Goal: Task Accomplishment & Management: Use online tool/utility

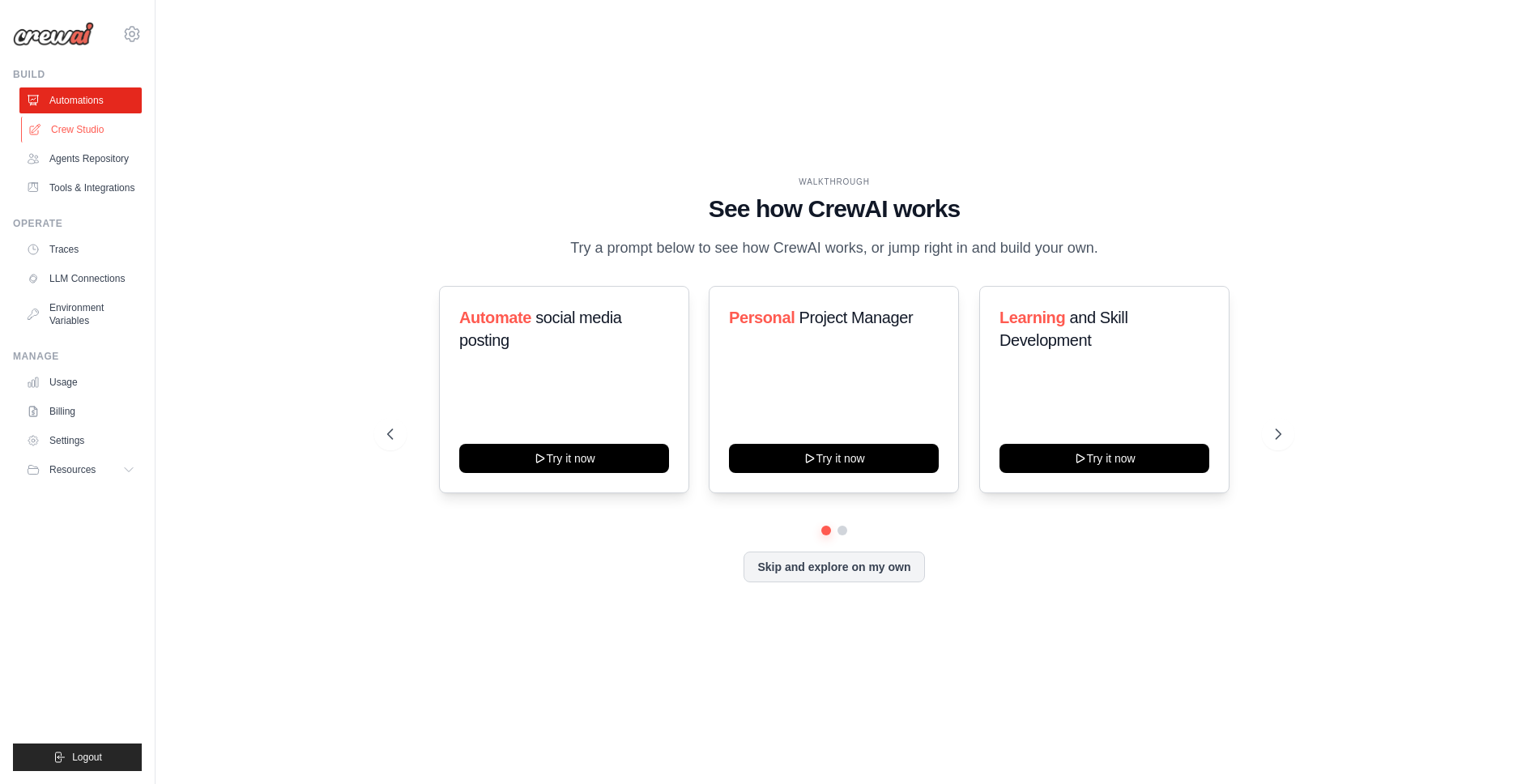
click at [75, 132] on link "Crew Studio" at bounding box center [82, 130] width 122 height 26
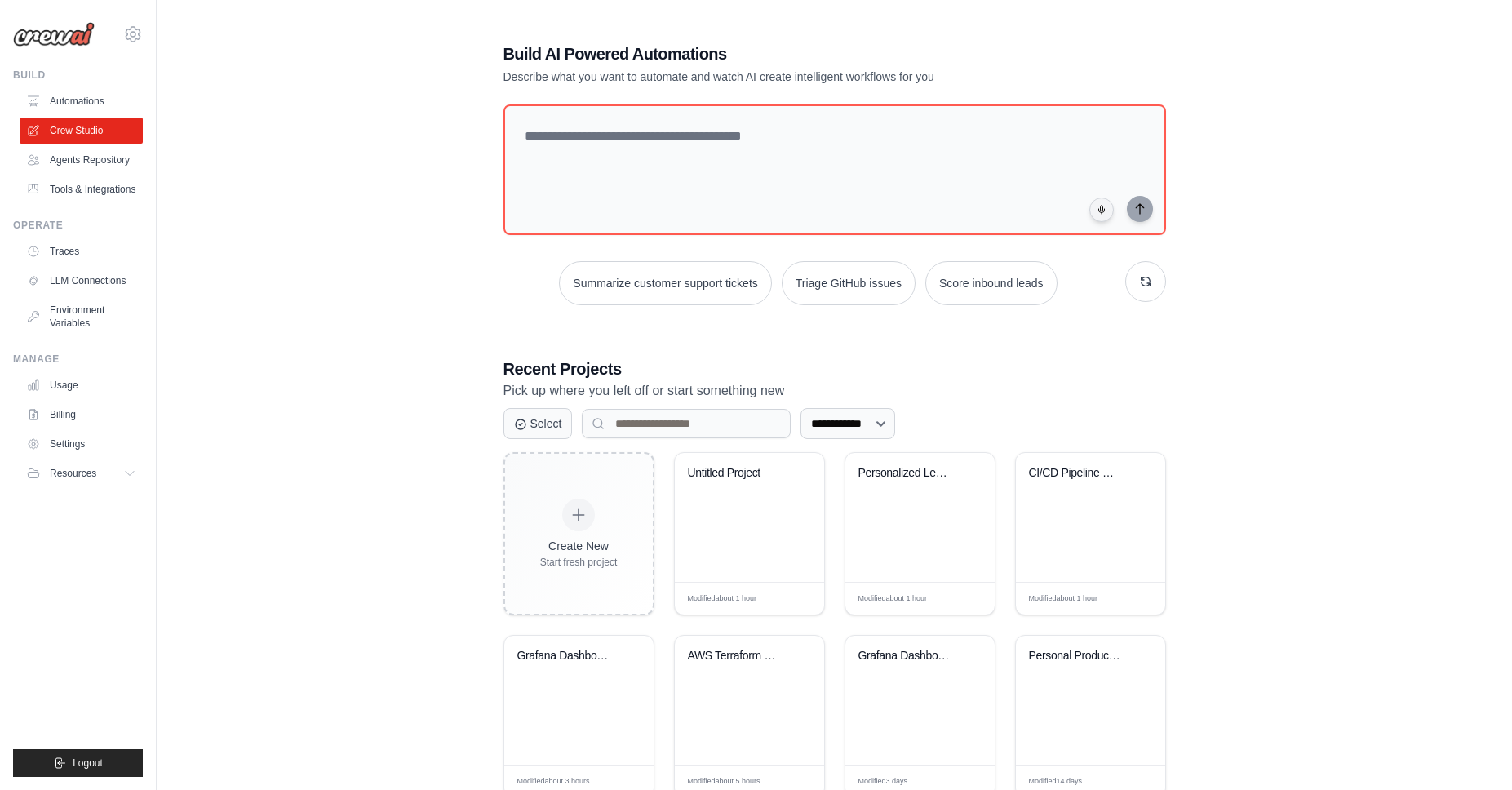
click at [1340, 97] on div "**********" at bounding box center [834, 420] width 1303 height 808
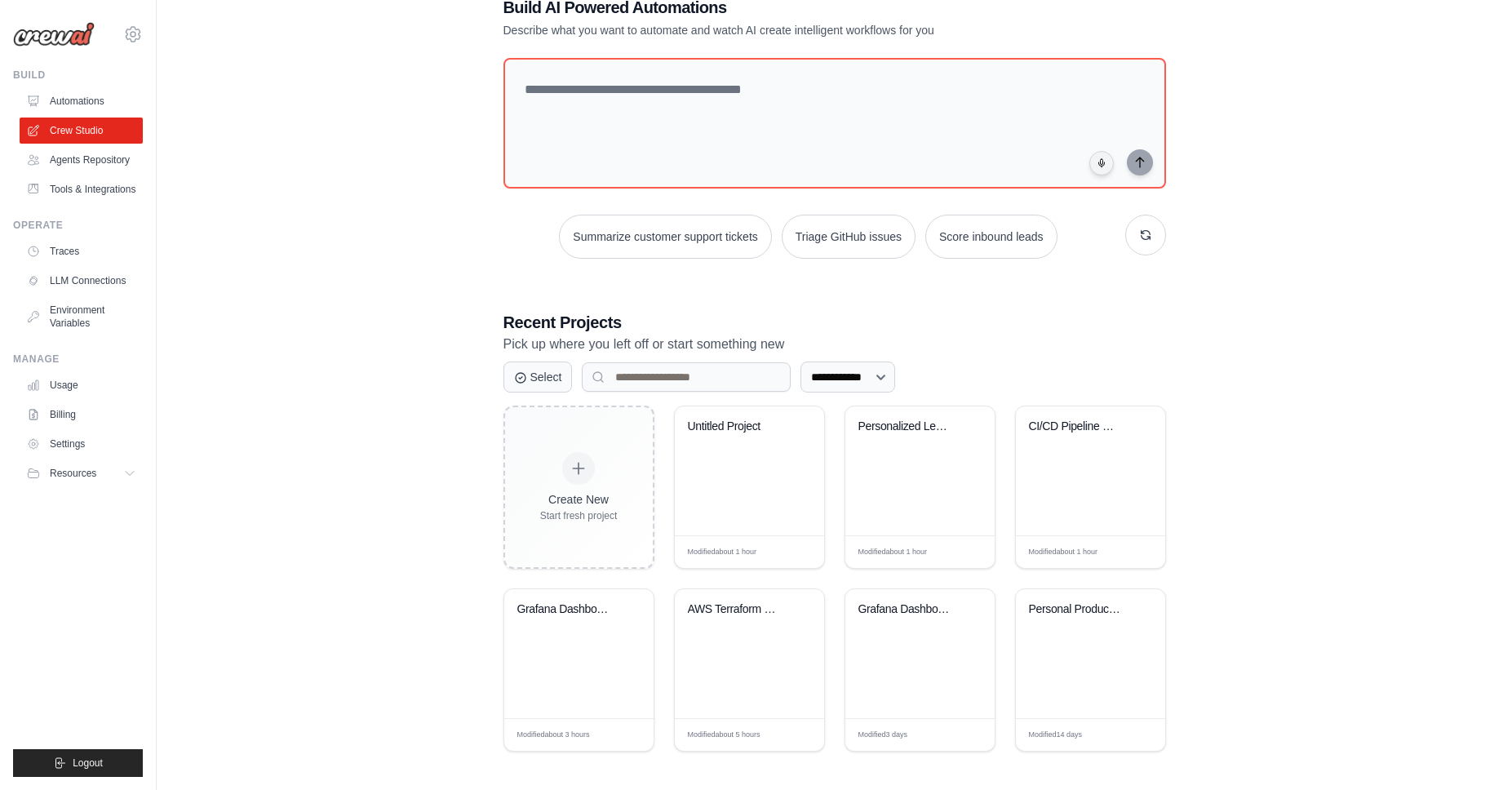
scroll to position [49, 0]
click at [724, 420] on div "Untitled Project" at bounding box center [737, 423] width 99 height 15
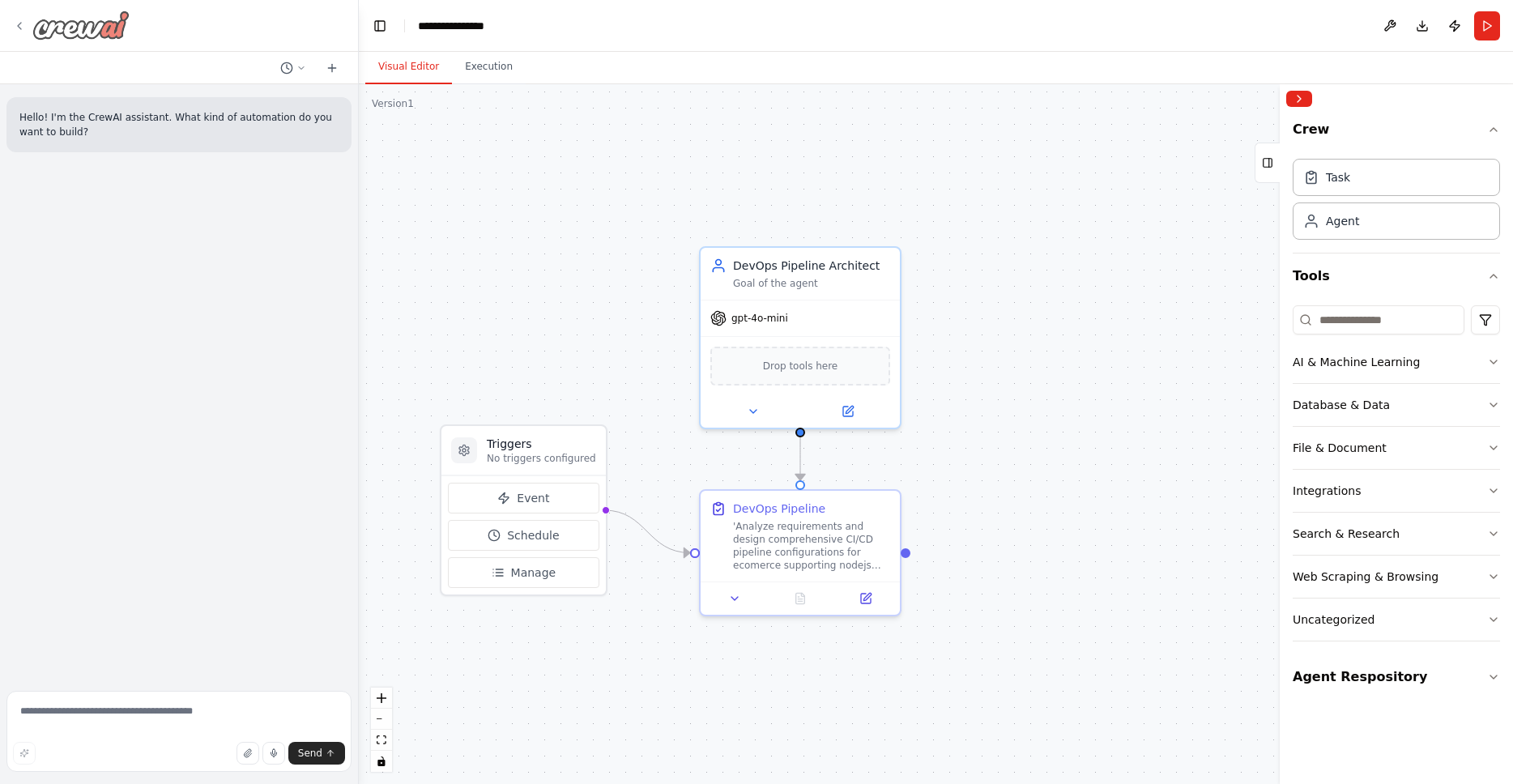
click at [68, 28] on img at bounding box center [80, 25] width 97 height 29
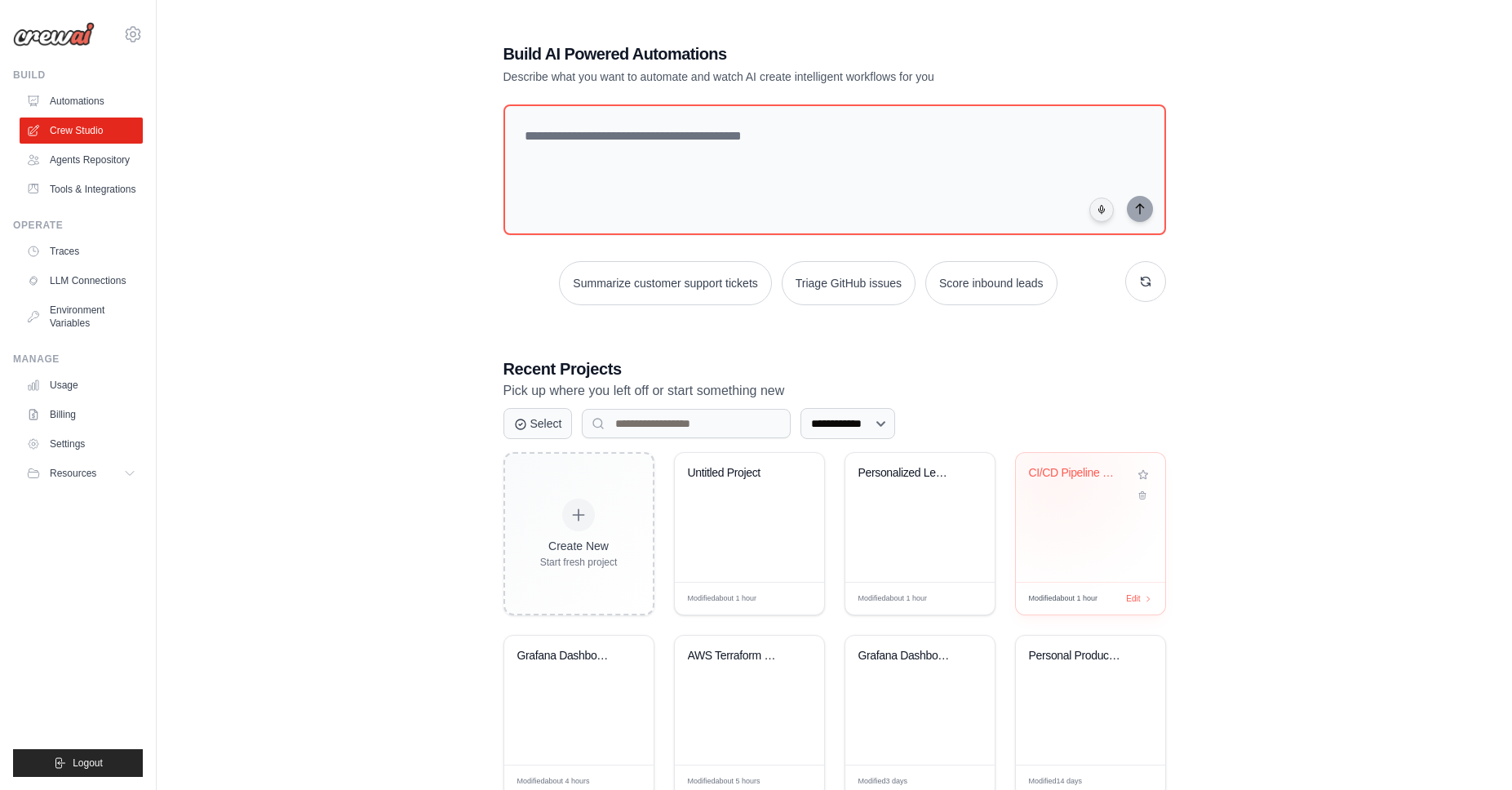
click at [1056, 477] on div "CI/CD Pipeline Generator" at bounding box center [1079, 473] width 99 height 15
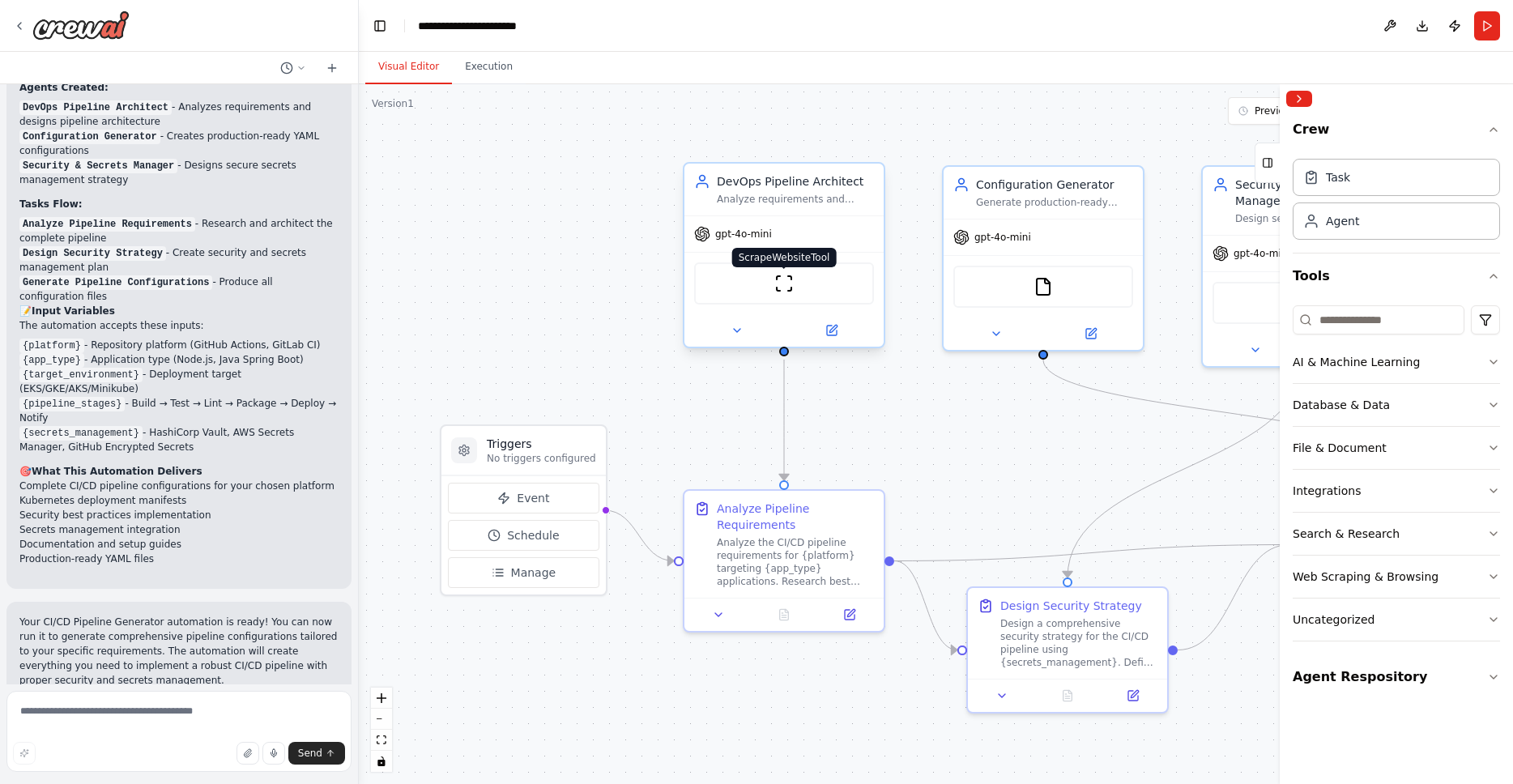
scroll to position [2780, 0]
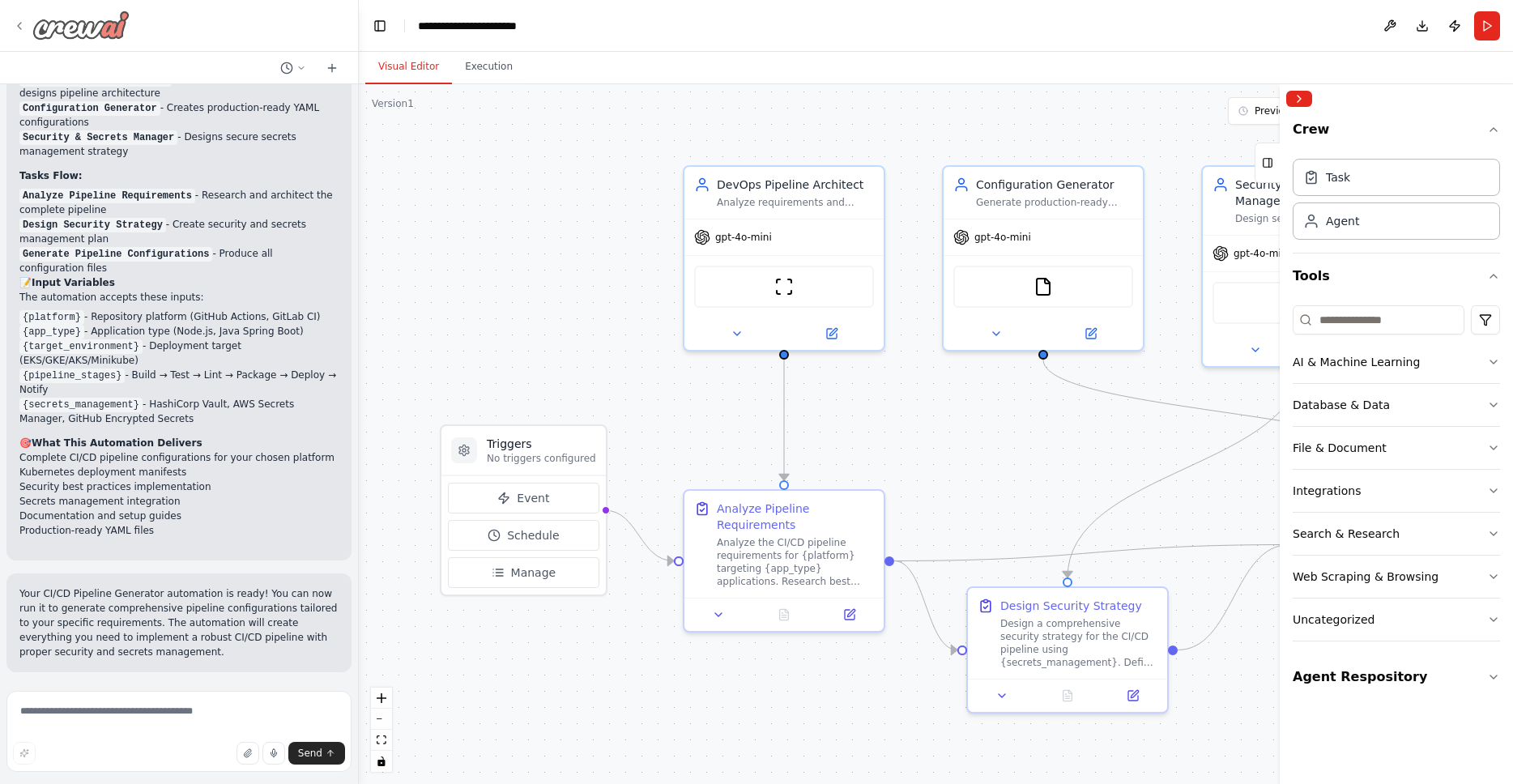
click at [17, 27] on icon at bounding box center [19, 25] width 13 height 13
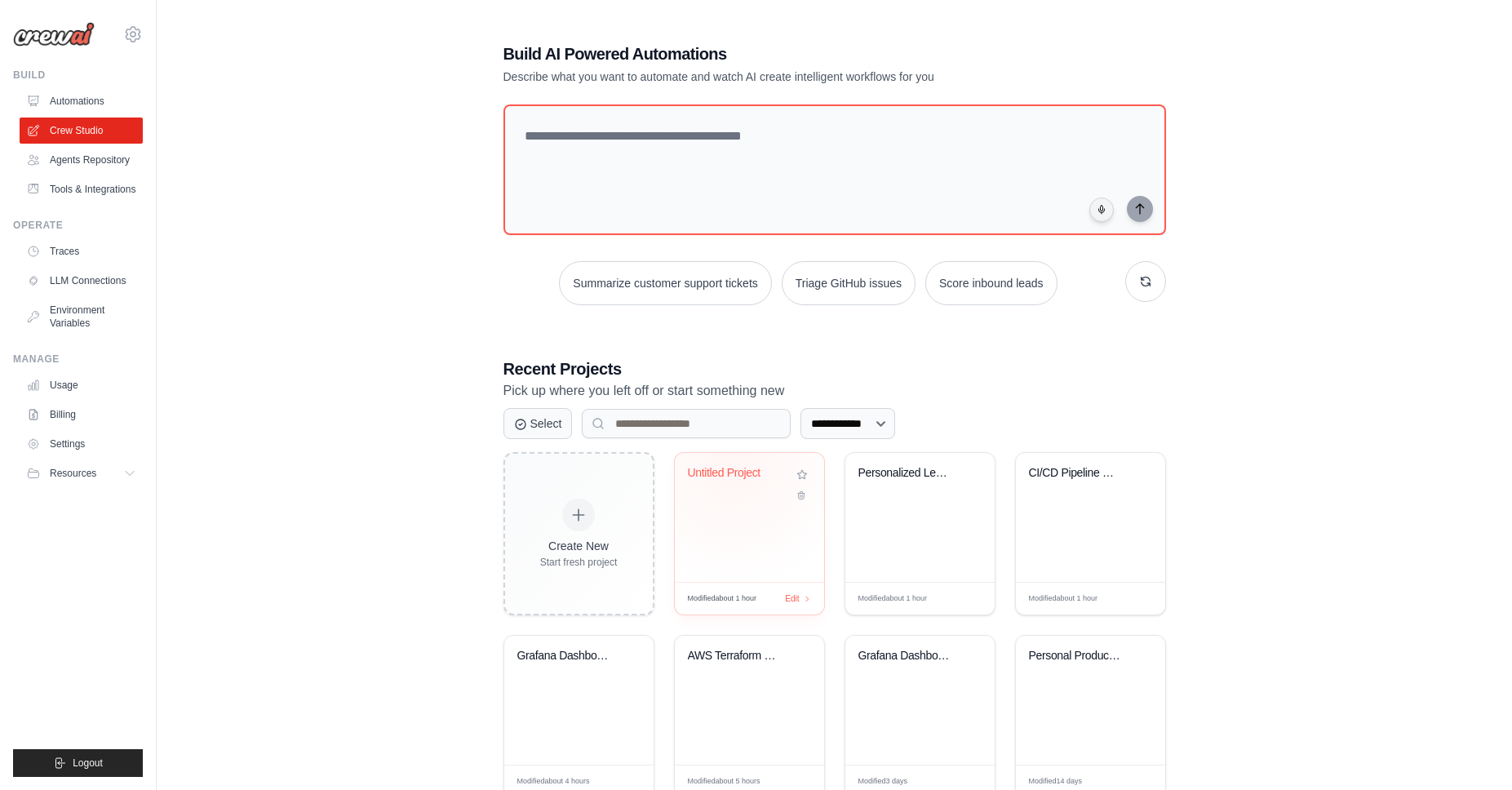
click at [724, 469] on div "Untitled Project" at bounding box center [737, 473] width 99 height 15
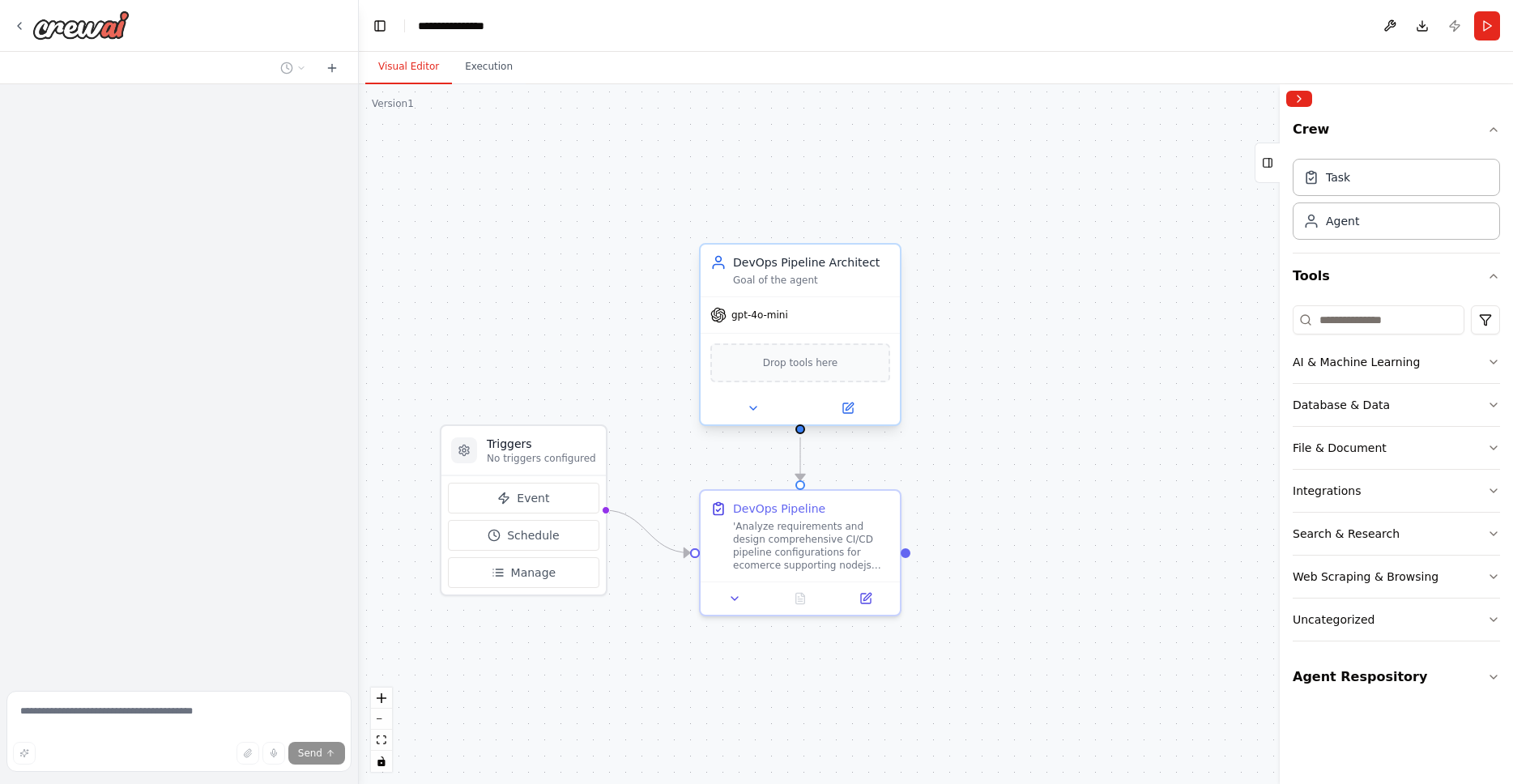
click at [800, 366] on span "Drop tools here" at bounding box center [801, 362] width 75 height 16
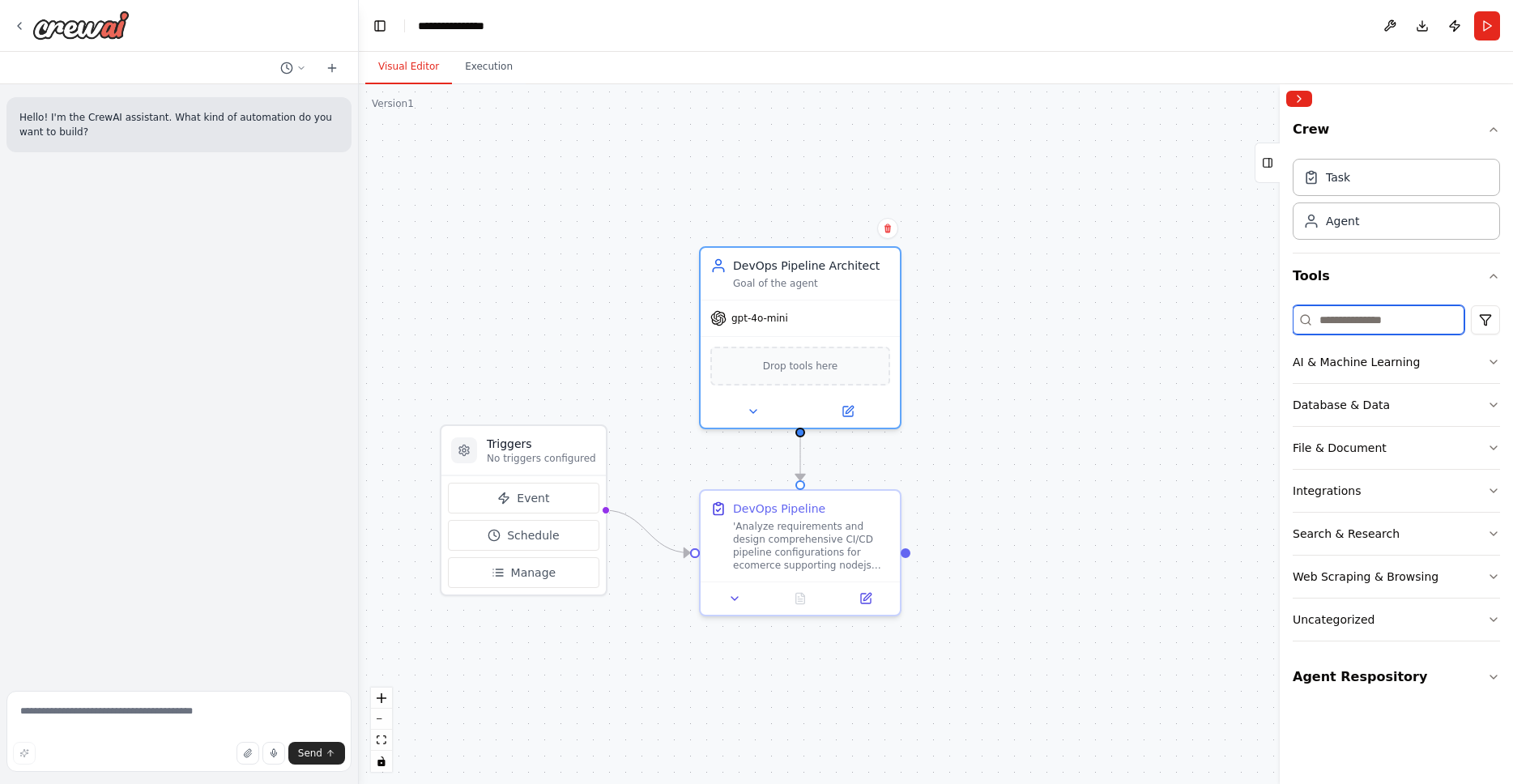
click at [1391, 315] on input at bounding box center [1378, 320] width 172 height 29
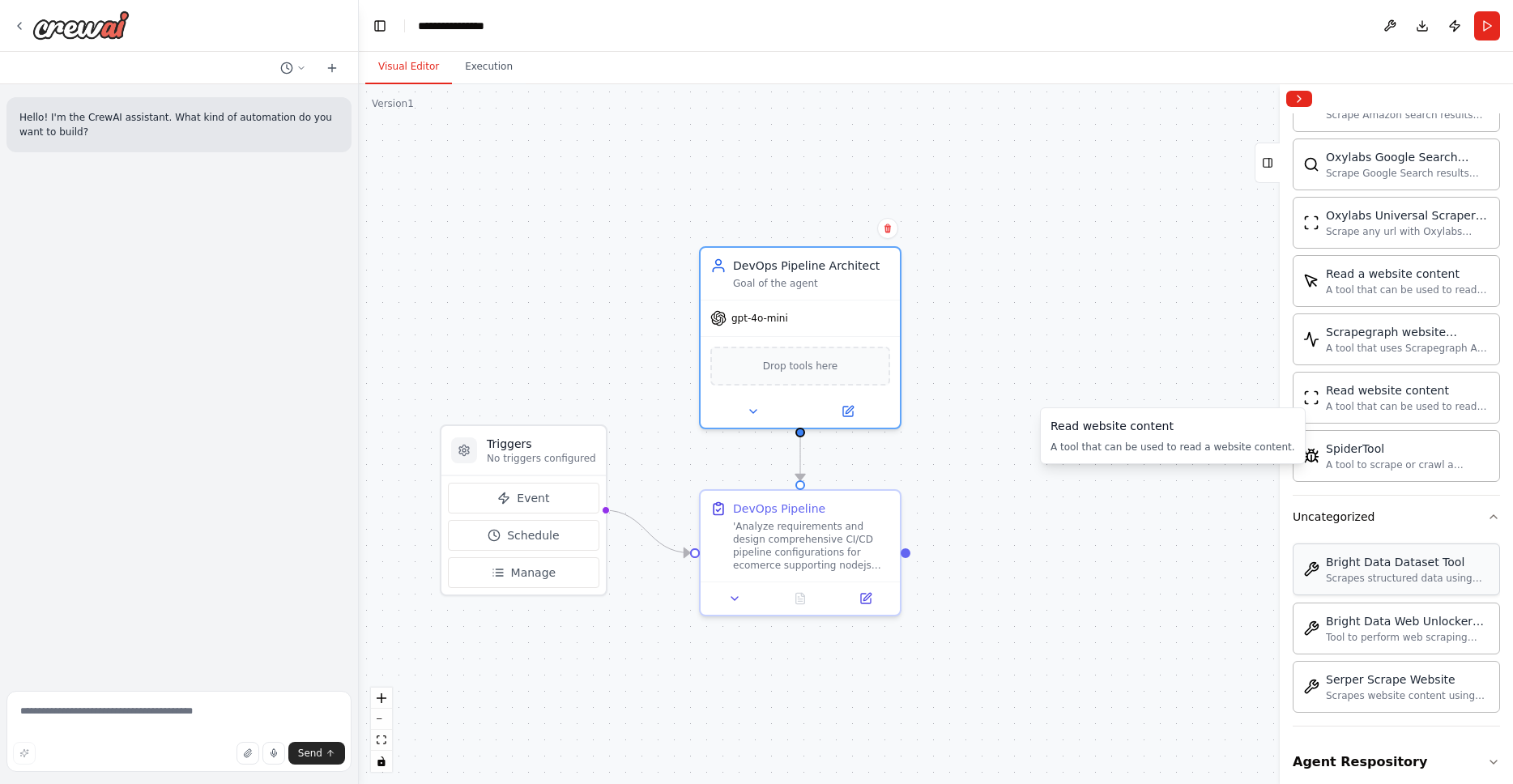
scroll to position [498, 0]
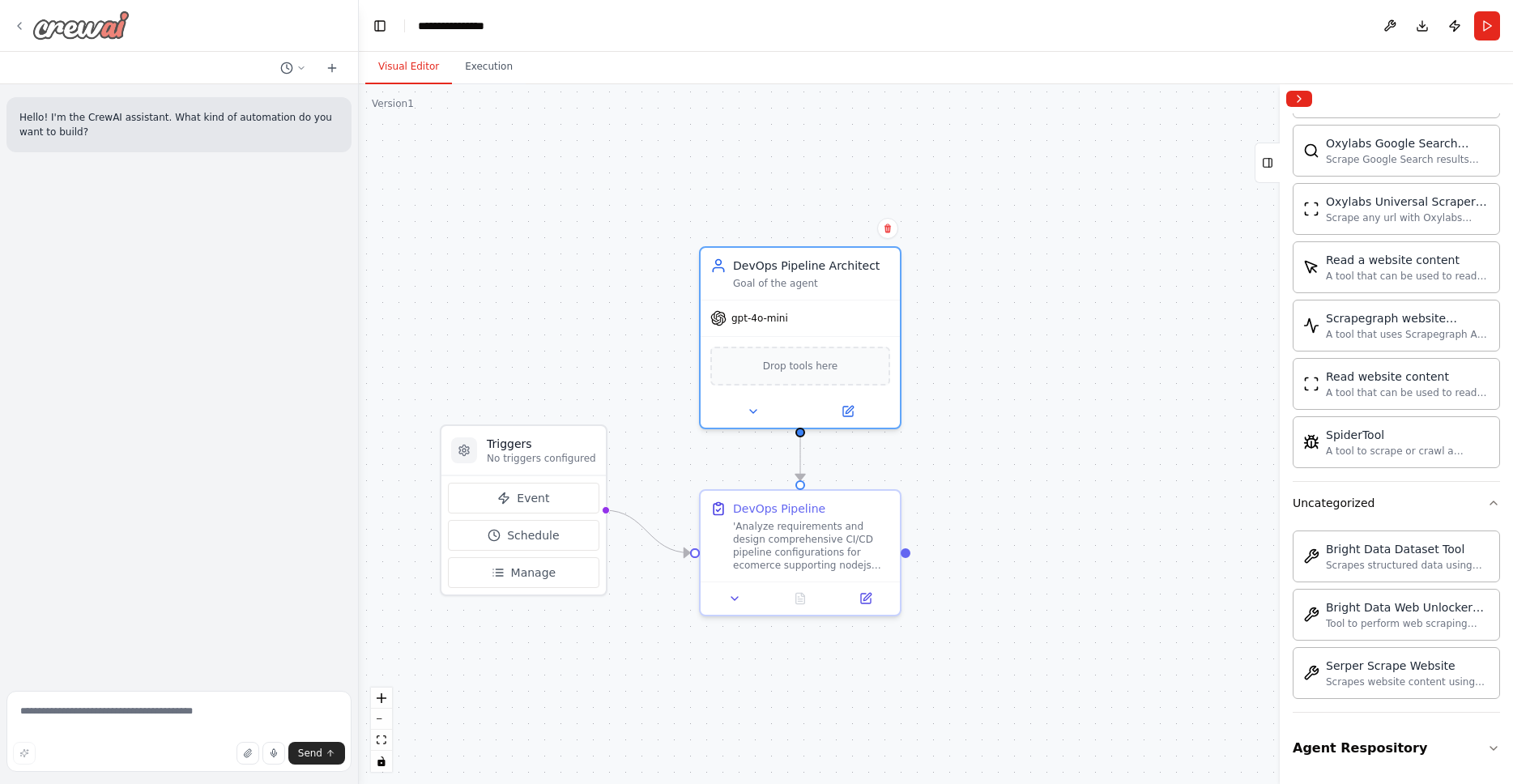
type input "*****"
click at [86, 27] on img at bounding box center [80, 25] width 97 height 29
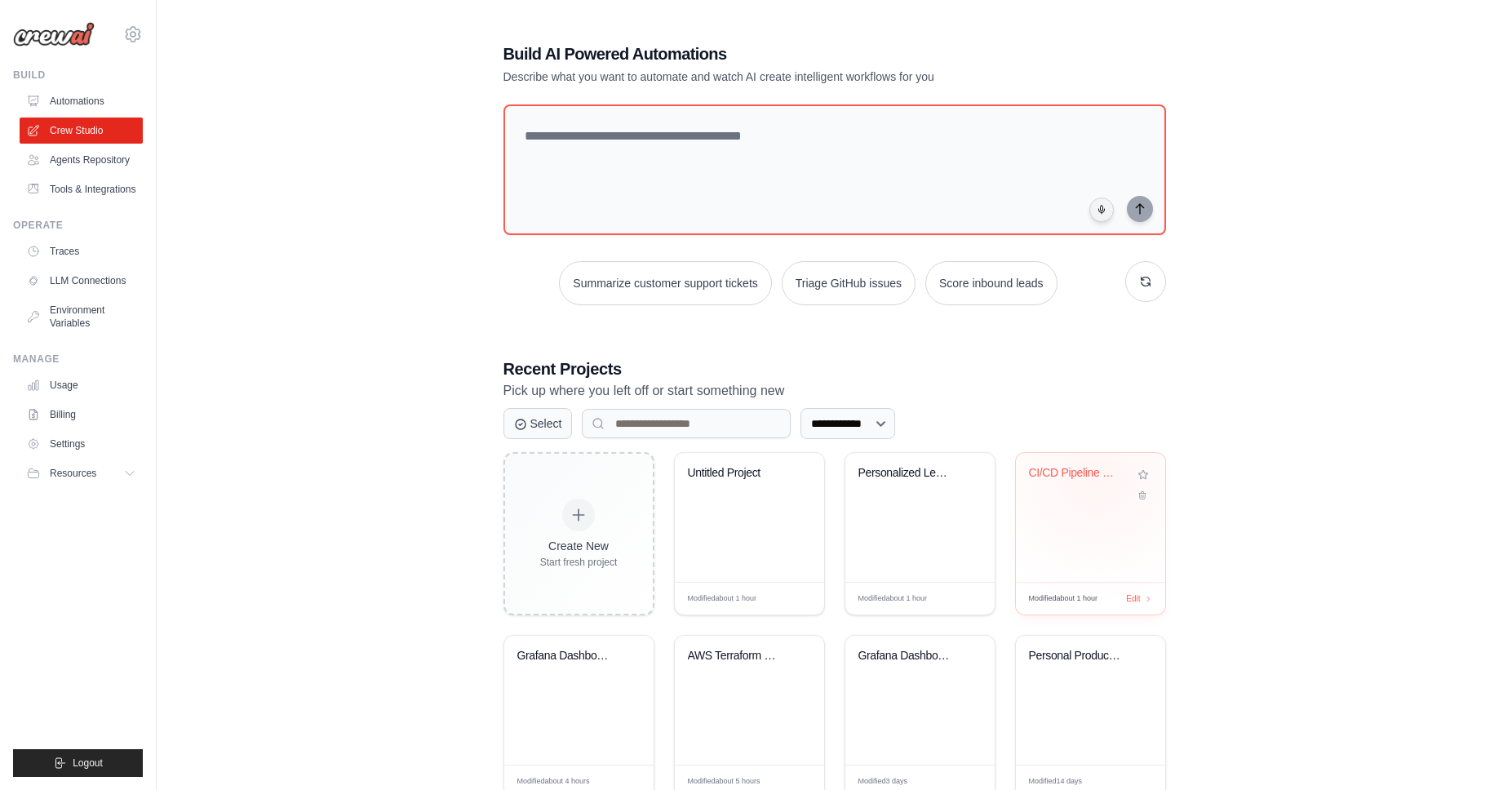
click at [1096, 479] on div "CI/CD Pipeline Generator" at bounding box center [1079, 476] width 99 height 21
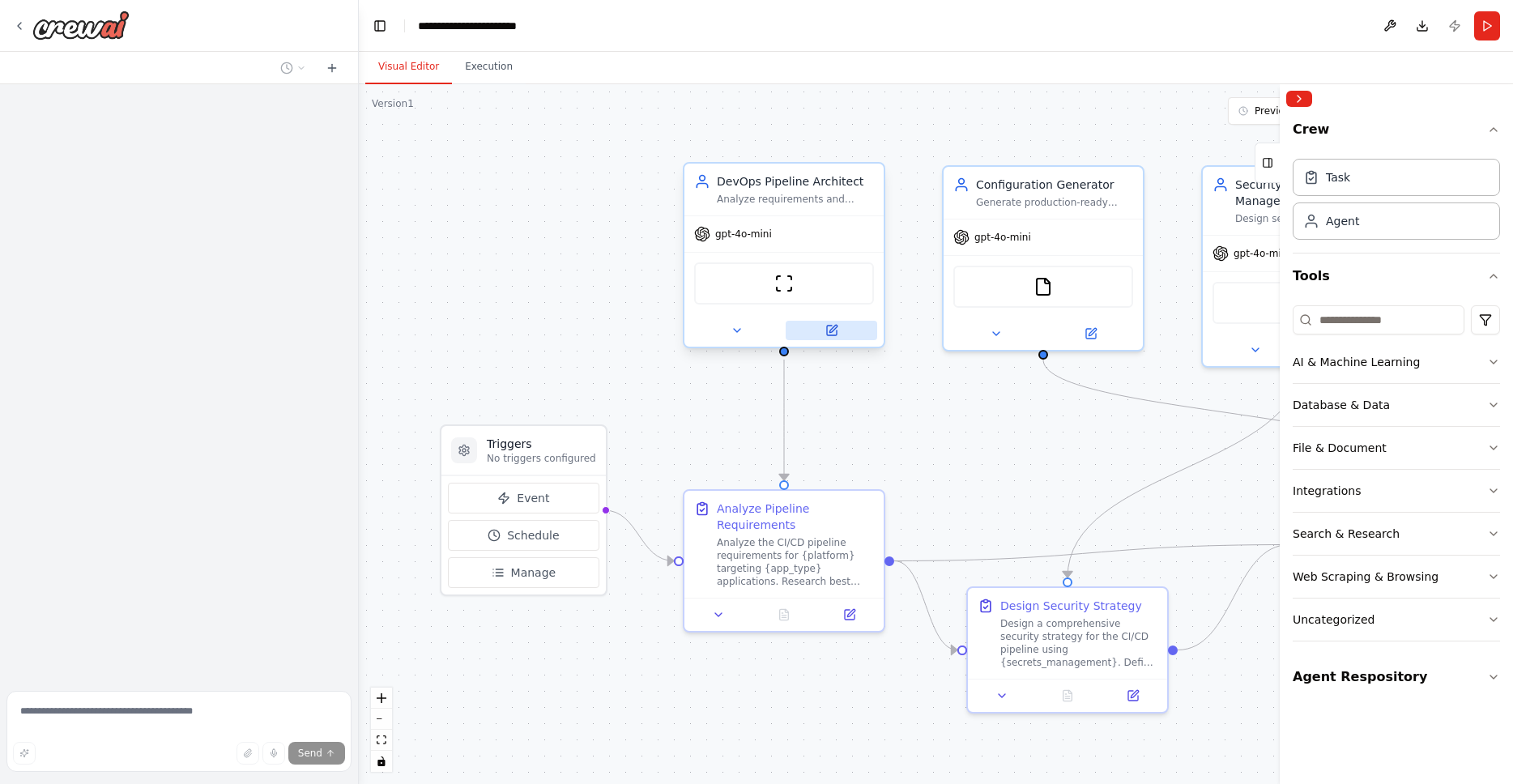
click at [835, 338] on button at bounding box center [832, 330] width 91 height 19
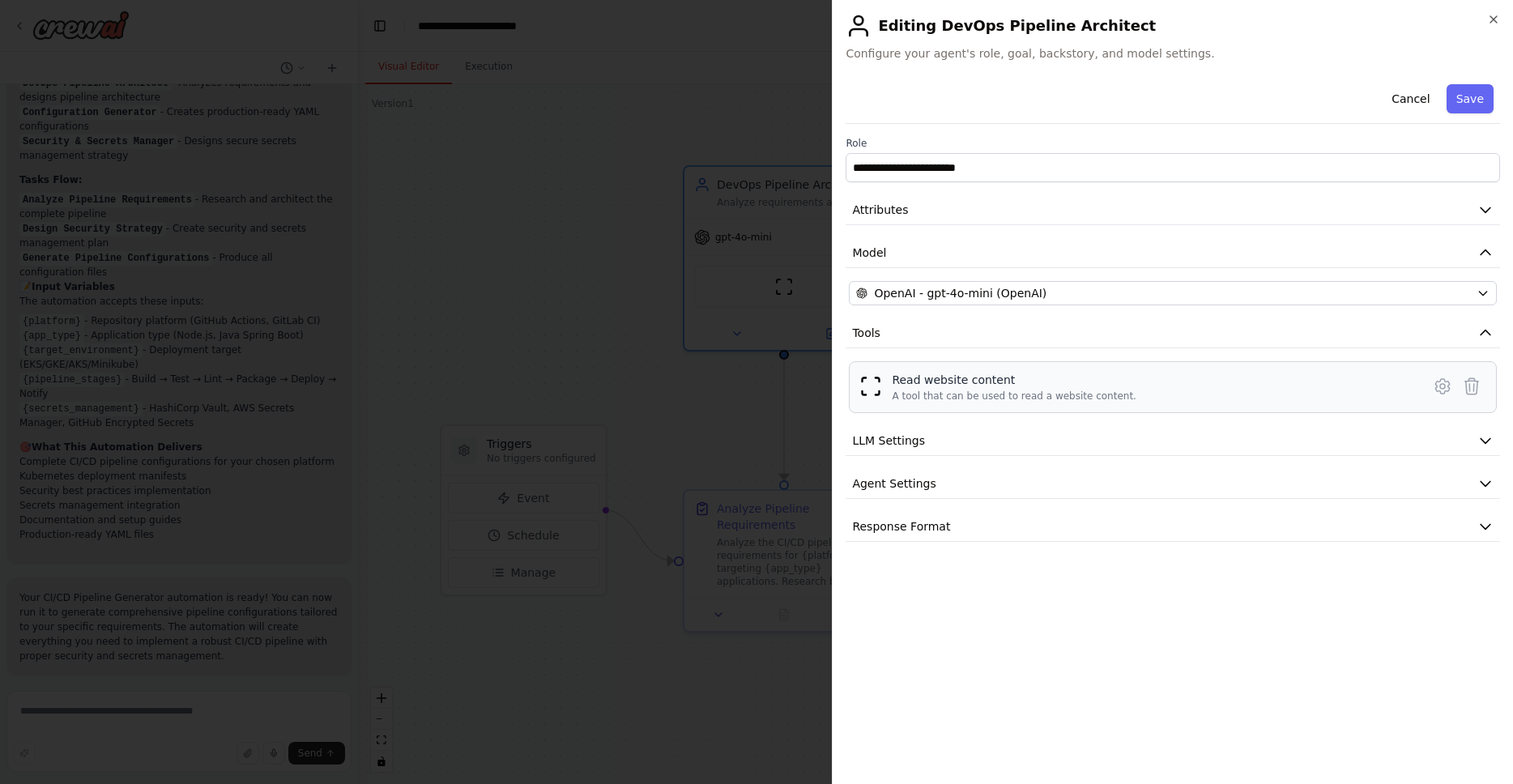
scroll to position [2780, 0]
click at [1494, 18] on icon "button" at bounding box center [1494, 19] width 13 height 13
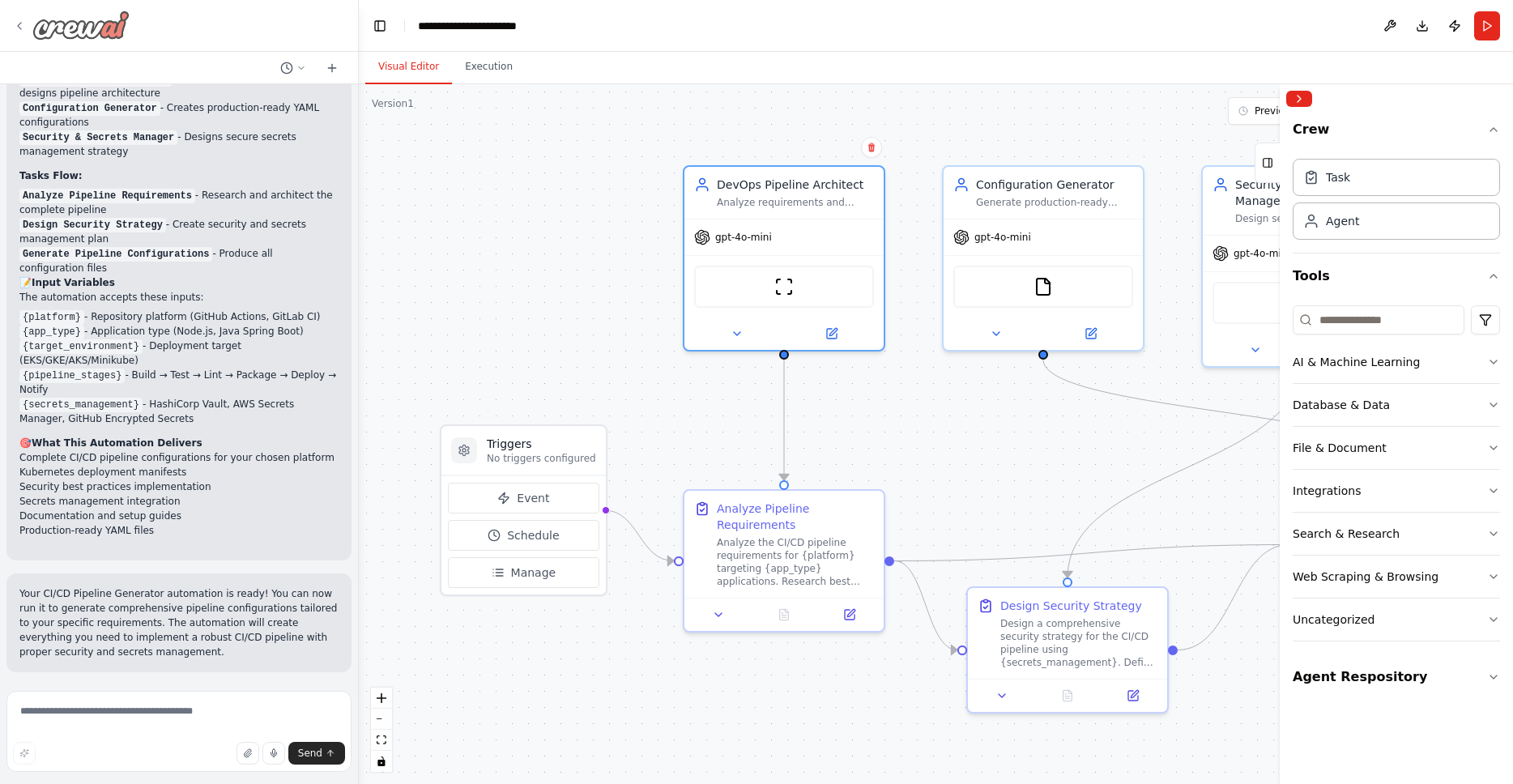
click at [53, 26] on img at bounding box center [80, 25] width 97 height 29
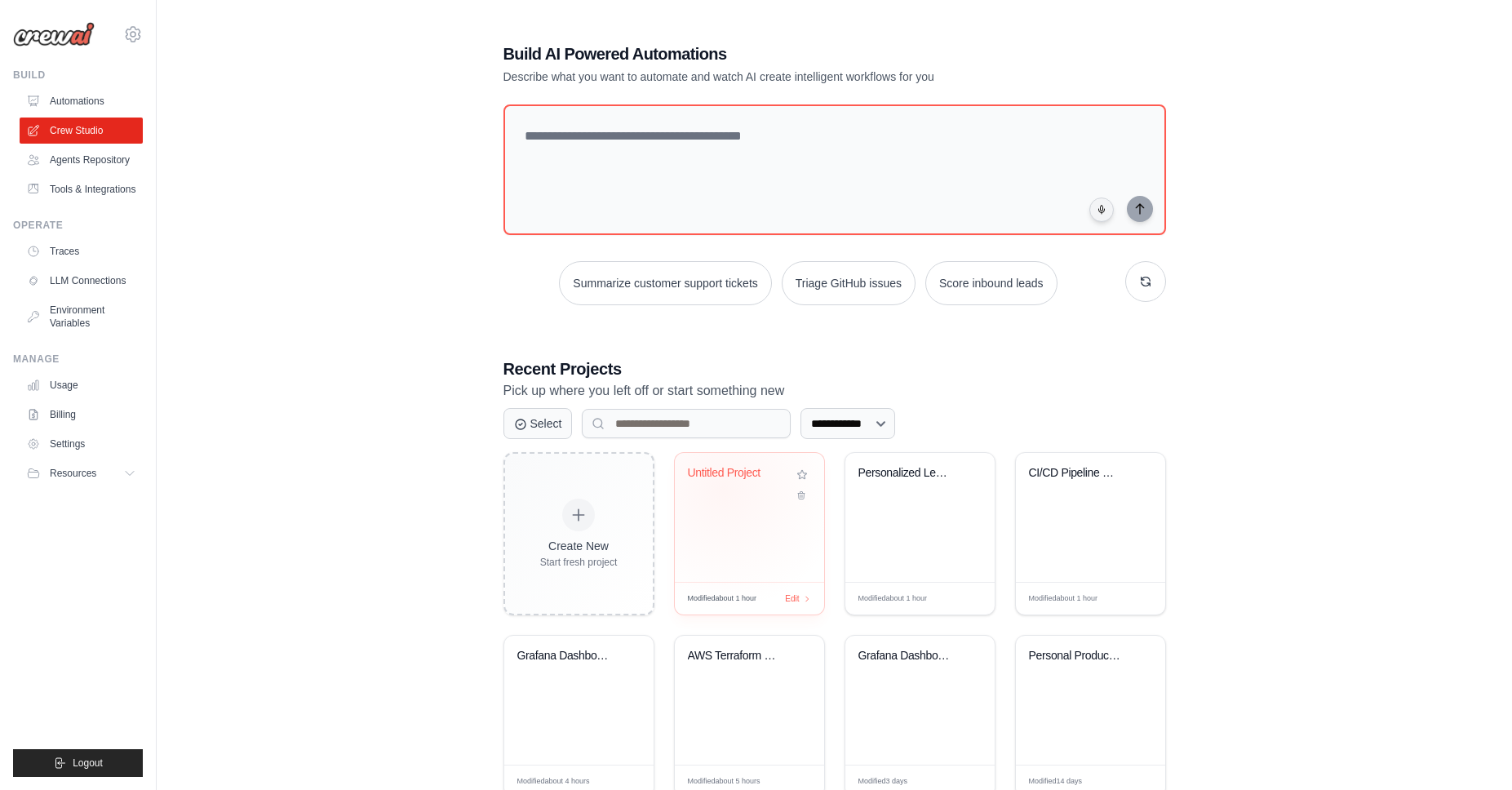
click at [723, 488] on div "Untitled Project" at bounding box center [749, 485] width 123 height 38
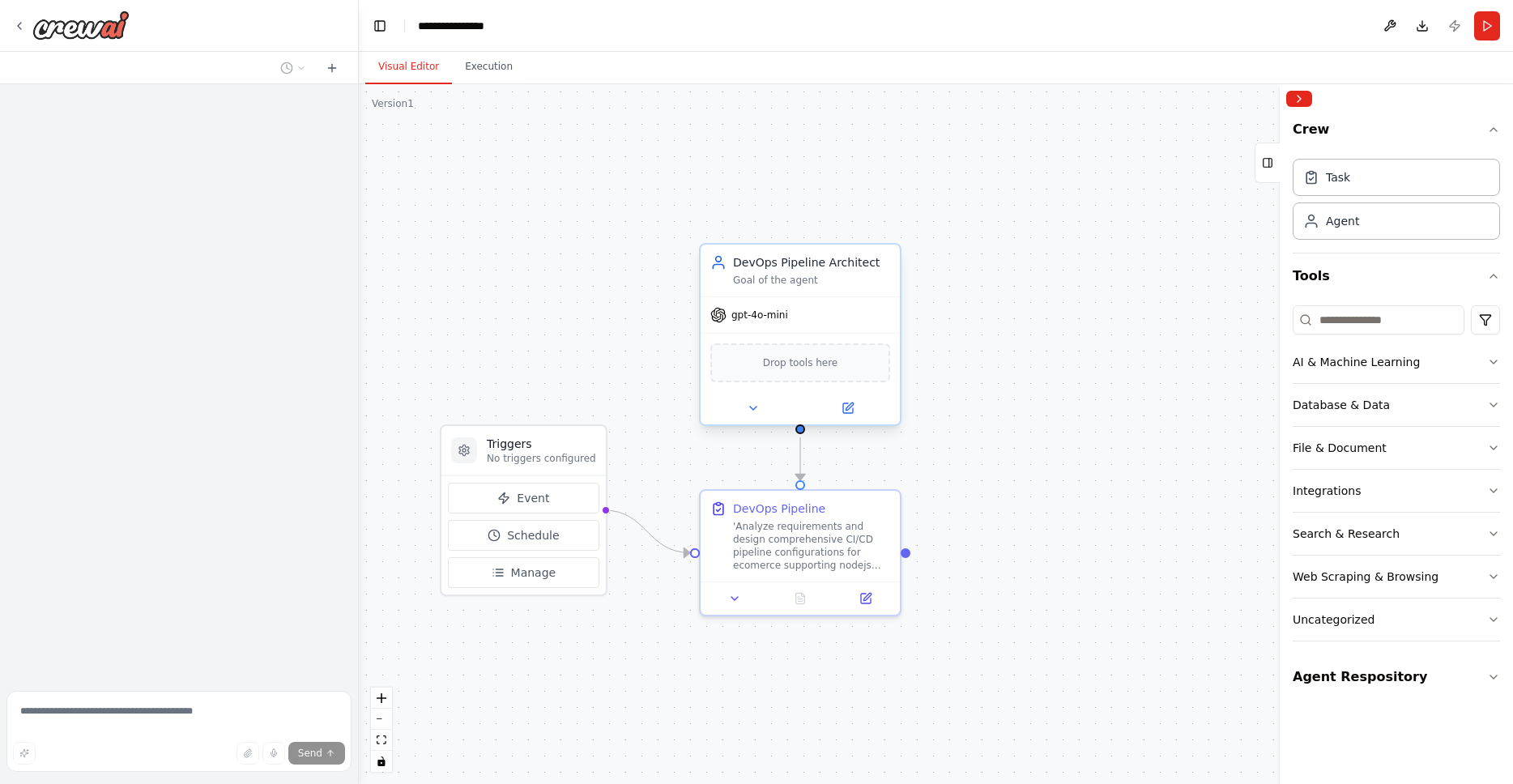
click at [784, 363] on span "Drop tools here" at bounding box center [801, 362] width 75 height 16
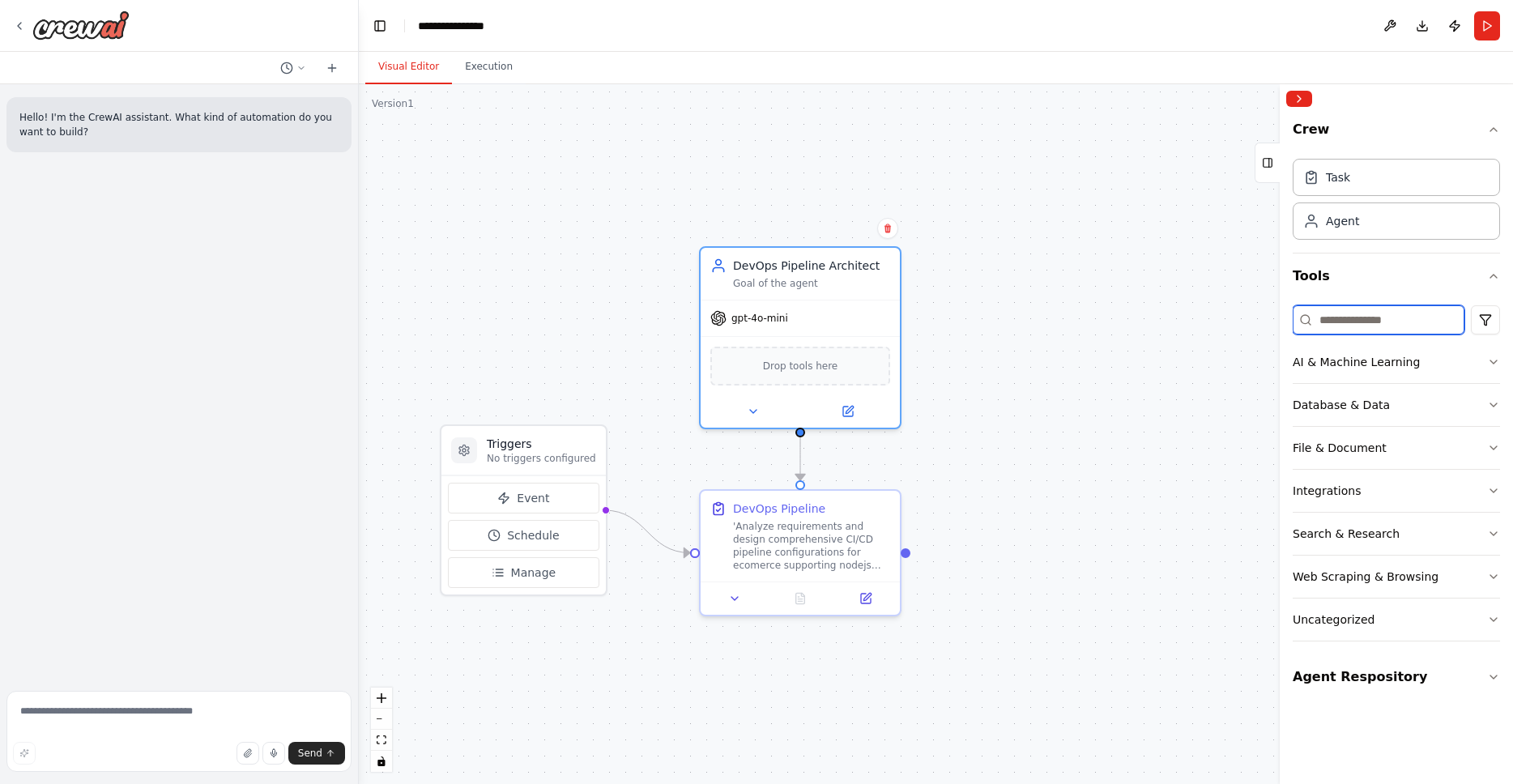
drag, startPoint x: 1332, startPoint y: 312, endPoint x: 1349, endPoint y: 318, distance: 18.0
click at [1332, 312] on input at bounding box center [1378, 320] width 172 height 29
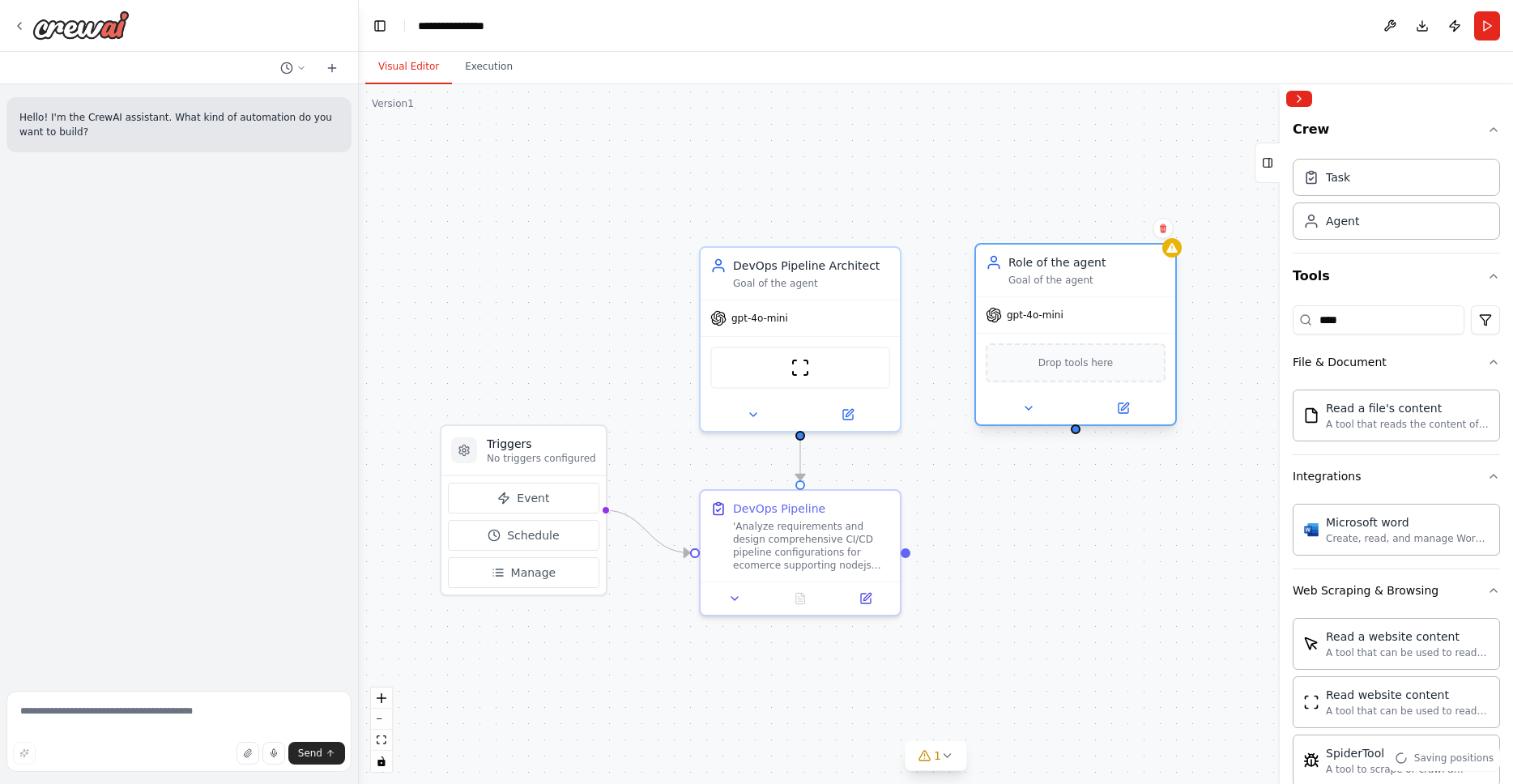
drag, startPoint x: 1136, startPoint y: 313, endPoint x: 1067, endPoint y: 292, distance: 72.1
click at [1067, 292] on div "Role of the agent Goal of the agent" at bounding box center [1075, 270] width 199 height 52
click at [1060, 367] on span "Drop tools here" at bounding box center [1076, 362] width 75 height 16
click at [1063, 364] on span "Drop tools here" at bounding box center [1076, 362] width 75 height 16
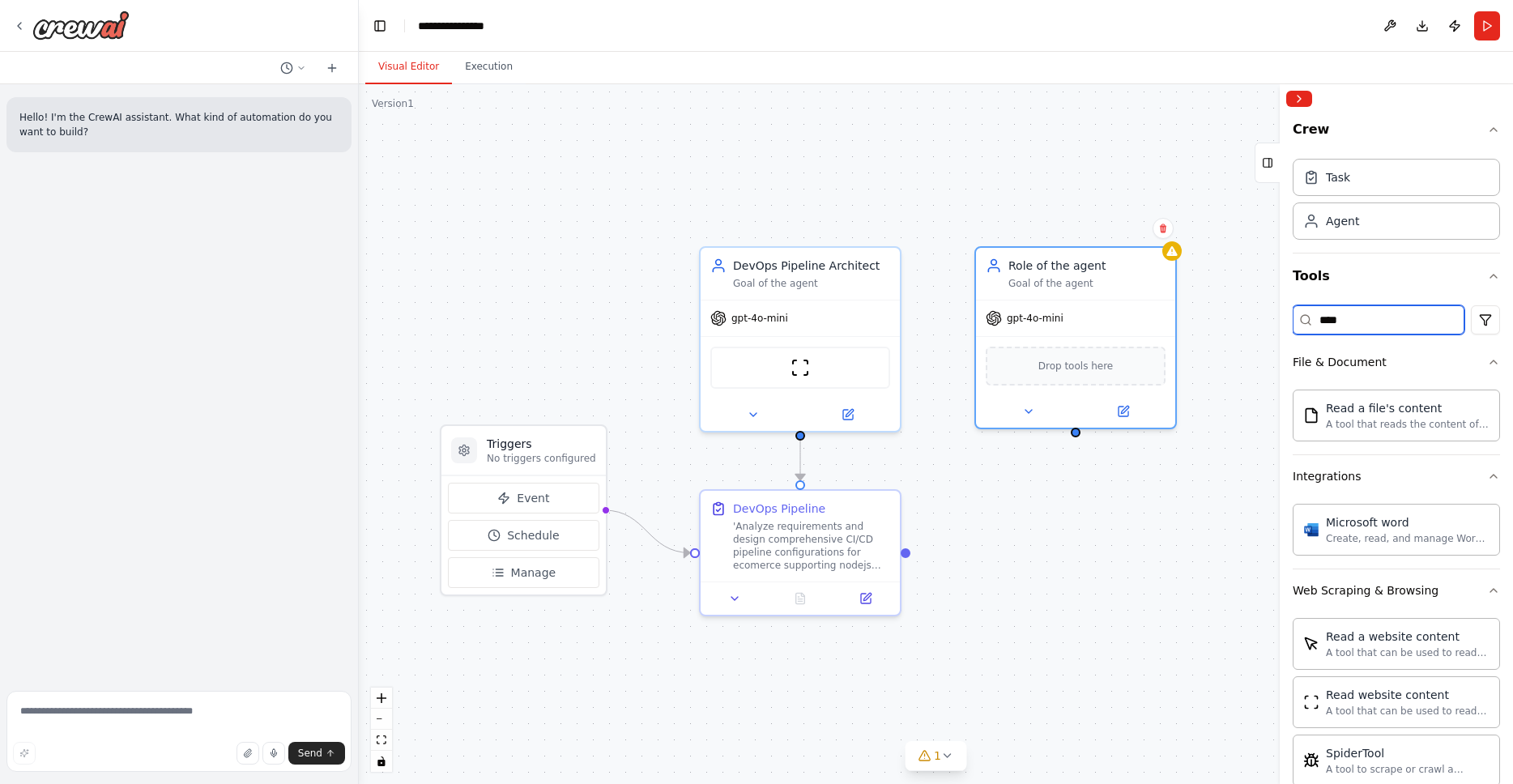
drag, startPoint x: 1333, startPoint y: 323, endPoint x: 1297, endPoint y: 323, distance: 36.0
click at [1297, 323] on input "****" at bounding box center [1378, 320] width 172 height 29
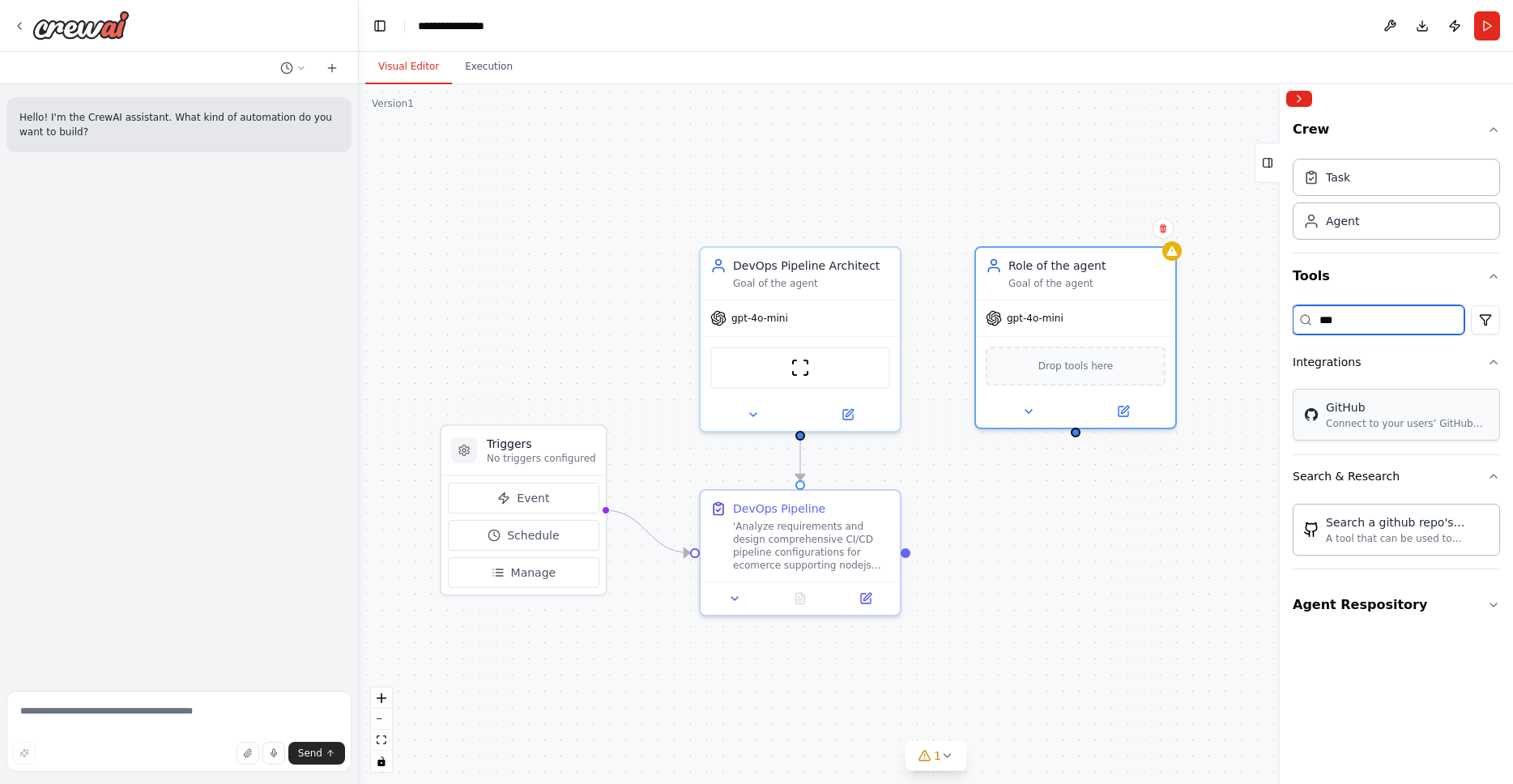
type input "***"
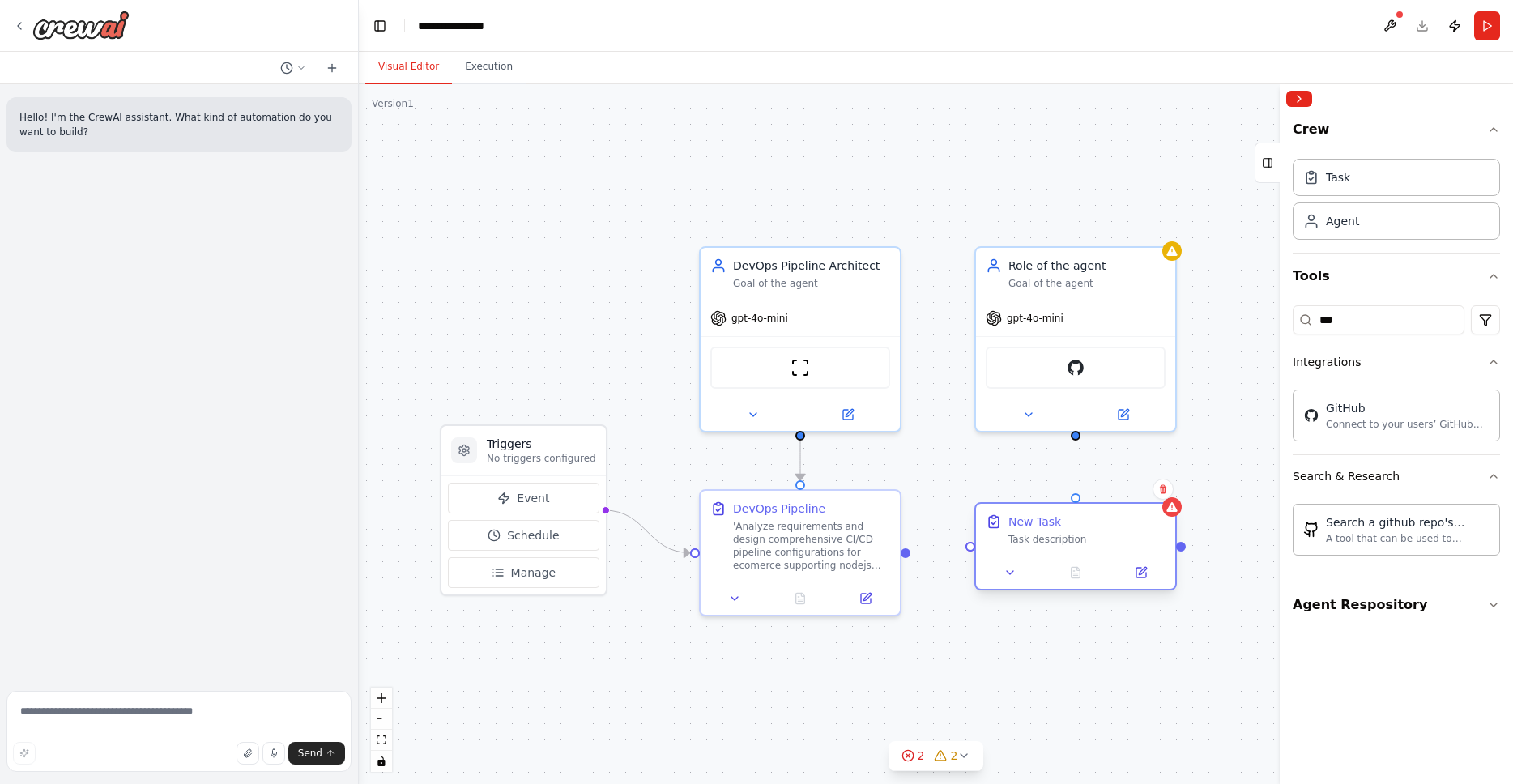
drag, startPoint x: 1085, startPoint y: 570, endPoint x: 1052, endPoint y: 542, distance: 43.3
click at [1052, 542] on div "Task description" at bounding box center [1088, 538] width 158 height 13
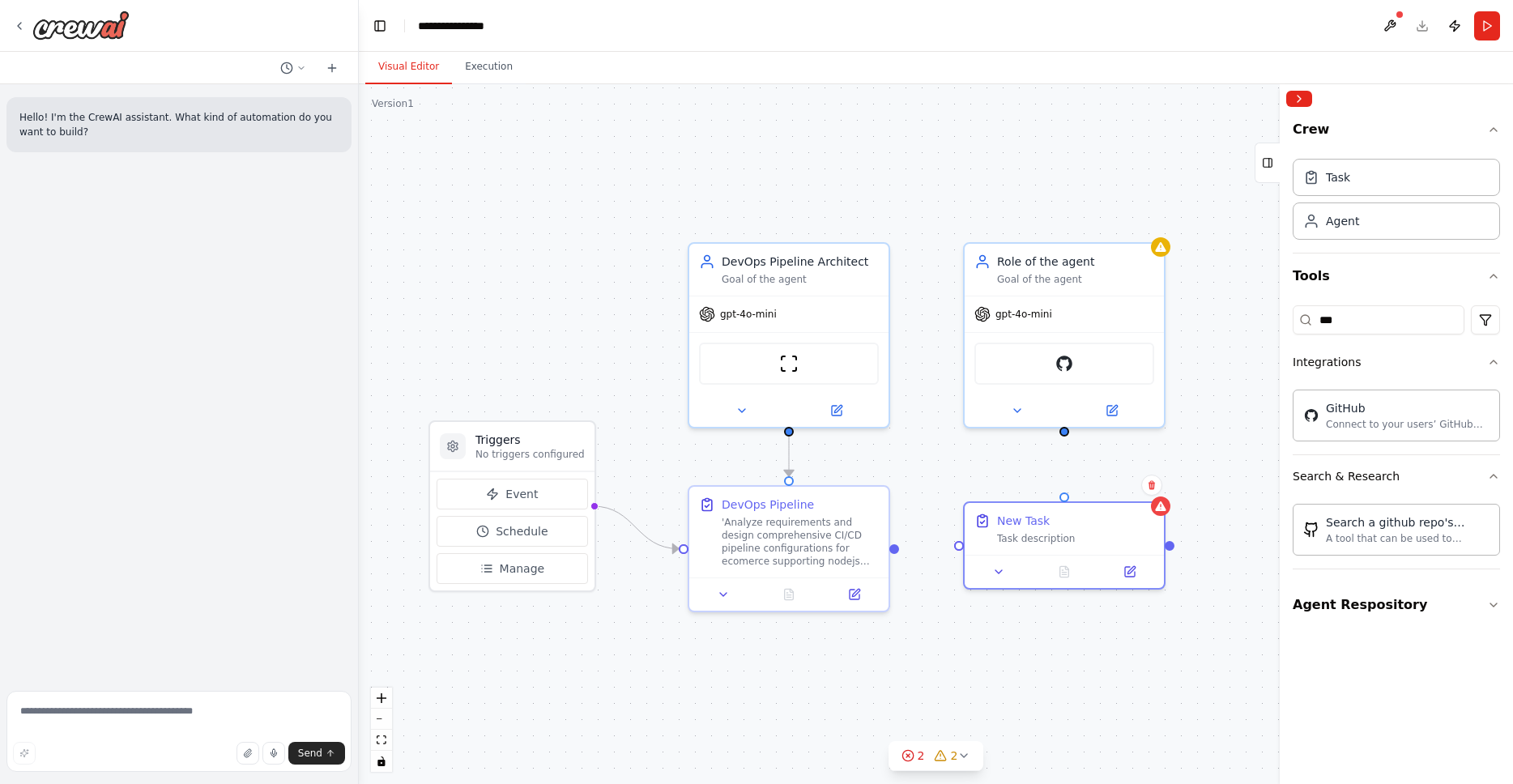
drag, startPoint x: 908, startPoint y: 558, endPoint x: 897, endPoint y: 554, distance: 11.7
click at [897, 554] on div ".deletable-edge-delete-btn { width: 20px; height: 20px; border: 0px solid #ffff…" at bounding box center [936, 433] width 1155 height 699
click at [904, 550] on div ".deletable-edge-delete-btn { width: 20px; height: 20px; border: 0px solid #ffff…" at bounding box center [936, 433] width 1155 height 699
click at [903, 550] on div ".deletable-edge-delete-btn { width: 20px; height: 20px; border: 0px solid #ffff…" at bounding box center [936, 433] width 1155 height 699
drag, startPoint x: 899, startPoint y: 548, endPoint x: 962, endPoint y: 549, distance: 63.0
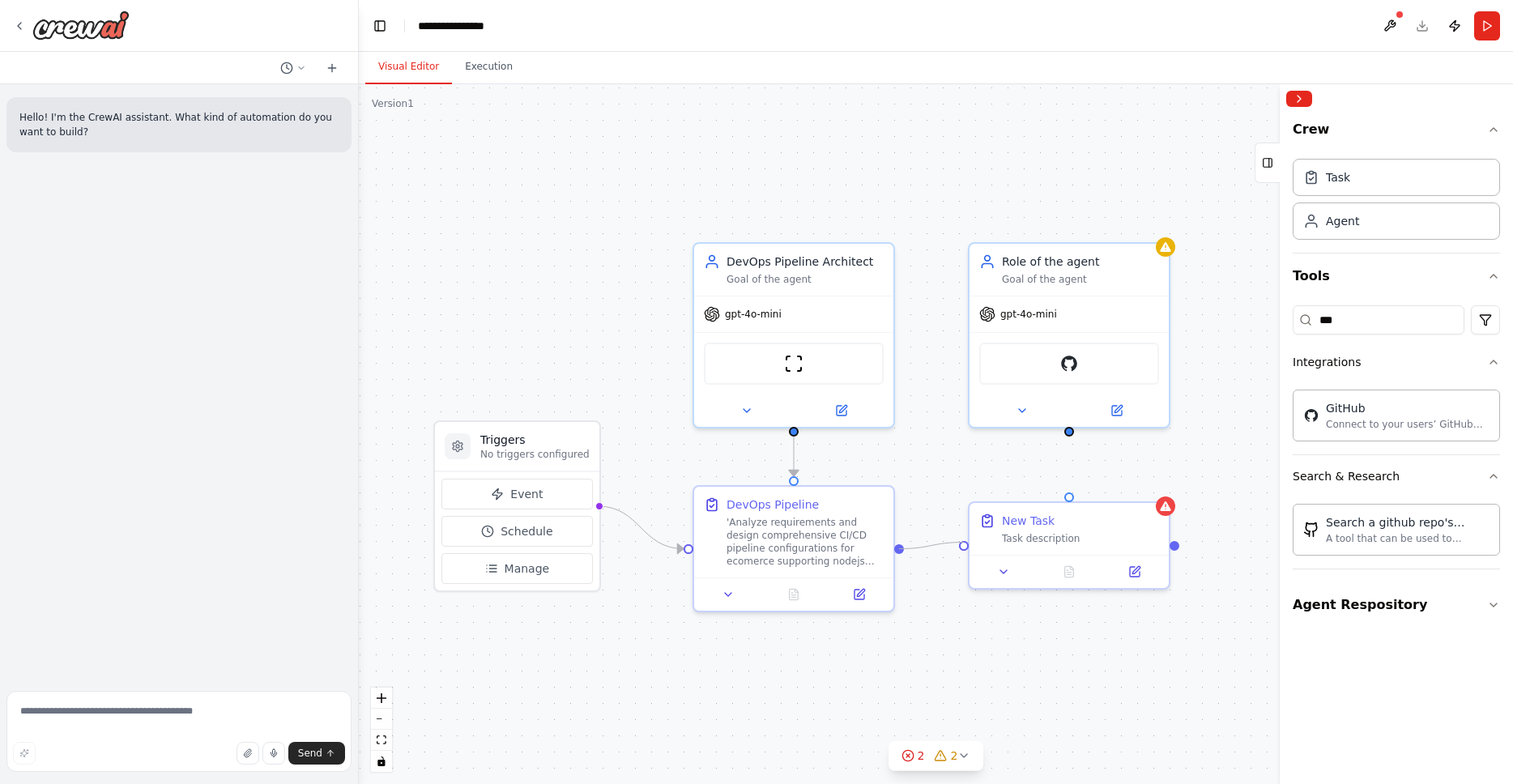
click at [962, 549] on div "Triggers No triggers configured Event Schedule Manage DevOps Pipeline Architect…" at bounding box center [929, 430] width 1155 height 699
drag, startPoint x: 897, startPoint y: 549, endPoint x: 965, endPoint y: 545, distance: 68.1
click at [965, 545] on div "Triggers No triggers configured Event Schedule Manage DevOps Pipeline Architect…" at bounding box center [929, 430] width 1155 height 699
click at [1056, 542] on div "New Task Task description" at bounding box center [1069, 525] width 199 height 52
click at [1000, 146] on div ".deletable-edge-delete-btn { width: 20px; height: 20px; border: 0px solid #ffff…" at bounding box center [936, 433] width 1155 height 699
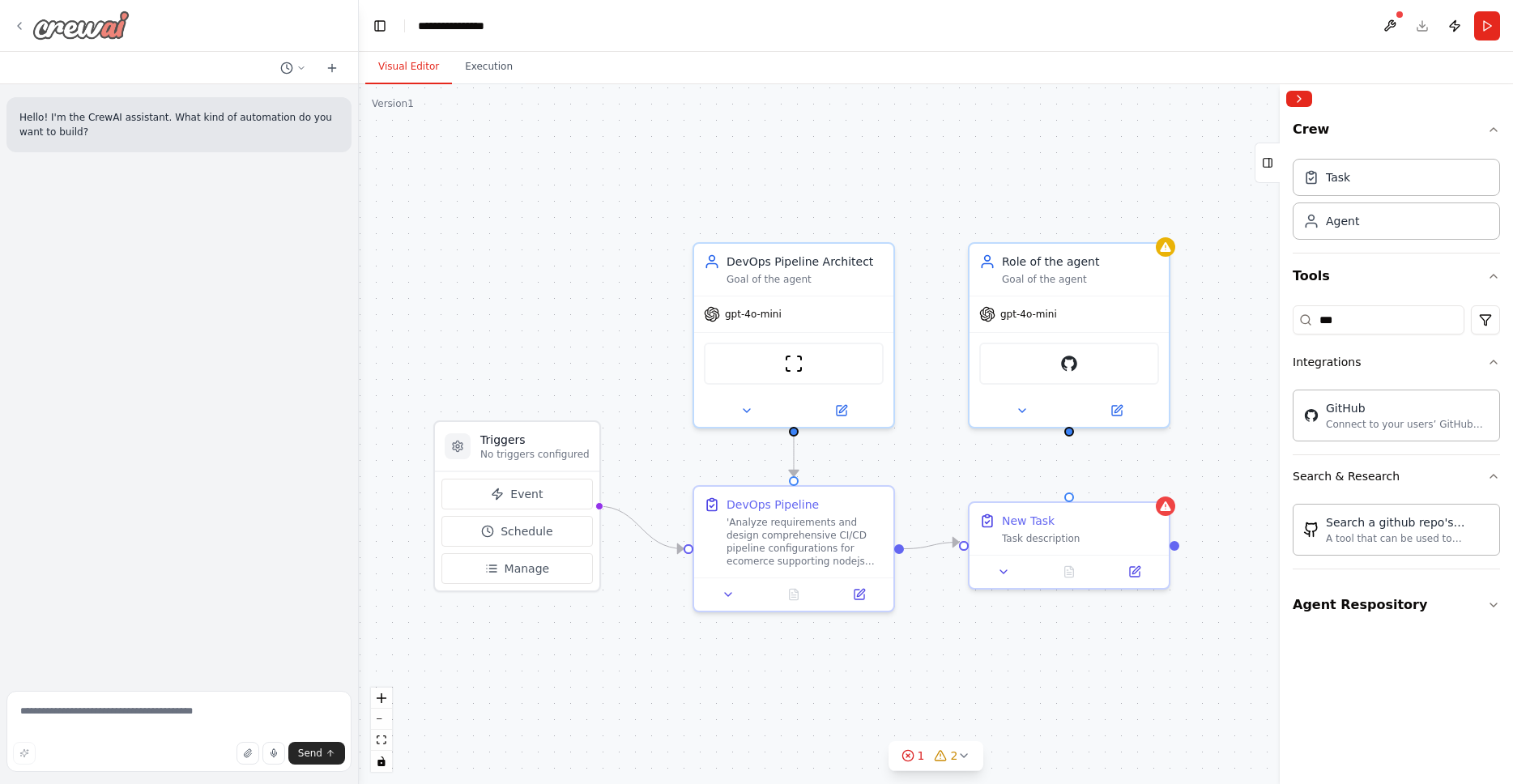
click at [67, 28] on img at bounding box center [80, 25] width 97 height 29
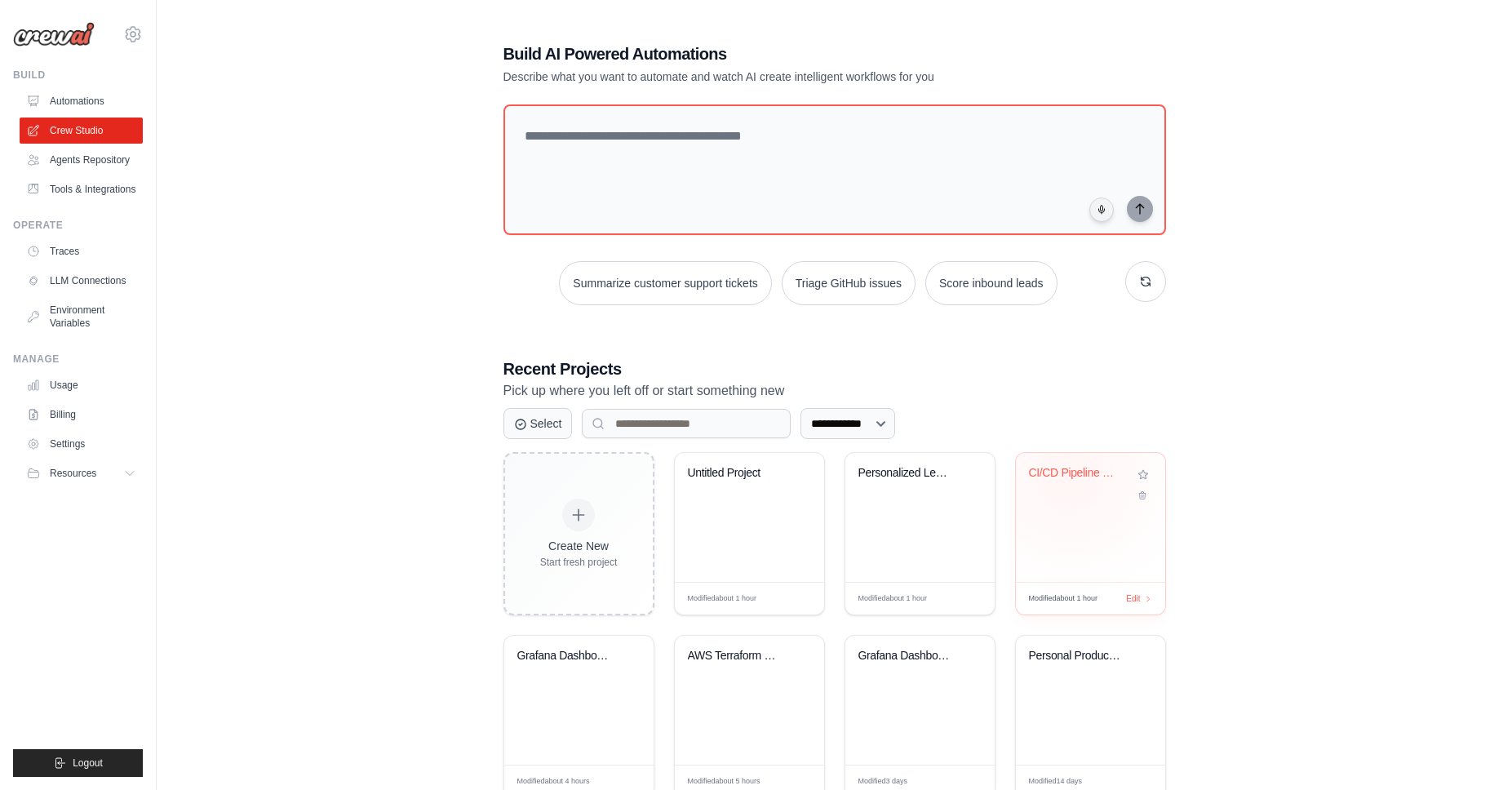
click at [1070, 476] on div "CI/CD Pipeline Generator" at bounding box center [1079, 473] width 99 height 15
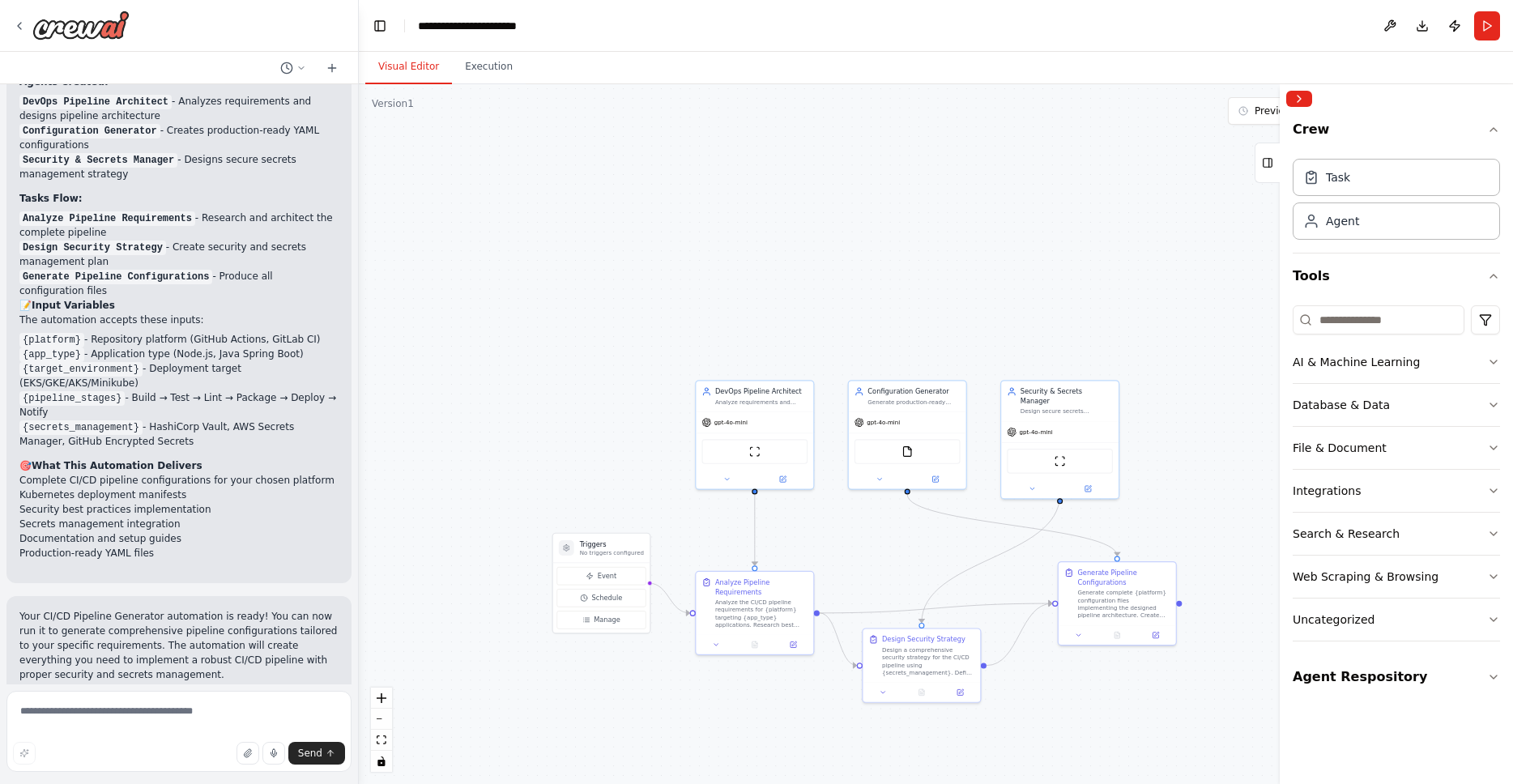
scroll to position [2780, 0]
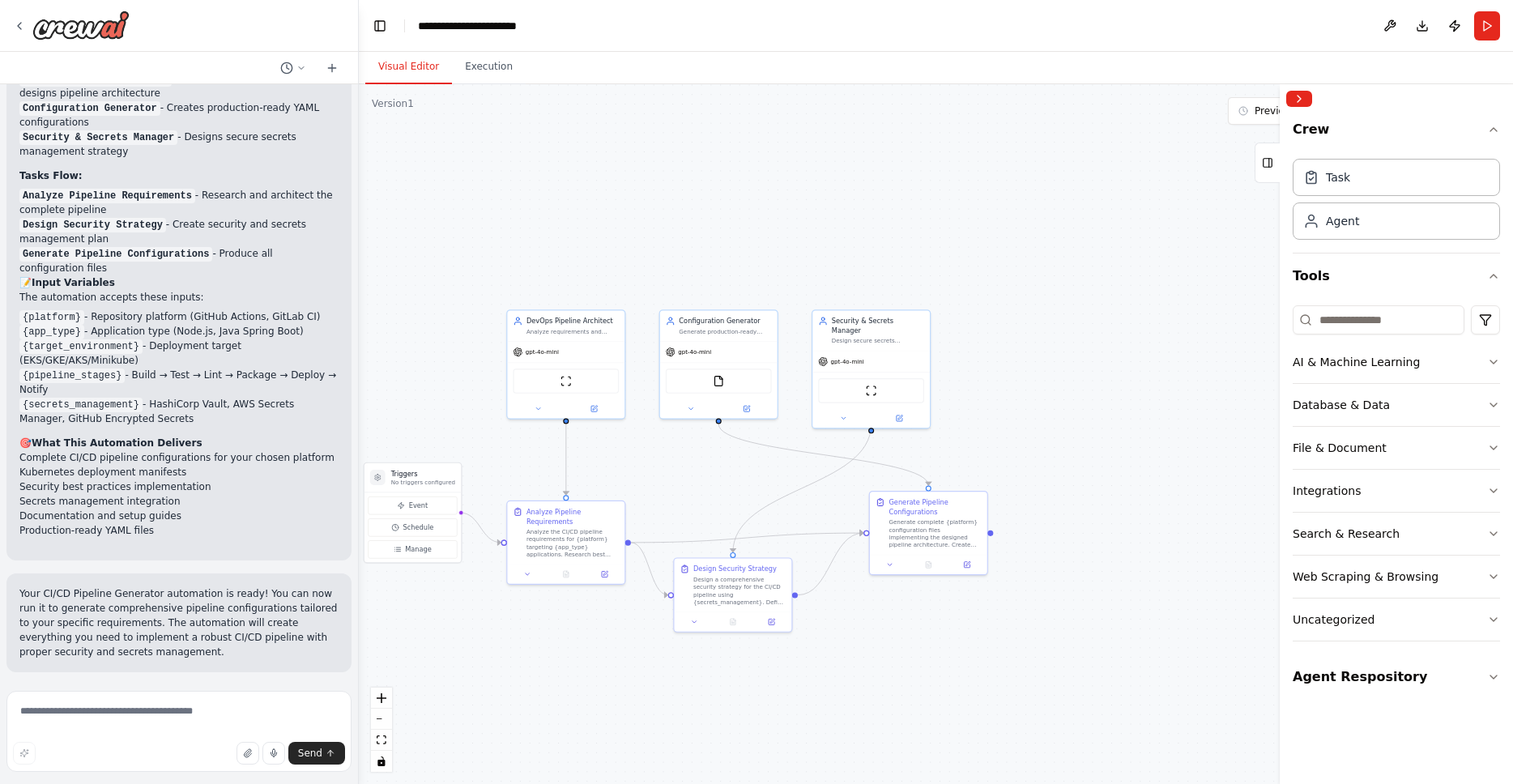
drag, startPoint x: 864, startPoint y: 557, endPoint x: 677, endPoint y: 488, distance: 199.3
click at [677, 488] on div ".deletable-edge-delete-btn { width: 20px; height: 20px; border: 0px solid #ffff…" at bounding box center [936, 433] width 1155 height 699
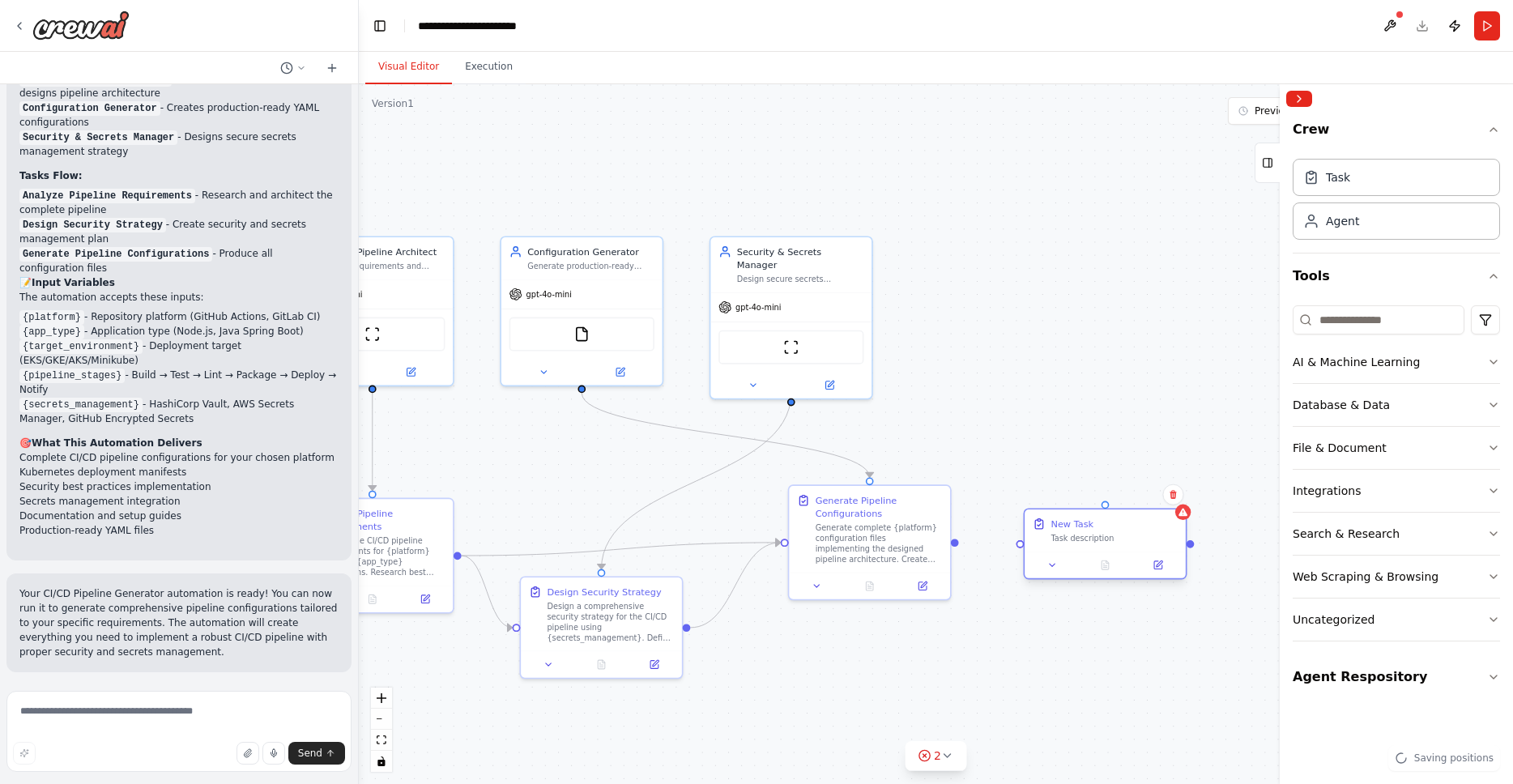
drag, startPoint x: 1188, startPoint y: 308, endPoint x: 1103, endPoint y: 537, distance: 244.3
click at [1103, 537] on div "New Task Task description" at bounding box center [1114, 530] width 127 height 26
drag, startPoint x: 1113, startPoint y: 292, endPoint x: 1054, endPoint y: 253, distance: 70.7
click at [1054, 253] on div "Role of the agent" at bounding box center [1075, 248] width 127 height 13
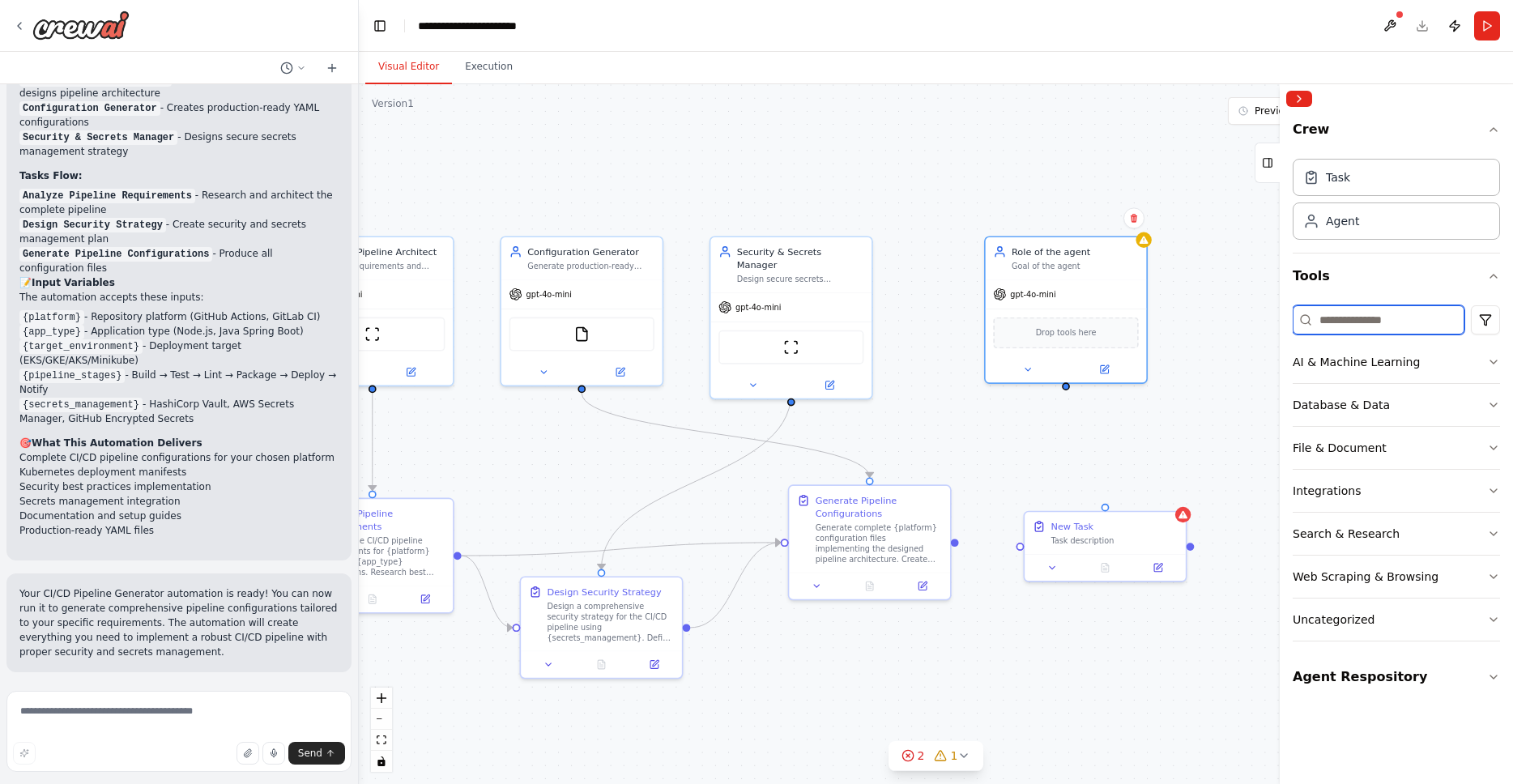
click at [1362, 324] on input at bounding box center [1378, 320] width 172 height 29
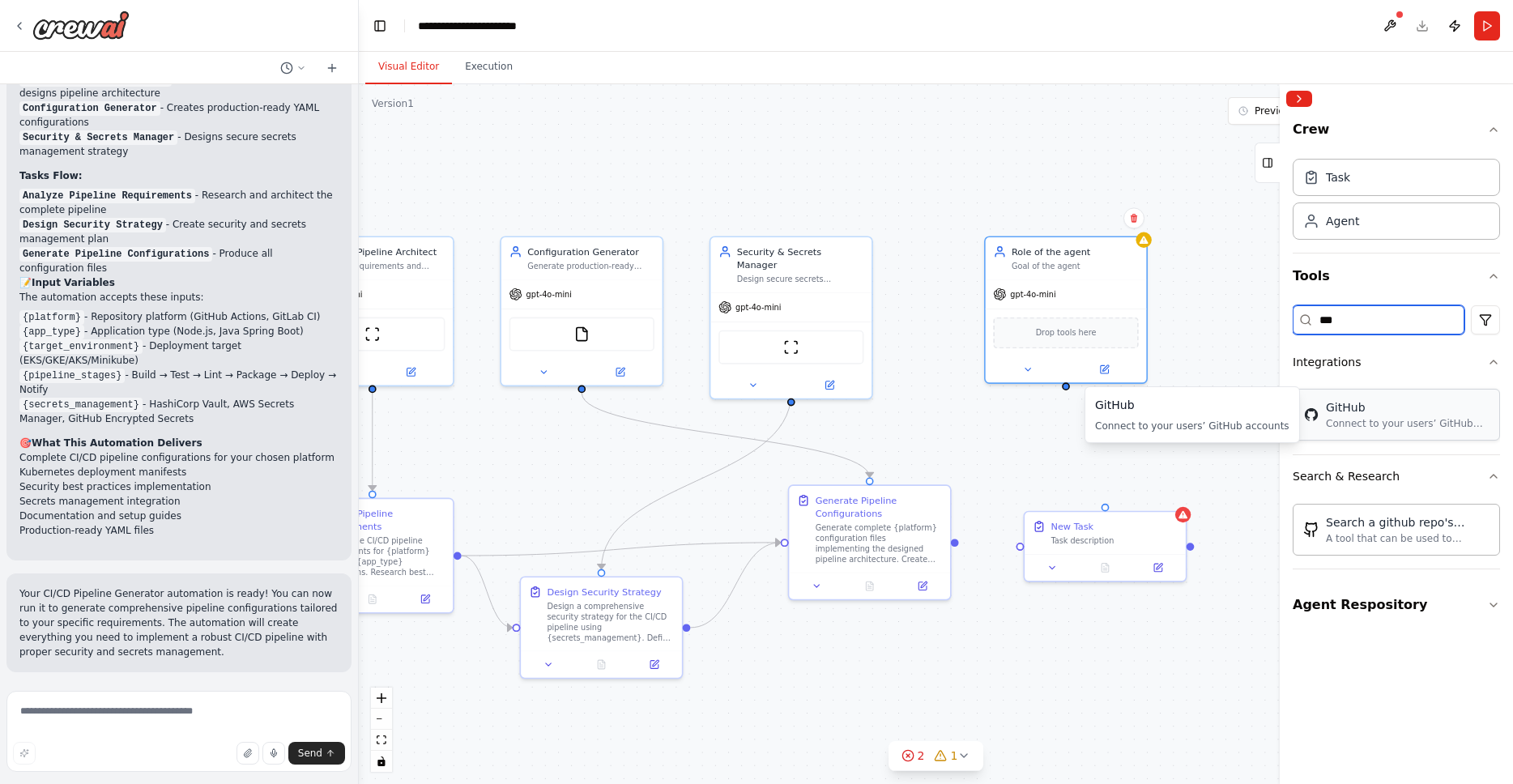
type input "***"
drag, startPoint x: 1067, startPoint y: 388, endPoint x: 1105, endPoint y: 503, distance: 121.1
click at [962, 503] on div "Triggers No triggers configured Event Schedule Manage DevOps Pipeline Architect…" at bounding box center [495, 454] width 933 height 566
click at [1106, 528] on div "New Task" at bounding box center [1114, 523] width 127 height 13
drag, startPoint x: 956, startPoint y: 544, endPoint x: 1022, endPoint y: 545, distance: 66.0
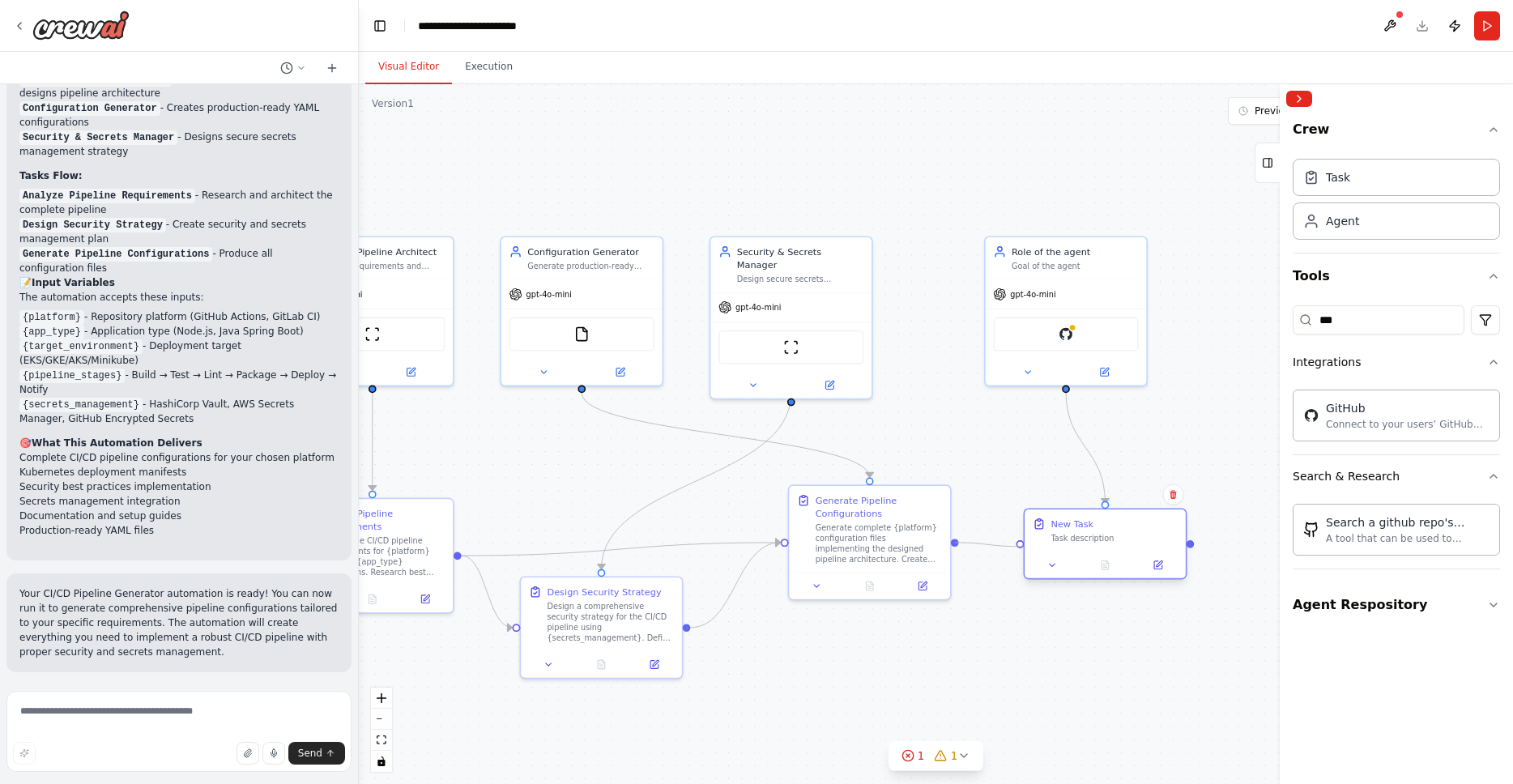
click at [962, 545] on div "Triggers No triggers configured Event Schedule Manage DevOps Pipeline Architect…" at bounding box center [495, 454] width 933 height 566
click at [1080, 544] on div "New Task Task description" at bounding box center [1106, 531] width 161 height 42
click at [1084, 517] on div "New Task" at bounding box center [1072, 523] width 43 height 13
click at [1057, 566] on icon at bounding box center [1053, 565] width 10 height 10
click at [1153, 566] on icon at bounding box center [1158, 565] width 10 height 10
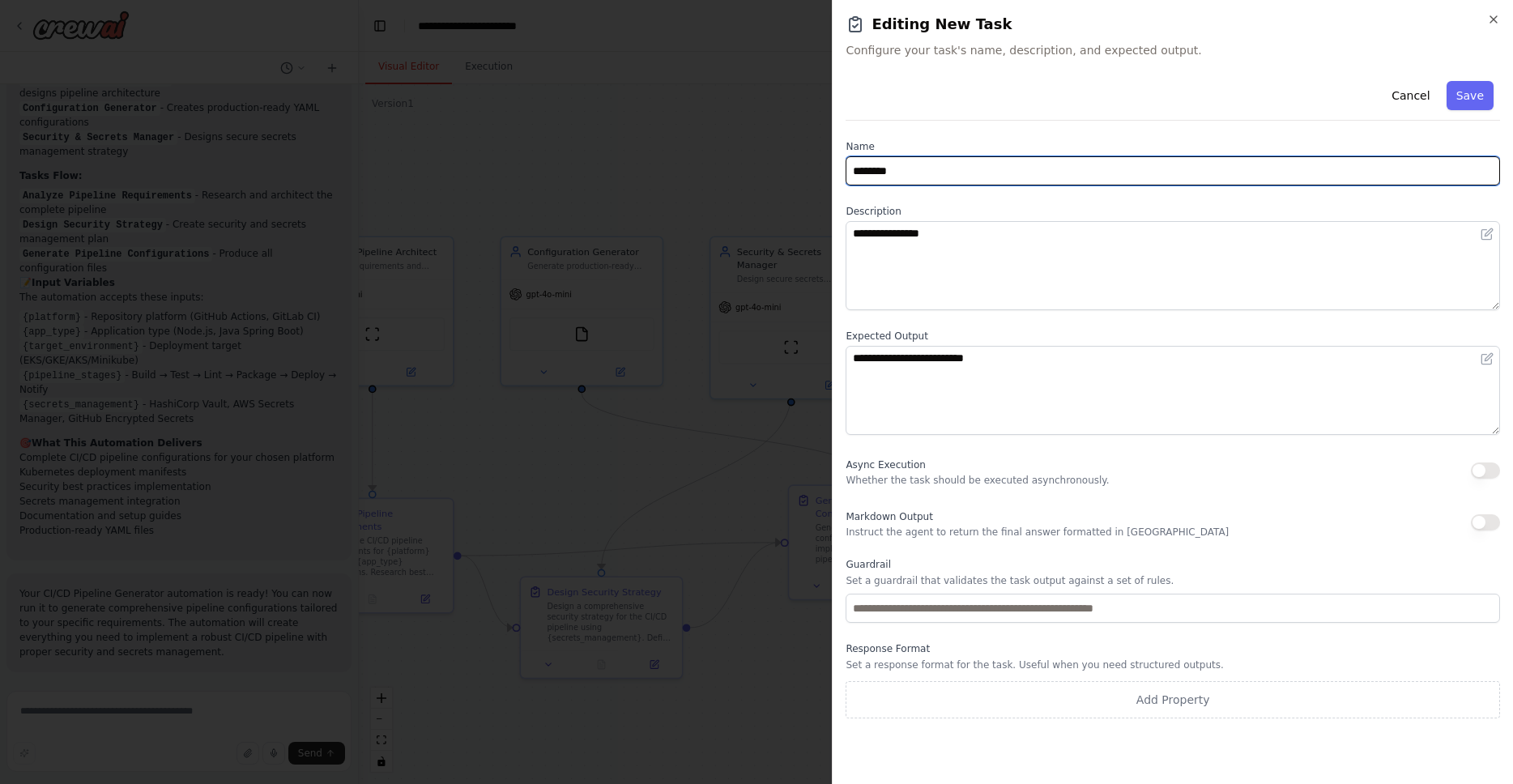
drag, startPoint x: 937, startPoint y: 178, endPoint x: 841, endPoint y: 176, distance: 96.0
click at [841, 176] on div "**********" at bounding box center [1172, 392] width 681 height 784
type input "*********"
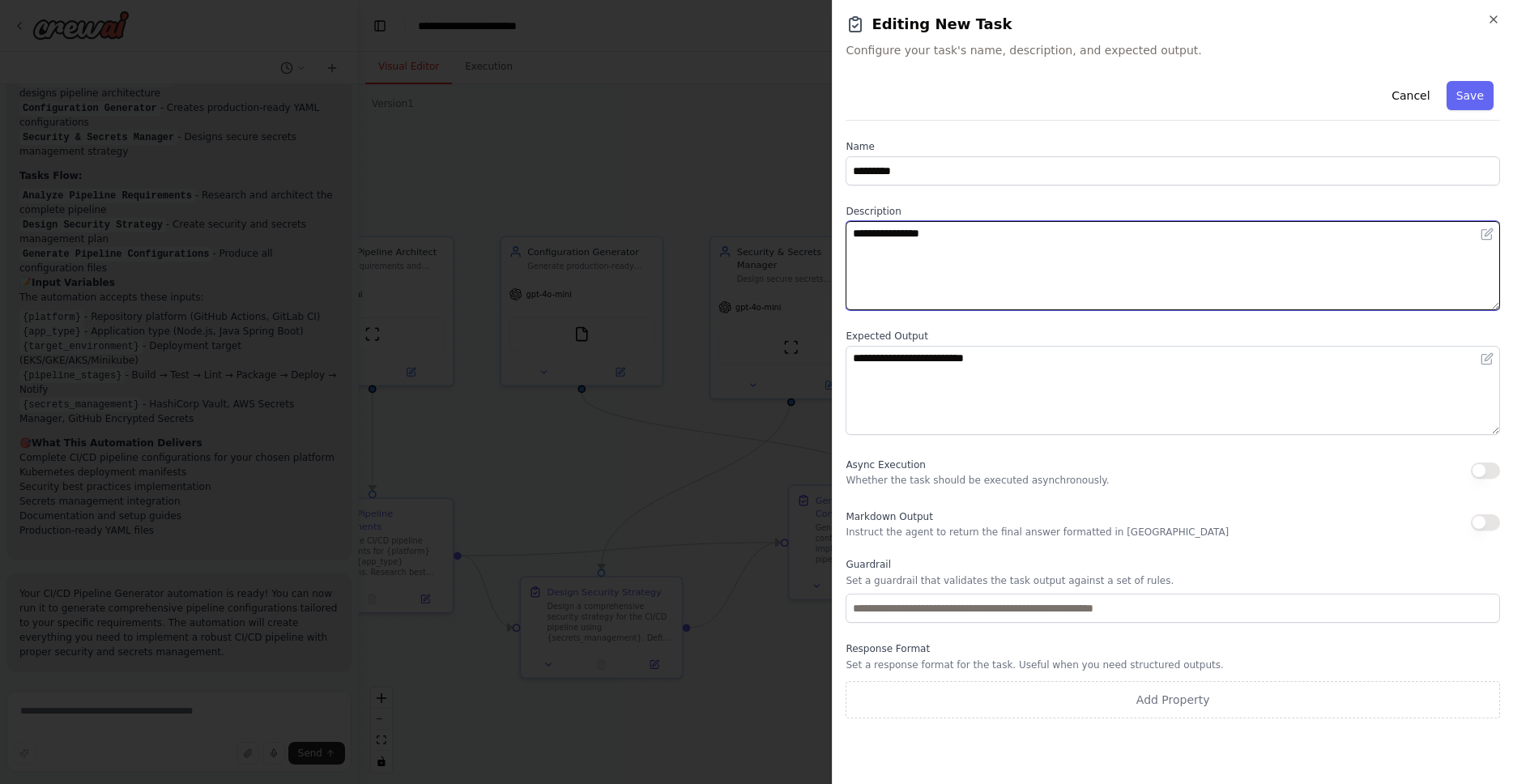
click at [1239, 237] on textarea "**********" at bounding box center [1172, 265] width 655 height 89
drag, startPoint x: 985, startPoint y: 237, endPoint x: 826, endPoint y: 238, distance: 159.0
click at [826, 238] on body "Grafana Dashboard Generator ▶ Thought process I'll help you create a Grafana Da…" at bounding box center [756, 392] width 1513 height 784
drag, startPoint x: 950, startPoint y: 239, endPoint x: 840, endPoint y: 232, distance: 110.2
click at [840, 232] on div "**********" at bounding box center [1172, 392] width 681 height 784
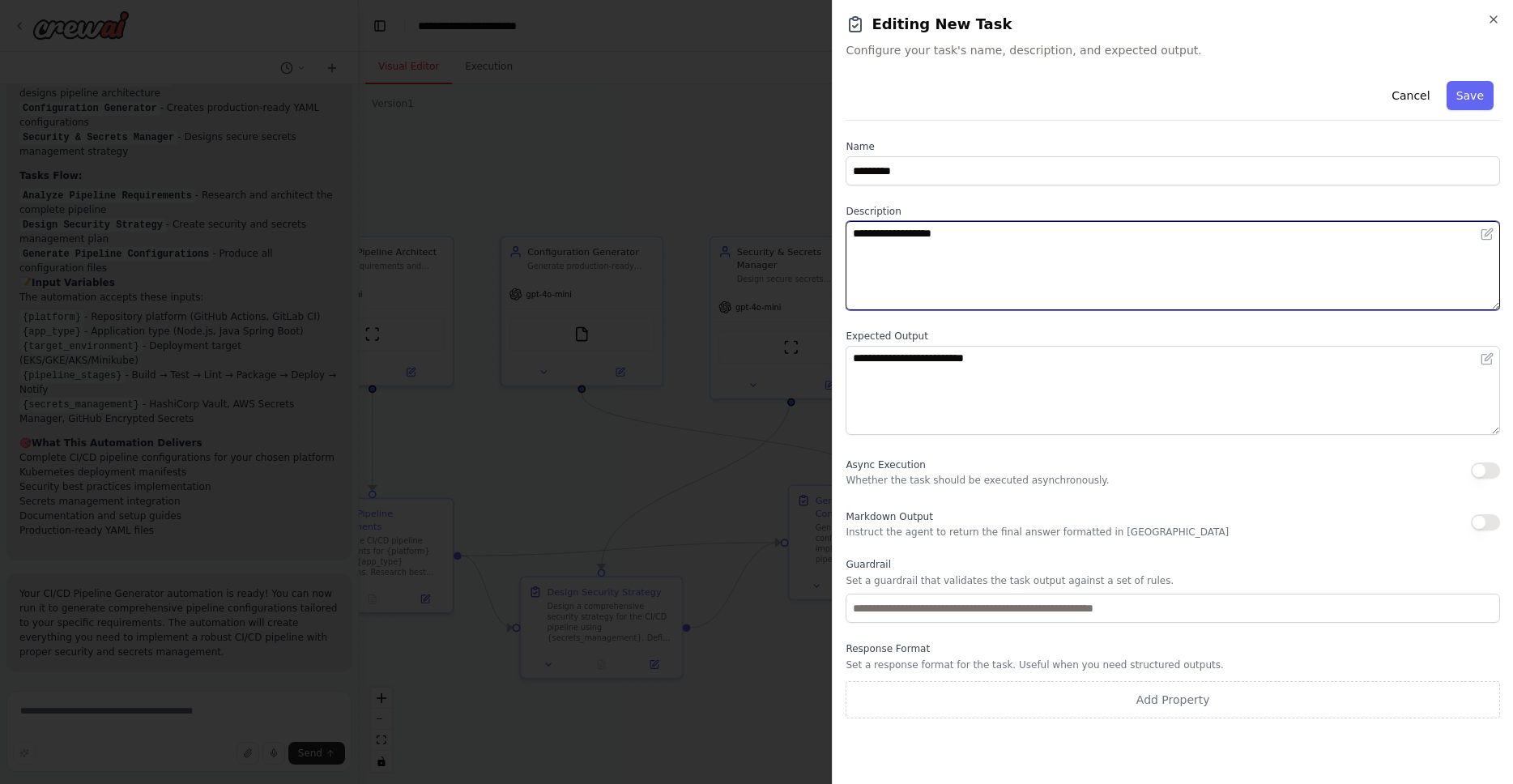
type textarea "**********"
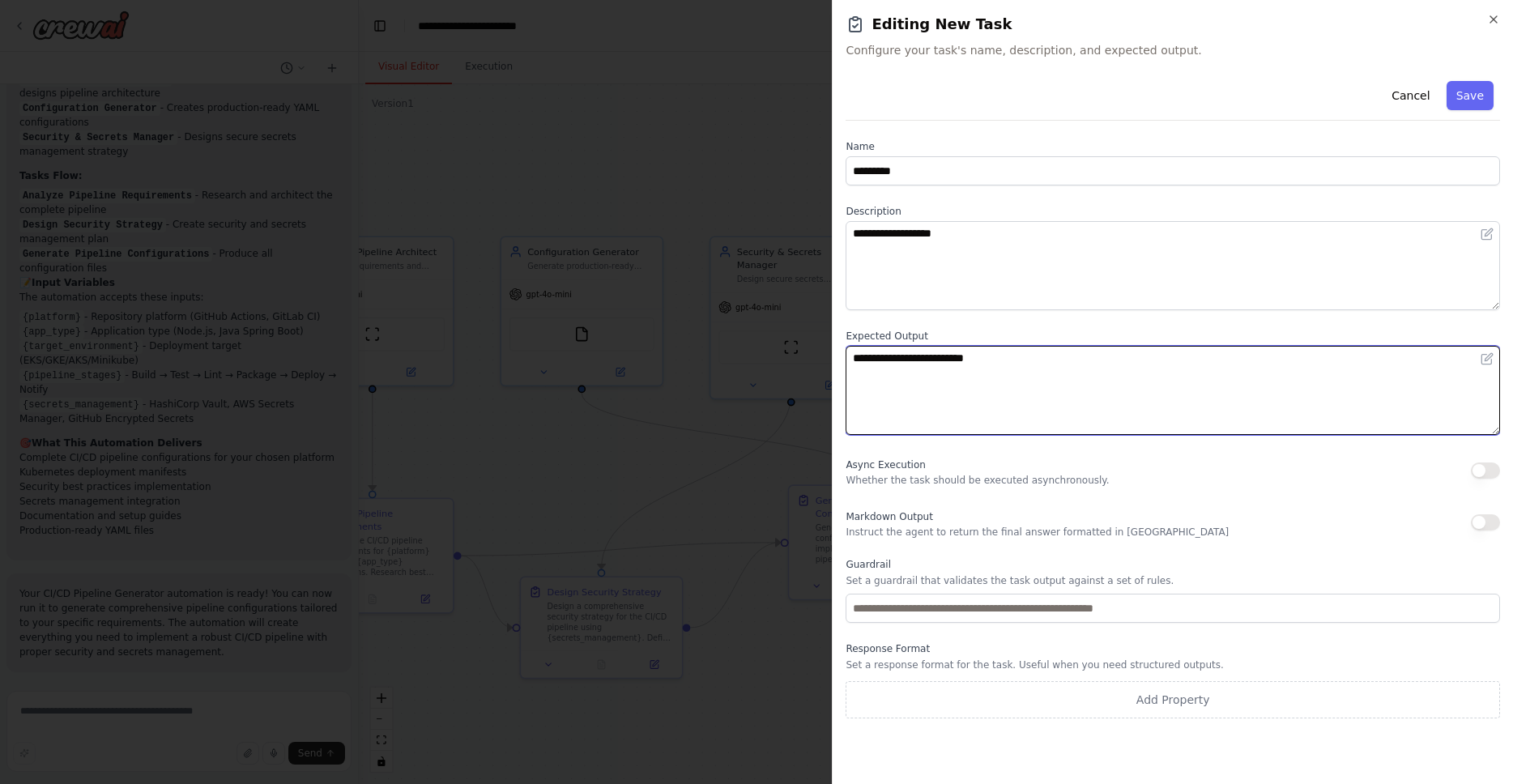
drag, startPoint x: 1049, startPoint y: 357, endPoint x: 842, endPoint y: 356, distance: 207.0
click at [834, 356] on div "**********" at bounding box center [1172, 392] width 681 height 784
paste textarea
type textarea "**********"
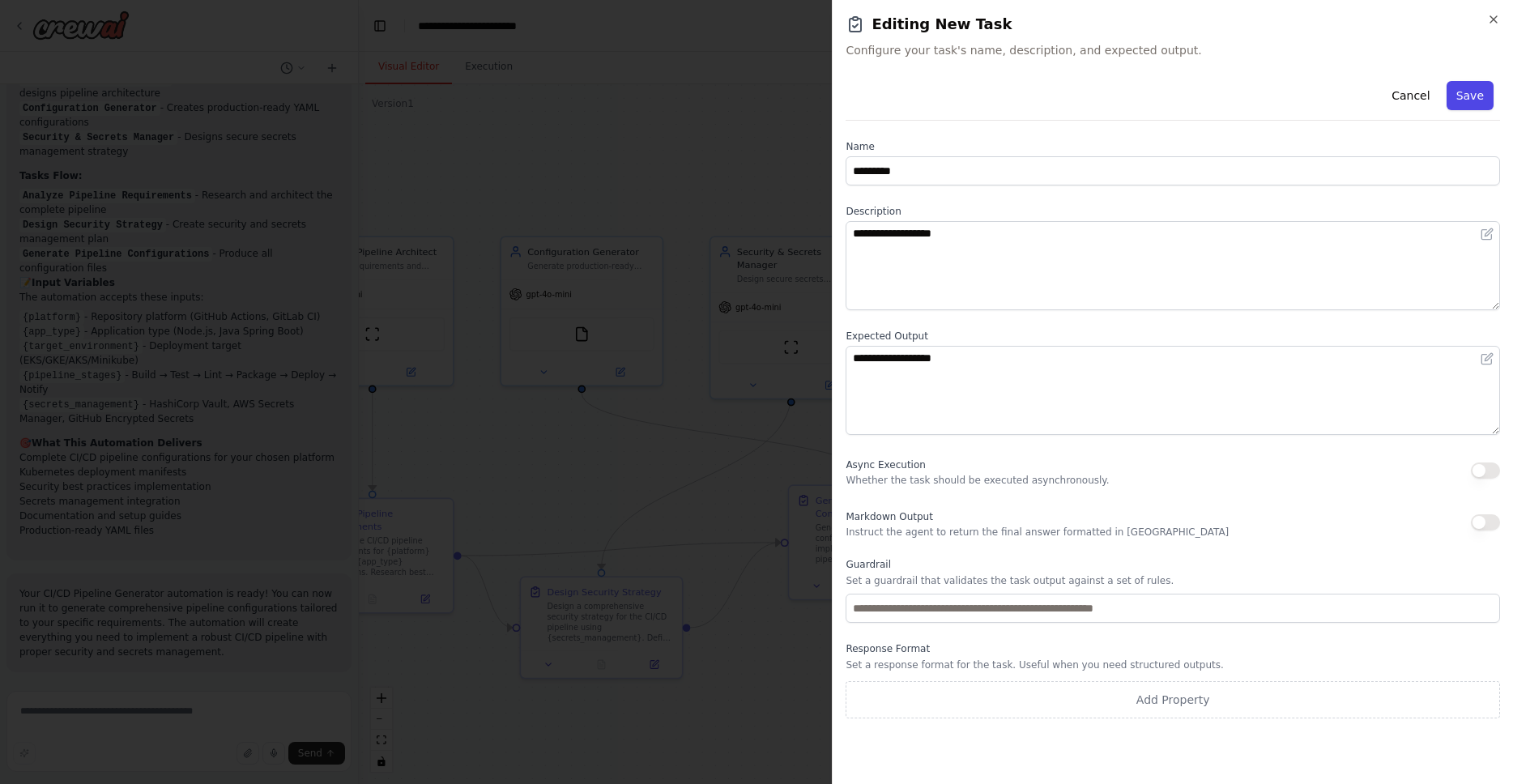
click at [1468, 97] on button "Save" at bounding box center [1470, 96] width 47 height 29
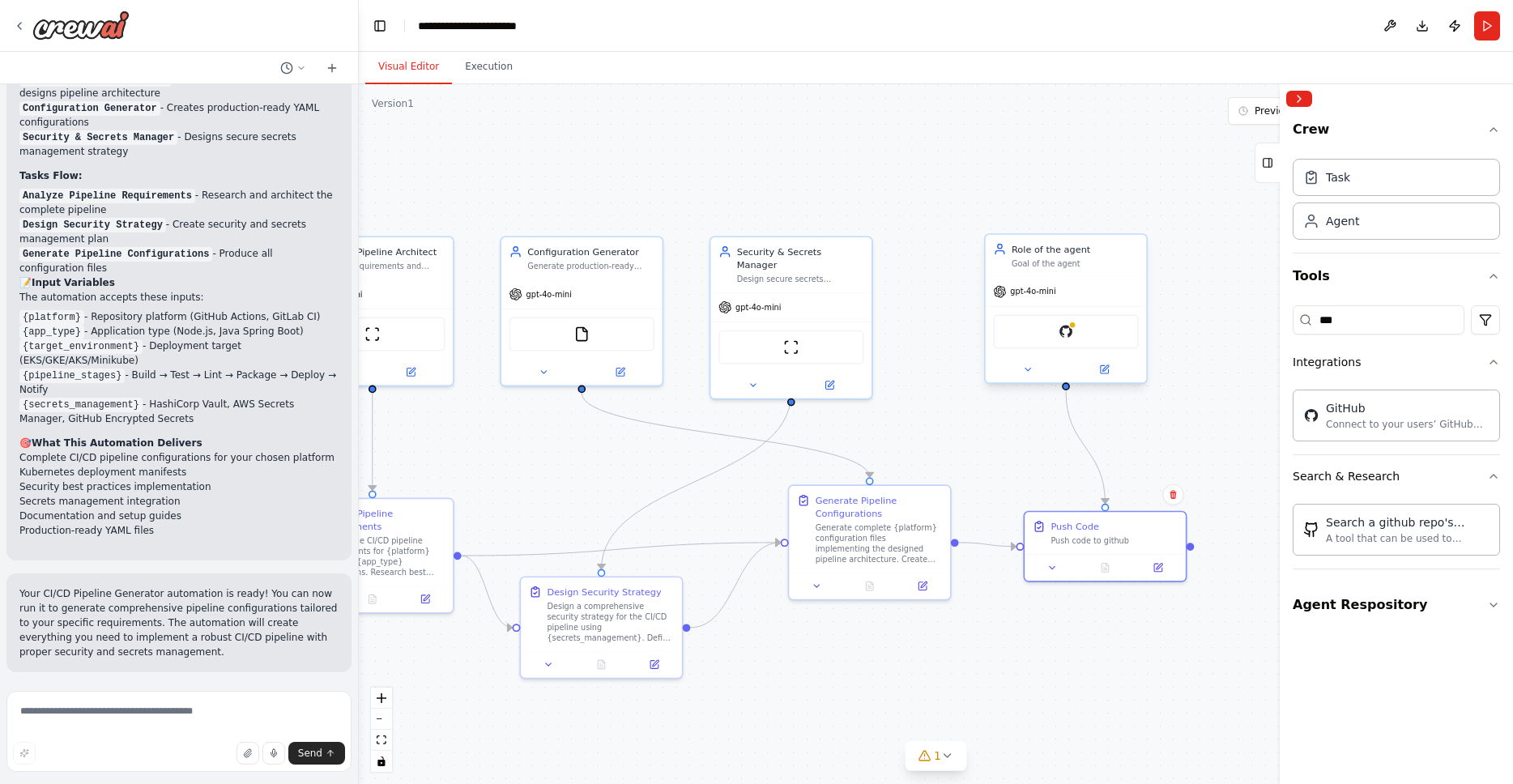
click at [1079, 336] on div "GitHub" at bounding box center [1065, 331] width 145 height 34
click at [1064, 334] on img at bounding box center [1066, 332] width 15 height 15
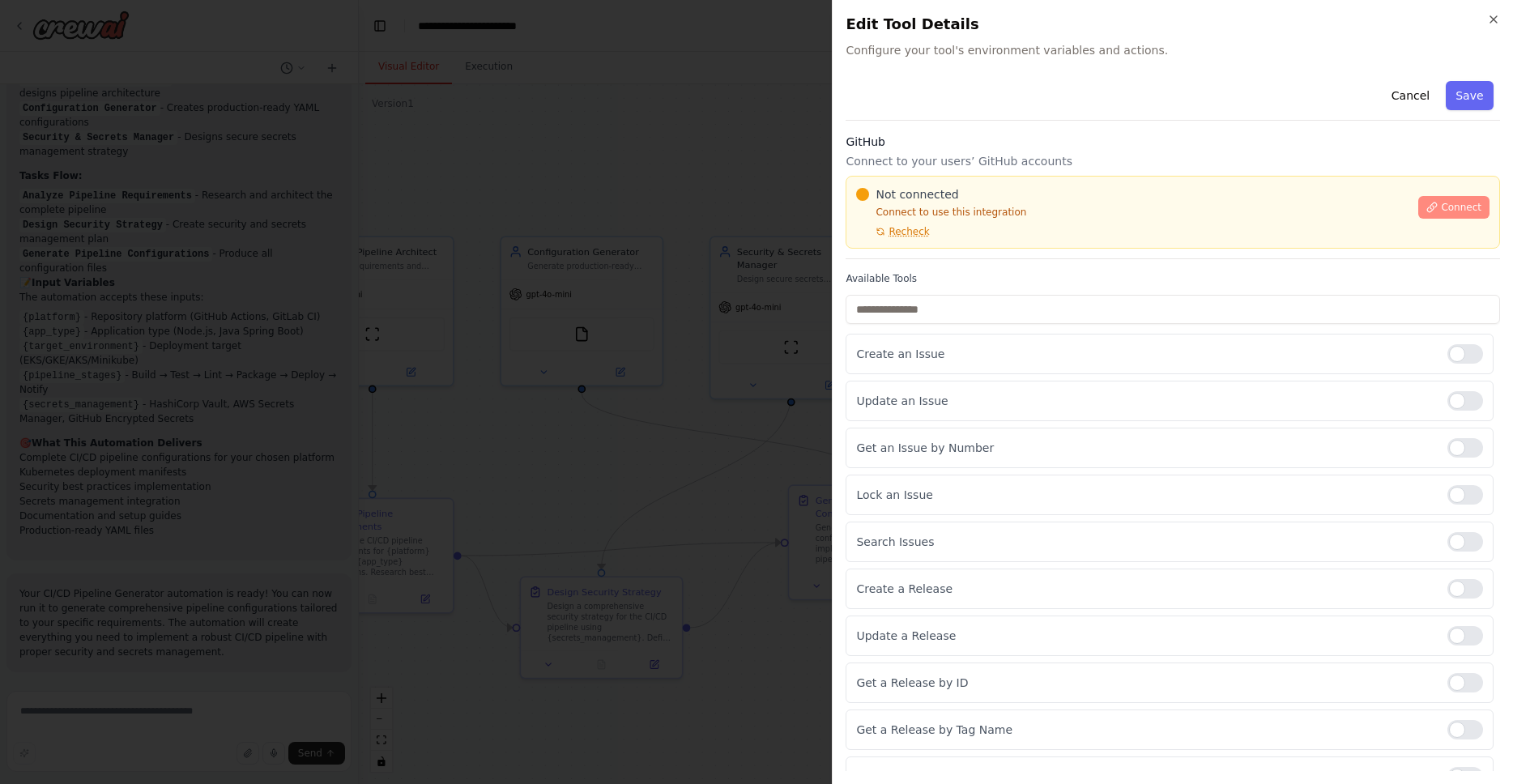
click at [1453, 213] on span "Connect" at bounding box center [1461, 207] width 41 height 13
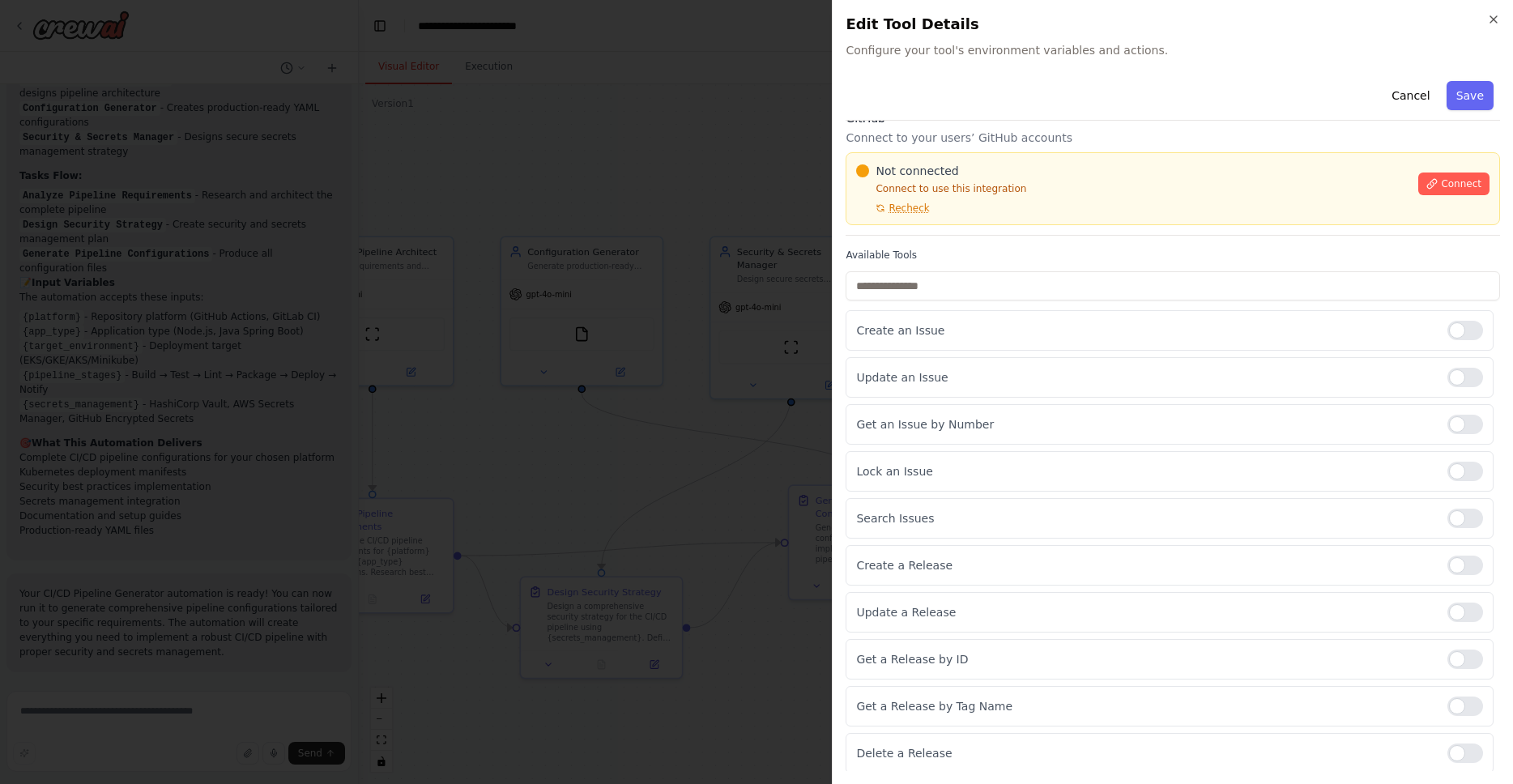
scroll to position [26, 0]
click at [1458, 376] on div at bounding box center [1466, 374] width 36 height 19
click at [1441, 181] on span "Connect" at bounding box center [1461, 181] width 41 height 13
click at [967, 293] on input "text" at bounding box center [1172, 284] width 655 height 29
paste input "**********"
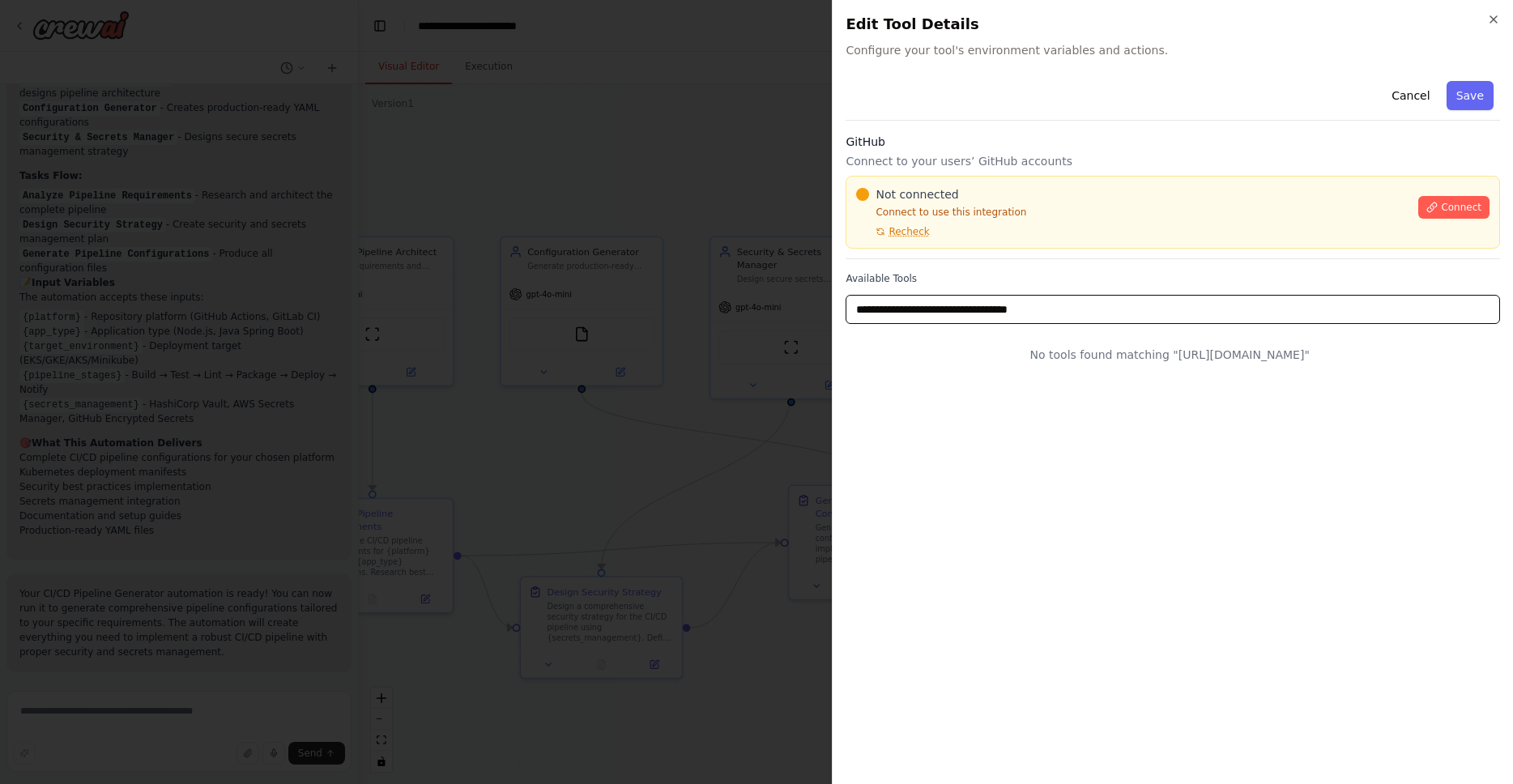
scroll to position [0, 0]
type input "**********"
click at [1184, 270] on div "**********" at bounding box center [1172, 225] width 655 height 301
click at [1458, 208] on span "Connect" at bounding box center [1461, 207] width 41 height 13
drag, startPoint x: 1094, startPoint y: 311, endPoint x: 812, endPoint y: 307, distance: 282.0
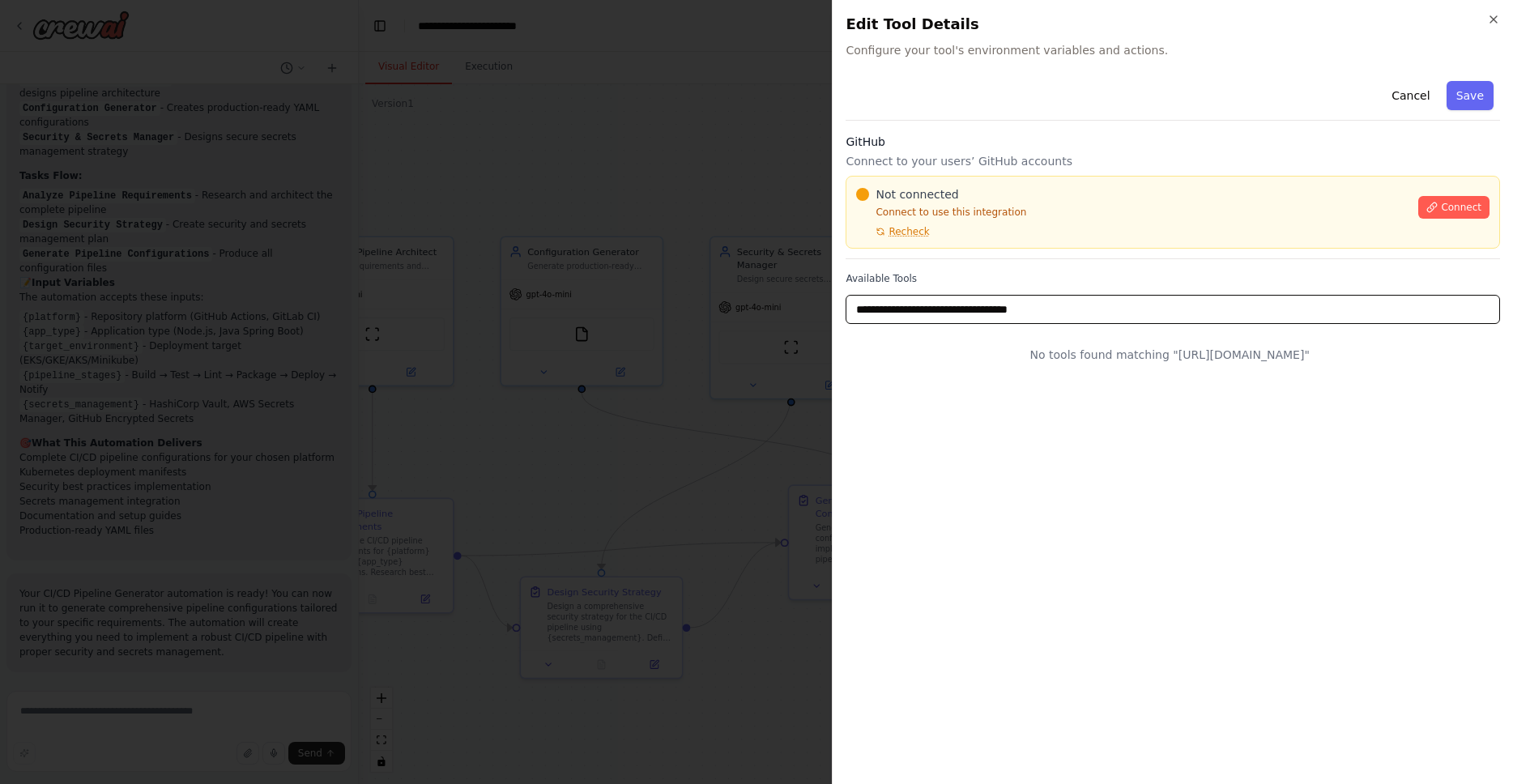
click at [812, 307] on body "Grafana Dashboard Generator ▶ Thought process I'll help you create a Grafana Da…" at bounding box center [756, 392] width 1513 height 784
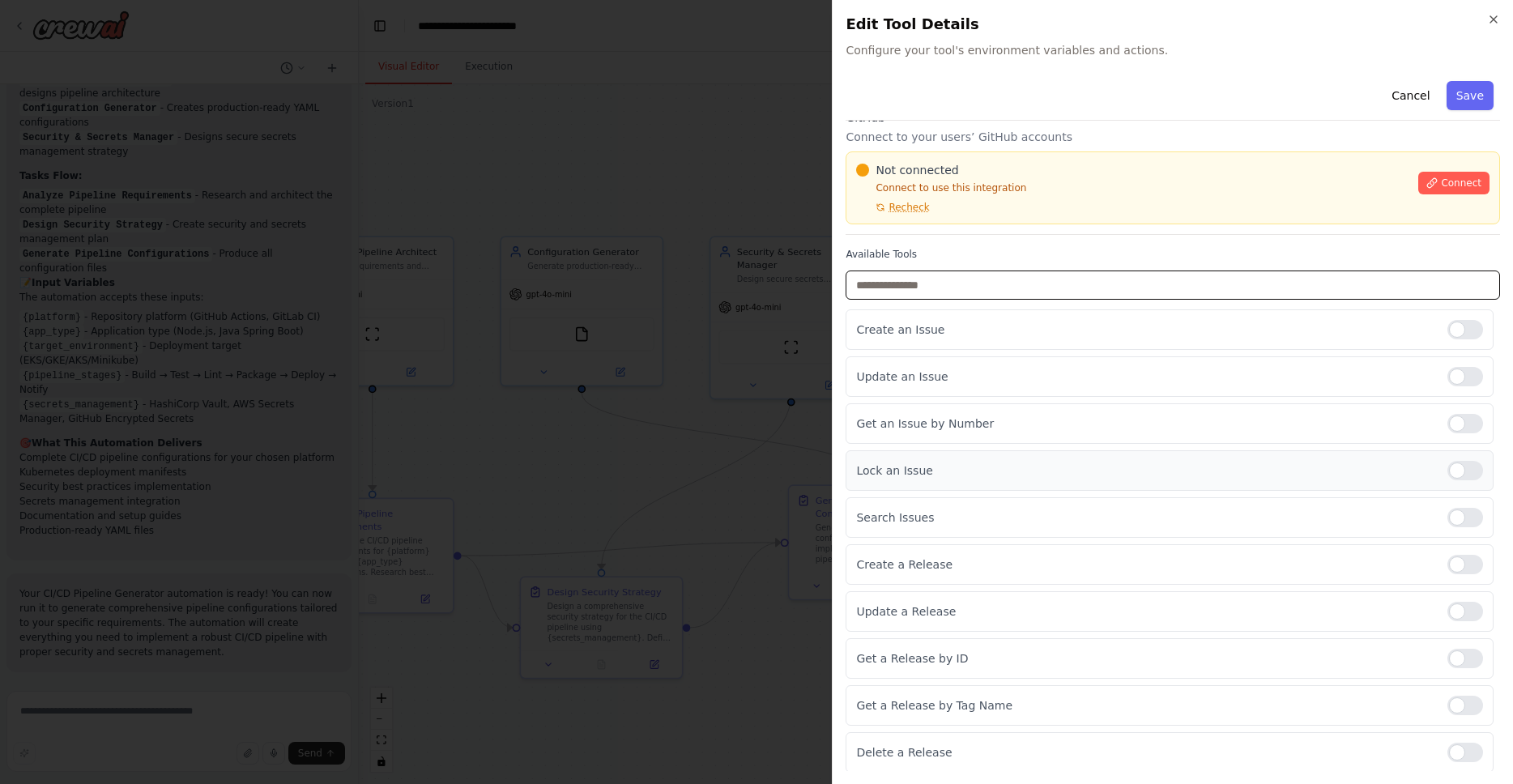
scroll to position [26, 0]
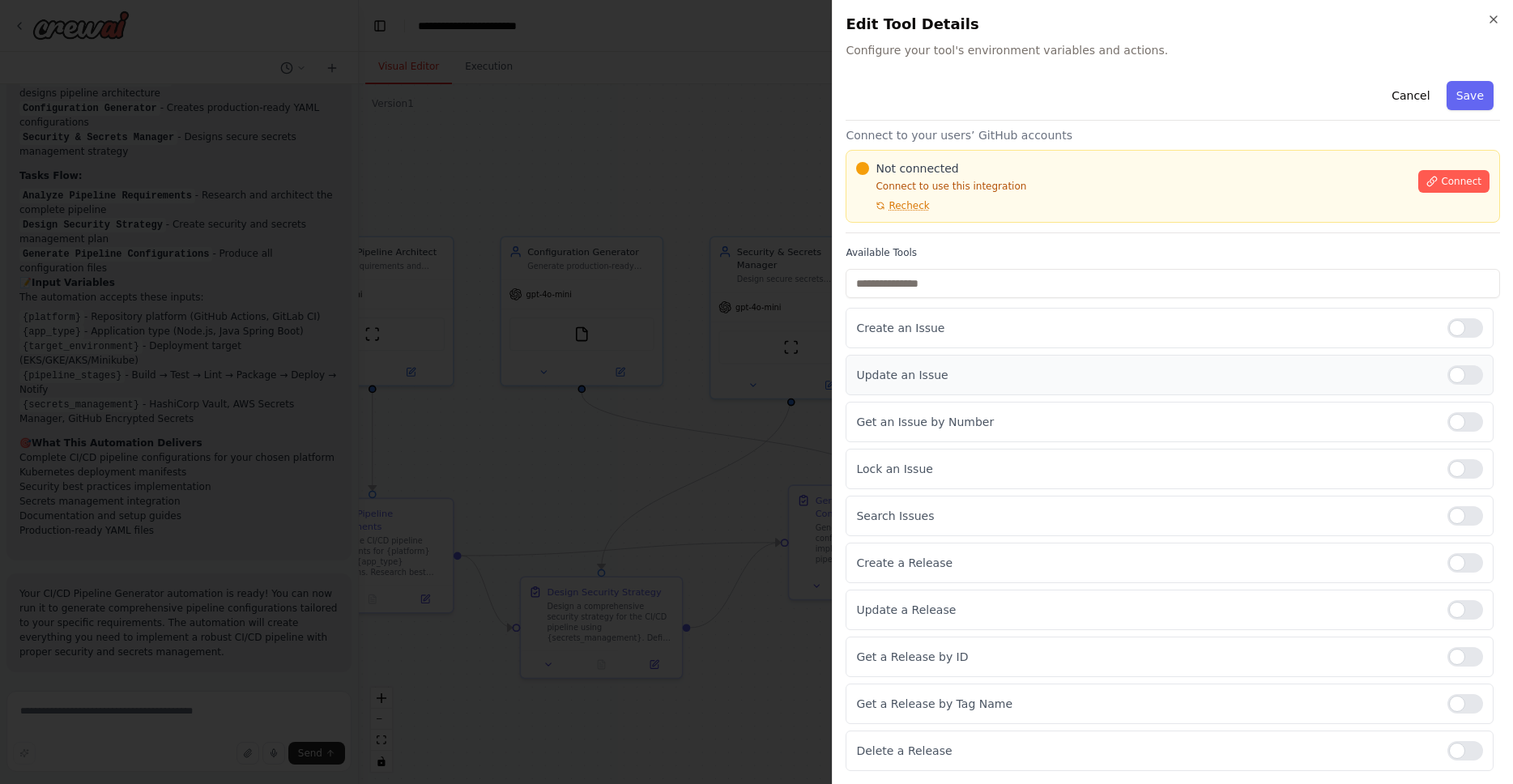
click at [1448, 378] on div at bounding box center [1466, 374] width 36 height 19
click at [1462, 614] on div at bounding box center [1466, 610] width 36 height 19
click at [1445, 168] on div "Connect" at bounding box center [1455, 176] width 71 height 32
click at [1445, 177] on span "Connect" at bounding box center [1461, 181] width 41 height 13
click at [1468, 90] on button "Save" at bounding box center [1470, 96] width 47 height 29
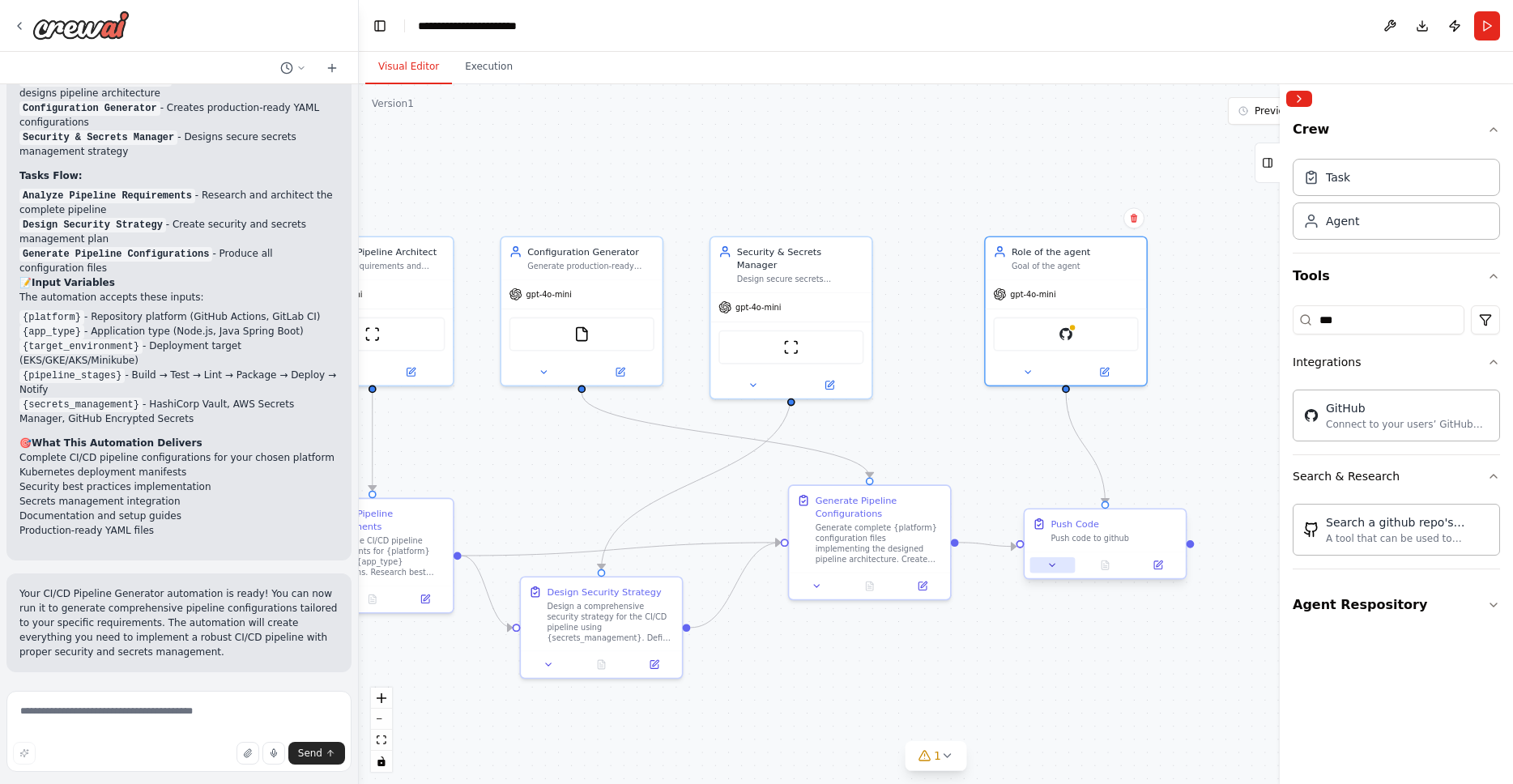
click at [1054, 566] on icon at bounding box center [1053, 565] width 10 height 10
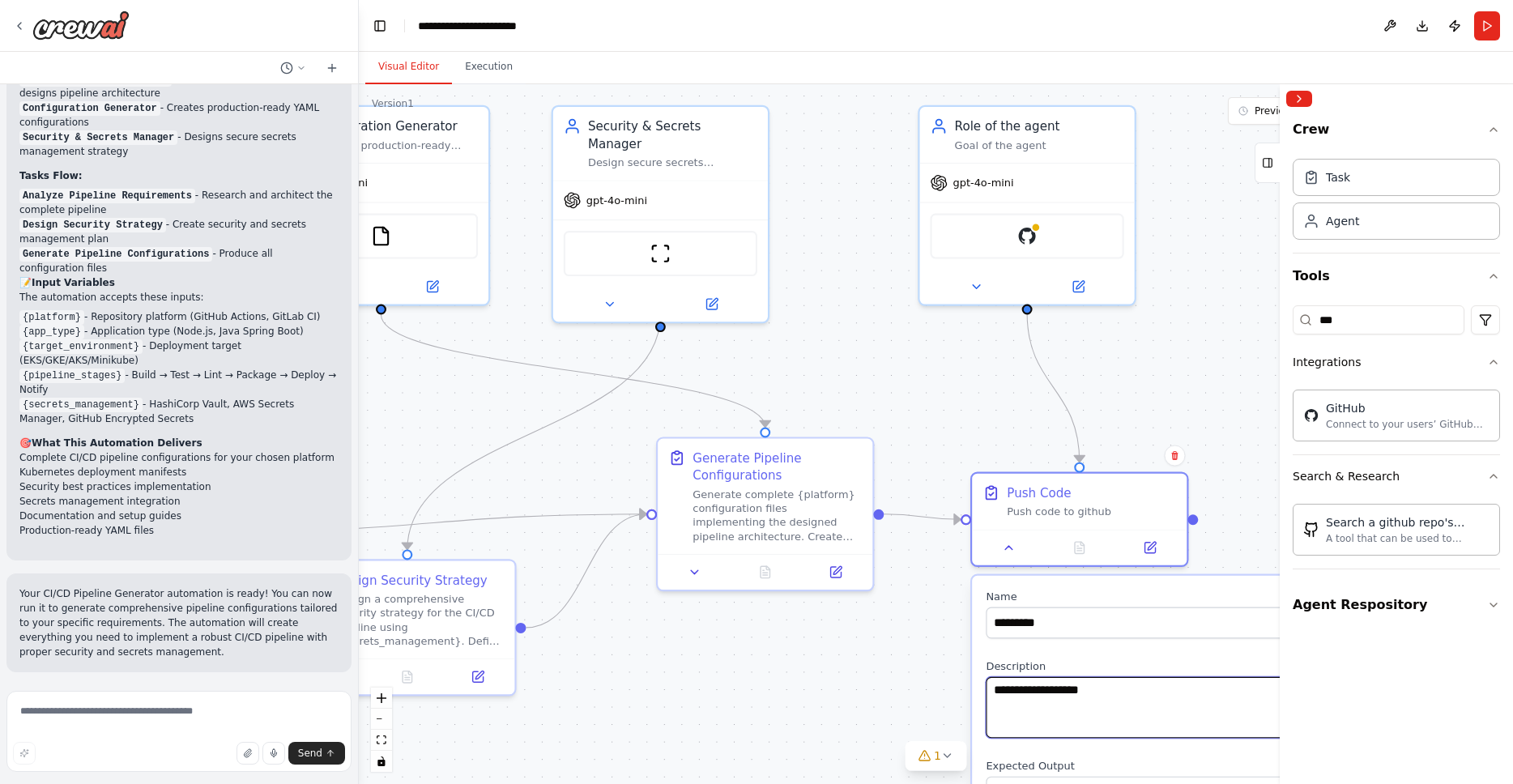
drag, startPoint x: 1168, startPoint y: 687, endPoint x: 1155, endPoint y: 655, distance: 34.5
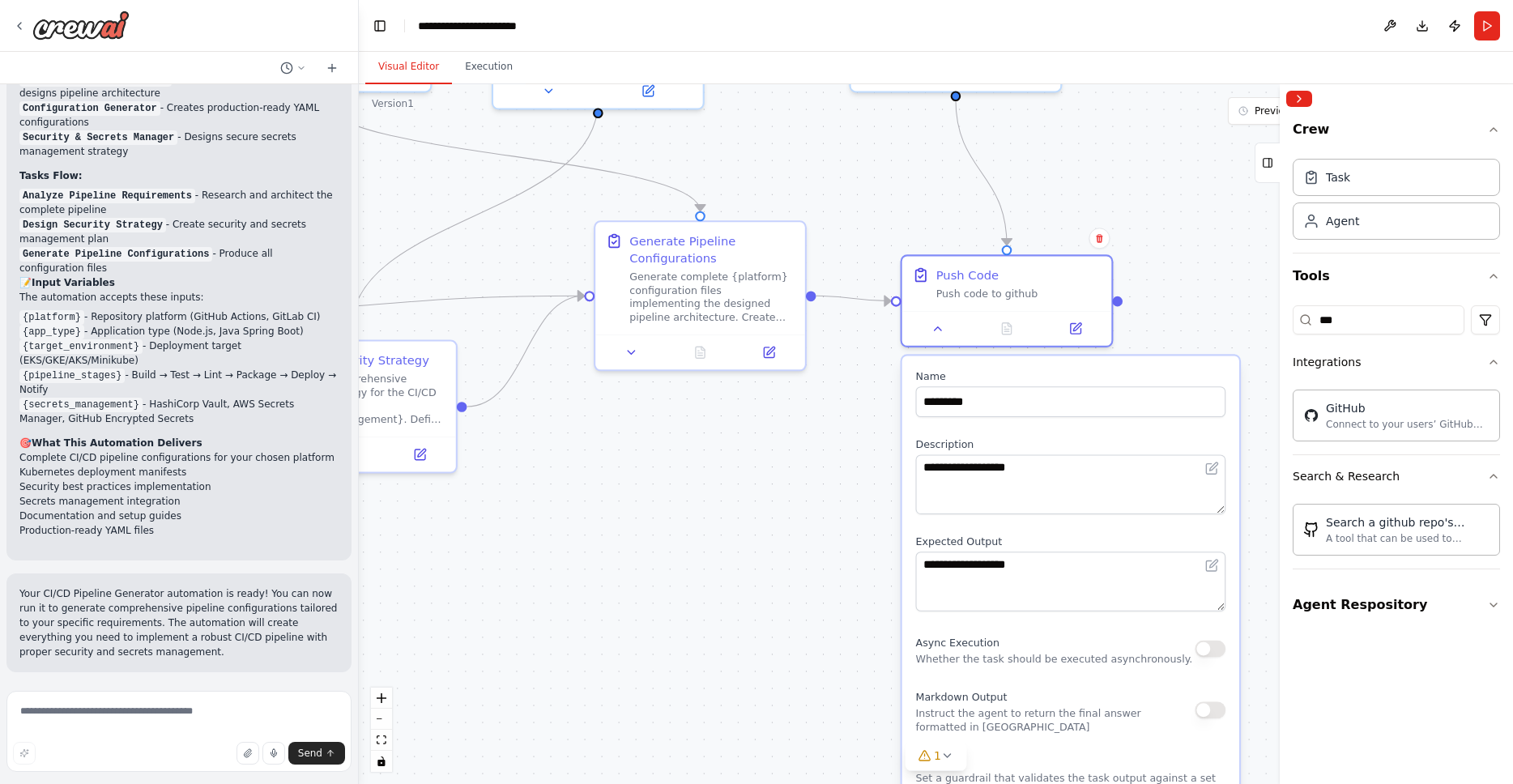
drag, startPoint x: 1229, startPoint y: 451, endPoint x: 1153, endPoint y: 225, distance: 238.4
click at [1153, 225] on div ".deletable-edge-delete-btn { width: 20px; height: 20px; border: 0px solid #ffff…" at bounding box center [936, 433] width 1155 height 699
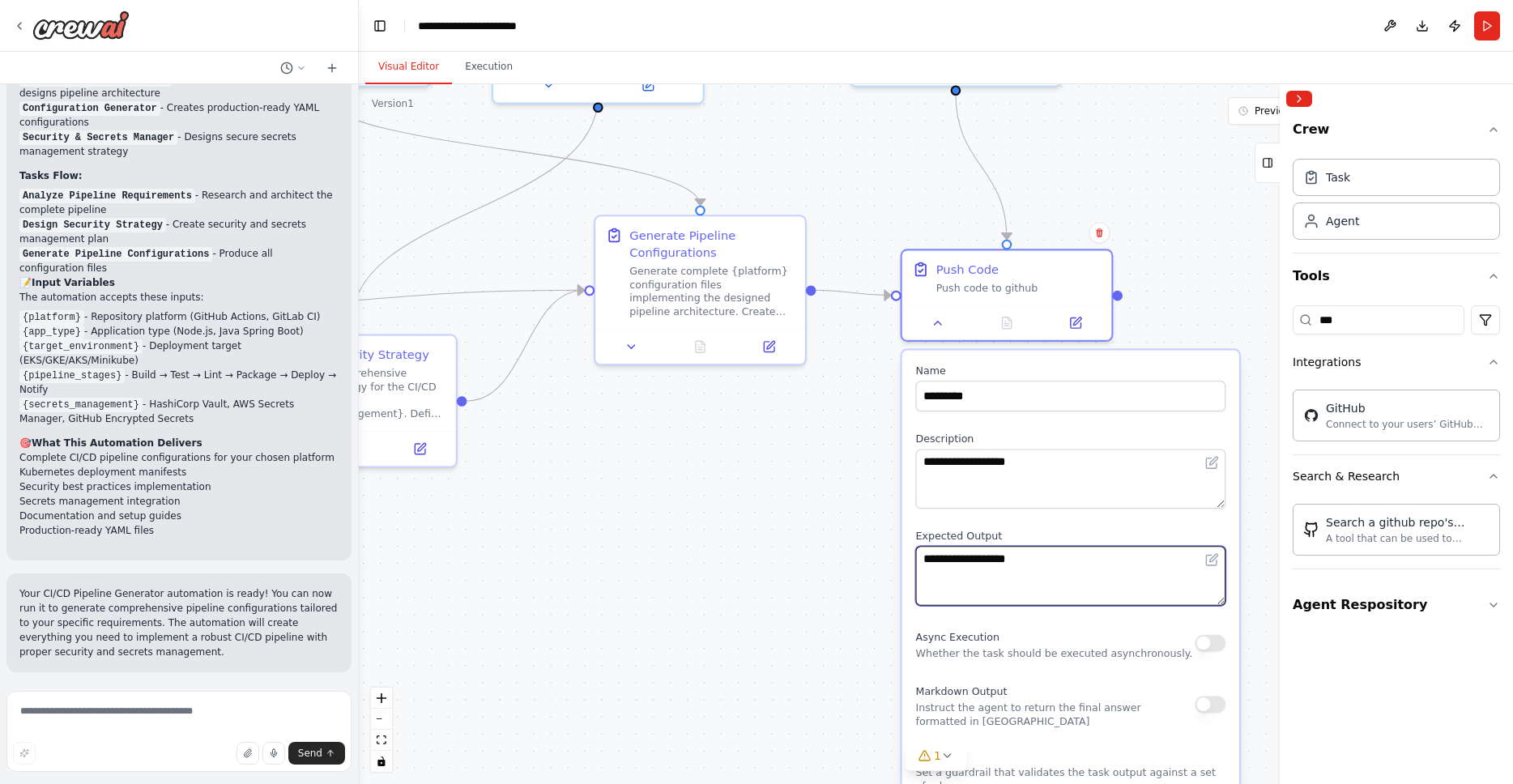
click at [1078, 564] on textarea "**********" at bounding box center [1072, 576] width 310 height 60
paste textarea "**********"
type textarea "**********"
click at [1152, 425] on div "**********" at bounding box center [1071, 679] width 337 height 659
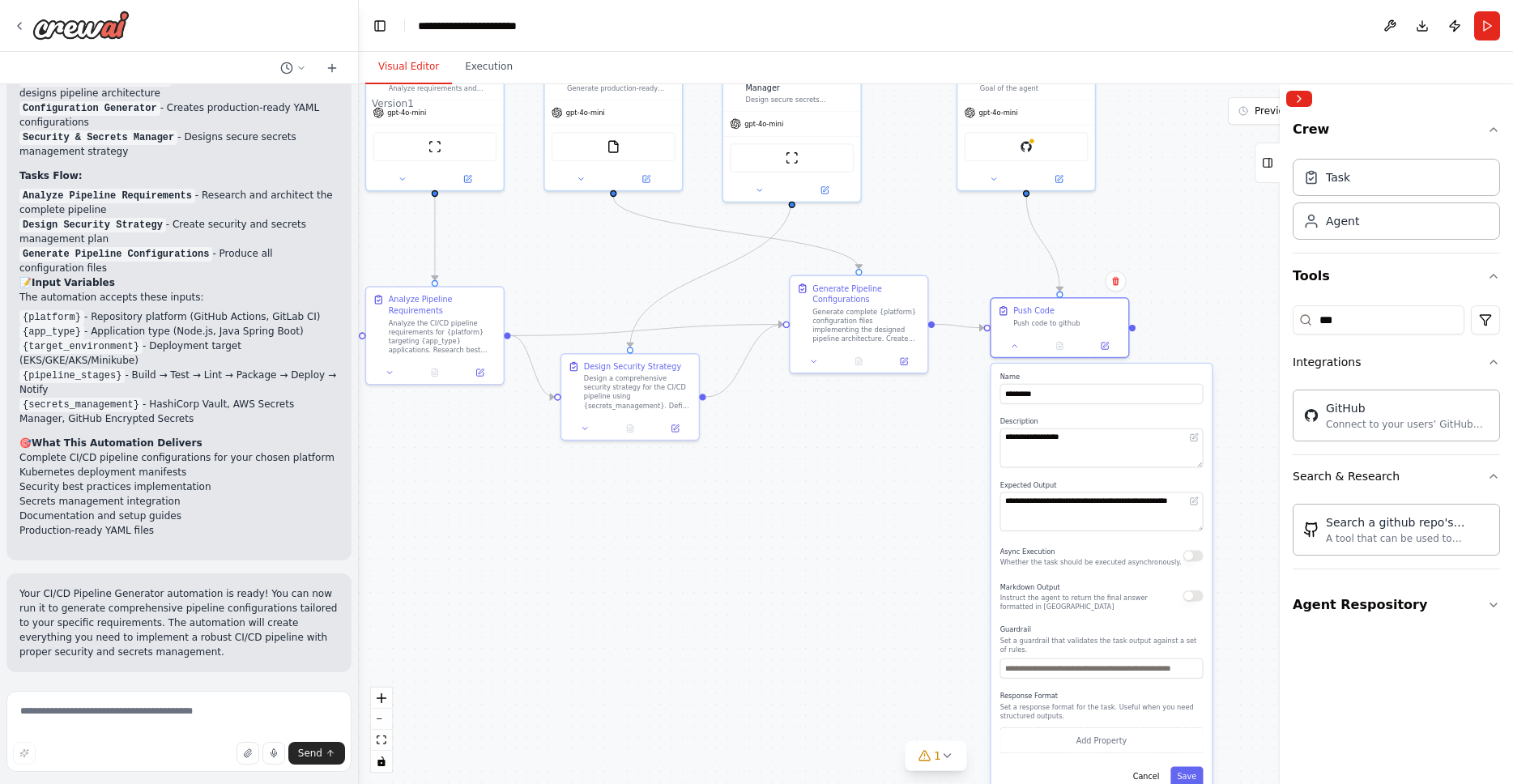
click at [1198, 775] on button "Save" at bounding box center [1187, 776] width 32 height 20
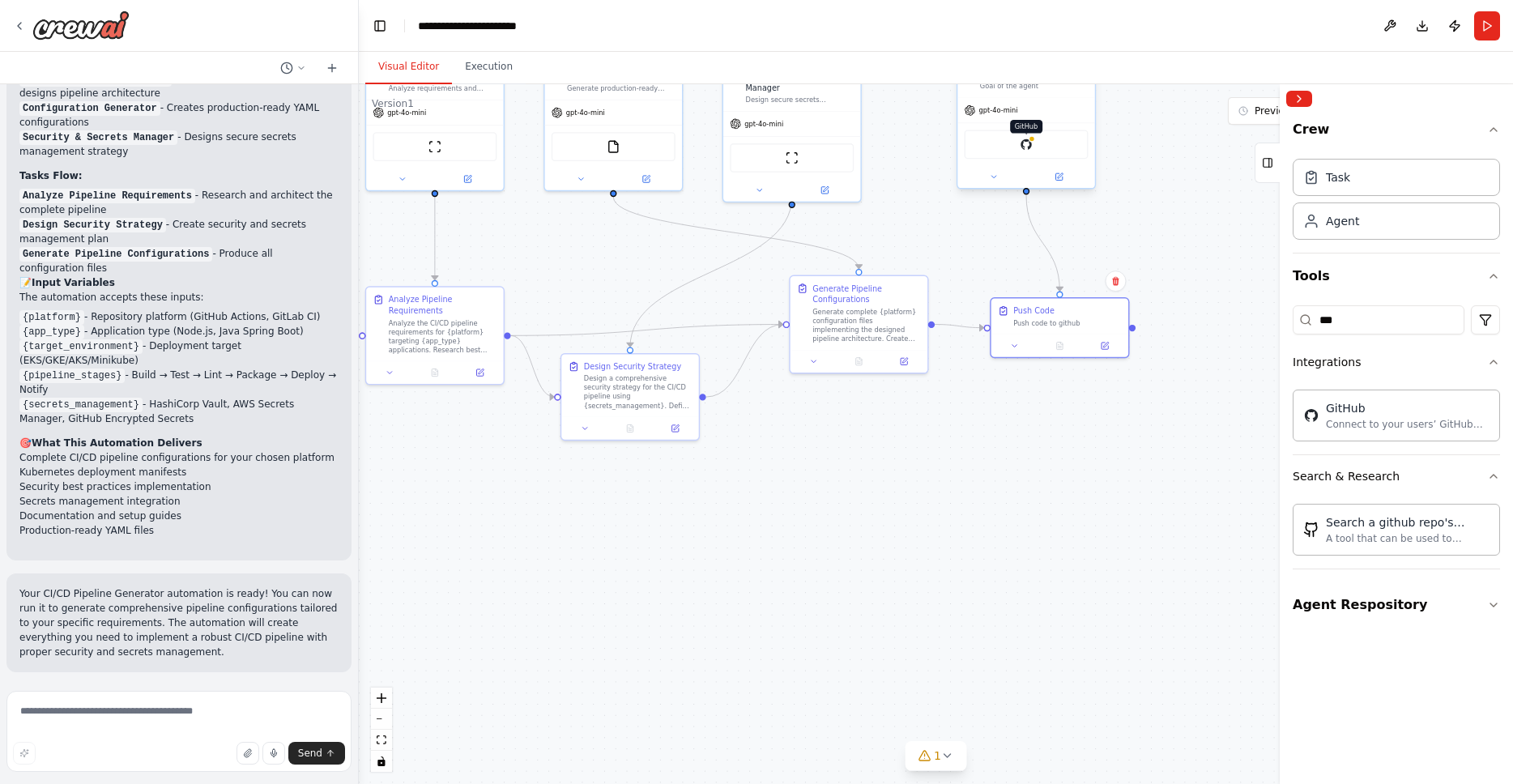
click at [1030, 147] on img at bounding box center [1027, 145] width 14 height 14
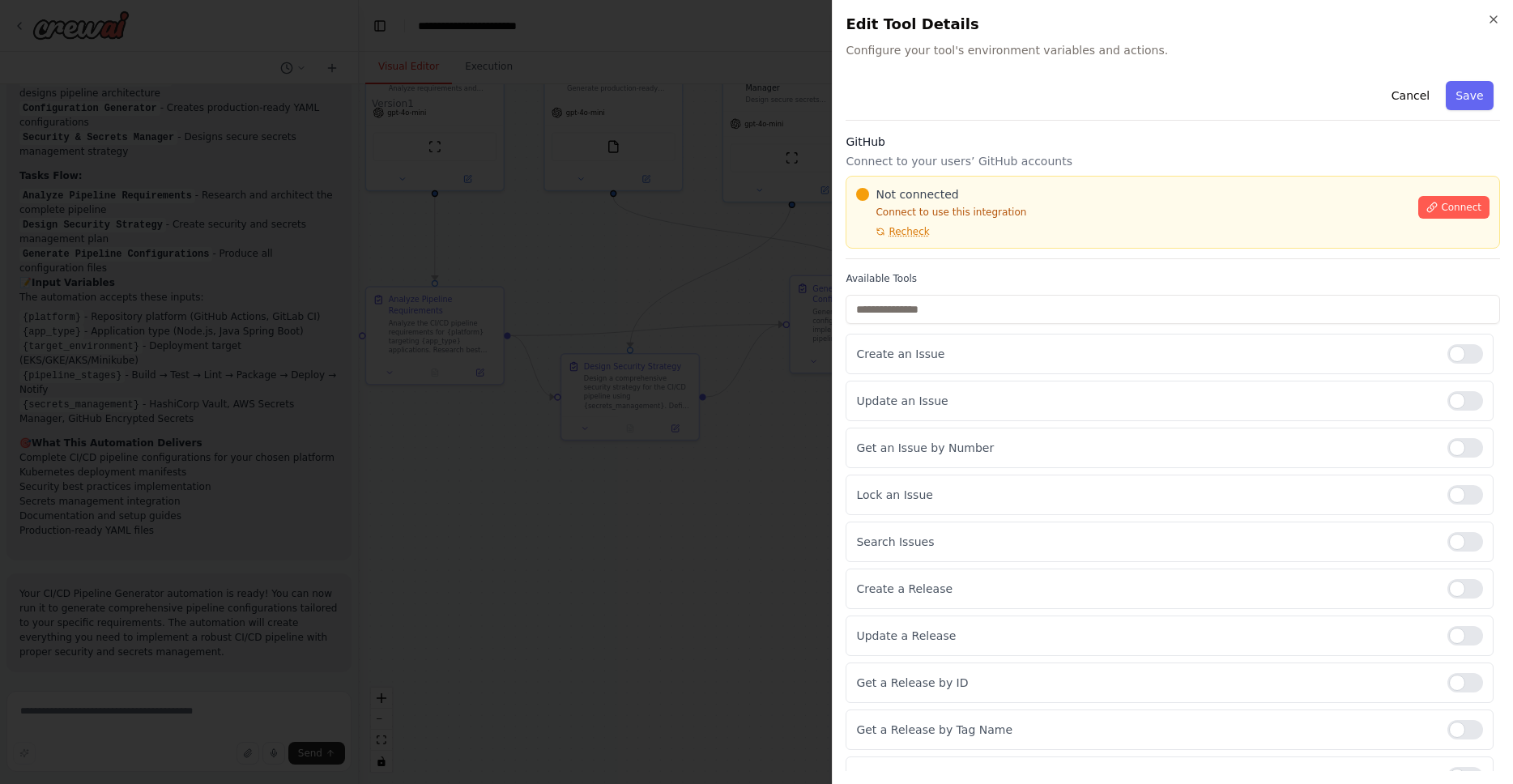
click at [937, 217] on p "Connect to use this integration" at bounding box center [1133, 212] width 552 height 13
click at [1427, 218] on button "Connect" at bounding box center [1455, 207] width 71 height 23
click at [1441, 213] on span "Connect" at bounding box center [1461, 207] width 41 height 13
click at [1456, 445] on div at bounding box center [1466, 447] width 36 height 19
click at [1448, 450] on div at bounding box center [1466, 447] width 36 height 19
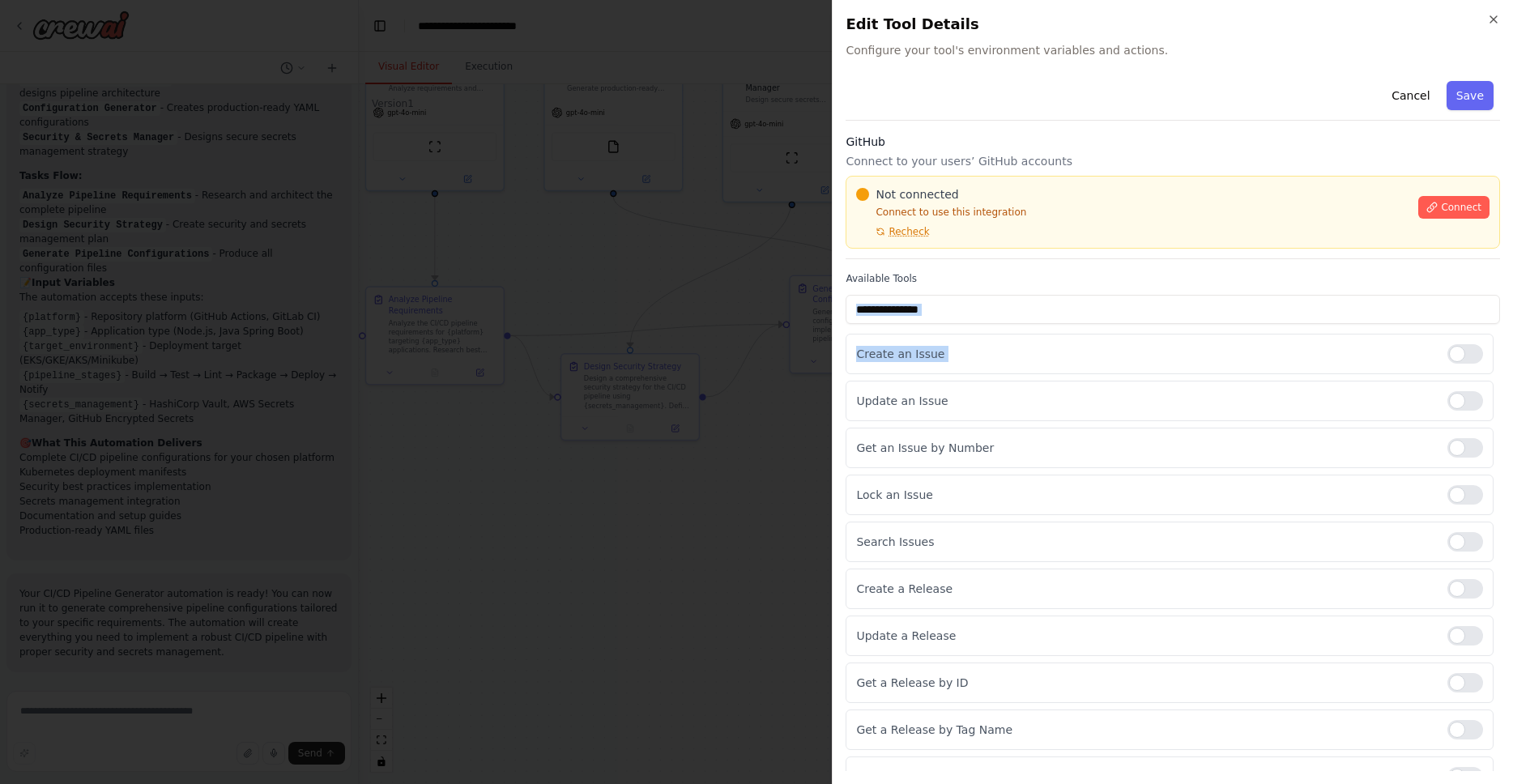
drag, startPoint x: 1257, startPoint y: 379, endPoint x: 1234, endPoint y: 239, distance: 141.9
click at [1241, 282] on div "Available Tools Create an Issue Update an Issue Get an Issue by Number Lock an …" at bounding box center [1172, 534] width 655 height 525
drag, startPoint x: 1233, startPoint y: 237, endPoint x: 1235, endPoint y: 198, distance: 39.1
click at [1234, 196] on div "Not connected Connect to use this integration Recheck" at bounding box center [1133, 212] width 552 height 52
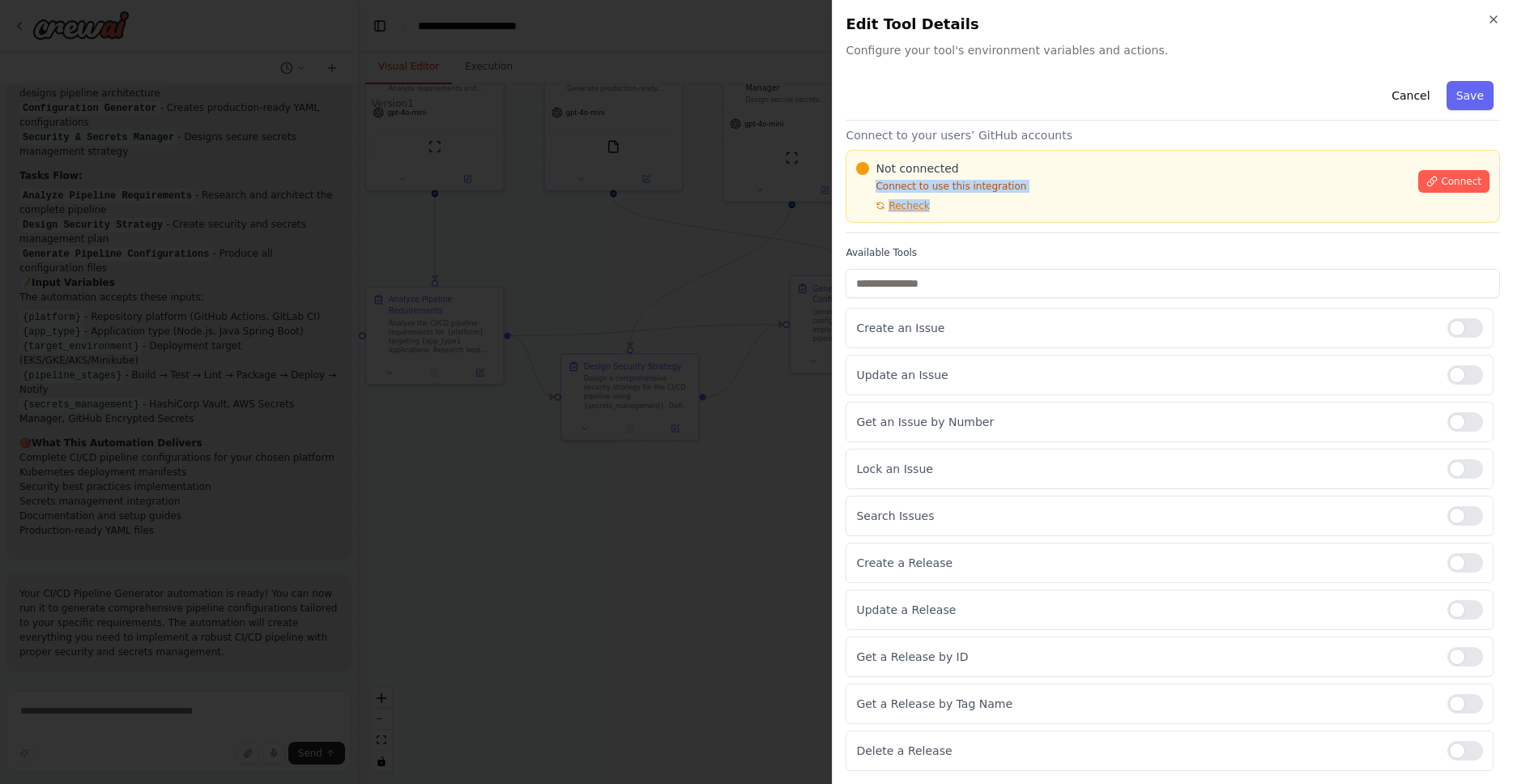
scroll to position [0, 0]
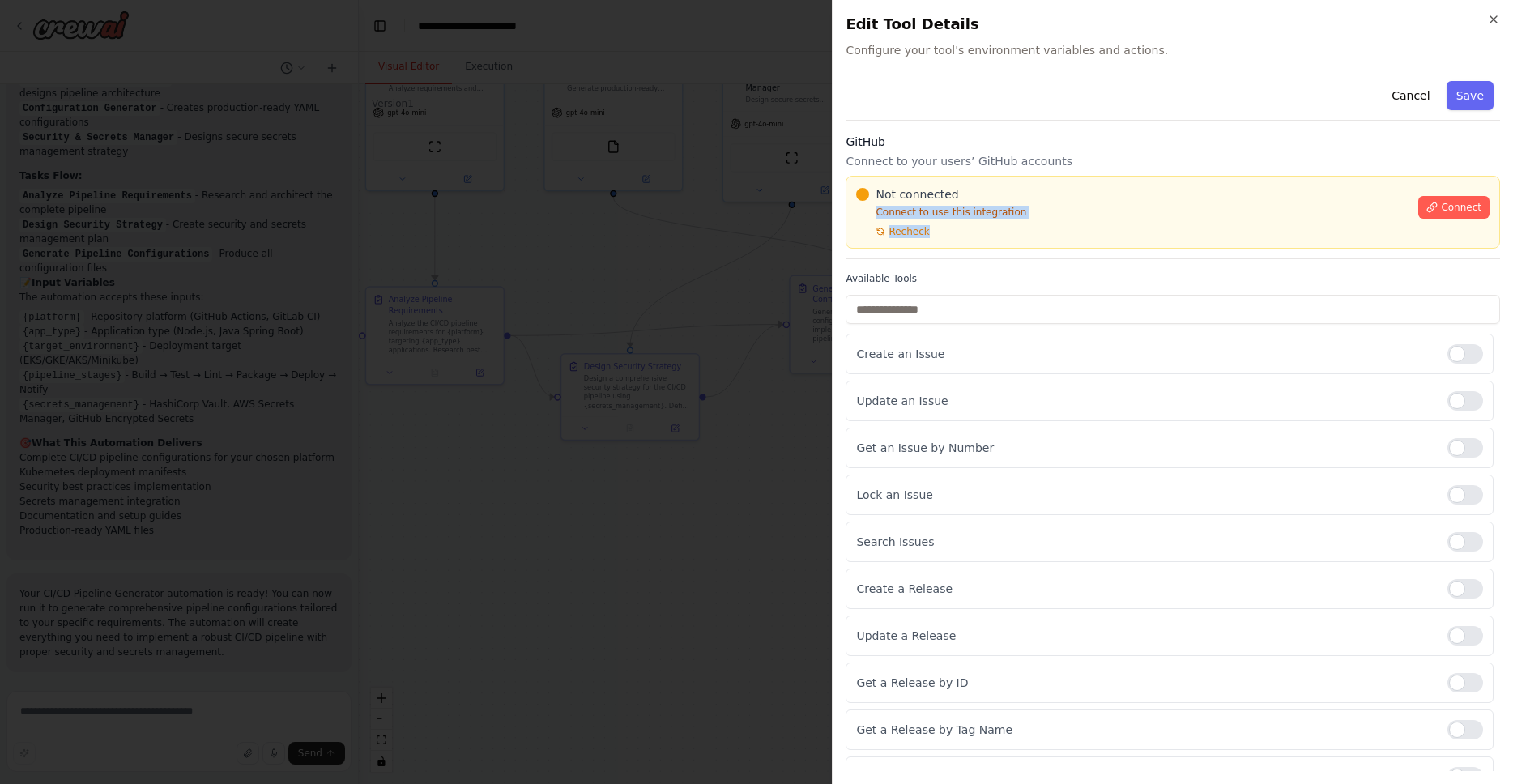
click at [1034, 216] on p "Connect to use this integration" at bounding box center [1133, 212] width 552 height 13
click at [936, 196] on span "Not connected" at bounding box center [917, 194] width 83 height 16
click at [1451, 210] on span "Connect" at bounding box center [1461, 207] width 41 height 13
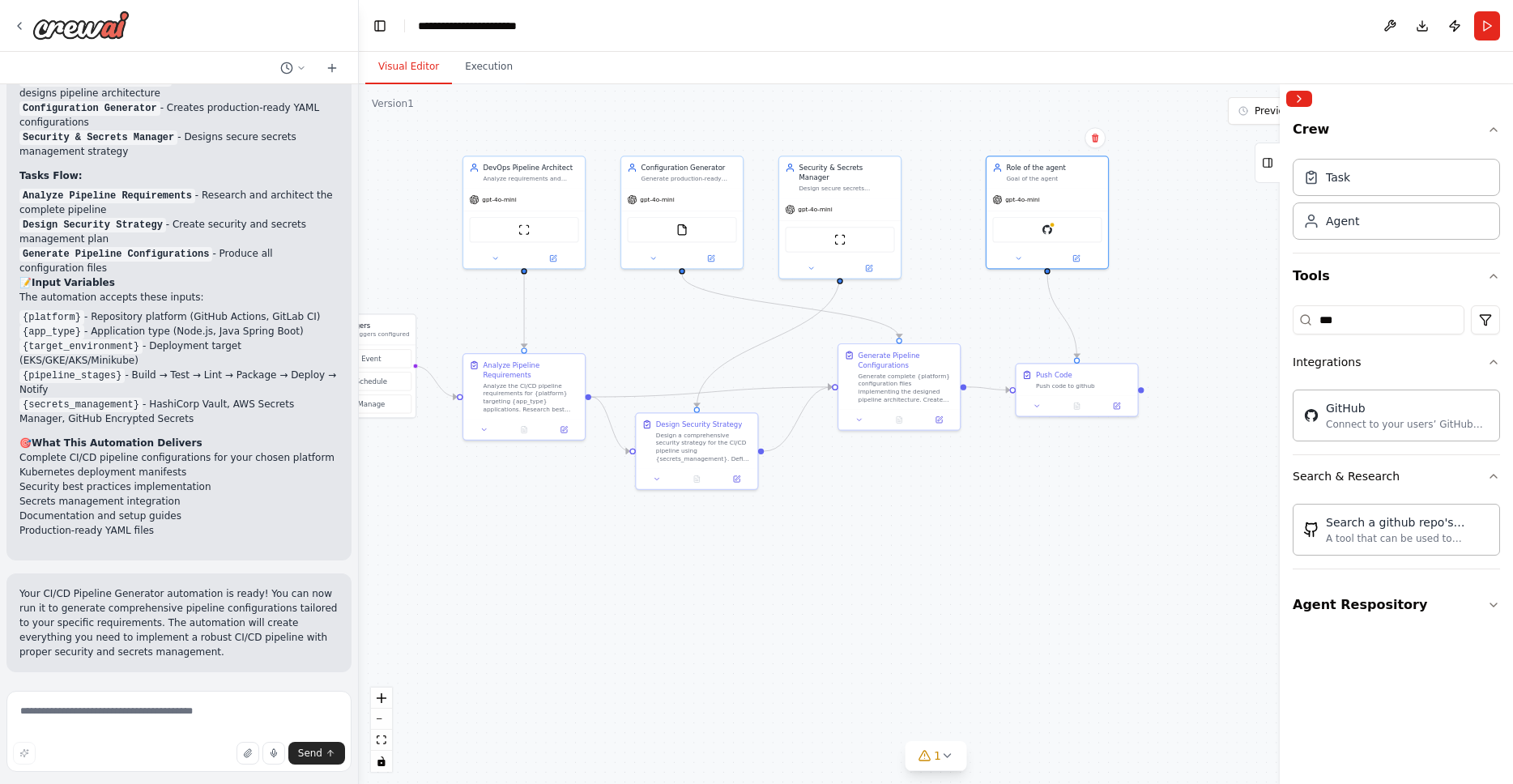
drag, startPoint x: 1198, startPoint y: 234, endPoint x: 1201, endPoint y: 320, distance: 86.1
click at [1201, 320] on div ".deletable-edge-delete-btn { width: 20px; height: 20px; border: 0px solid #ffff…" at bounding box center [936, 433] width 1155 height 699
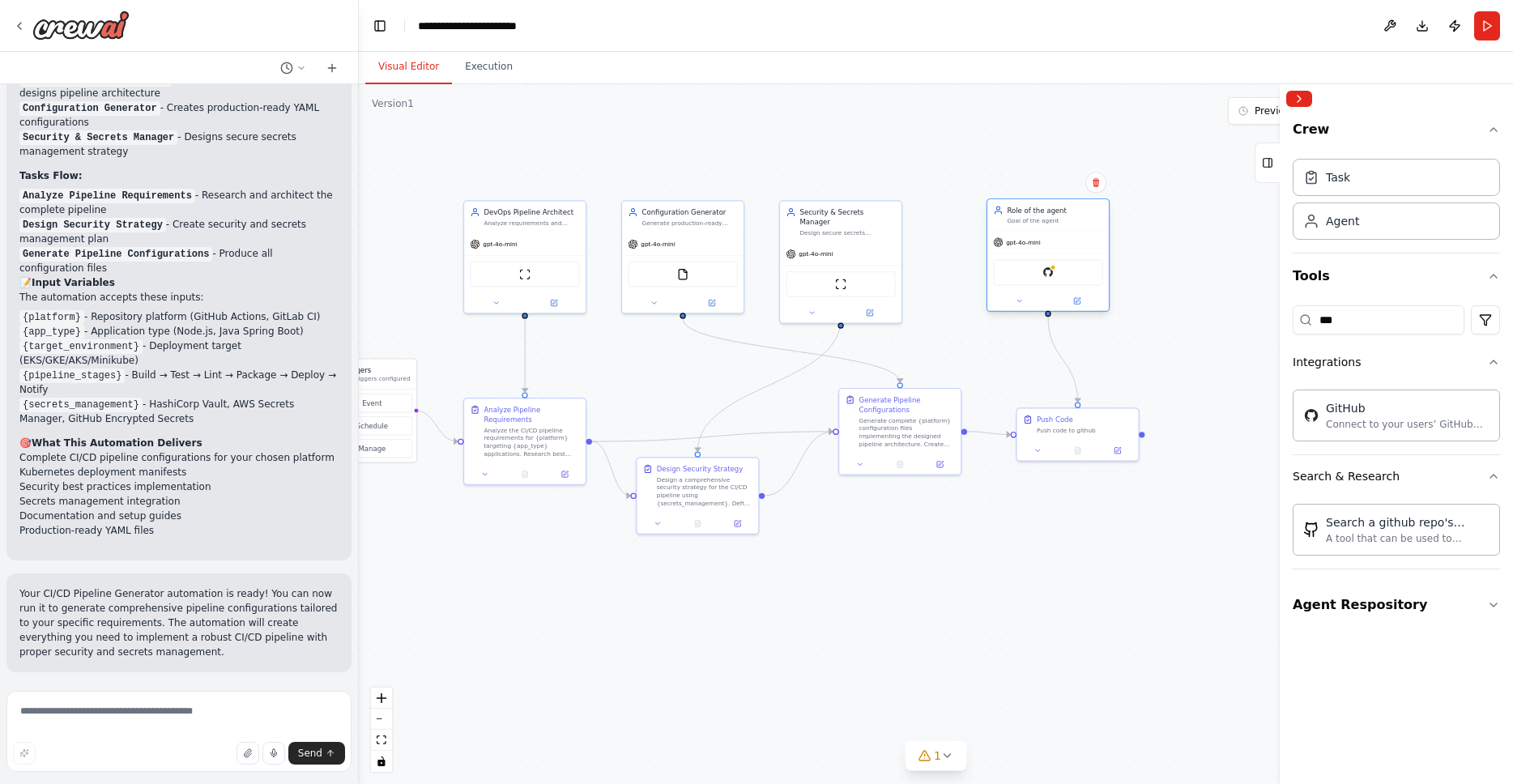
click at [1045, 232] on div "gpt-4o-mini" at bounding box center [1048, 243] width 121 height 22
click at [1081, 306] on div at bounding box center [1048, 300] width 121 height 19
click at [1073, 300] on icon at bounding box center [1078, 301] width 8 height 8
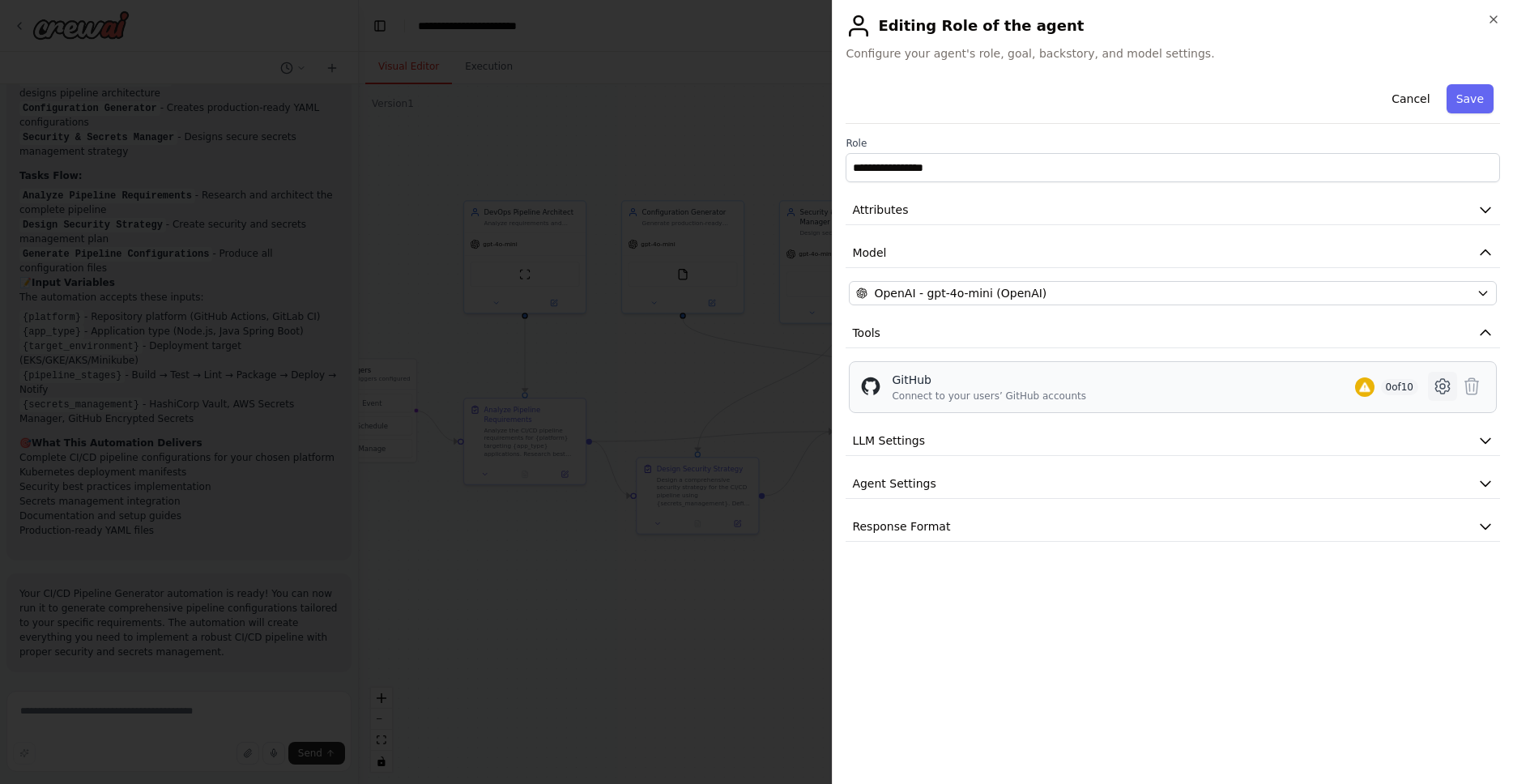
click at [1444, 387] on icon at bounding box center [1443, 386] width 5 height 5
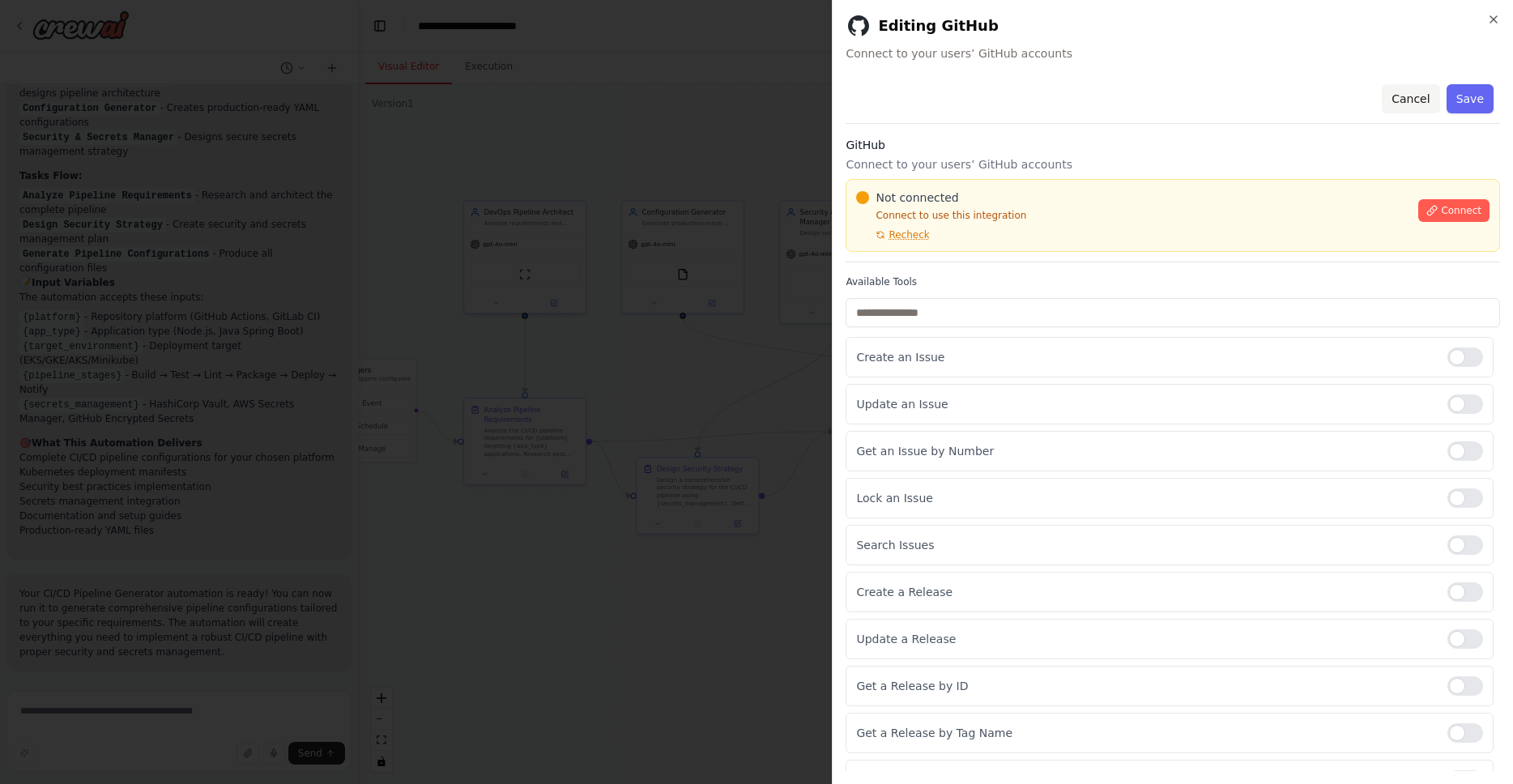
click at [1392, 100] on button "Cancel" at bounding box center [1411, 98] width 58 height 29
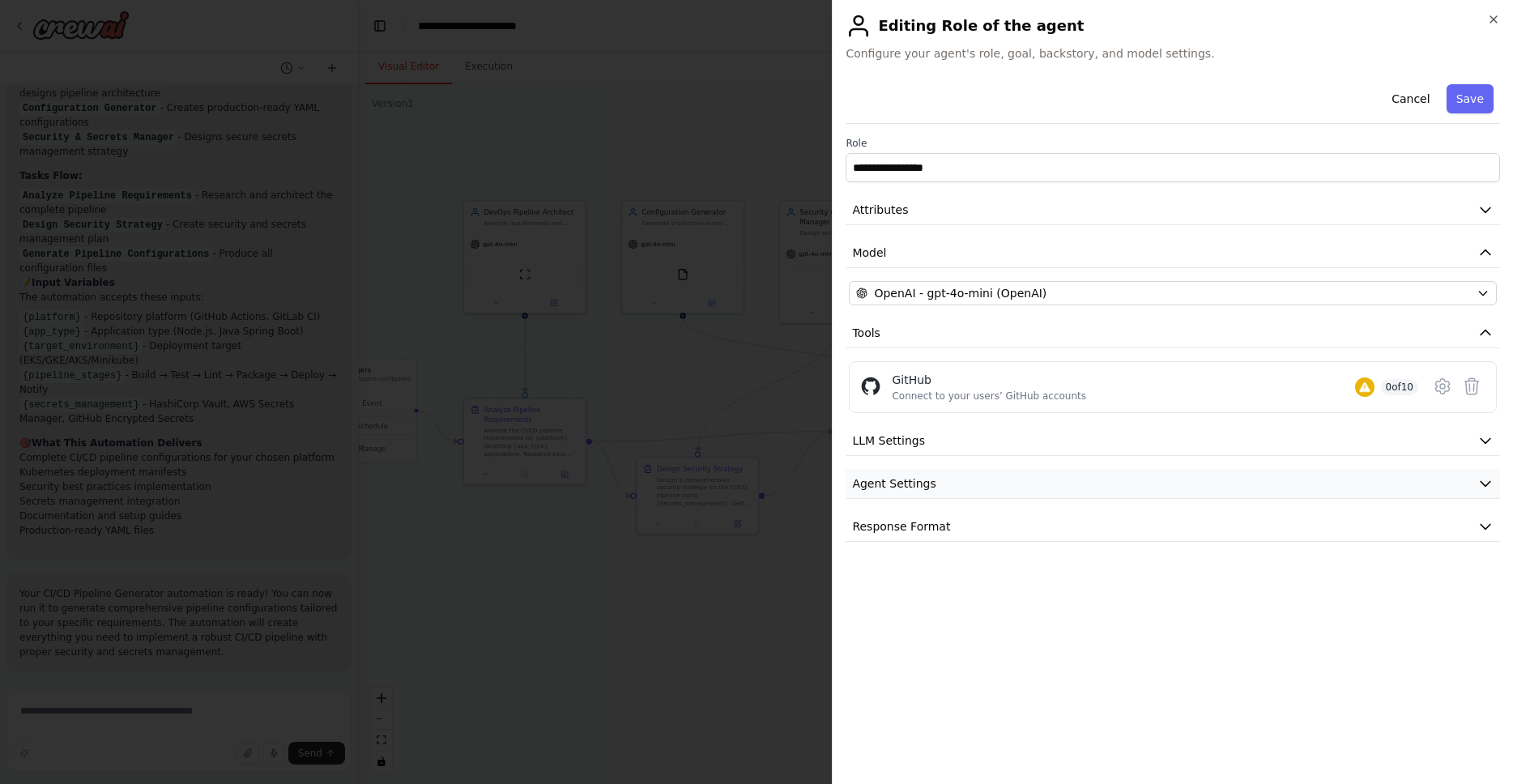
click at [912, 484] on span "Agent Settings" at bounding box center [894, 483] width 84 height 16
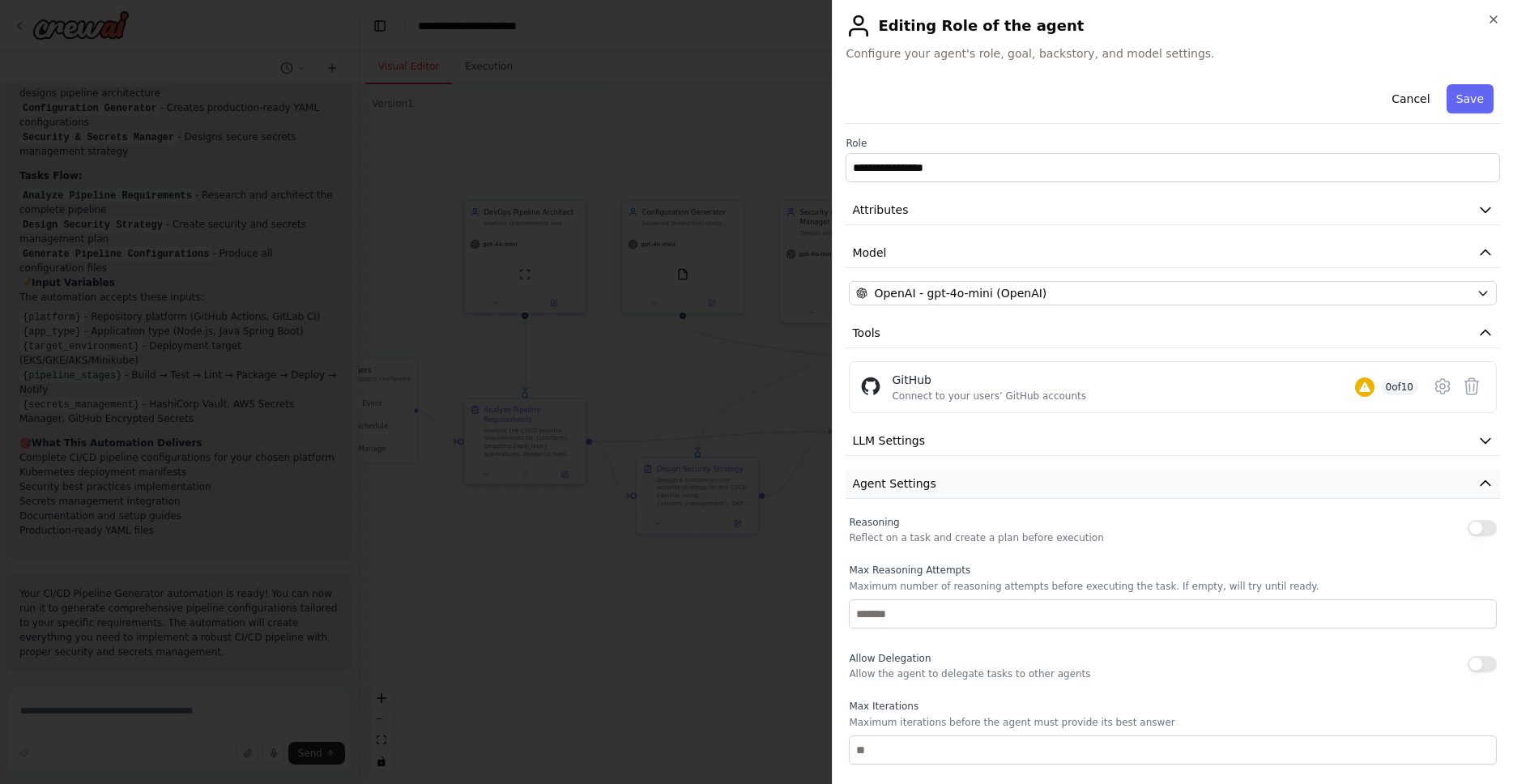
click at [910, 485] on span "Agent Settings" at bounding box center [894, 483] width 84 height 16
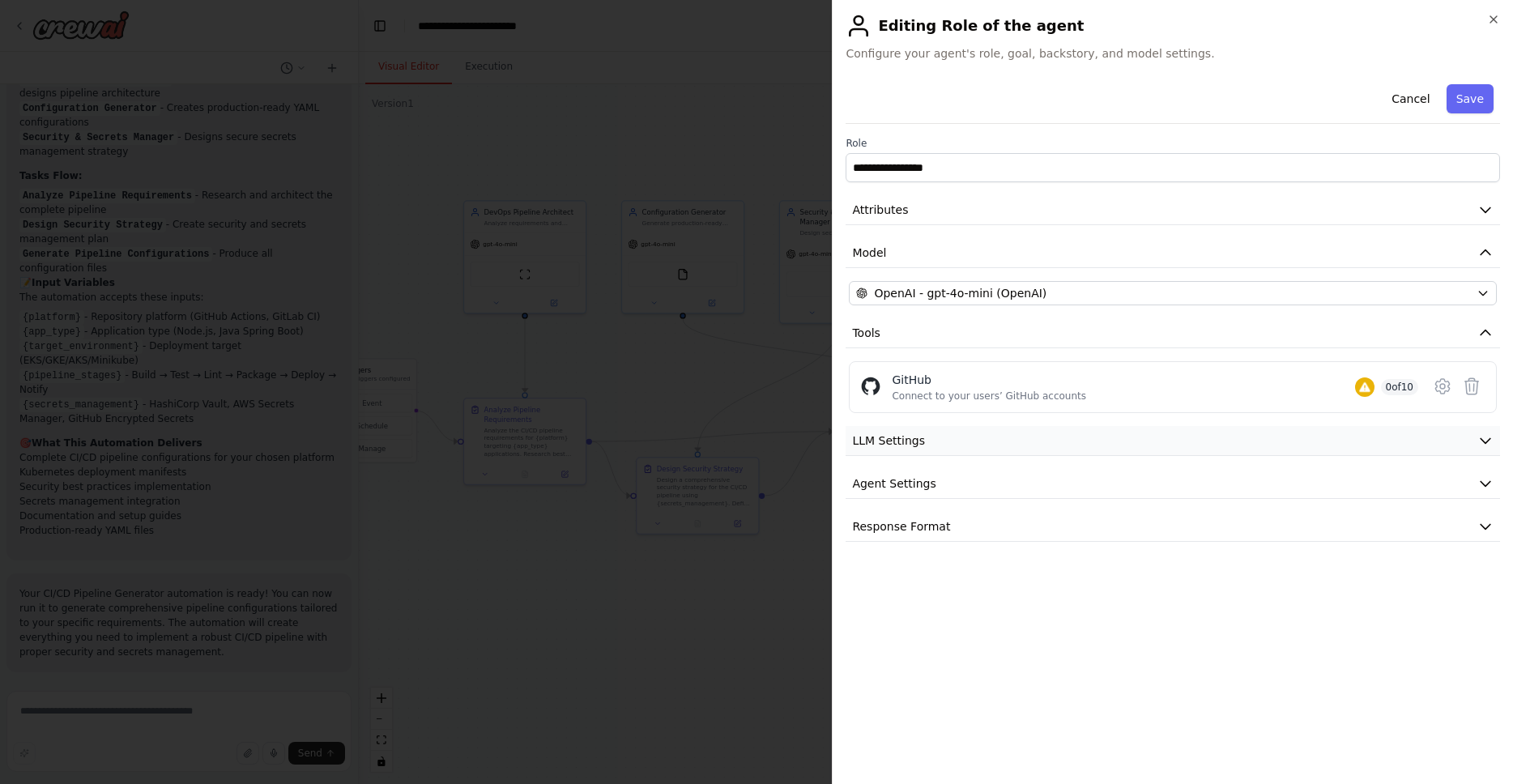
click at [916, 441] on span "LLM Settings" at bounding box center [889, 440] width 73 height 16
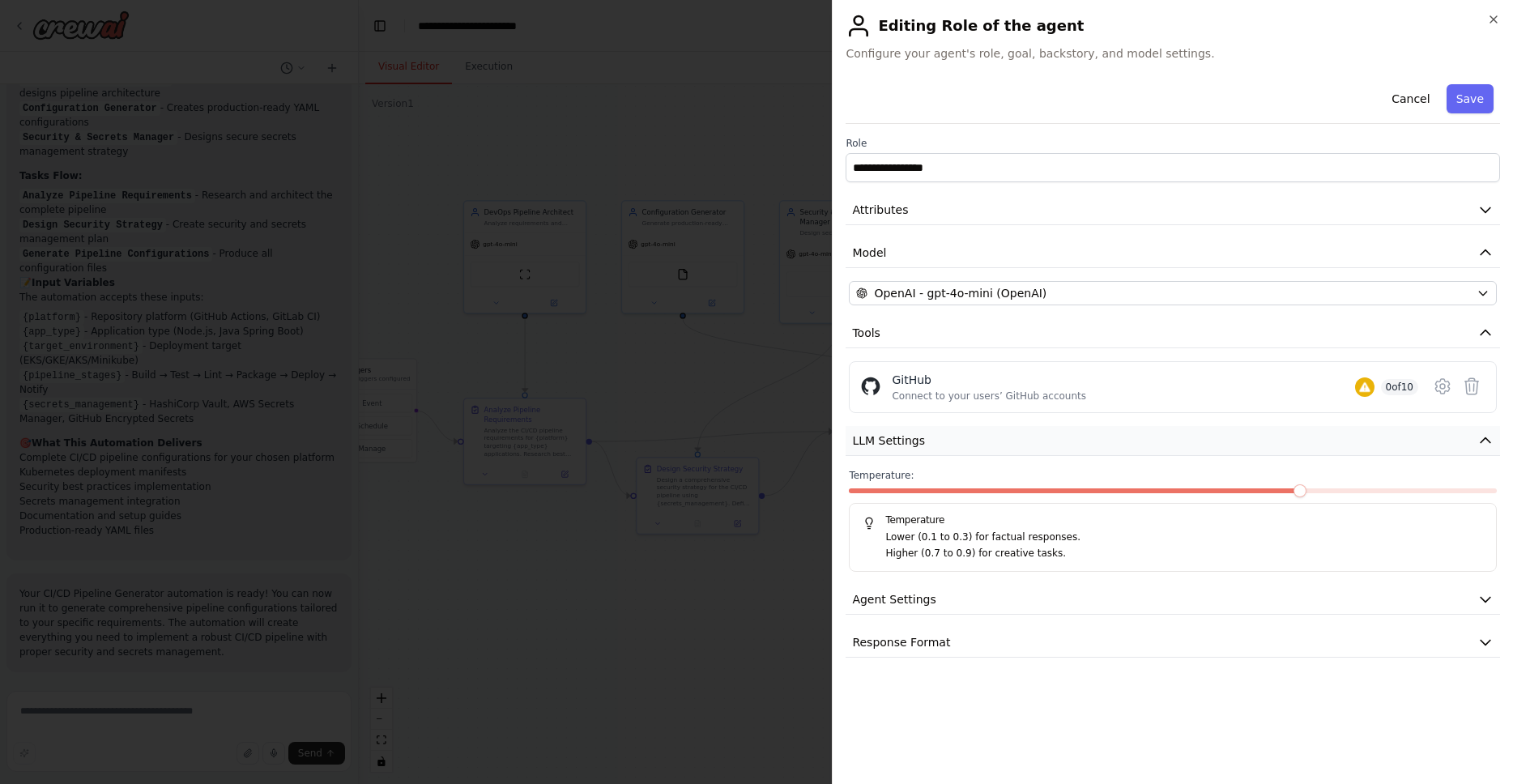
click at [917, 444] on span "LLM Settings" at bounding box center [889, 440] width 73 height 16
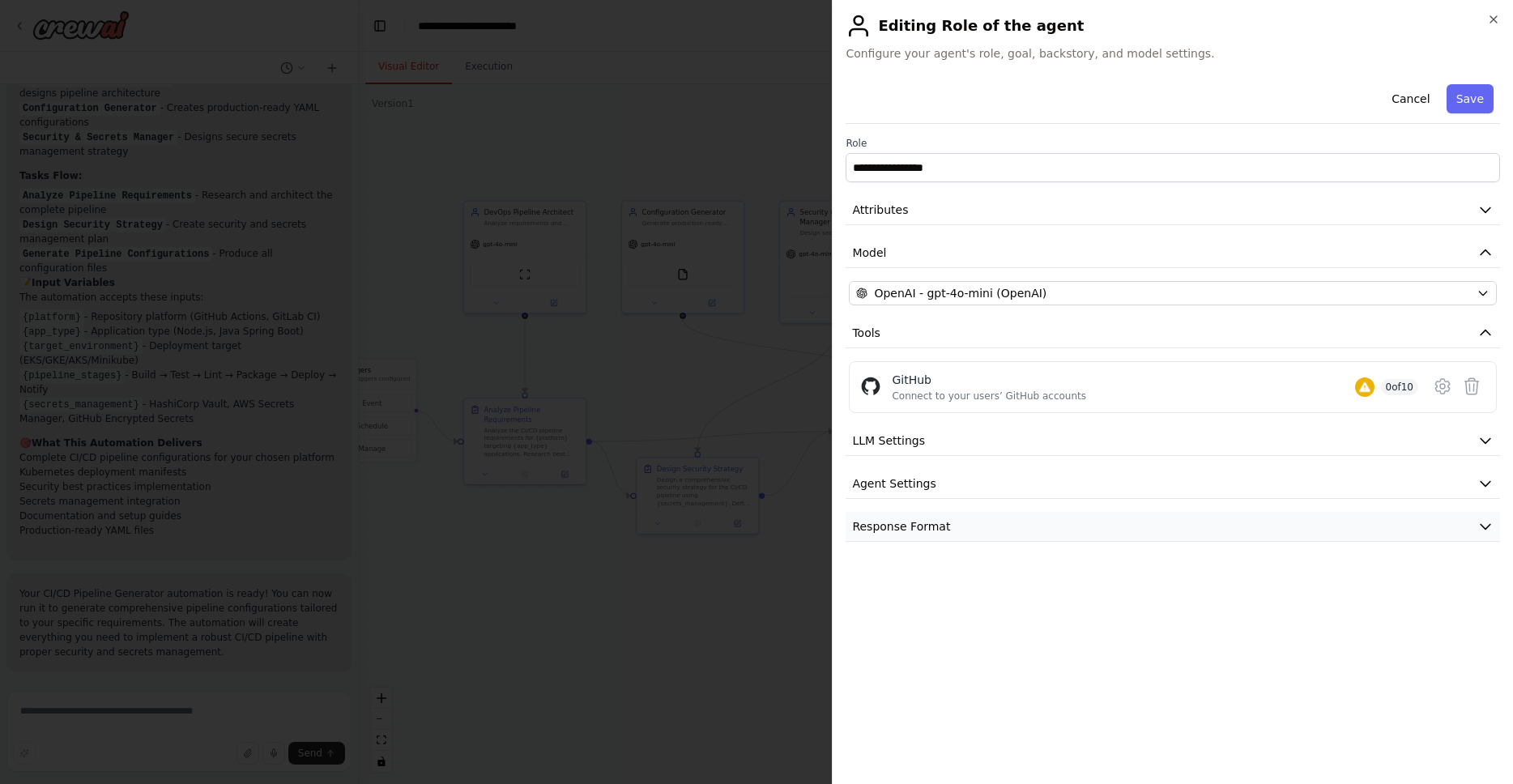
click at [915, 528] on span "Response Format" at bounding box center [901, 526] width 98 height 16
click at [926, 523] on span "Response Format" at bounding box center [901, 526] width 98 height 16
click at [910, 208] on button "Attributes" at bounding box center [1172, 209] width 655 height 30
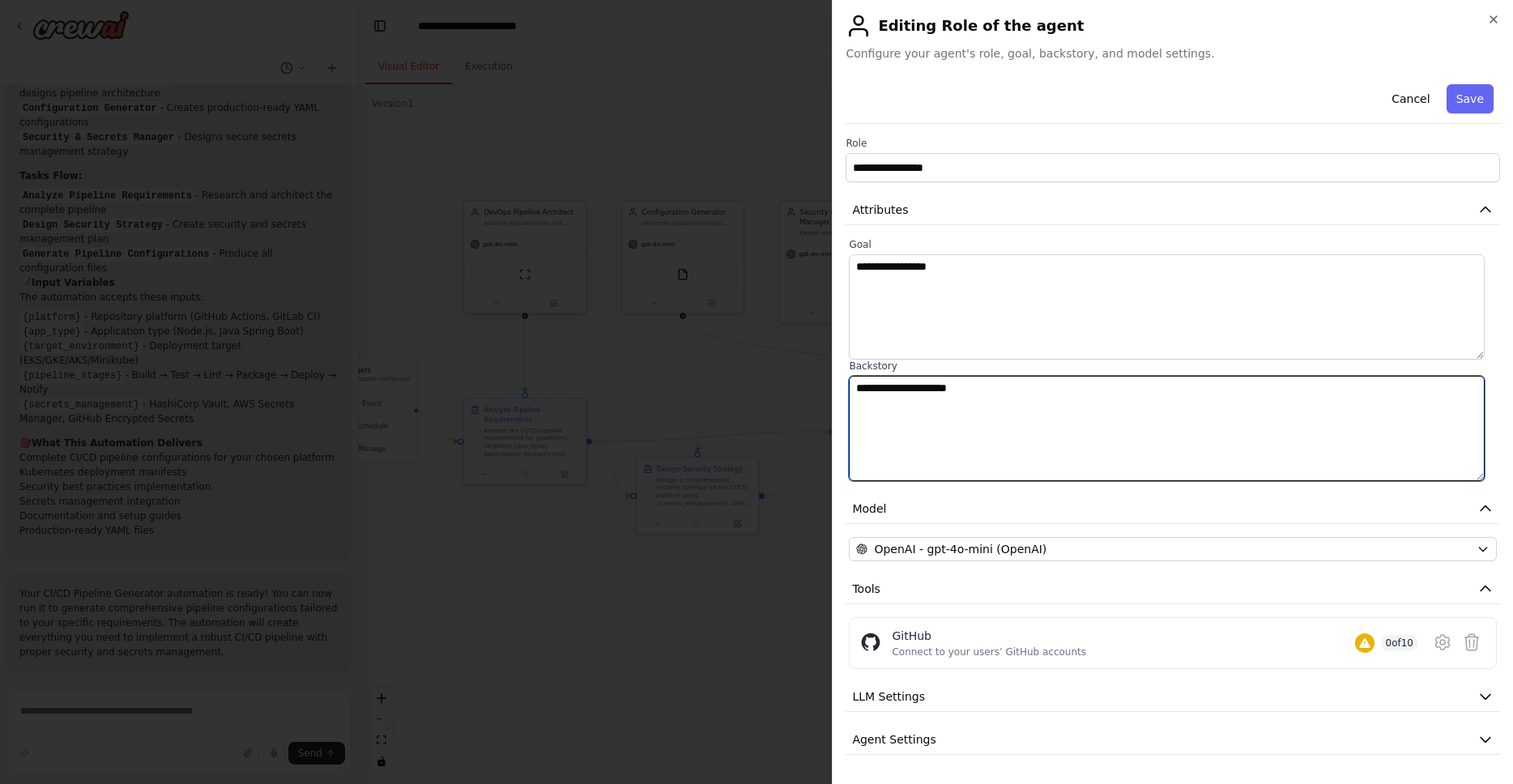
click at [1002, 394] on textarea "**********" at bounding box center [1167, 428] width 636 height 105
drag, startPoint x: 999, startPoint y: 387, endPoint x: 811, endPoint y: 387, distance: 188.0
click at [811, 387] on body "Grafana Dashboard Generator ▶ Thought process I'll help you create a Grafana Da…" at bounding box center [756, 392] width 1513 height 784
paste textarea "**********"
click at [1085, 436] on textarea "**********" at bounding box center [1167, 428] width 636 height 105
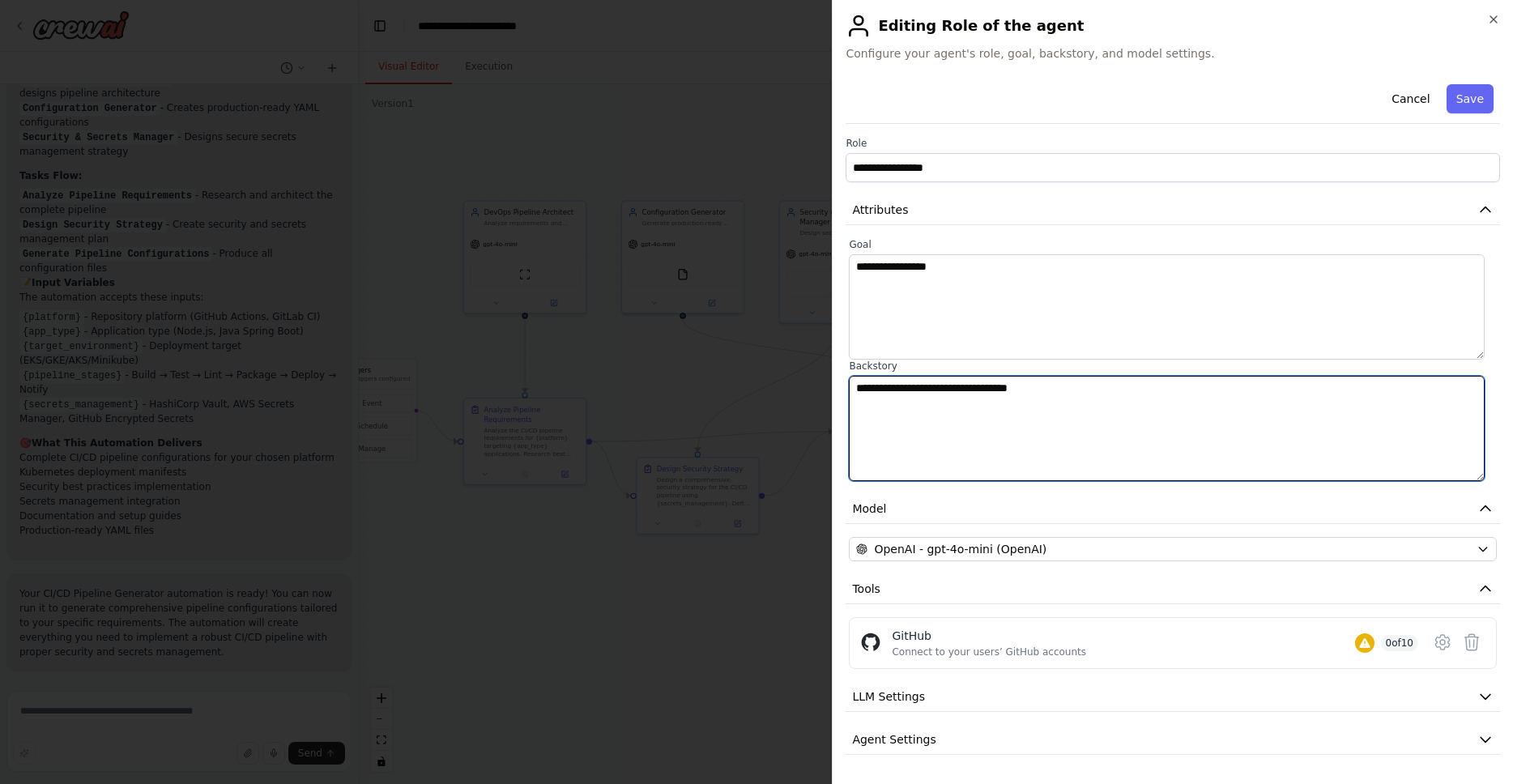
type textarea "**********"
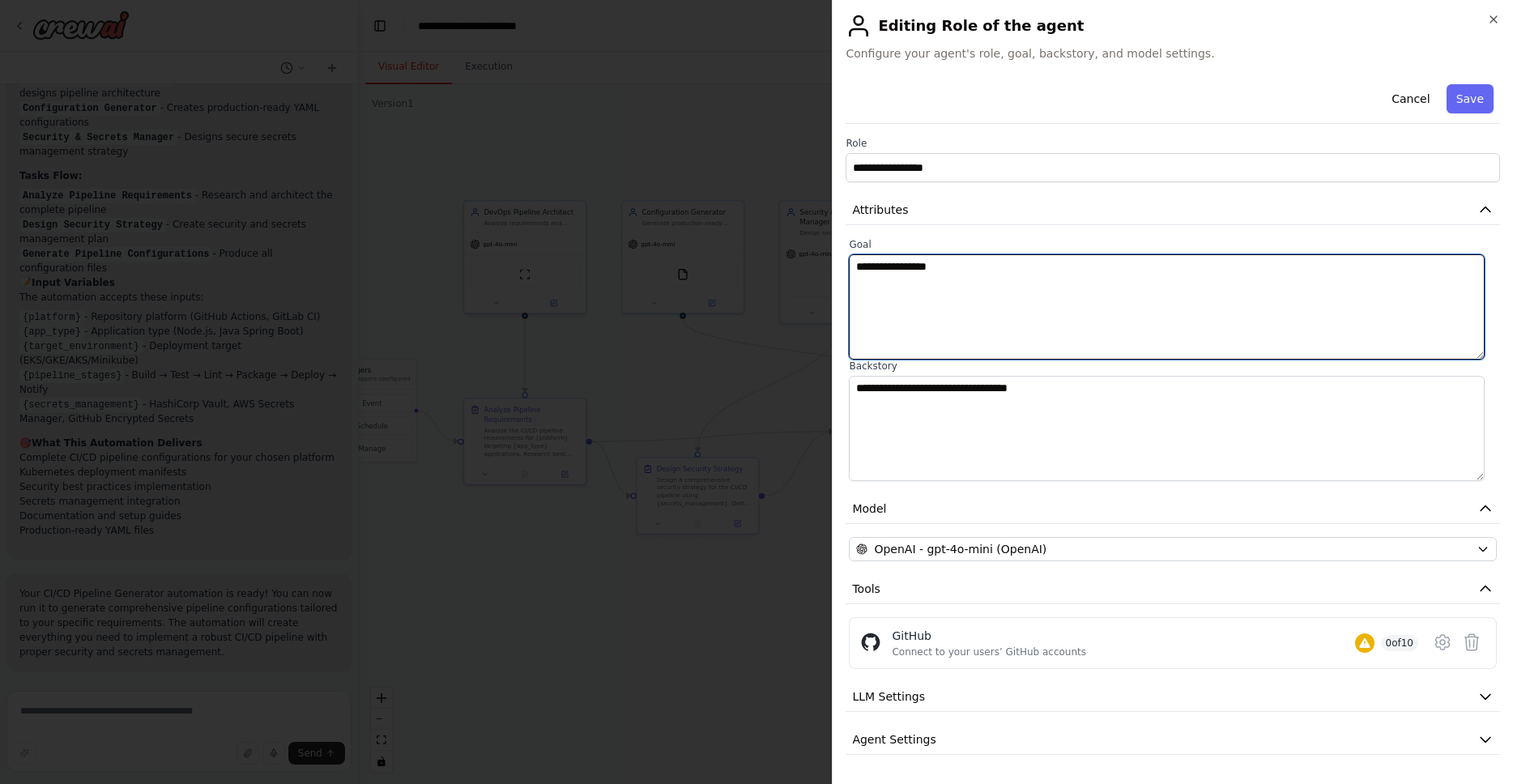
drag, startPoint x: 963, startPoint y: 266, endPoint x: 837, endPoint y: 268, distance: 126.0
click at [837, 268] on div "**********" at bounding box center [1172, 392] width 681 height 784
type textarea "**********"
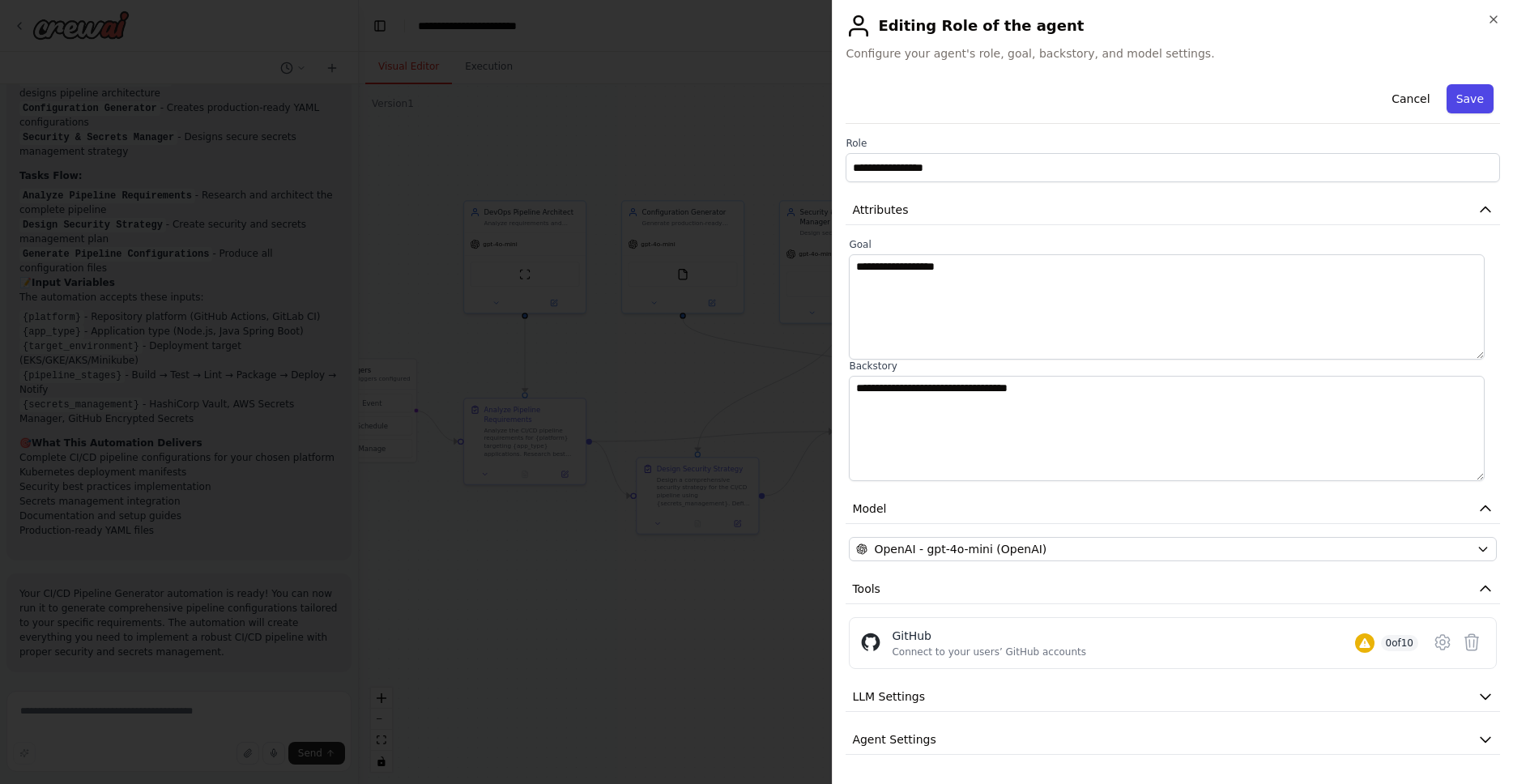
click at [1462, 92] on button "Save" at bounding box center [1470, 98] width 47 height 29
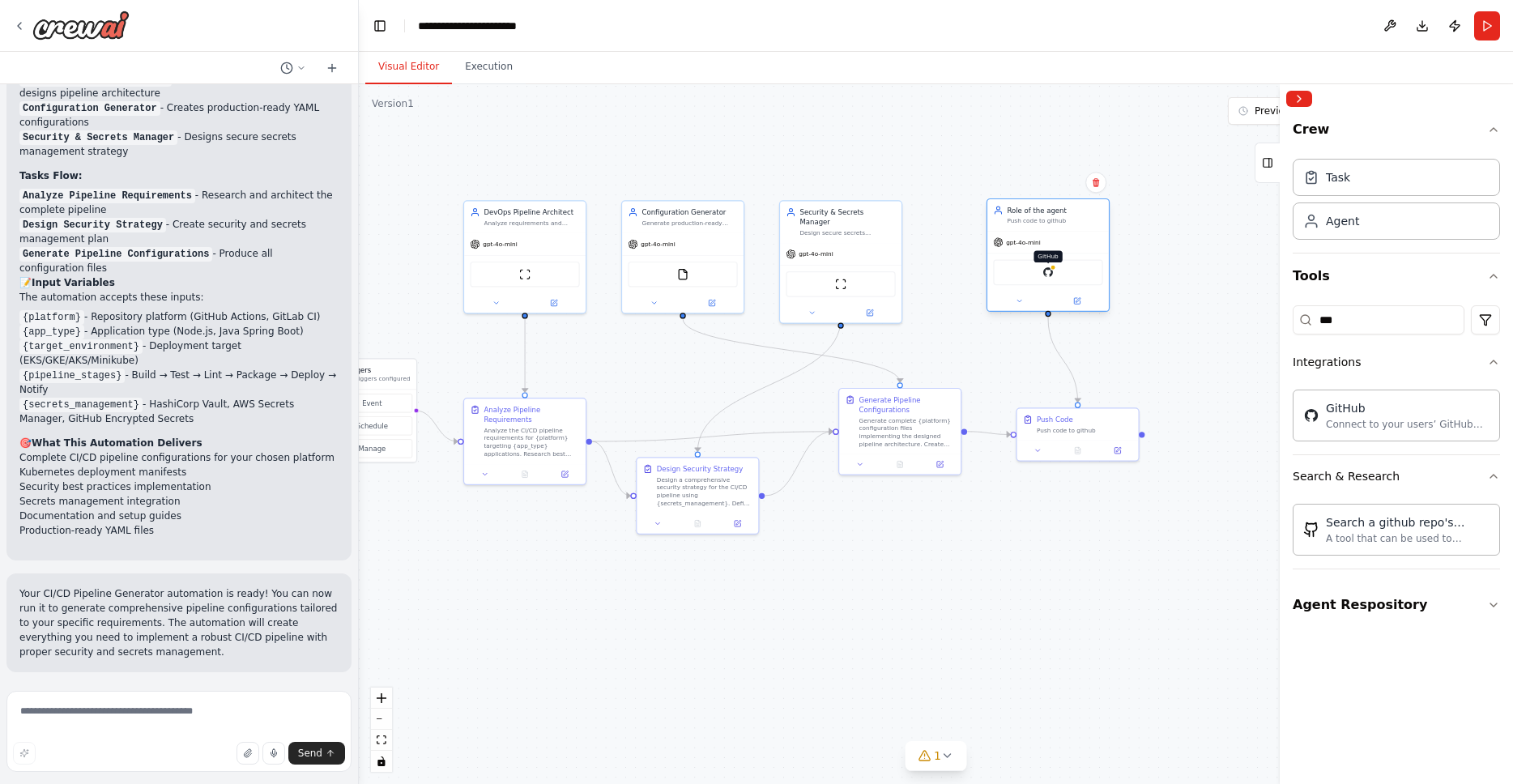
click at [1045, 275] on img at bounding box center [1049, 273] width 12 height 12
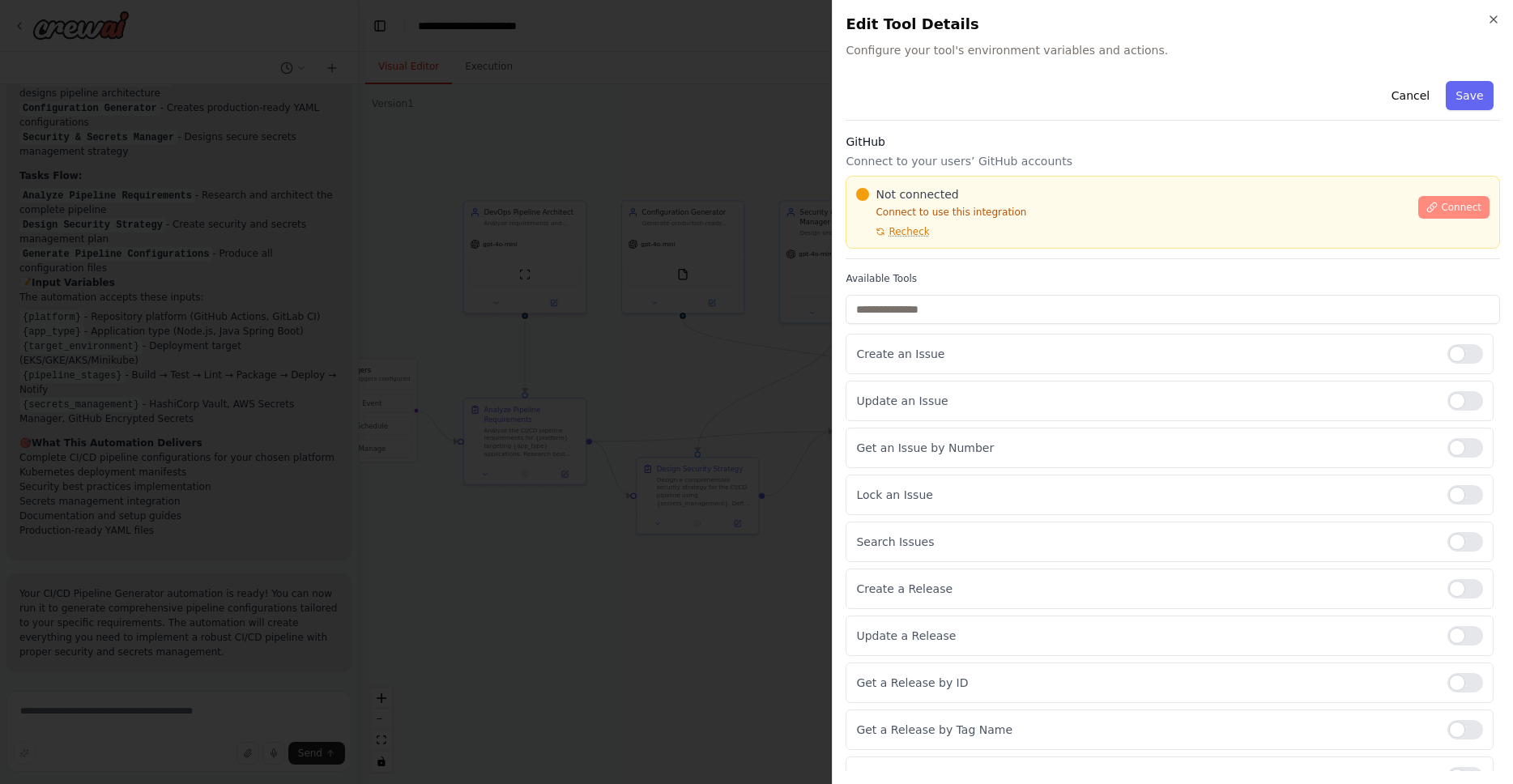
click at [1442, 212] on span "Connect" at bounding box center [1461, 207] width 41 height 13
click at [1499, 19] on icon "button" at bounding box center [1494, 19] width 13 height 13
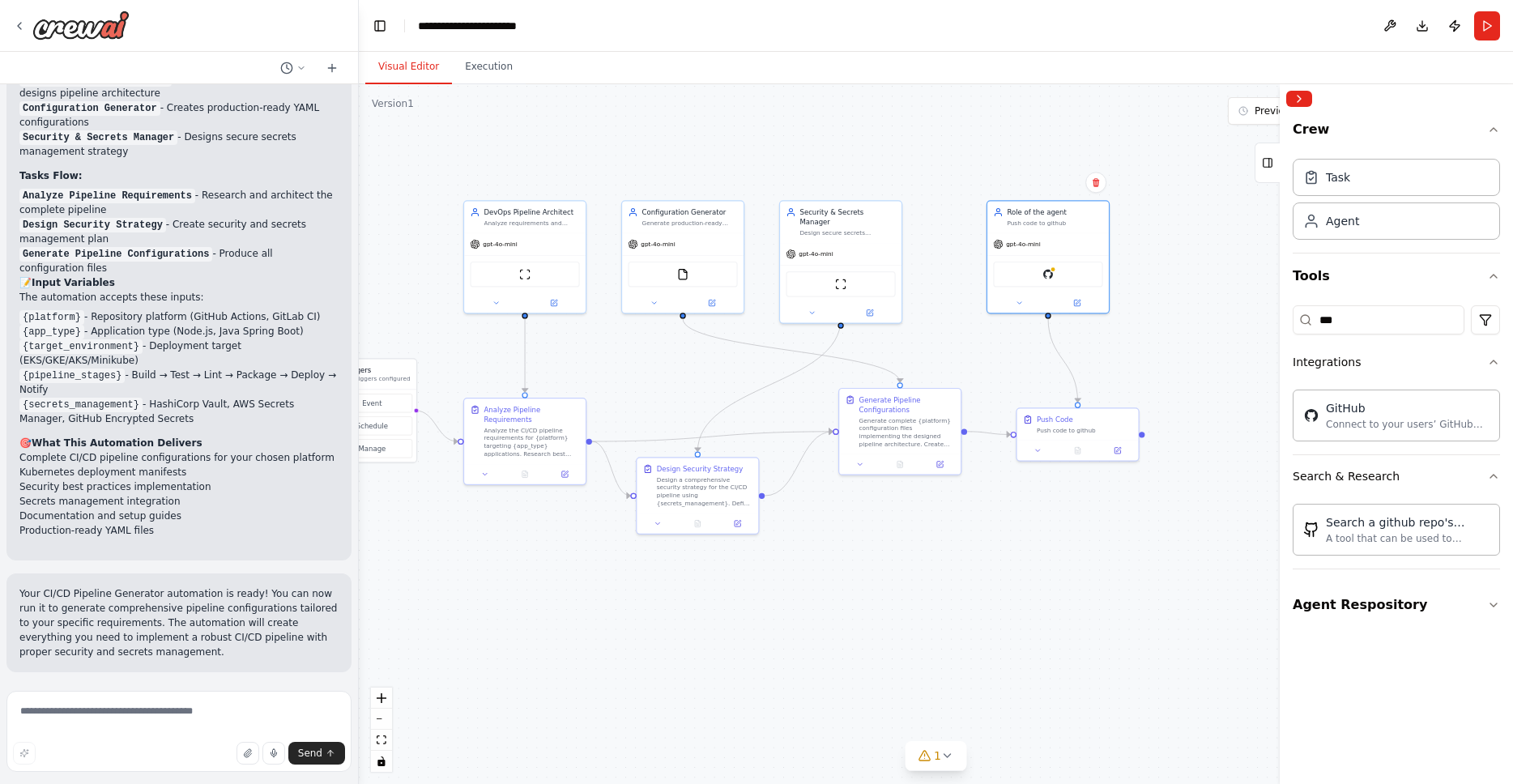
click at [1050, 113] on div ".deletable-edge-delete-btn { width: 20px; height: 20px; border: 0px solid #ffff…" at bounding box center [936, 433] width 1155 height 699
click at [1364, 539] on div "A tool that can be used to semantic search a query from a github repo's content…" at bounding box center [1408, 537] width 163 height 13
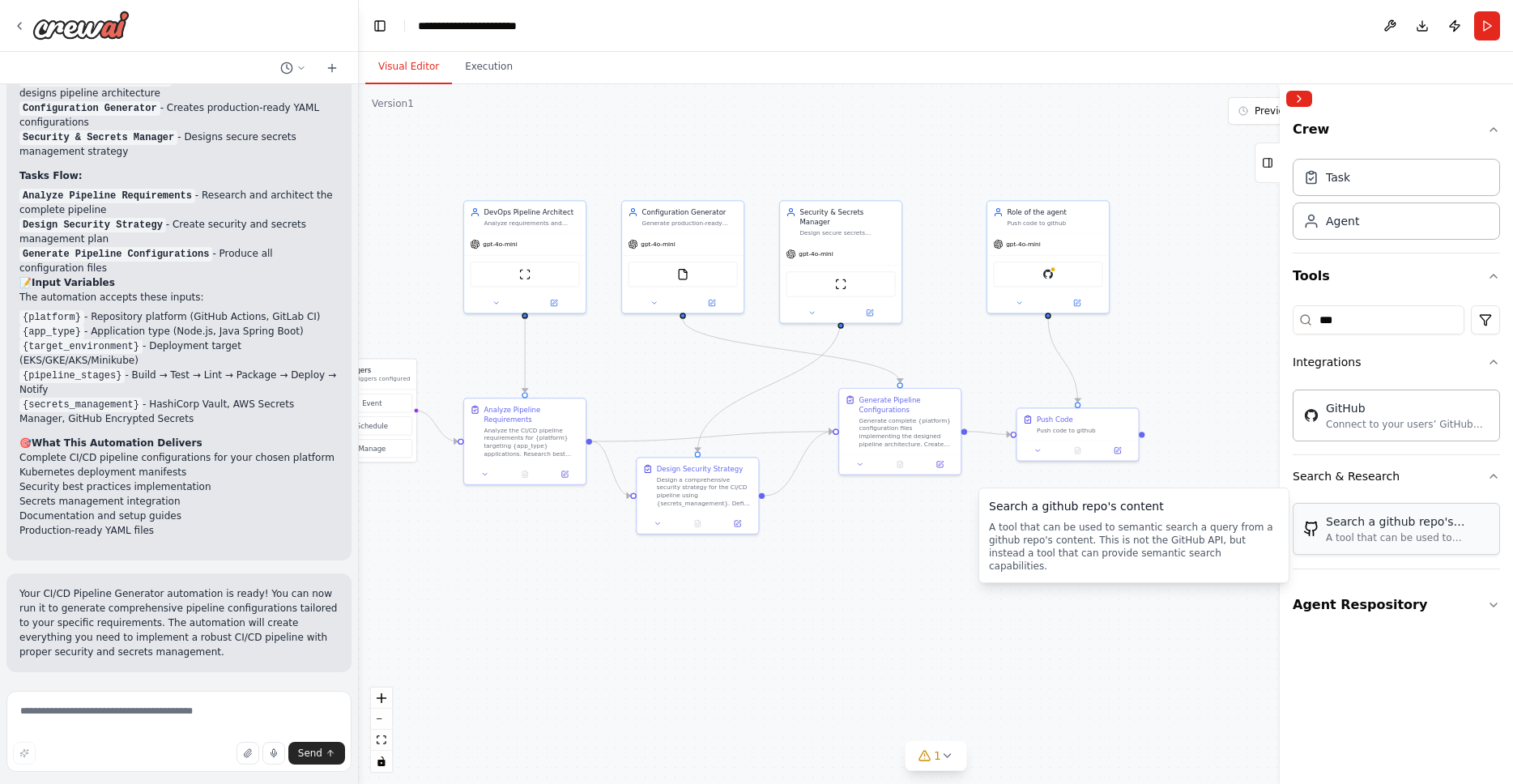
click at [1403, 527] on div "Search a github repo's content" at bounding box center [1408, 521] width 163 height 16
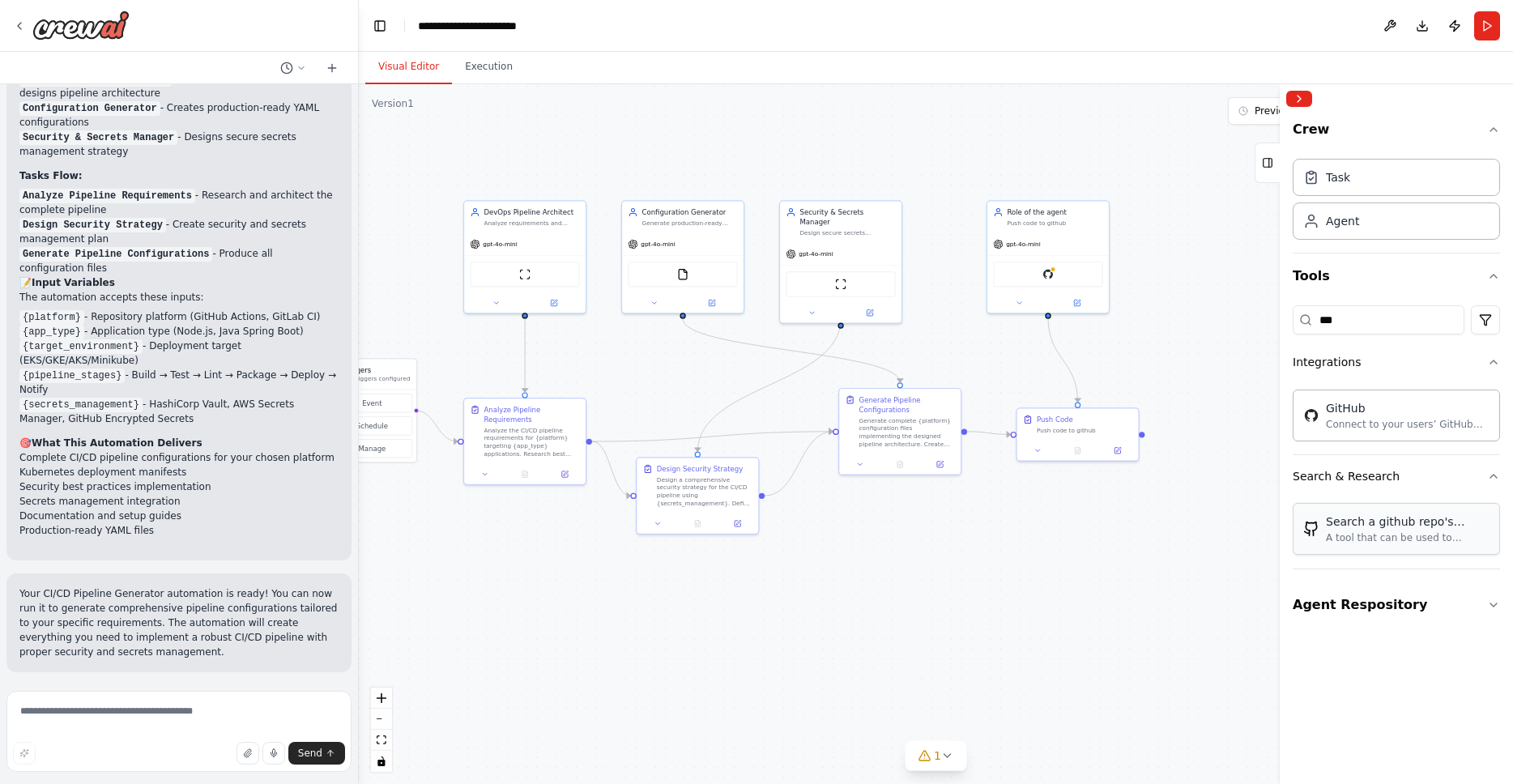
click at [1403, 527] on div "Search a github repo's content" at bounding box center [1408, 521] width 163 height 16
click at [1112, 611] on div ".deletable-edge-delete-btn { width: 20px; height: 20px; border: 0px solid #ffff…" at bounding box center [936, 433] width 1155 height 699
click at [1491, 604] on icon "button" at bounding box center [1494, 605] width 13 height 13
click at [1494, 604] on icon "button" at bounding box center [1494, 605] width 7 height 3
click at [1389, 319] on input "***" at bounding box center [1378, 320] width 172 height 29
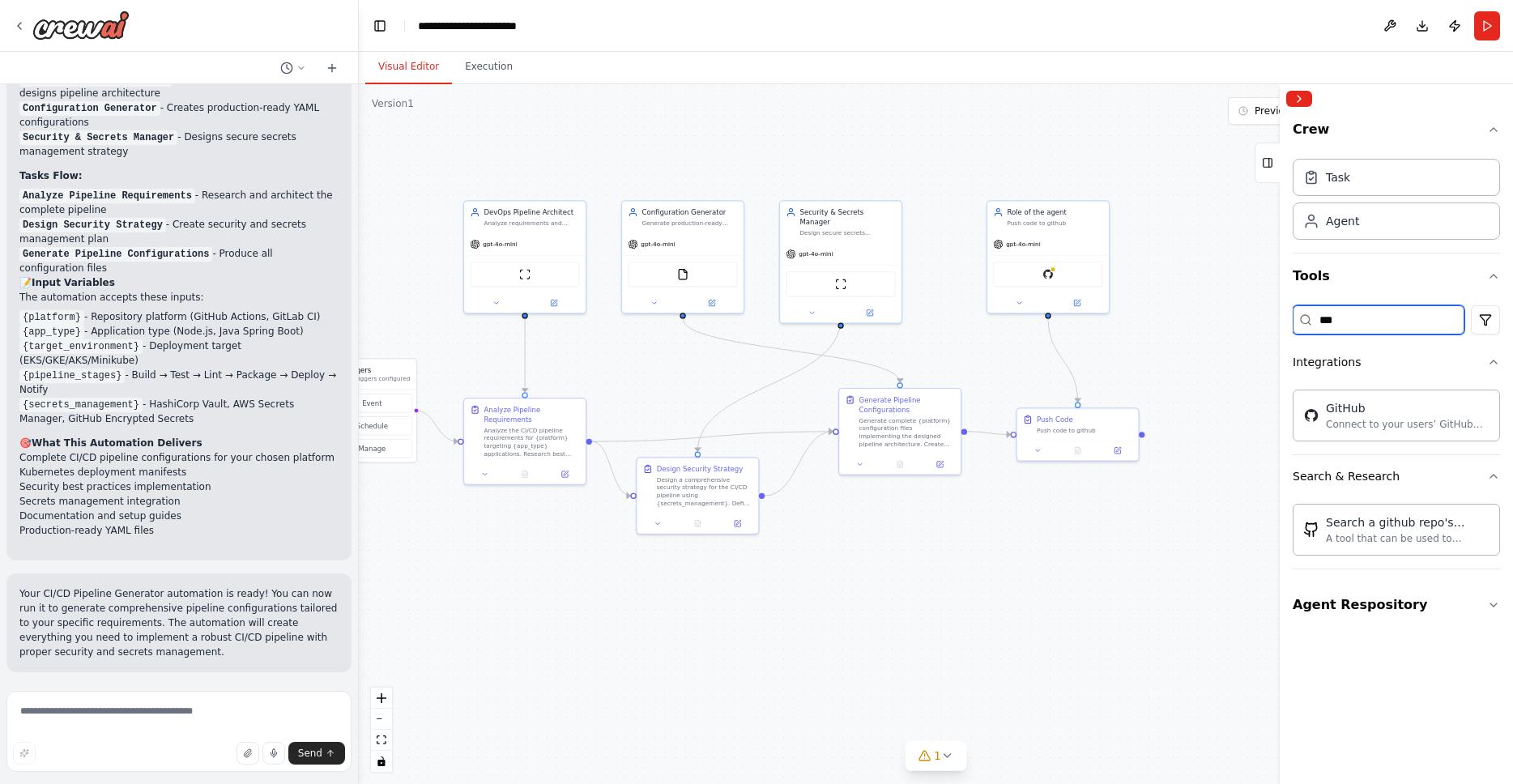
click at [1389, 319] on input "***" at bounding box center [1378, 320] width 172 height 29
click at [1364, 424] on div "Connect to your users’ GitHub accounts" at bounding box center [1408, 423] width 163 height 13
click at [1342, 407] on div "GitHub" at bounding box center [1408, 406] width 163 height 16
click at [1048, 270] on img at bounding box center [1049, 273] width 12 height 12
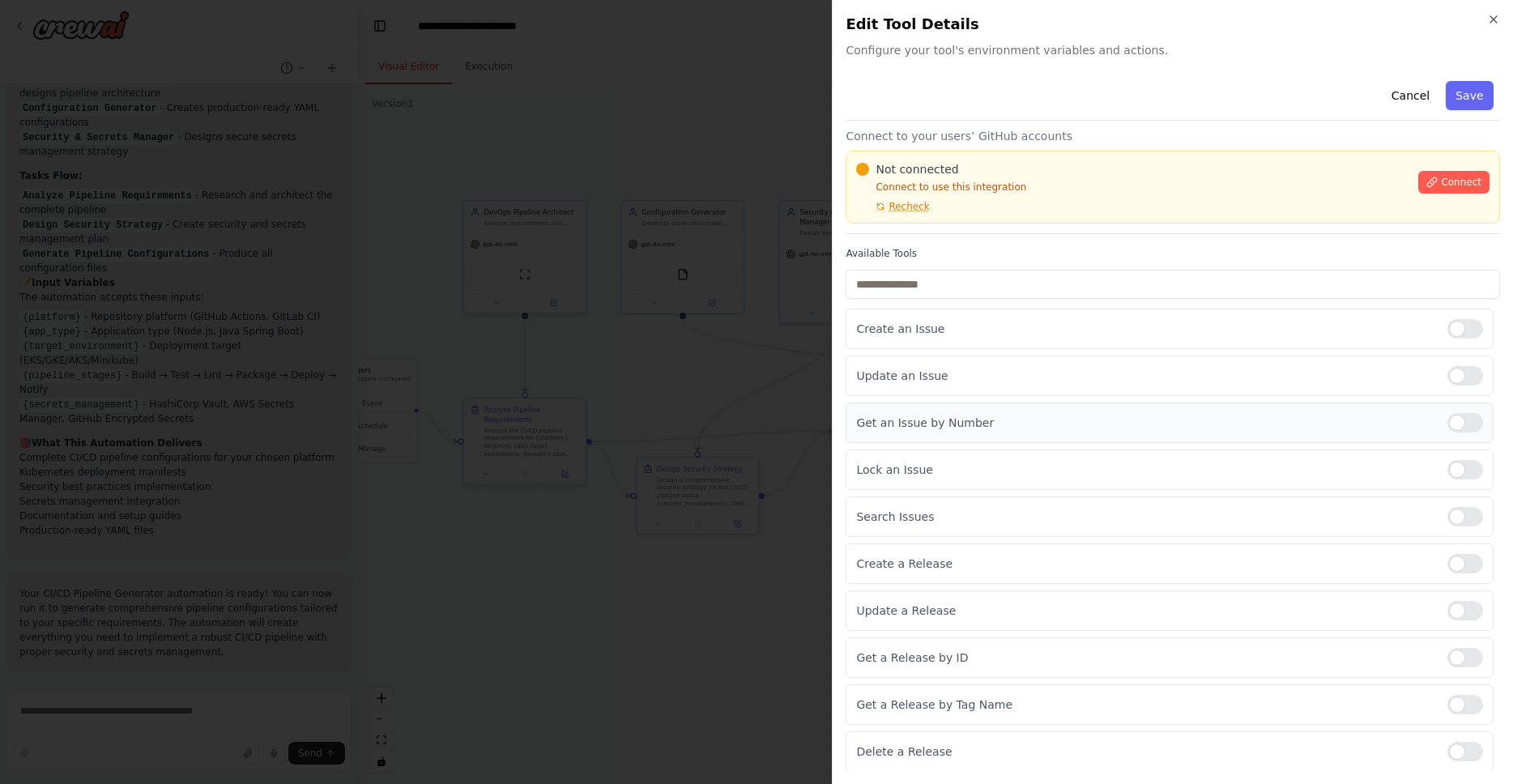
scroll to position [26, 0]
click at [1398, 91] on button "Cancel" at bounding box center [1411, 96] width 58 height 29
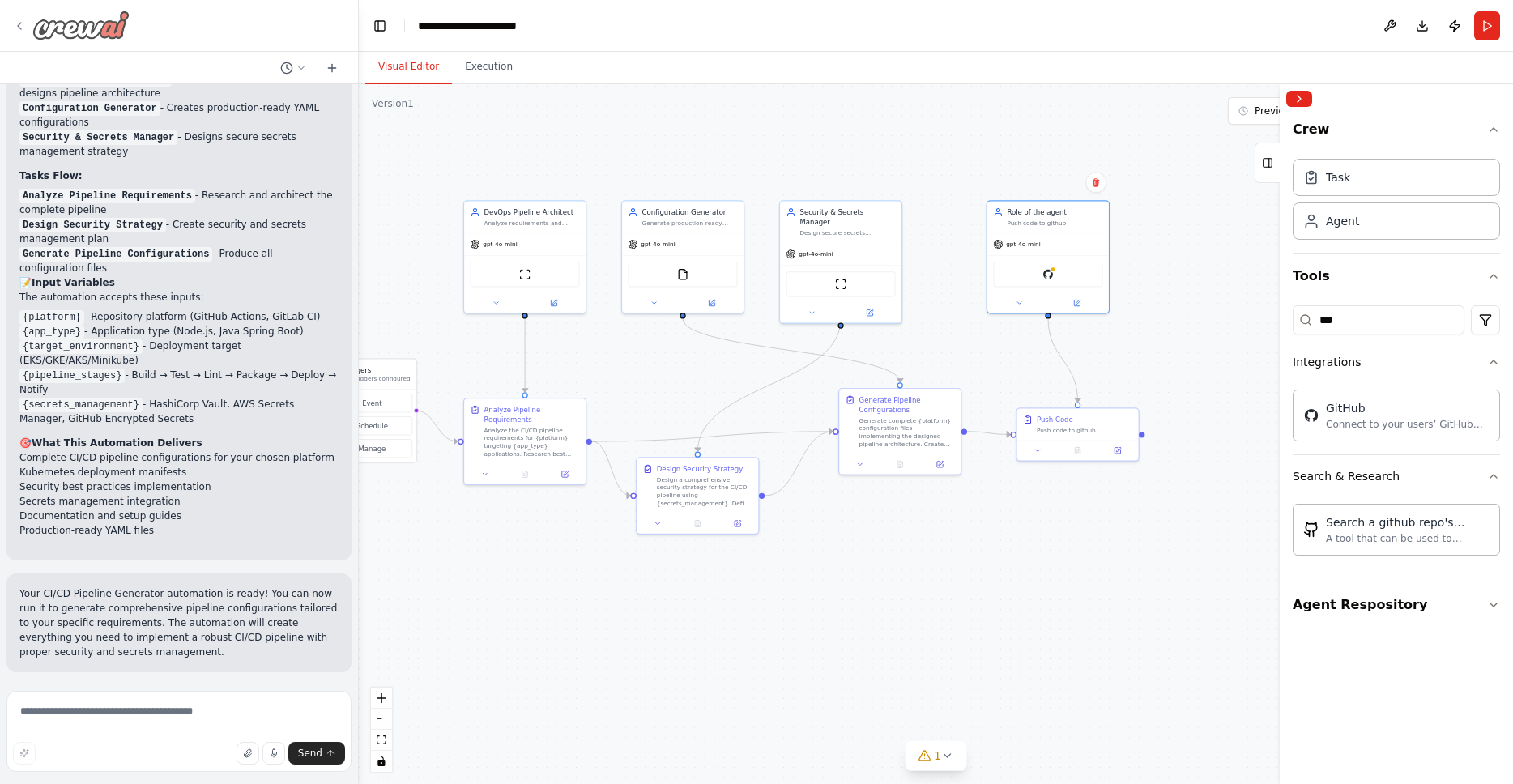
click at [94, 40] on img at bounding box center [80, 25] width 97 height 29
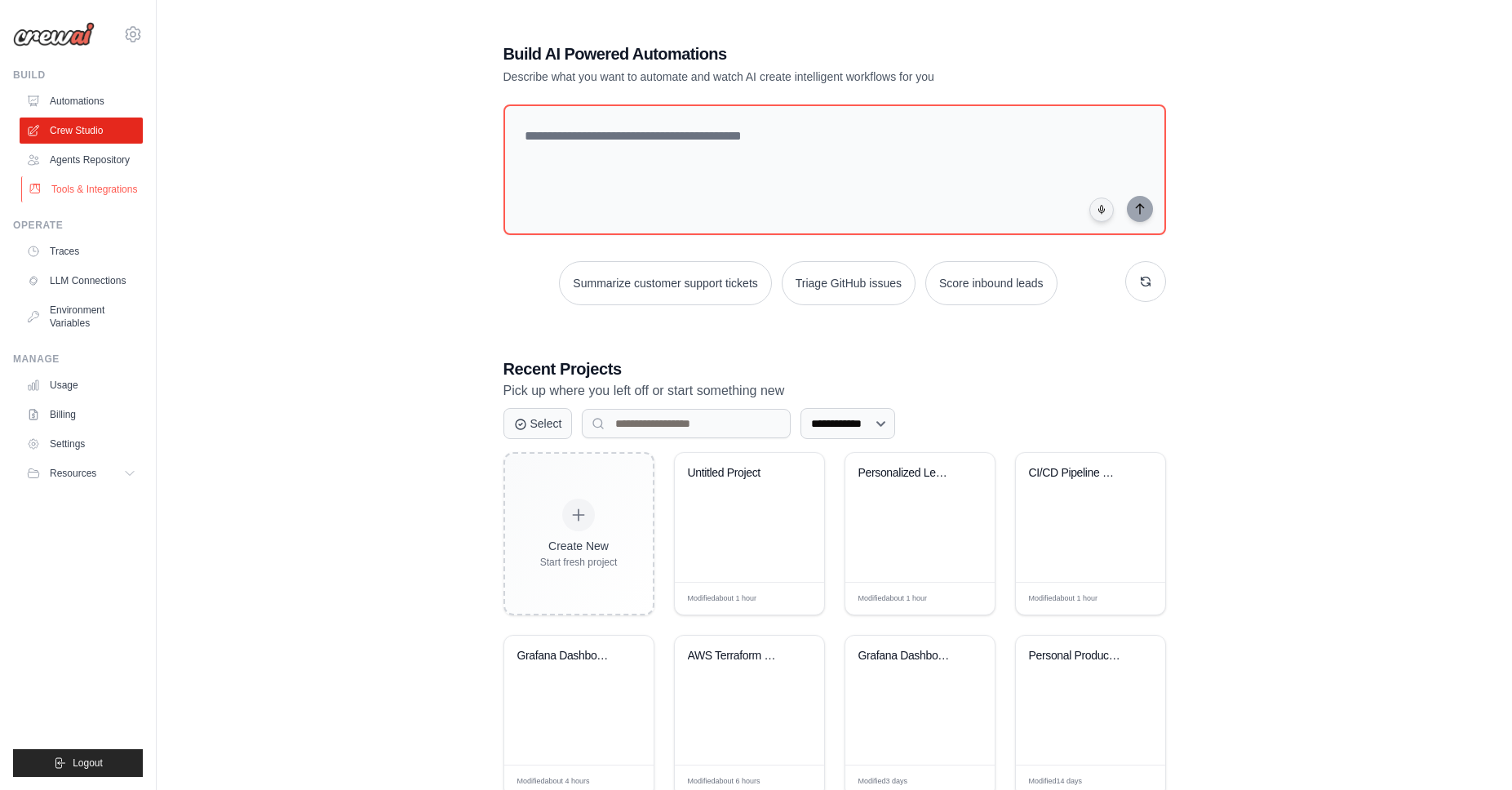
click at [65, 193] on link "Tools & Integrations" at bounding box center [83, 189] width 123 height 26
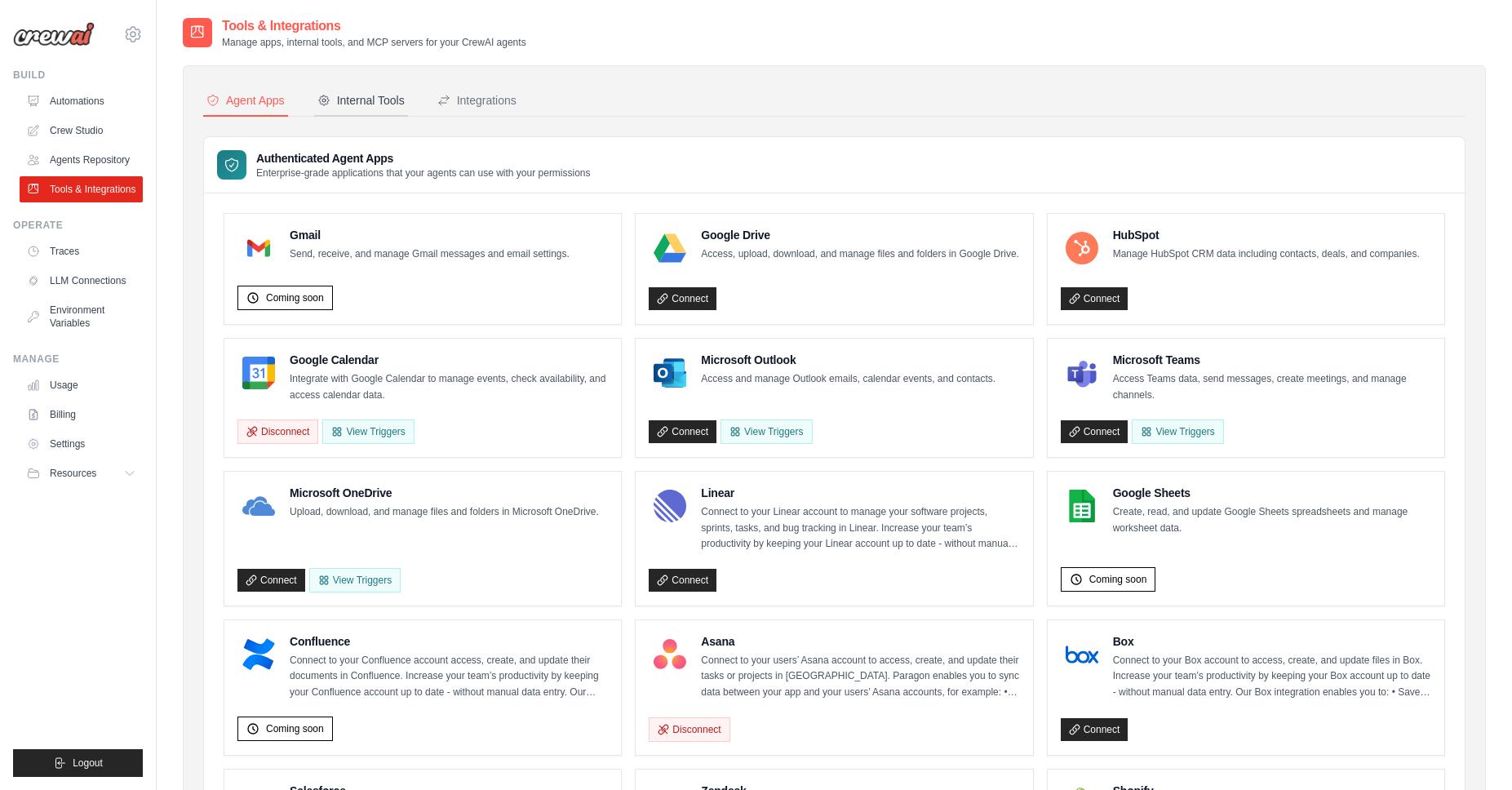
click at [362, 103] on div "Internal Tools" at bounding box center [361, 100] width 87 height 16
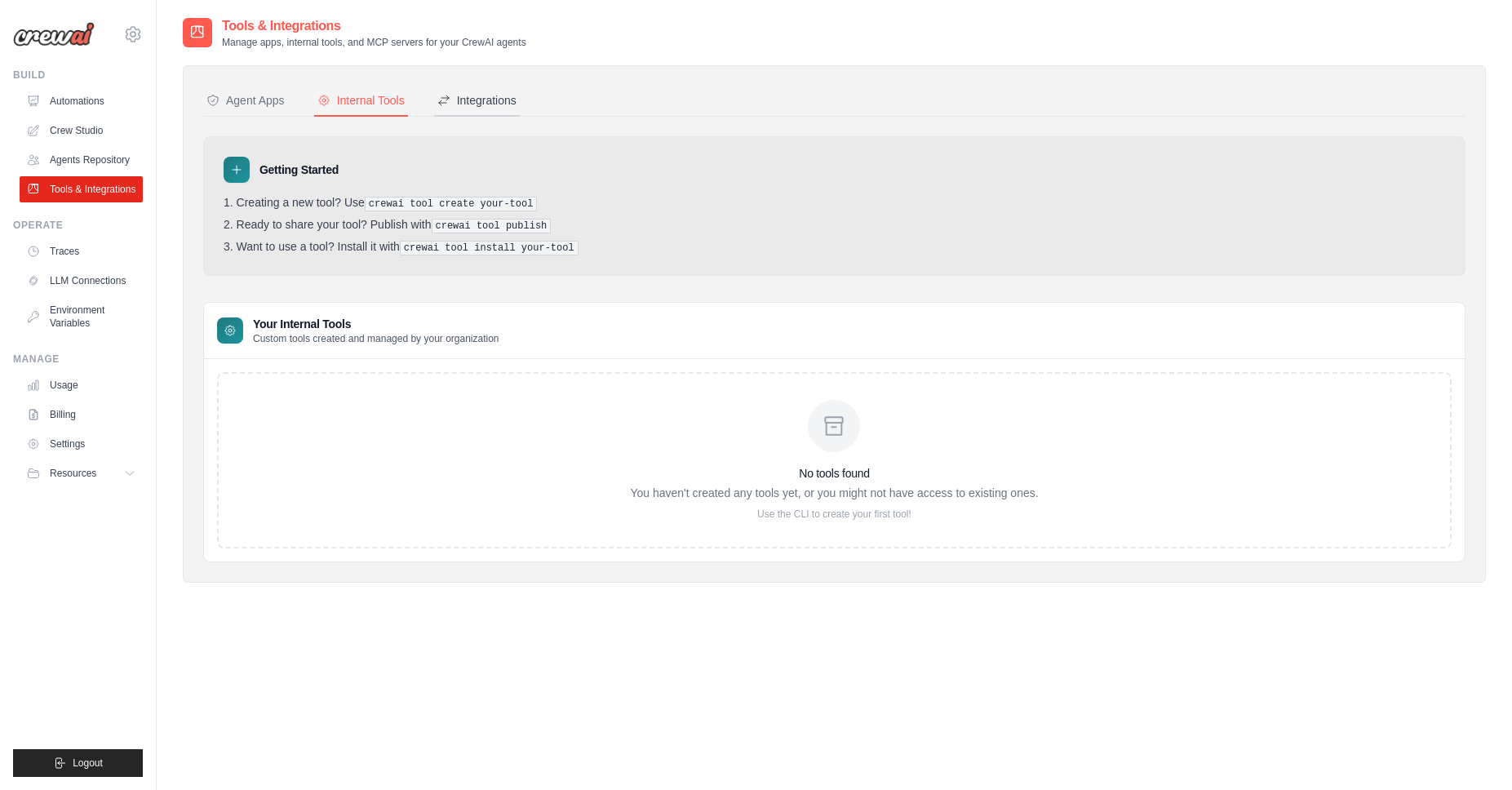
click at [491, 105] on div "Integrations" at bounding box center [477, 100] width 79 height 16
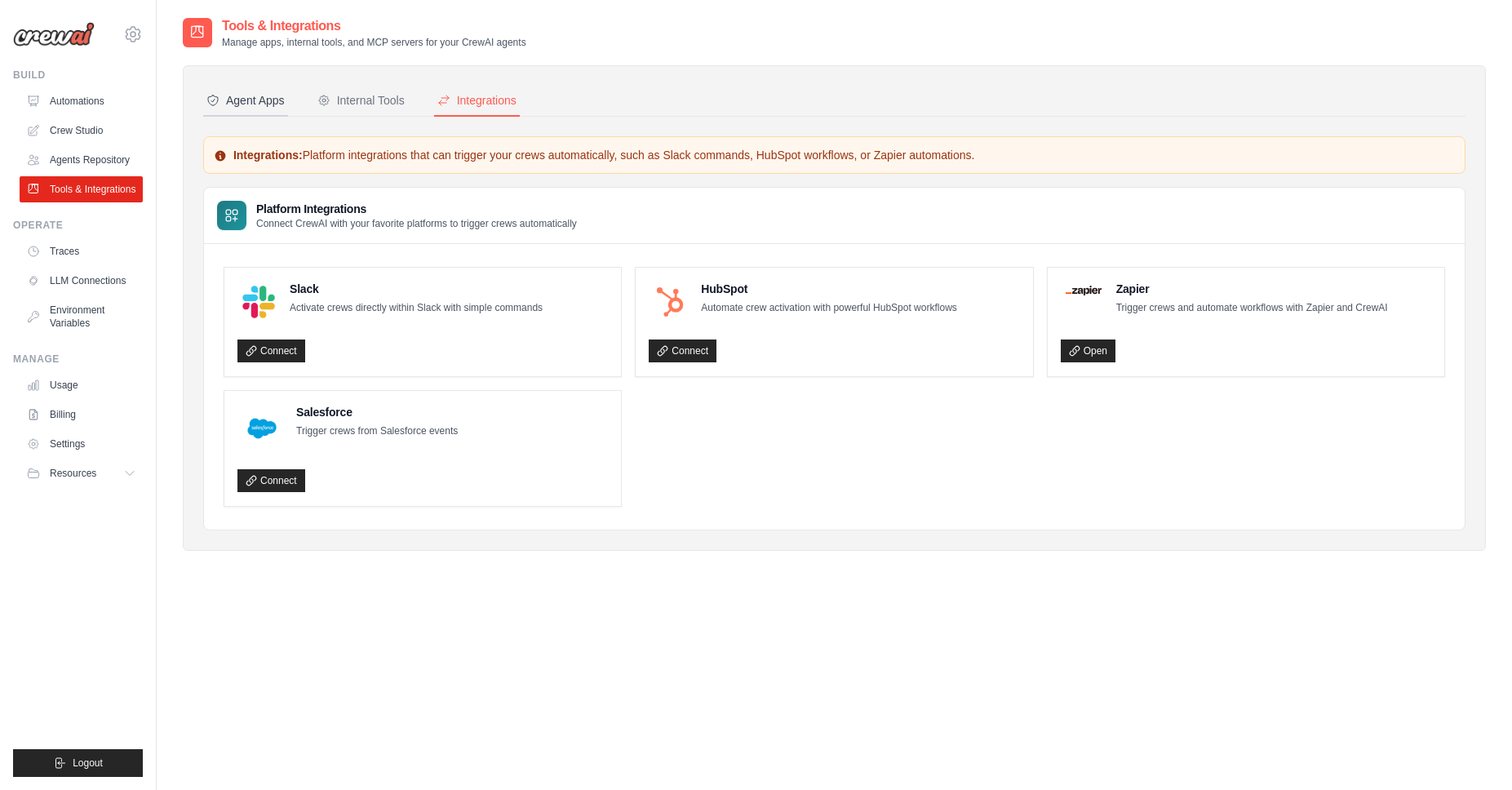
click at [254, 104] on div "Agent Apps" at bounding box center [246, 100] width 79 height 16
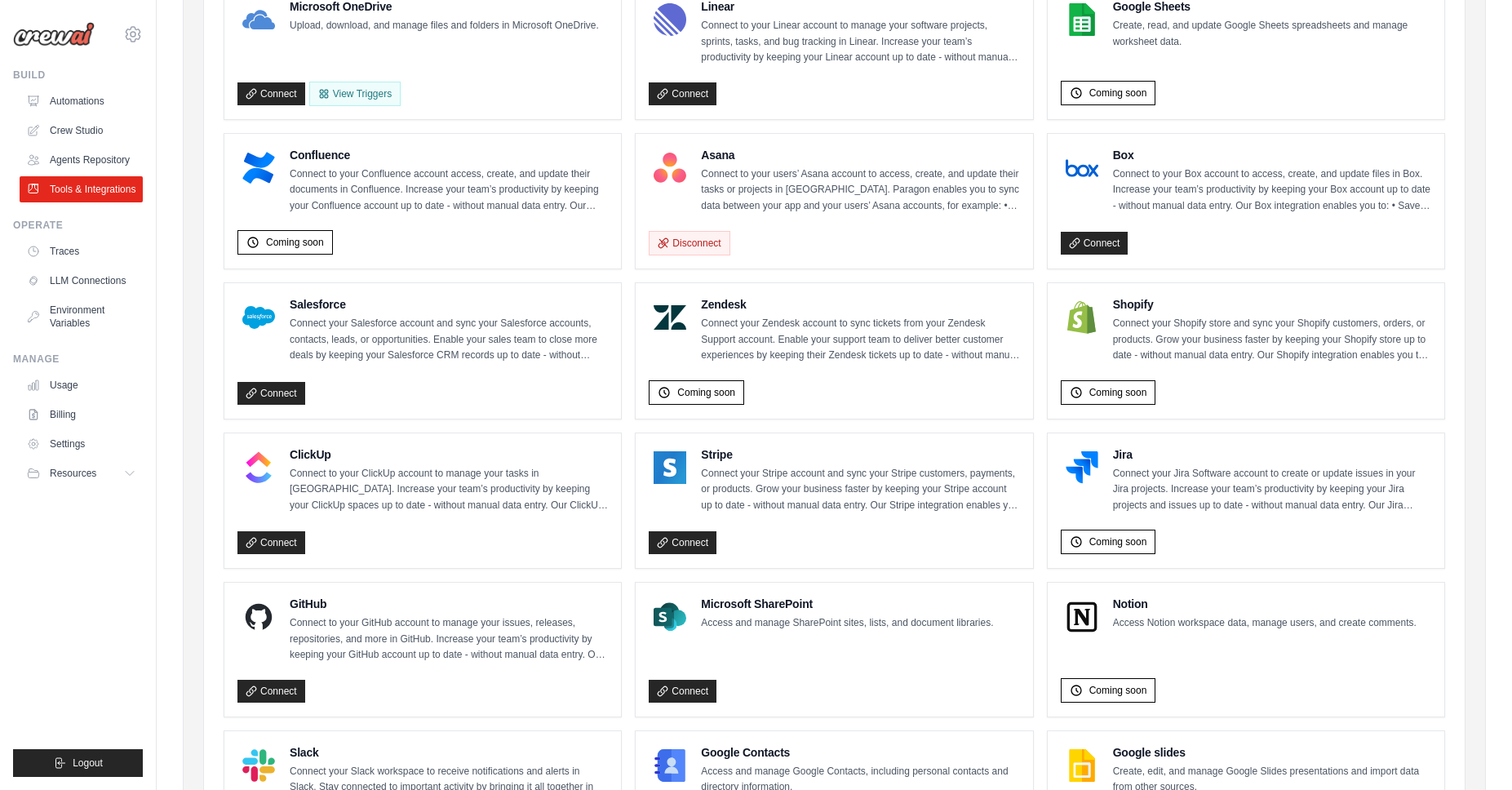
scroll to position [494, 0]
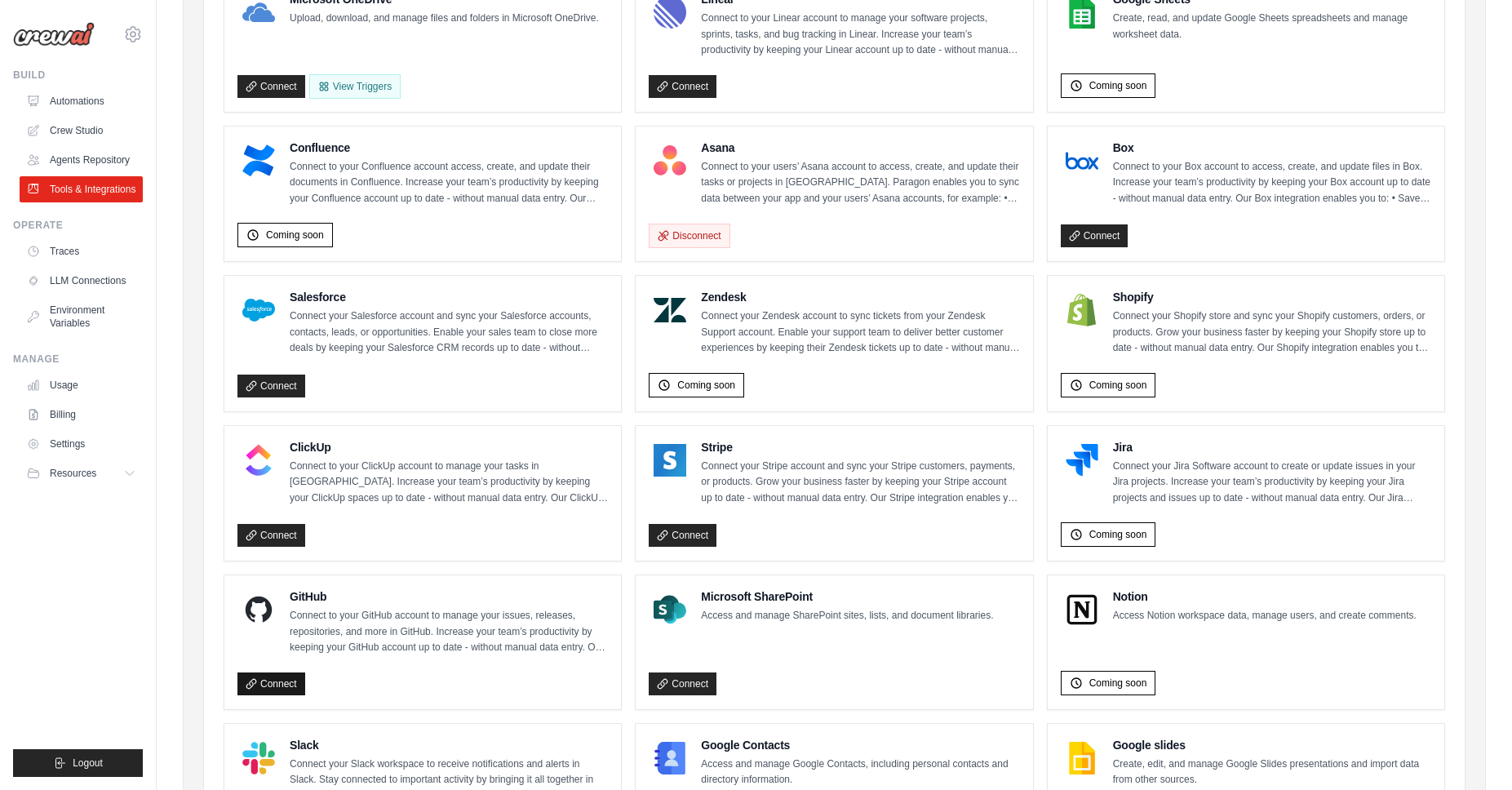
click at [266, 679] on link "Connect" at bounding box center [270, 683] width 67 height 23
click at [263, 601] on img at bounding box center [259, 609] width 32 height 32
click at [322, 601] on div "GitHub Connect to your GitHub account to manage your issues, releases, reposito…" at bounding box center [449, 622] width 318 height 67
click at [268, 687] on link "Connect" at bounding box center [270, 683] width 67 height 23
click at [96, 163] on link "Agents Repository" at bounding box center [83, 160] width 123 height 26
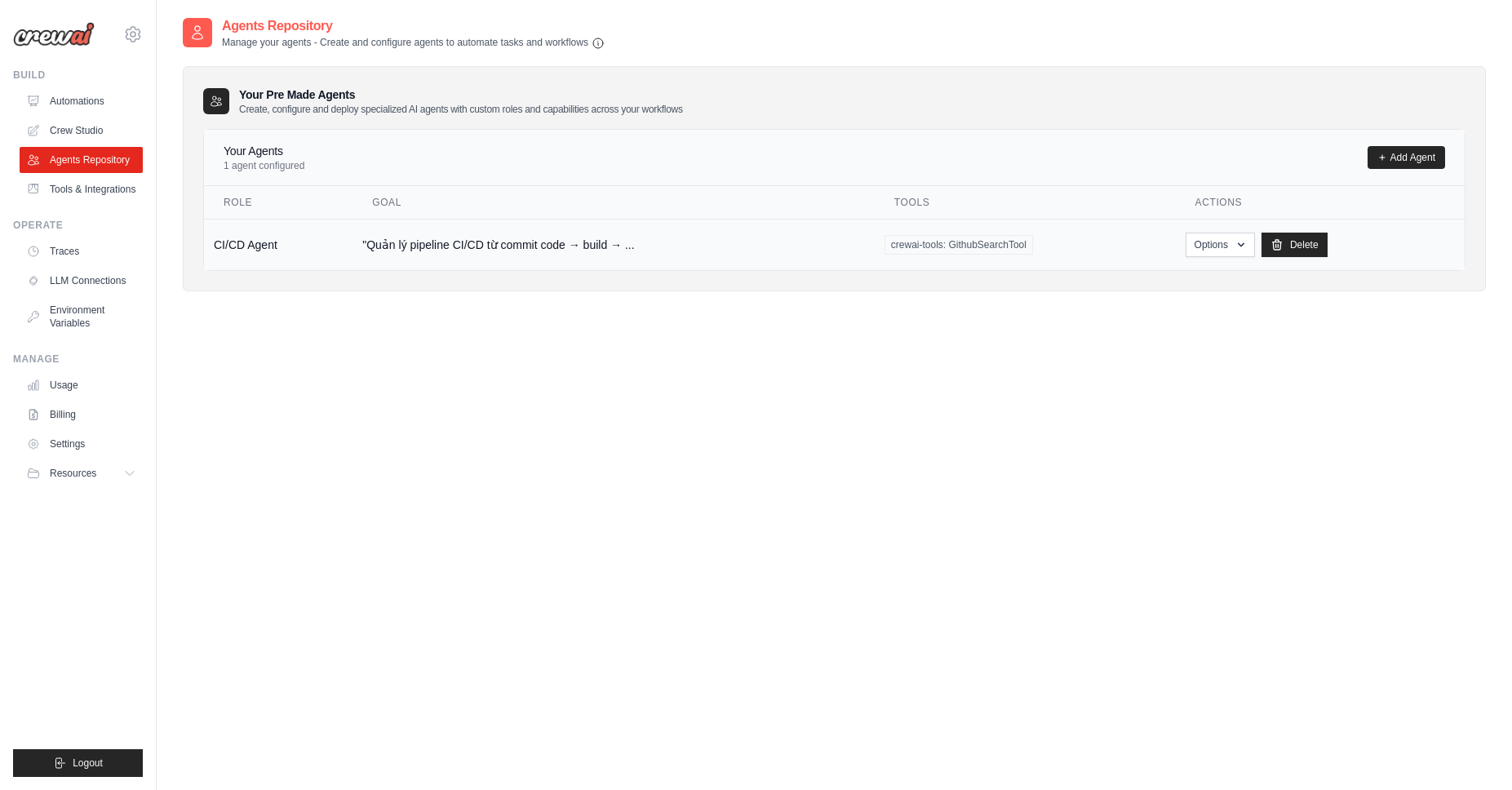
click at [399, 247] on td ""Quản lý pipeline CI/CD từ commit code → build → ..." at bounding box center [614, 244] width 522 height 51
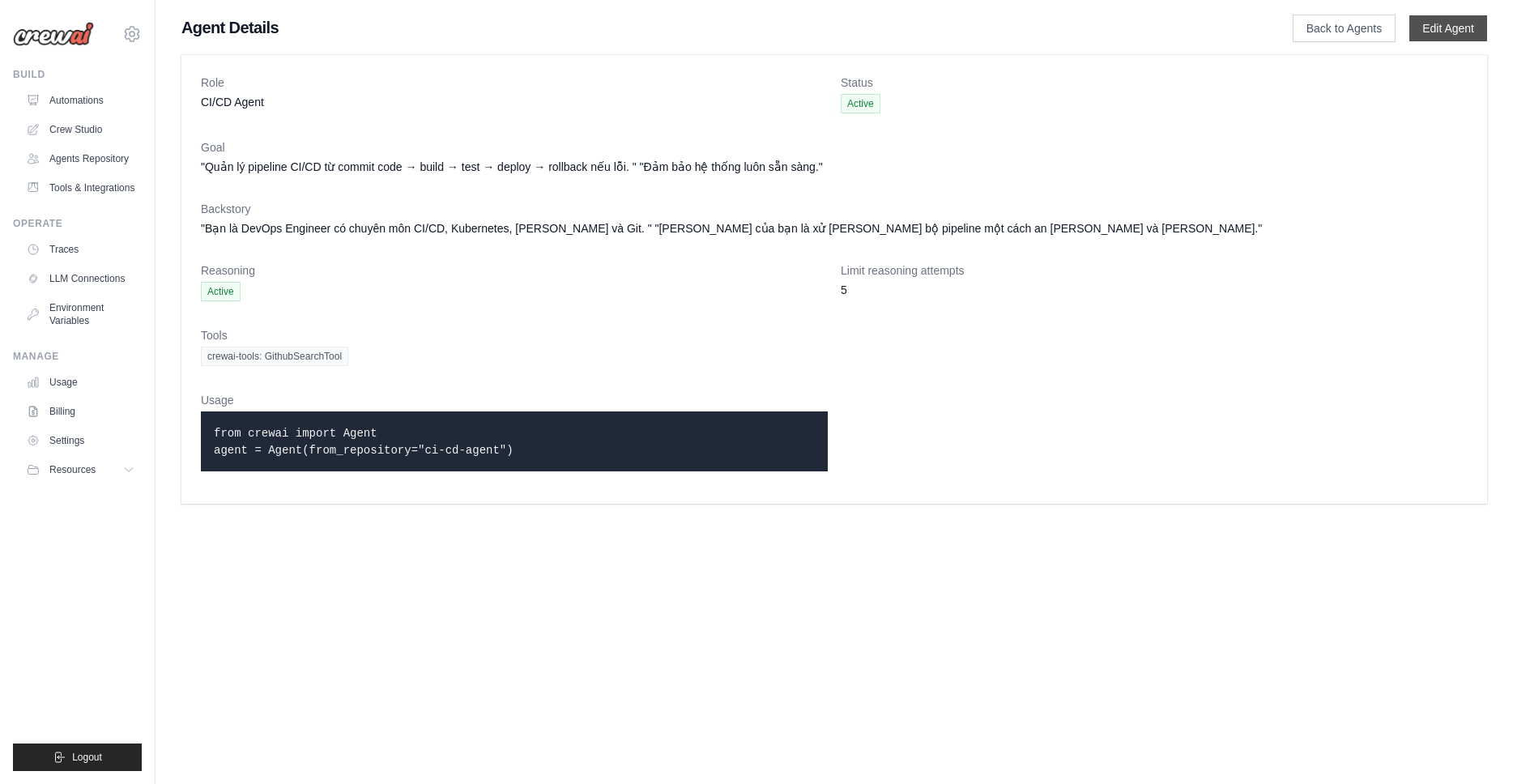
click at [1456, 32] on link "Edit Agent" at bounding box center [1449, 28] width 78 height 26
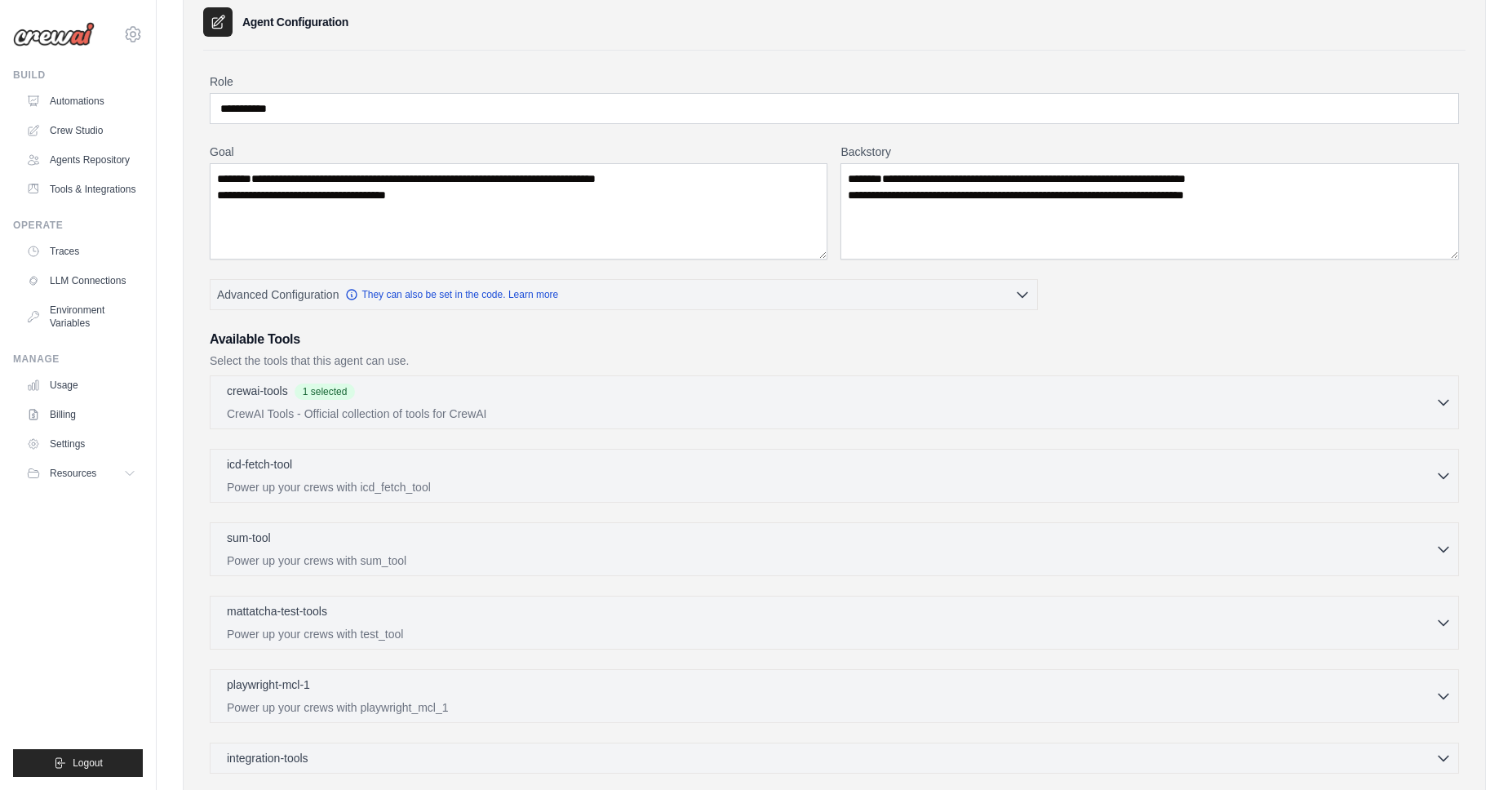
scroll to position [240, 0]
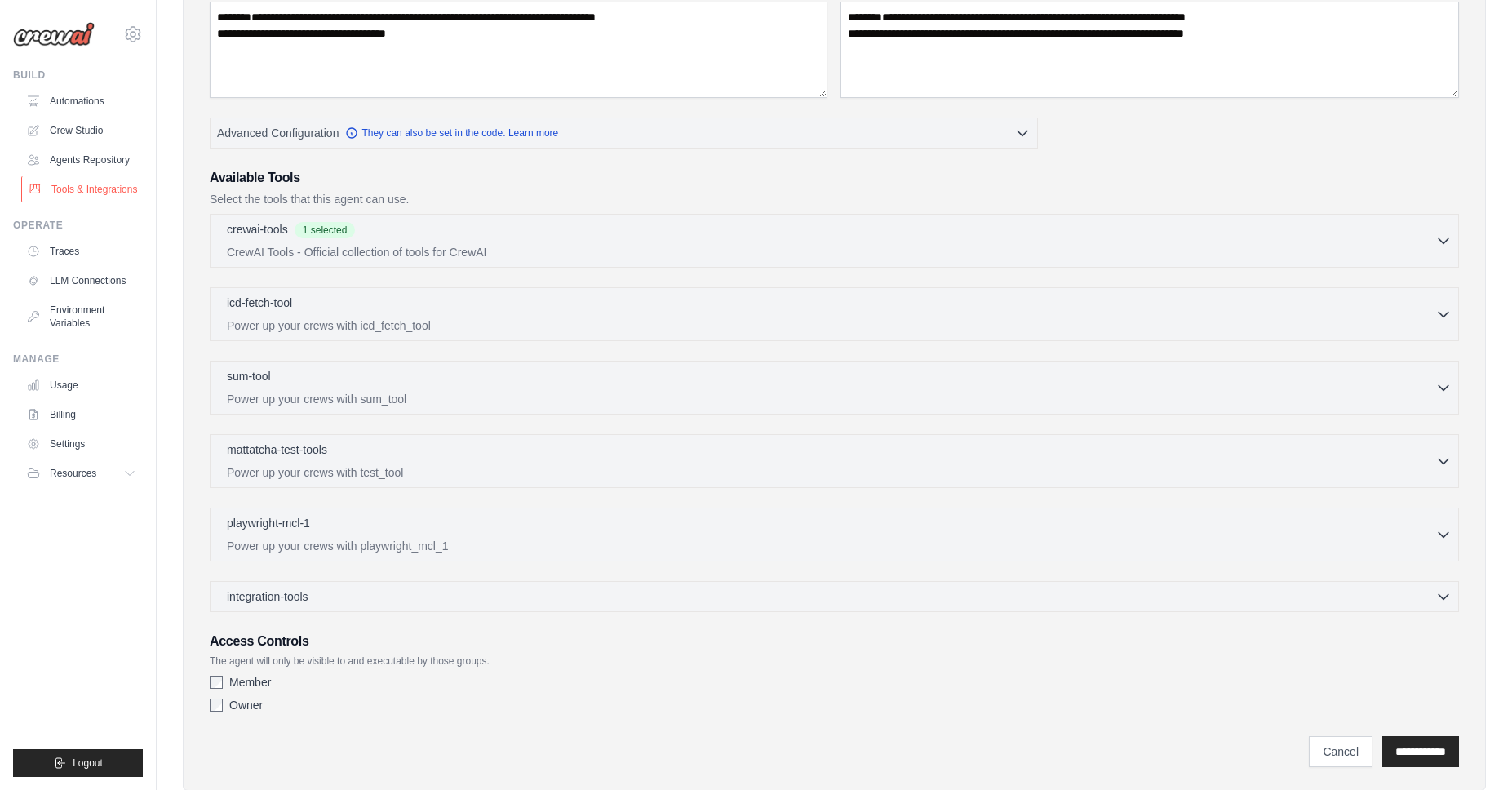
click at [64, 191] on link "Tools & Integrations" at bounding box center [83, 189] width 123 height 26
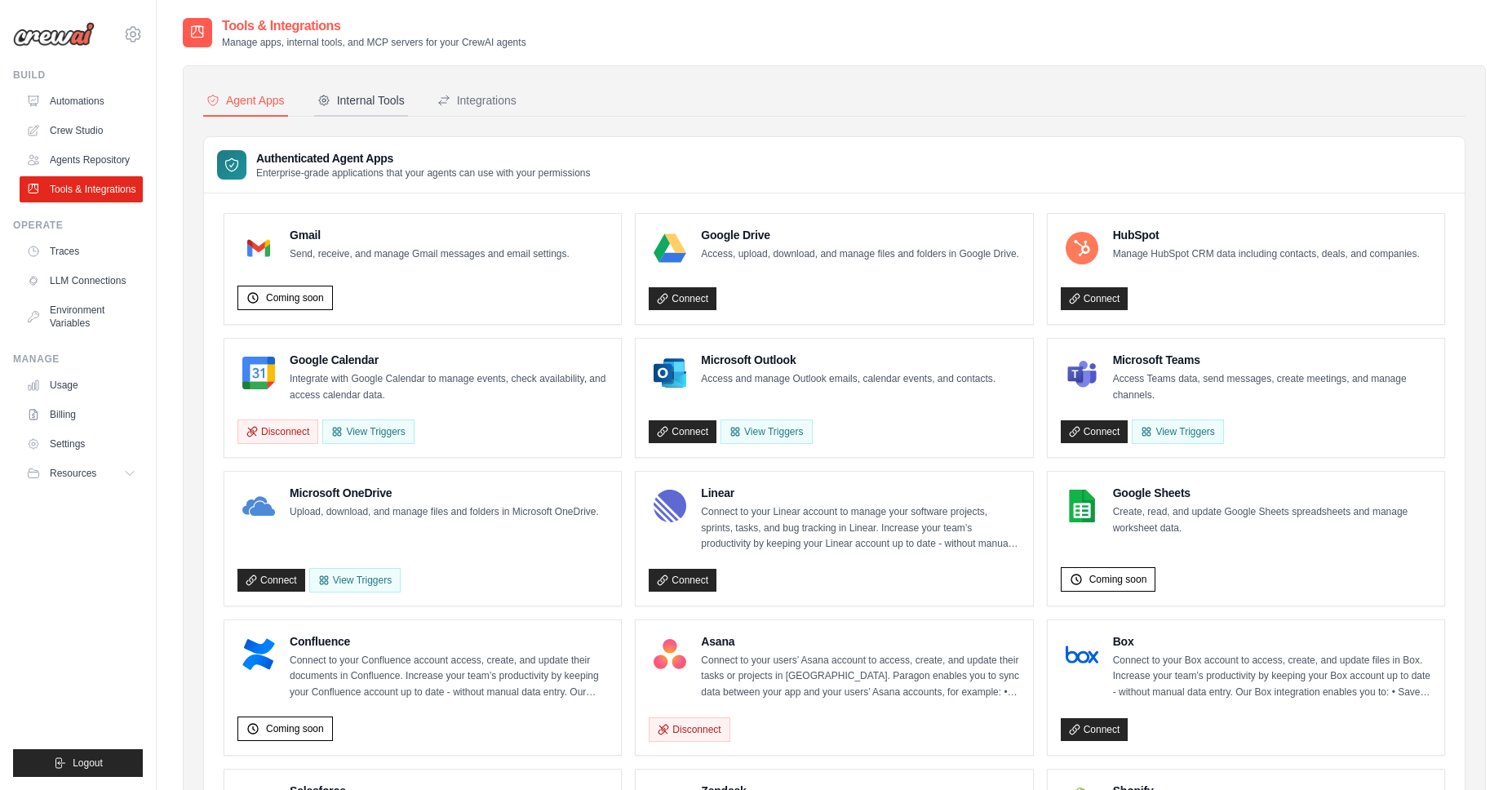
click at [346, 102] on div "Internal Tools" at bounding box center [361, 100] width 87 height 16
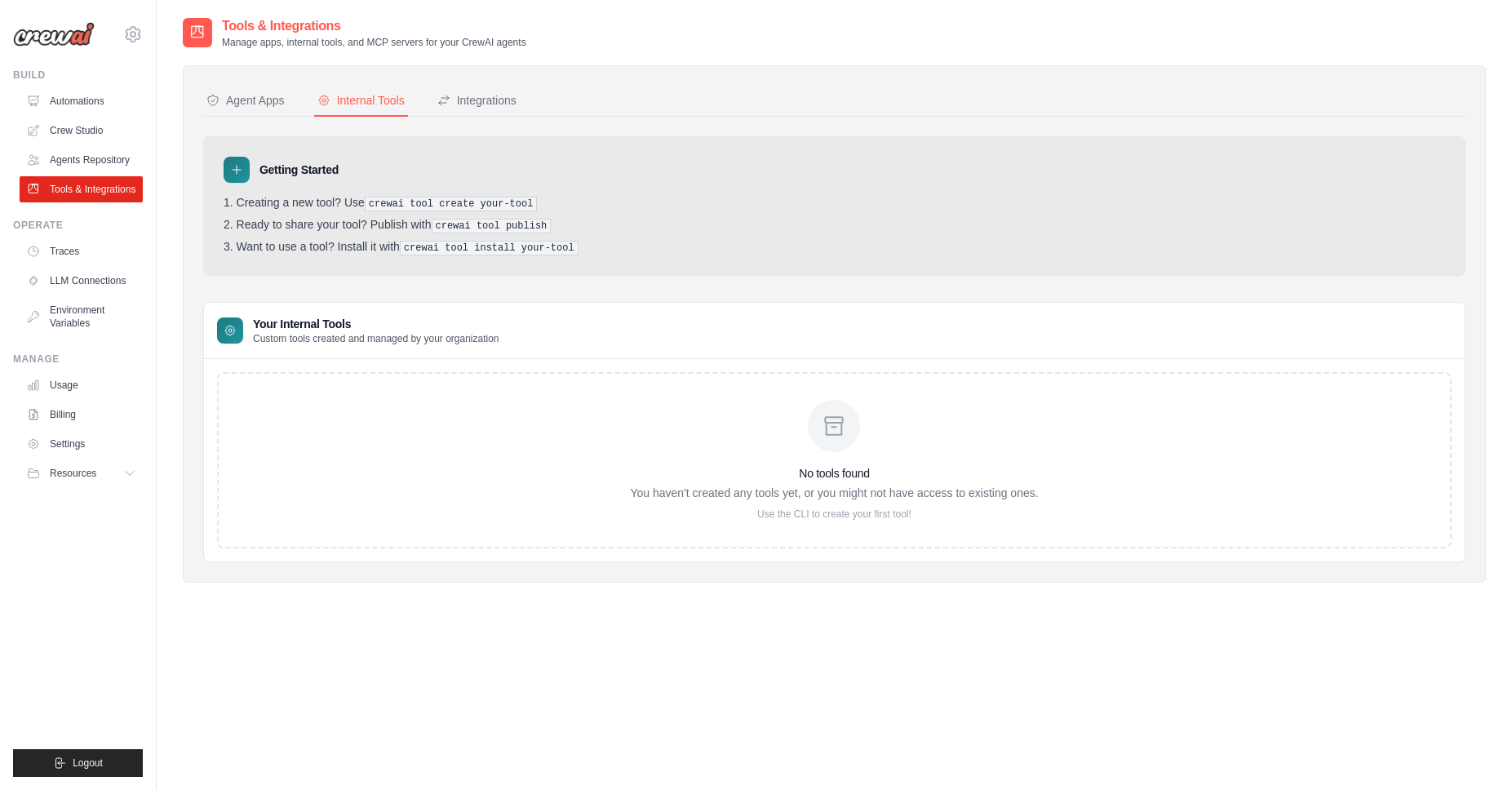
click at [375, 203] on pre "crewai tool create your-tool" at bounding box center [451, 203] width 173 height 15
click at [250, 106] on div "Agent Apps" at bounding box center [246, 100] width 79 height 16
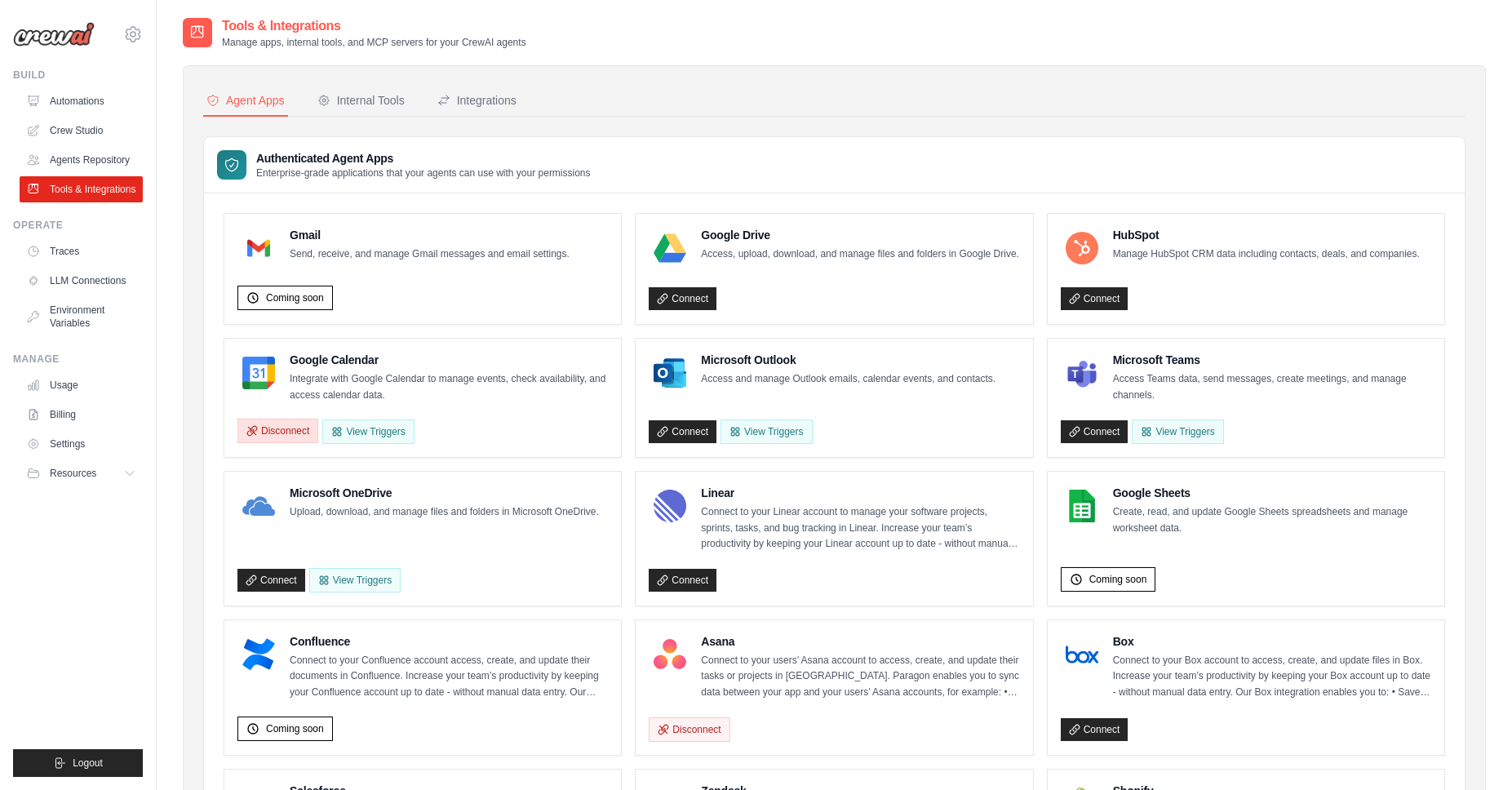
click at [278, 435] on button "Disconnect" at bounding box center [277, 431] width 81 height 25
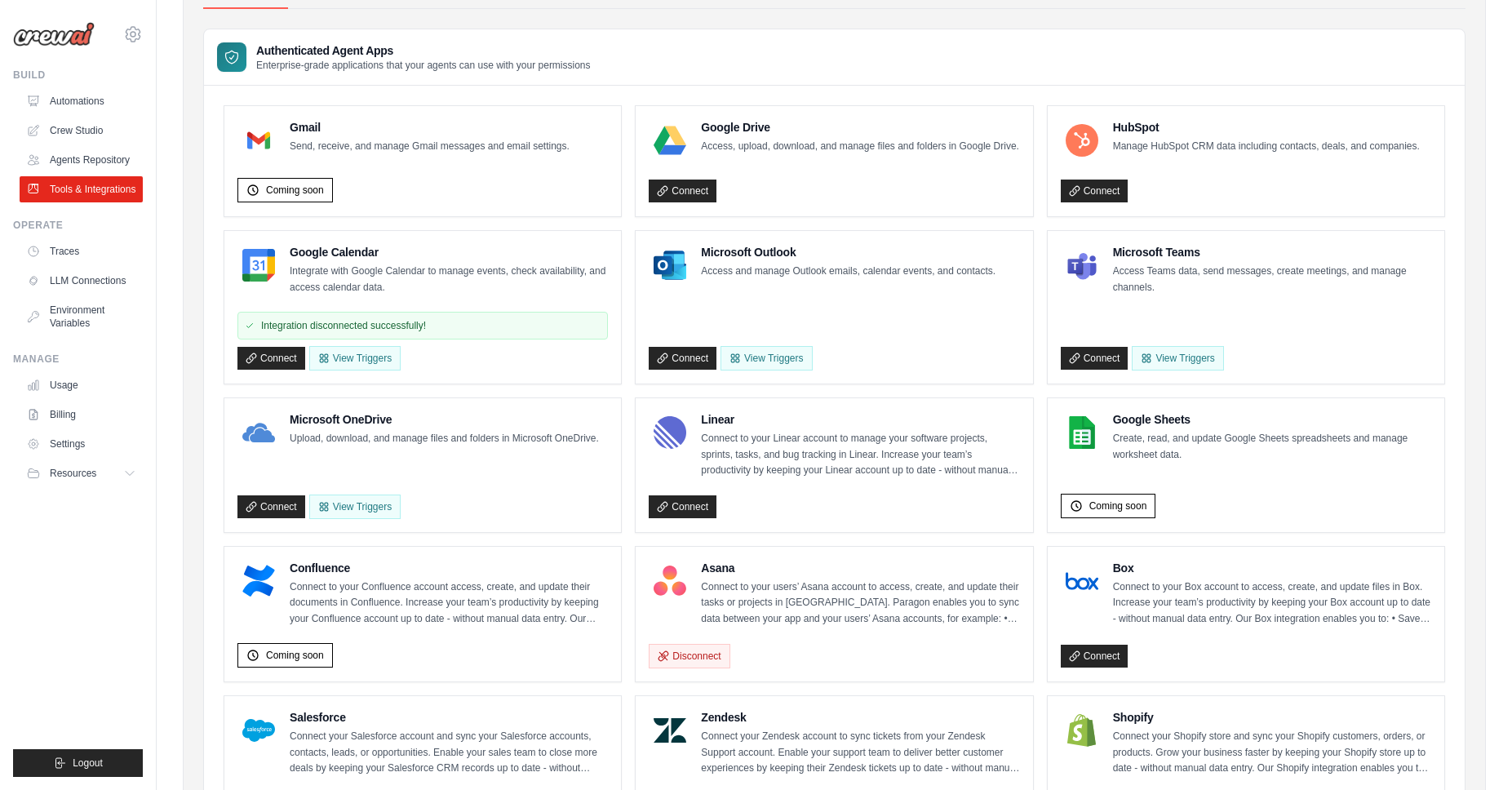
scroll to position [133, 0]
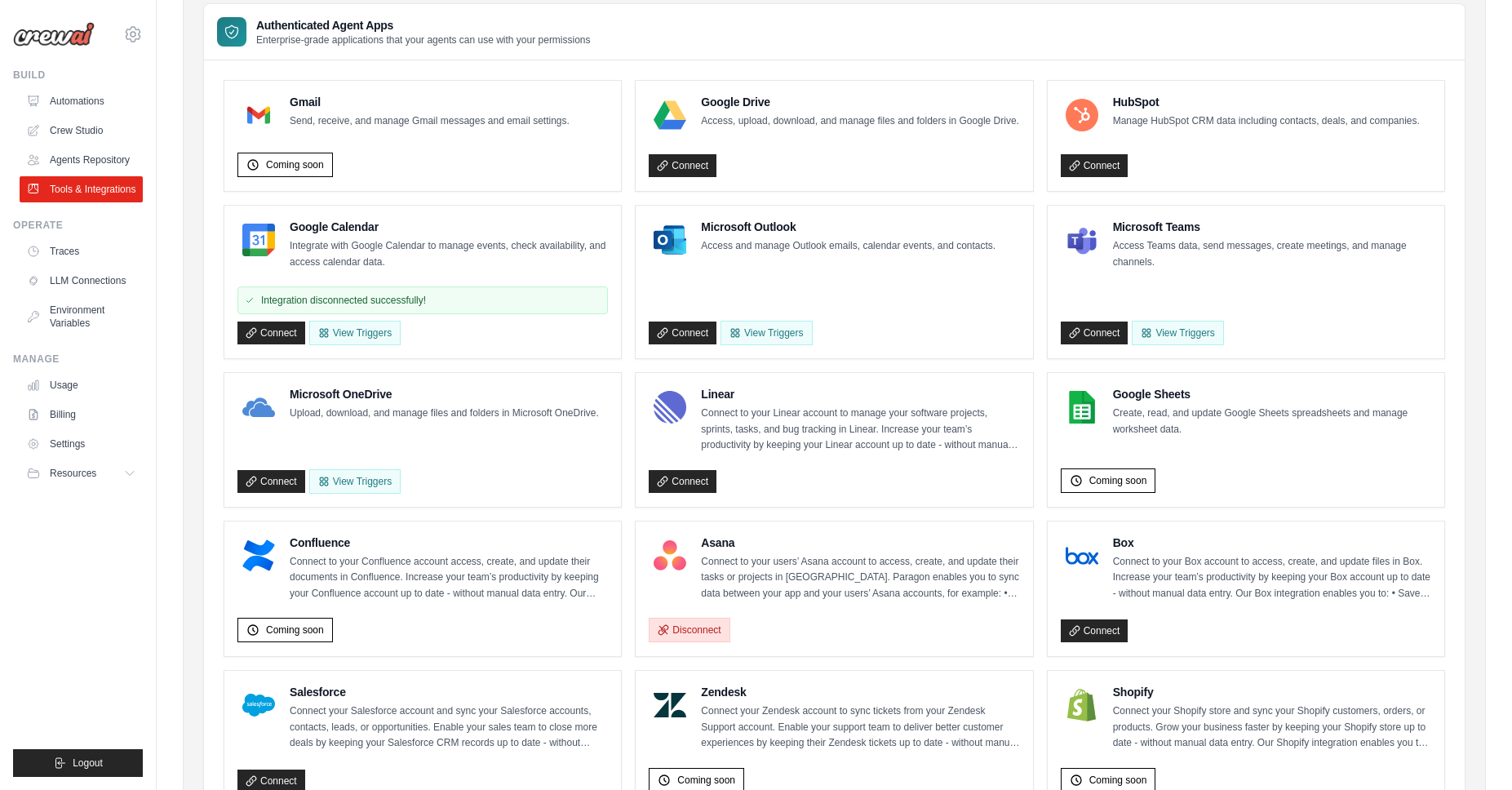
click at [705, 627] on button "Disconnect" at bounding box center [689, 630] width 81 height 25
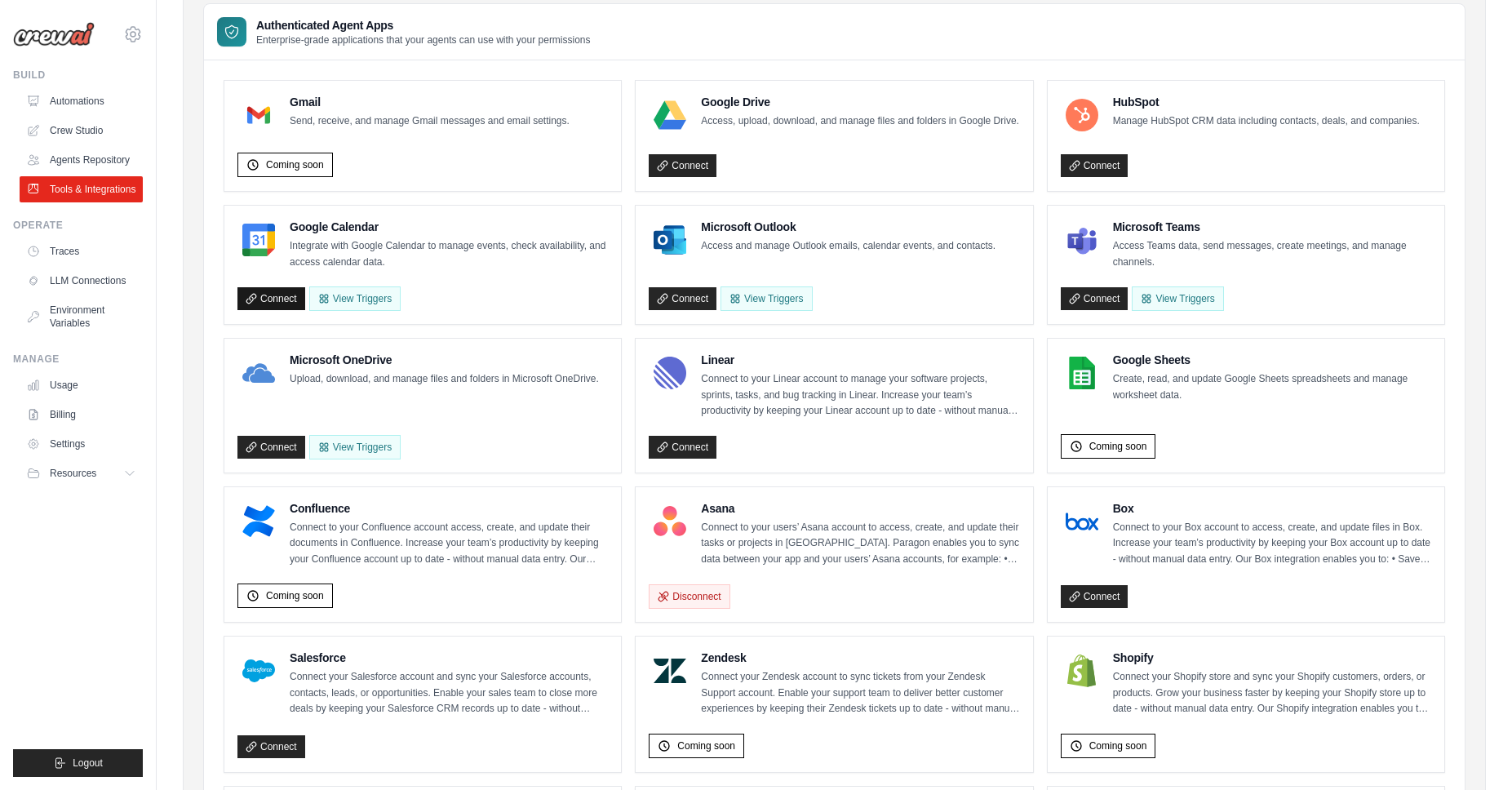
click at [264, 304] on link "Connect" at bounding box center [270, 299] width 67 height 23
click at [266, 295] on link "Connect" at bounding box center [270, 299] width 67 height 23
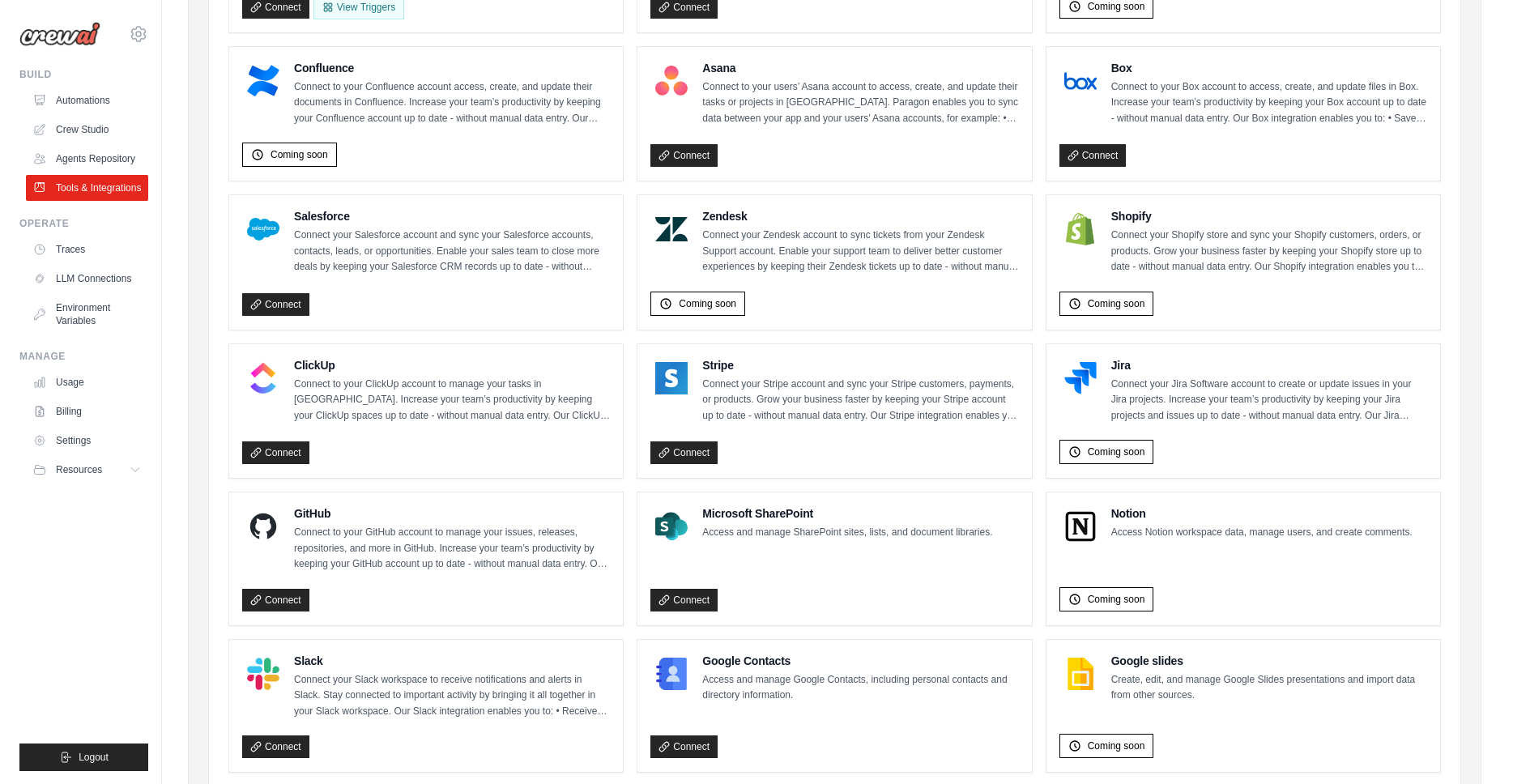
scroll to position [621, 0]
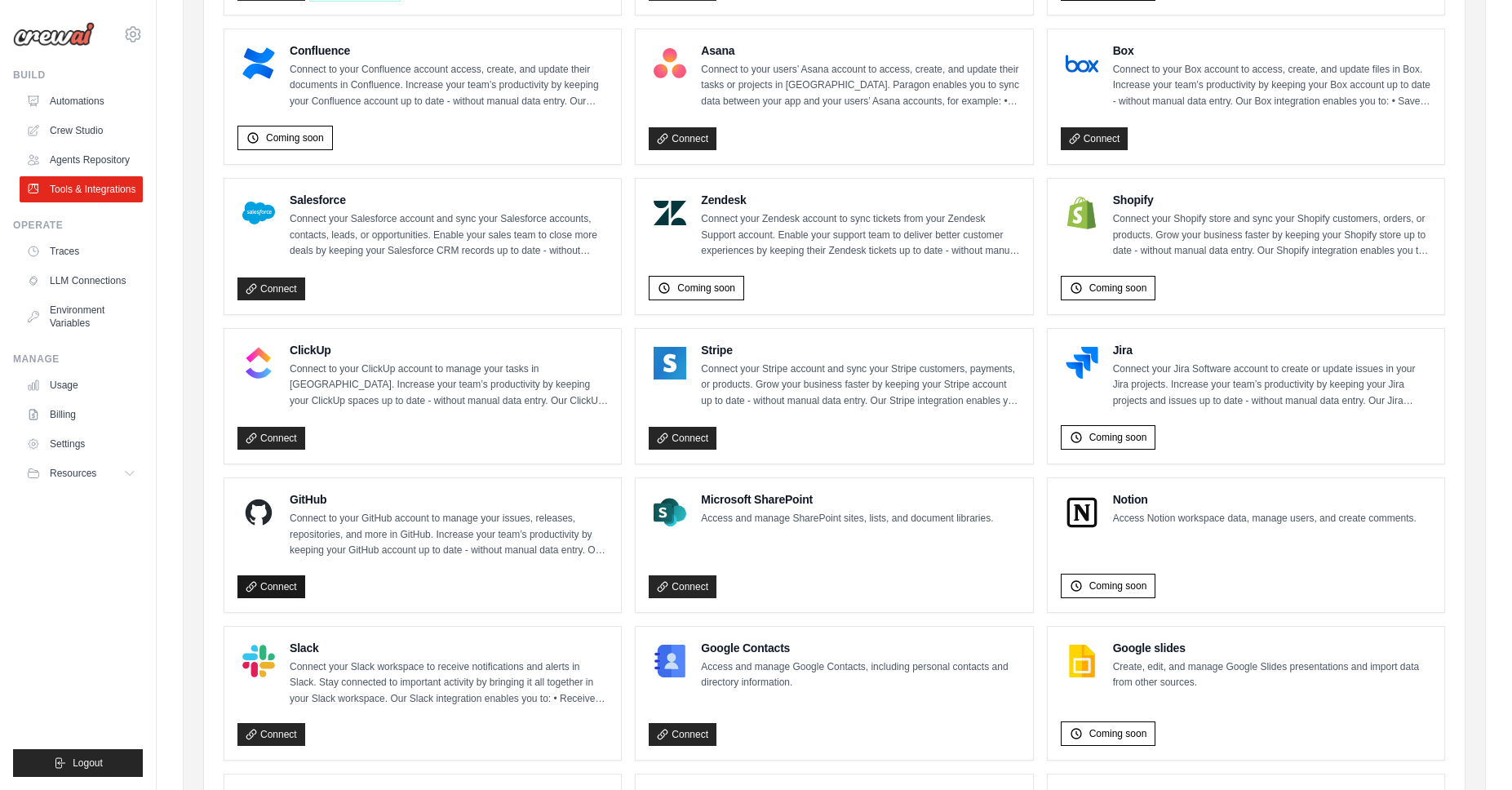
click at [284, 589] on link "Connect" at bounding box center [270, 586] width 67 height 23
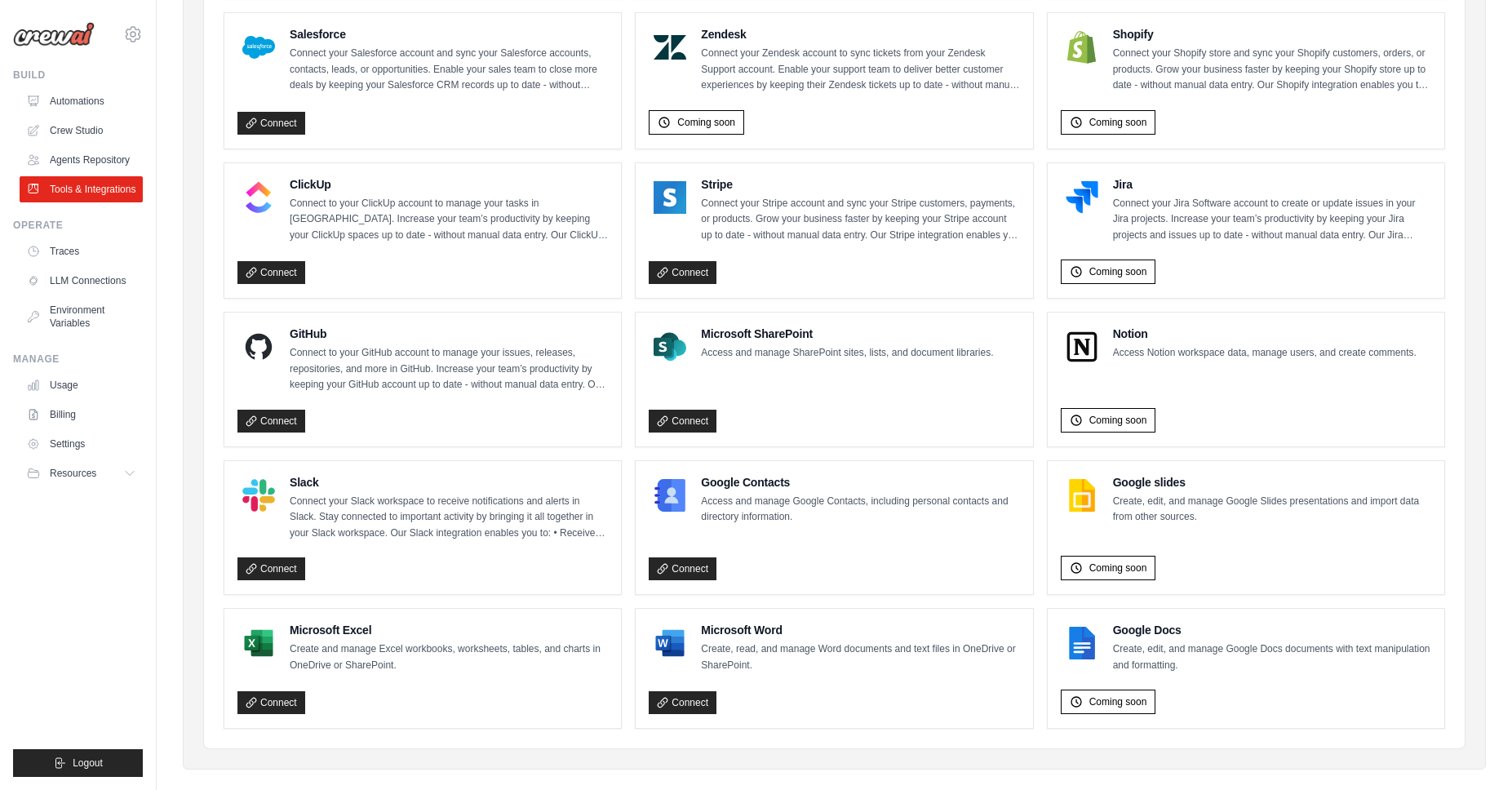
scroll to position [772, 0]
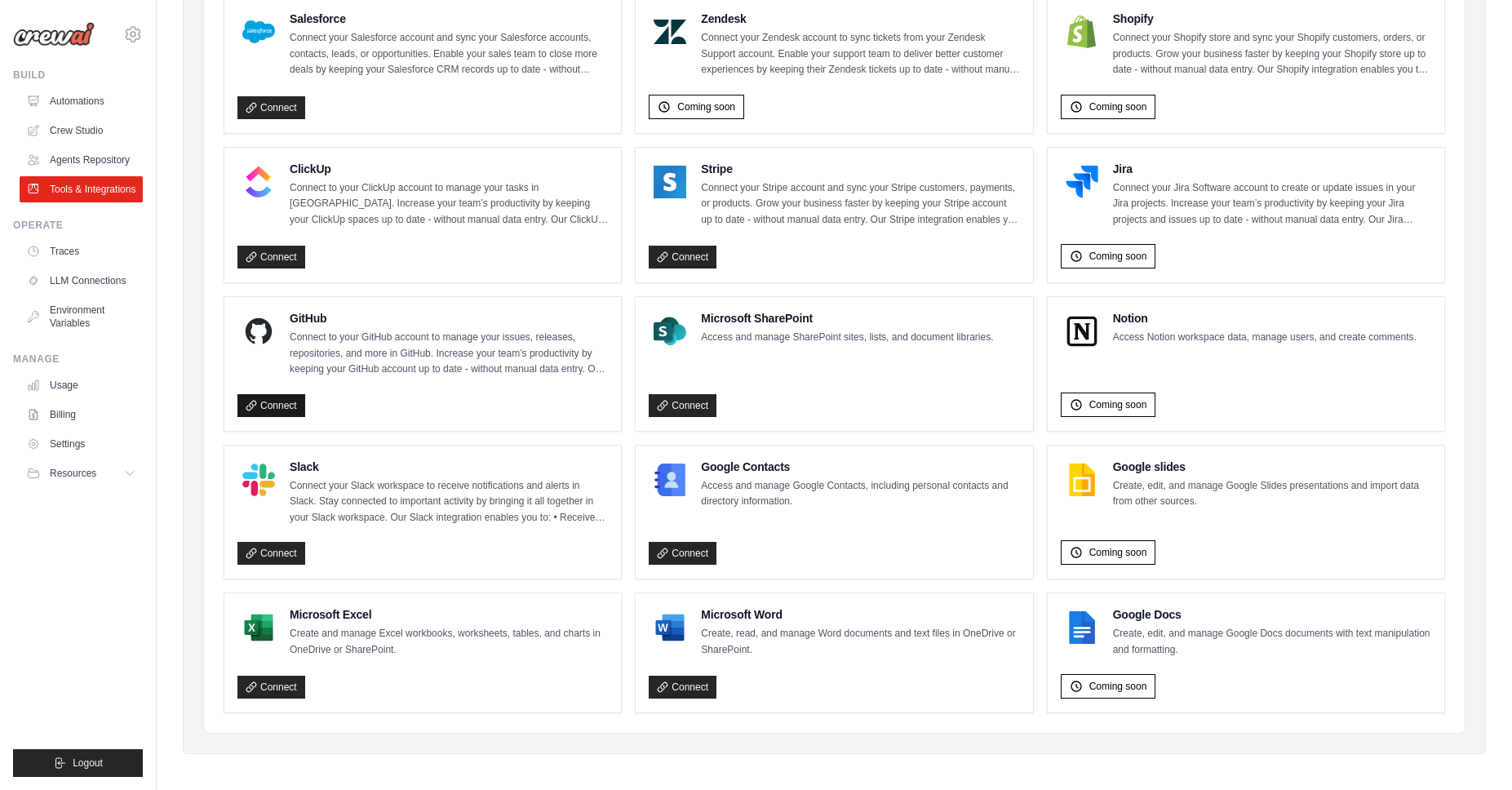
click at [270, 400] on link "Connect" at bounding box center [270, 405] width 67 height 23
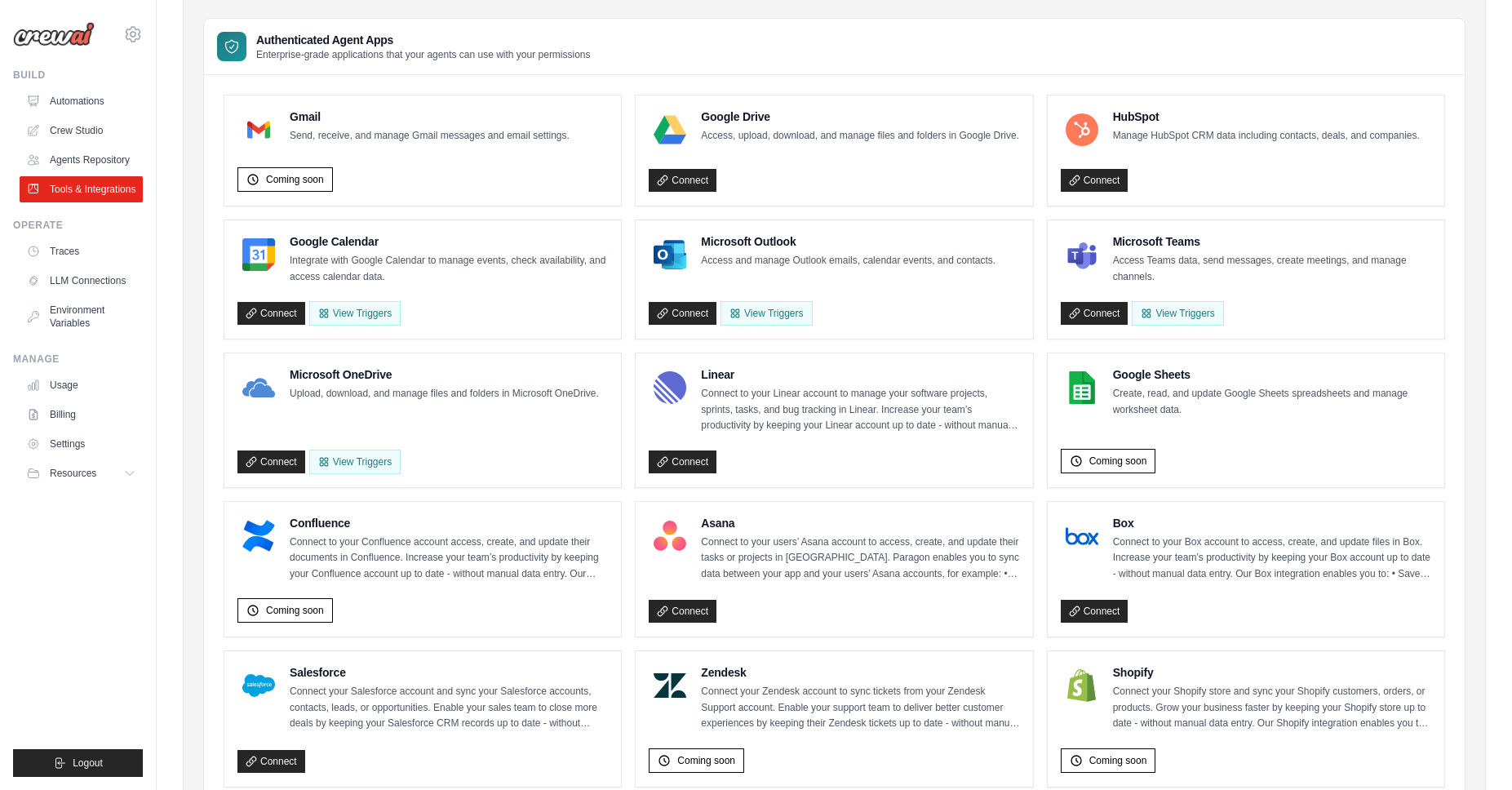
scroll to position [520, 0]
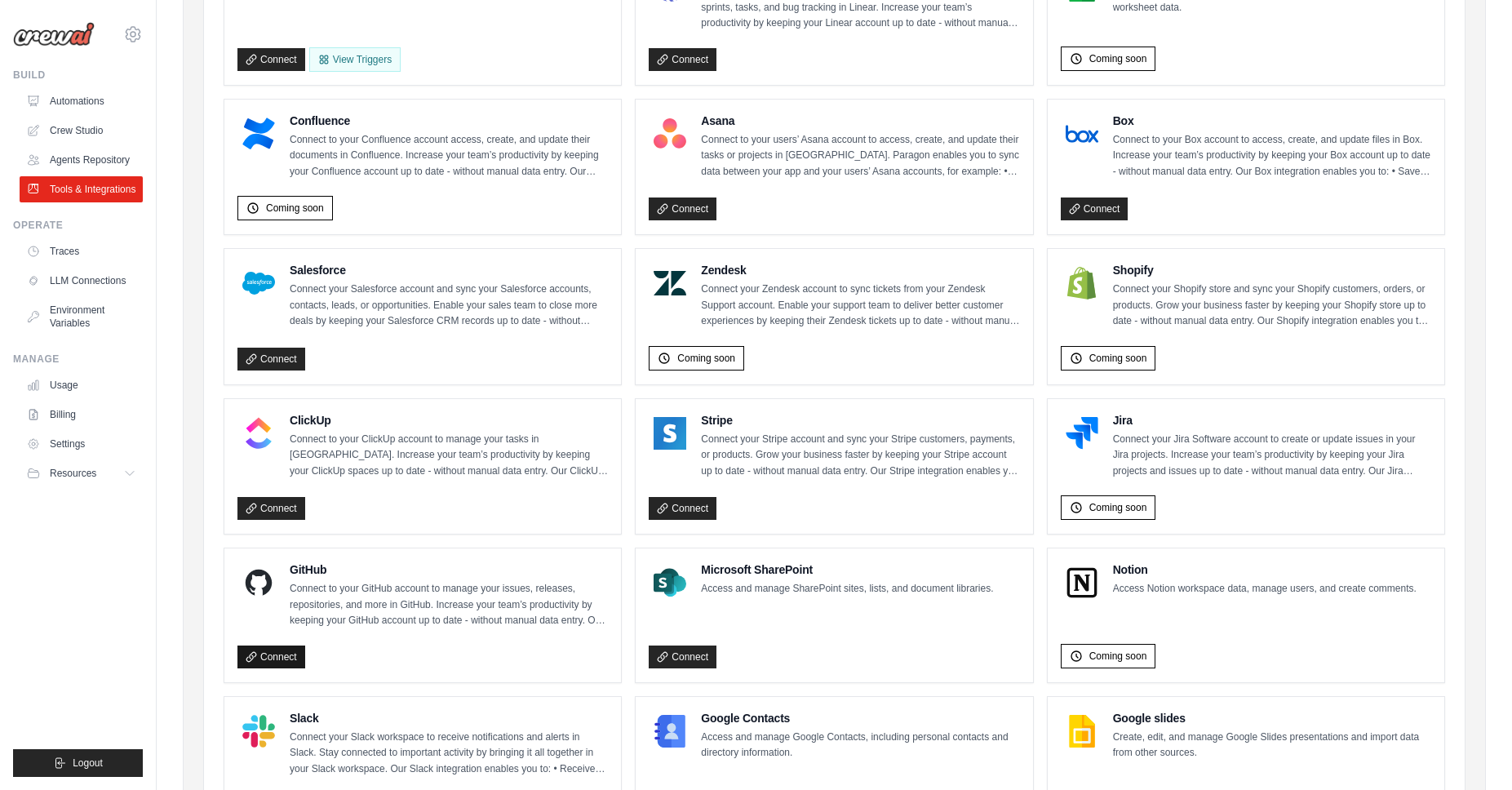
click at [264, 659] on link "Connect" at bounding box center [270, 656] width 67 height 23
click at [281, 652] on link "Connect" at bounding box center [270, 656] width 67 height 23
click at [270, 649] on link "Connect" at bounding box center [270, 656] width 67 height 23
click at [60, 126] on link "Crew Studio" at bounding box center [83, 131] width 123 height 26
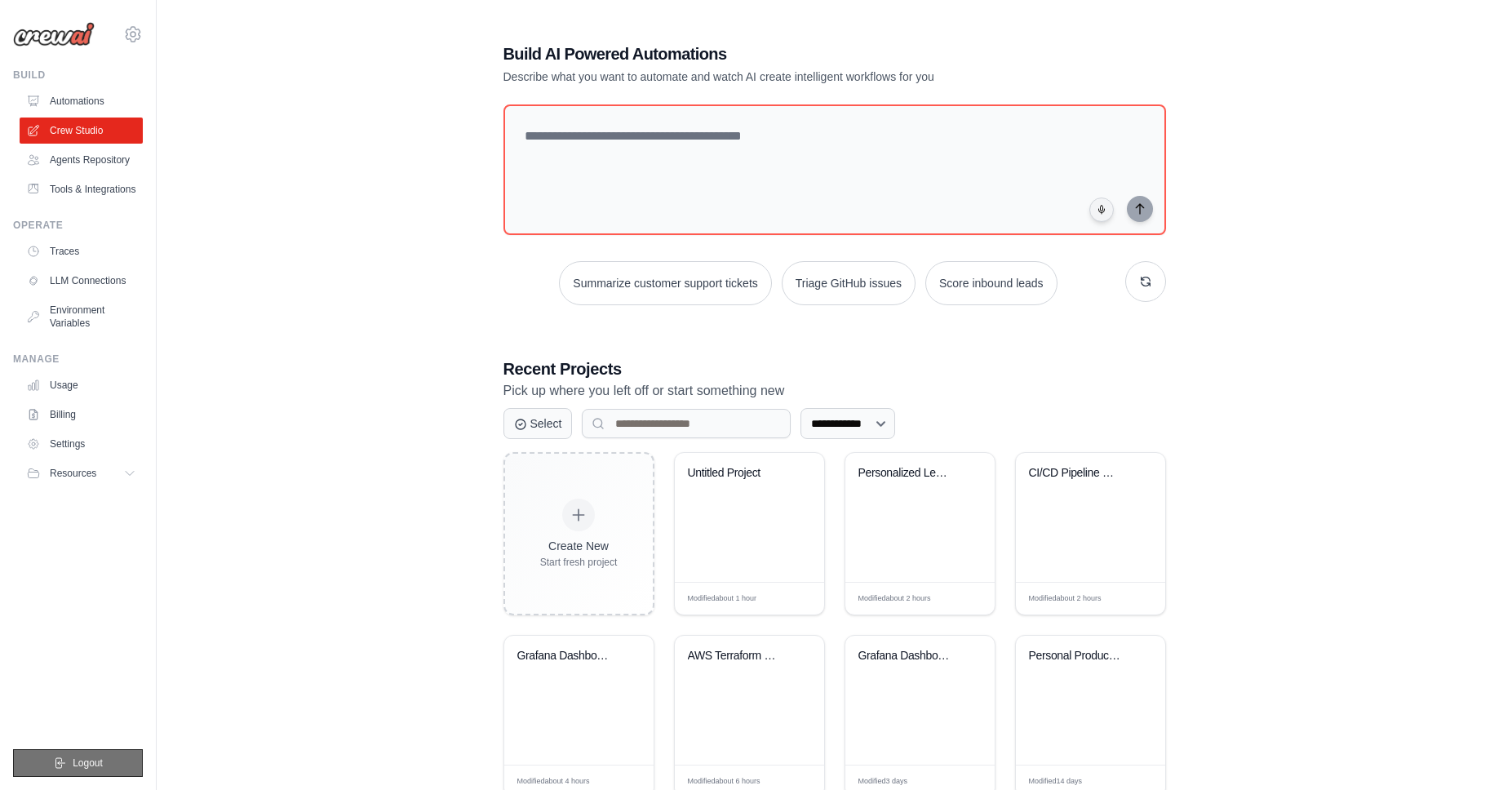
click at [83, 759] on span "Logout" at bounding box center [87, 763] width 30 height 13
click at [70, 762] on button "Logout" at bounding box center [78, 763] width 130 height 28
click at [131, 34] on icon at bounding box center [132, 34] width 20 height 20
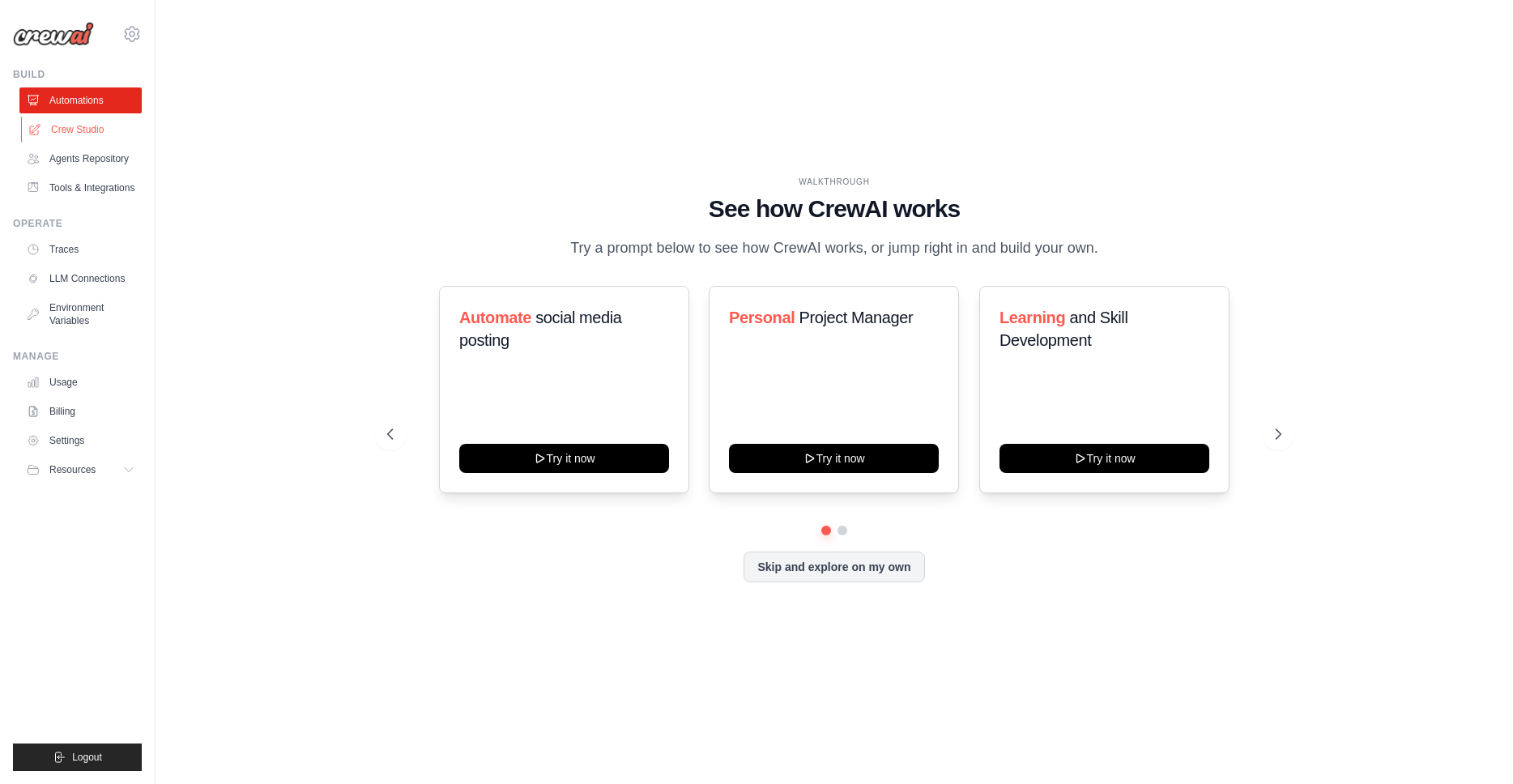
click at [63, 131] on link "Crew Studio" at bounding box center [82, 130] width 122 height 26
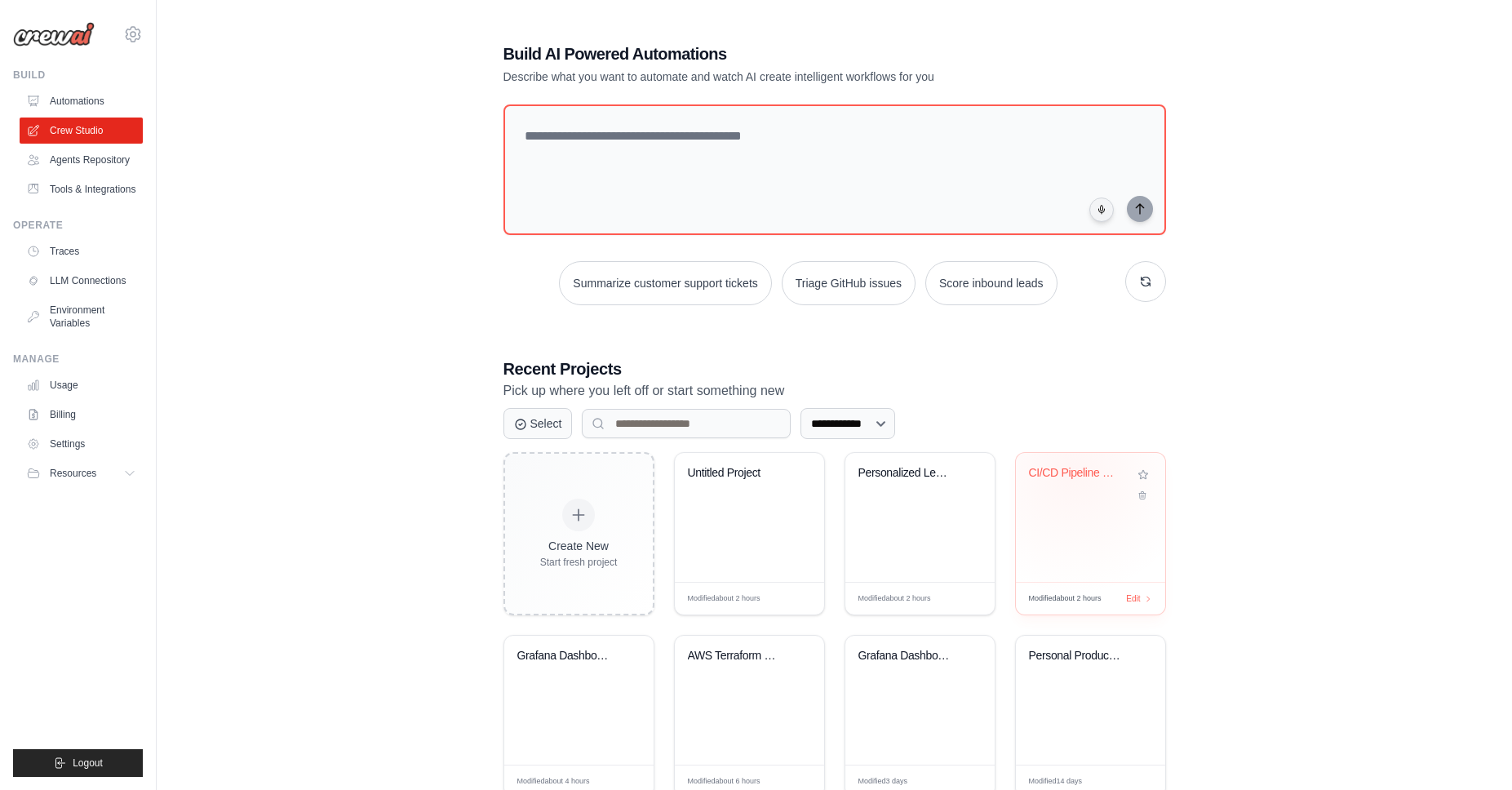
click at [1073, 473] on div "CI/CD Pipeline Generator" at bounding box center [1079, 473] width 99 height 15
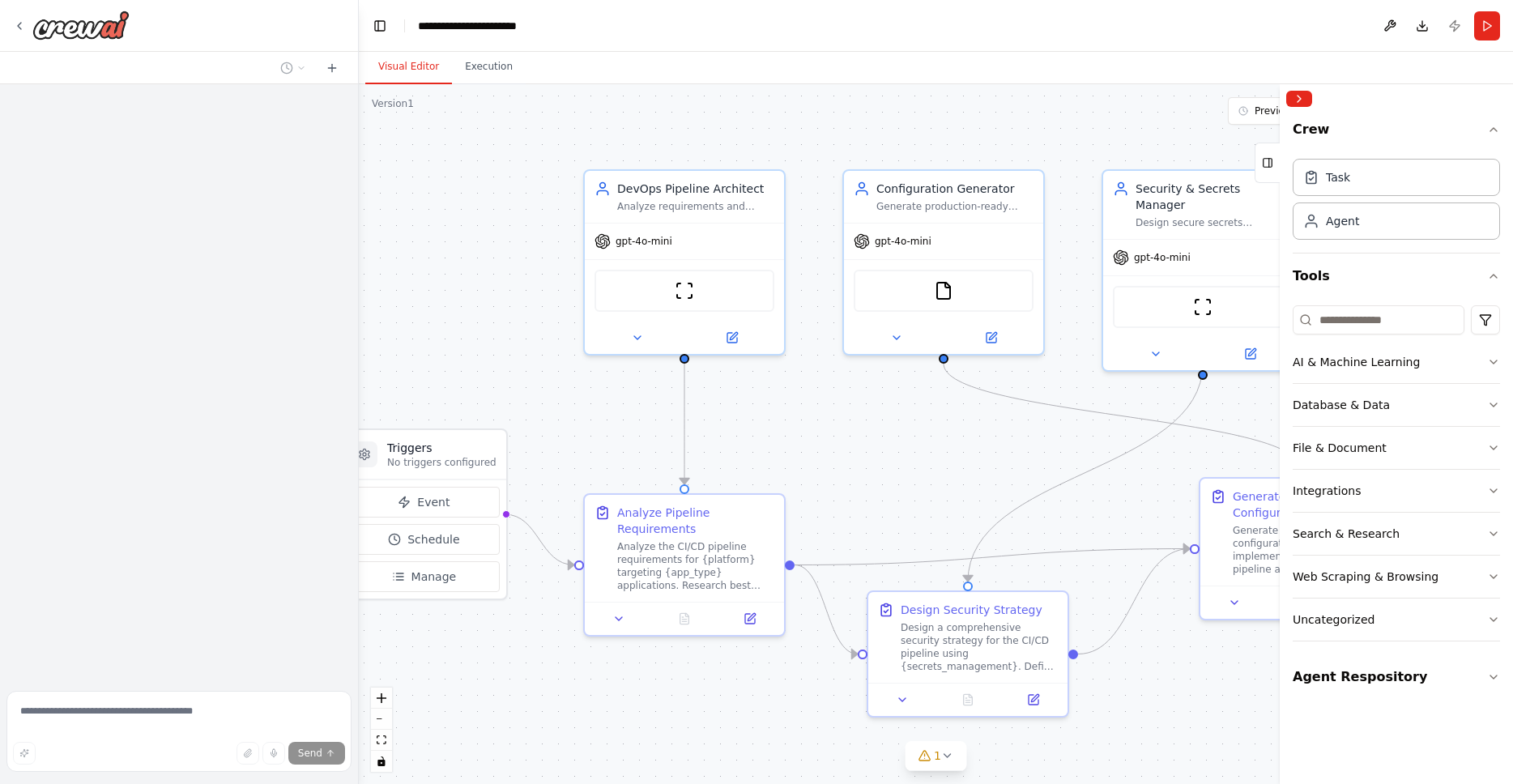
drag, startPoint x: 1024, startPoint y: 494, endPoint x: 621, endPoint y: 499, distance: 403.0
click at [621, 499] on div ".deletable-edge-delete-btn { width: 20px; height: 20px; border: 0px solid #ffff…" at bounding box center [936, 433] width 1155 height 699
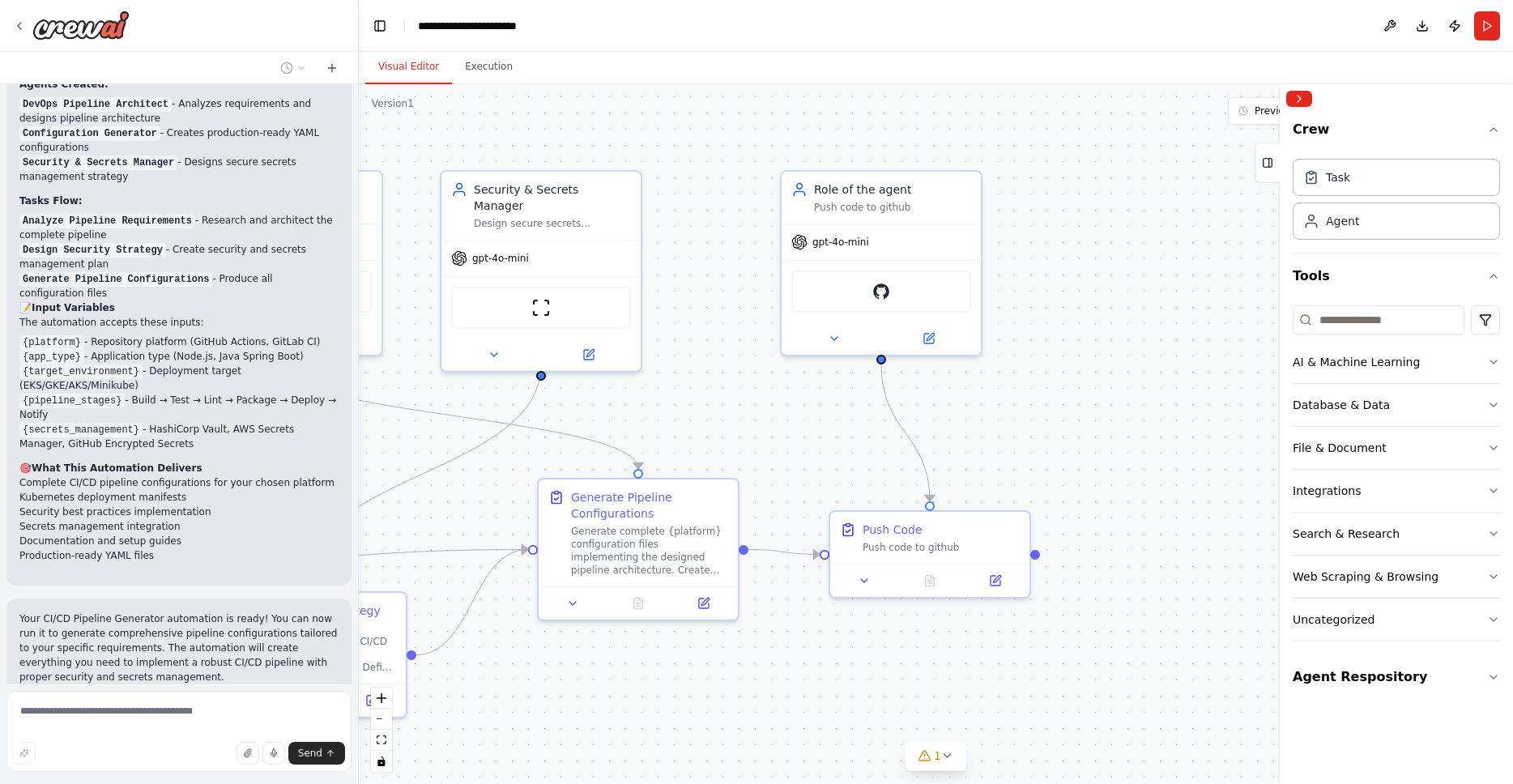
drag, startPoint x: 1092, startPoint y: 442, endPoint x: 736, endPoint y: 443, distance: 356.0
click at [736, 443] on div ".deletable-edge-delete-btn { width: 20px; height: 20px; border: 0px solid #ffff…" at bounding box center [936, 433] width 1155 height 699
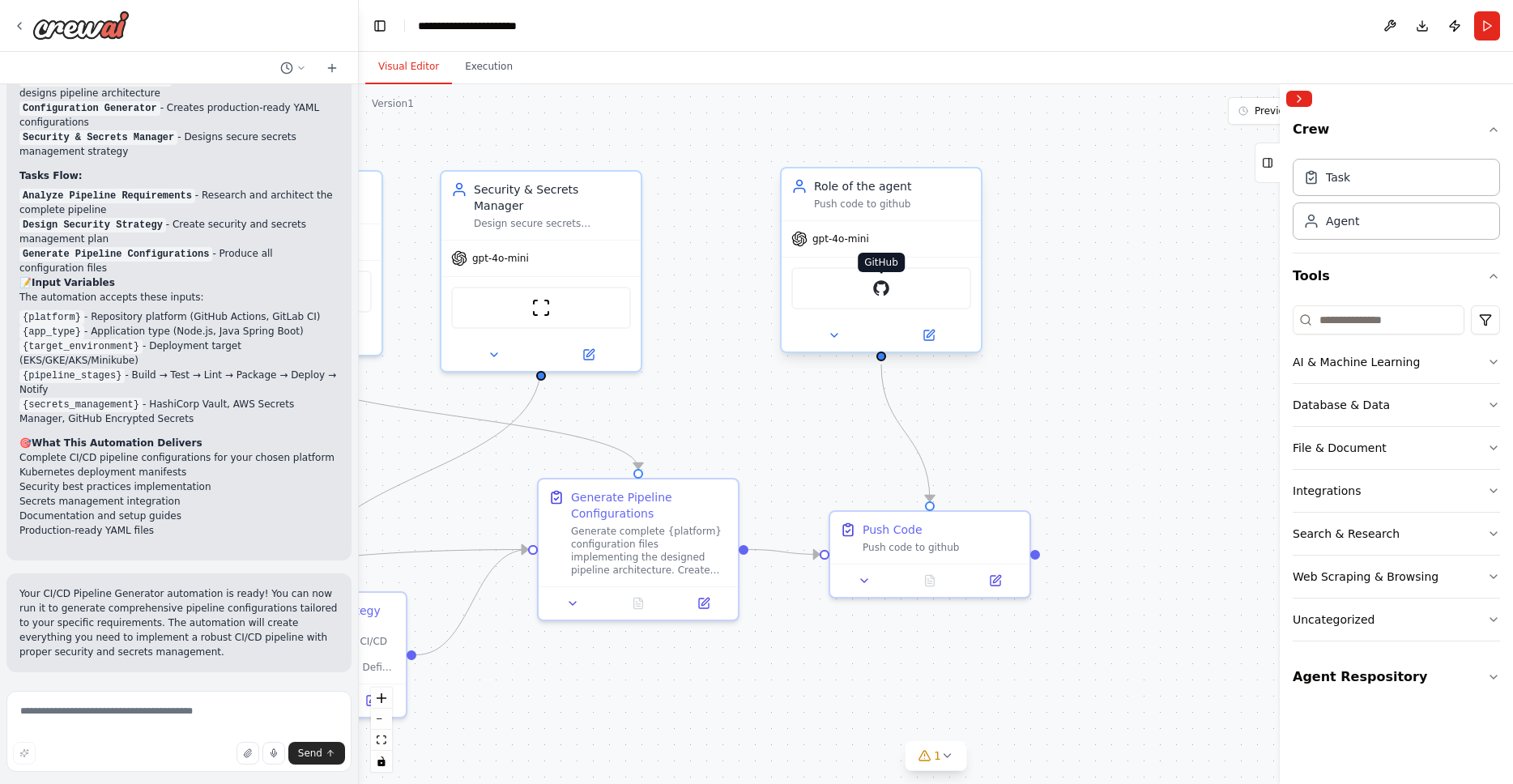
click at [882, 293] on img at bounding box center [881, 288] width 19 height 19
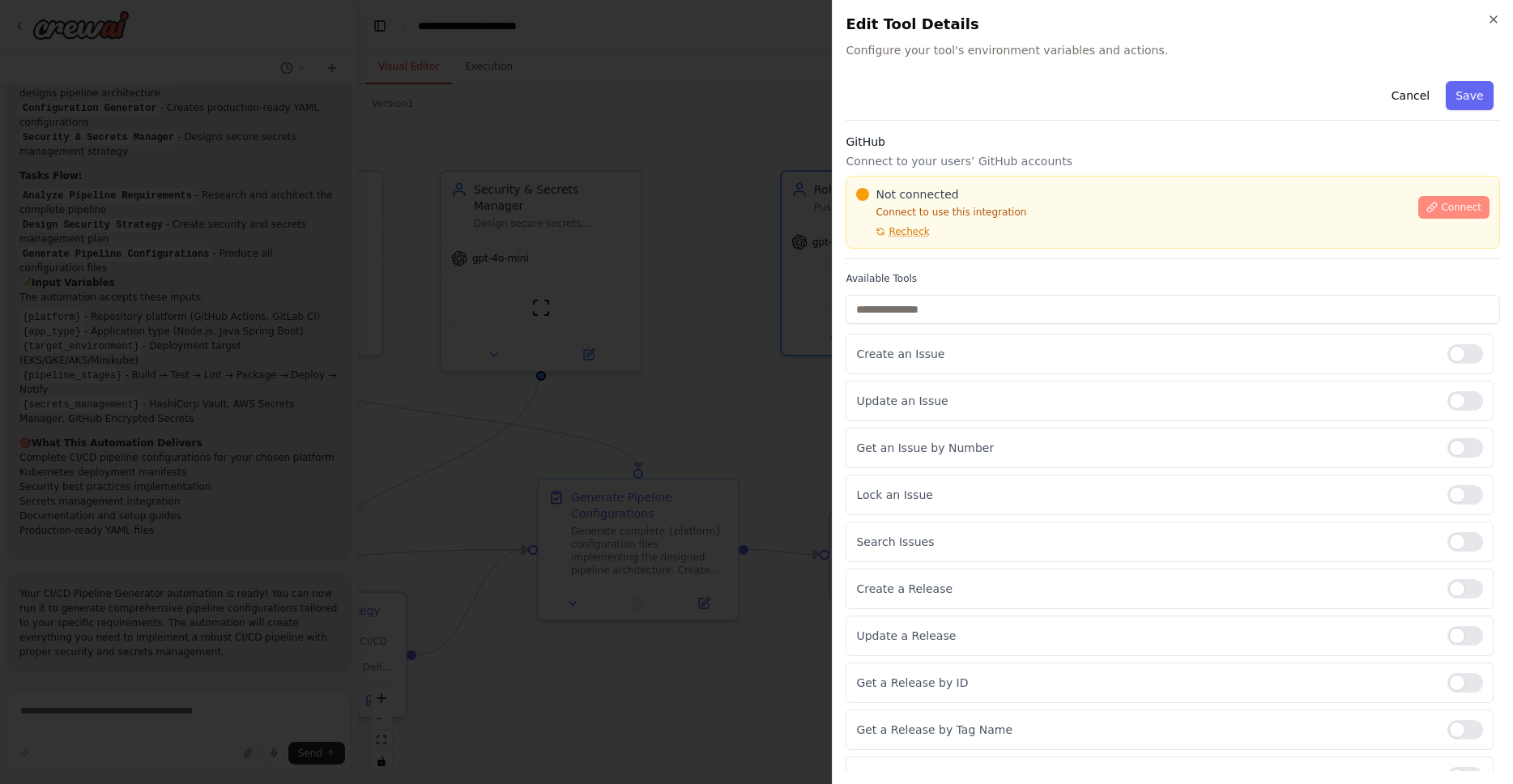
click at [1441, 209] on span "Connect" at bounding box center [1461, 207] width 41 height 13
click at [903, 235] on span "Recheck" at bounding box center [909, 231] width 41 height 13
click at [900, 356] on p "Create an Issue" at bounding box center [1145, 353] width 579 height 16
click at [969, 412] on div "Update an Issue" at bounding box center [1169, 400] width 648 height 41
click at [1465, 356] on div at bounding box center [1466, 353] width 36 height 19
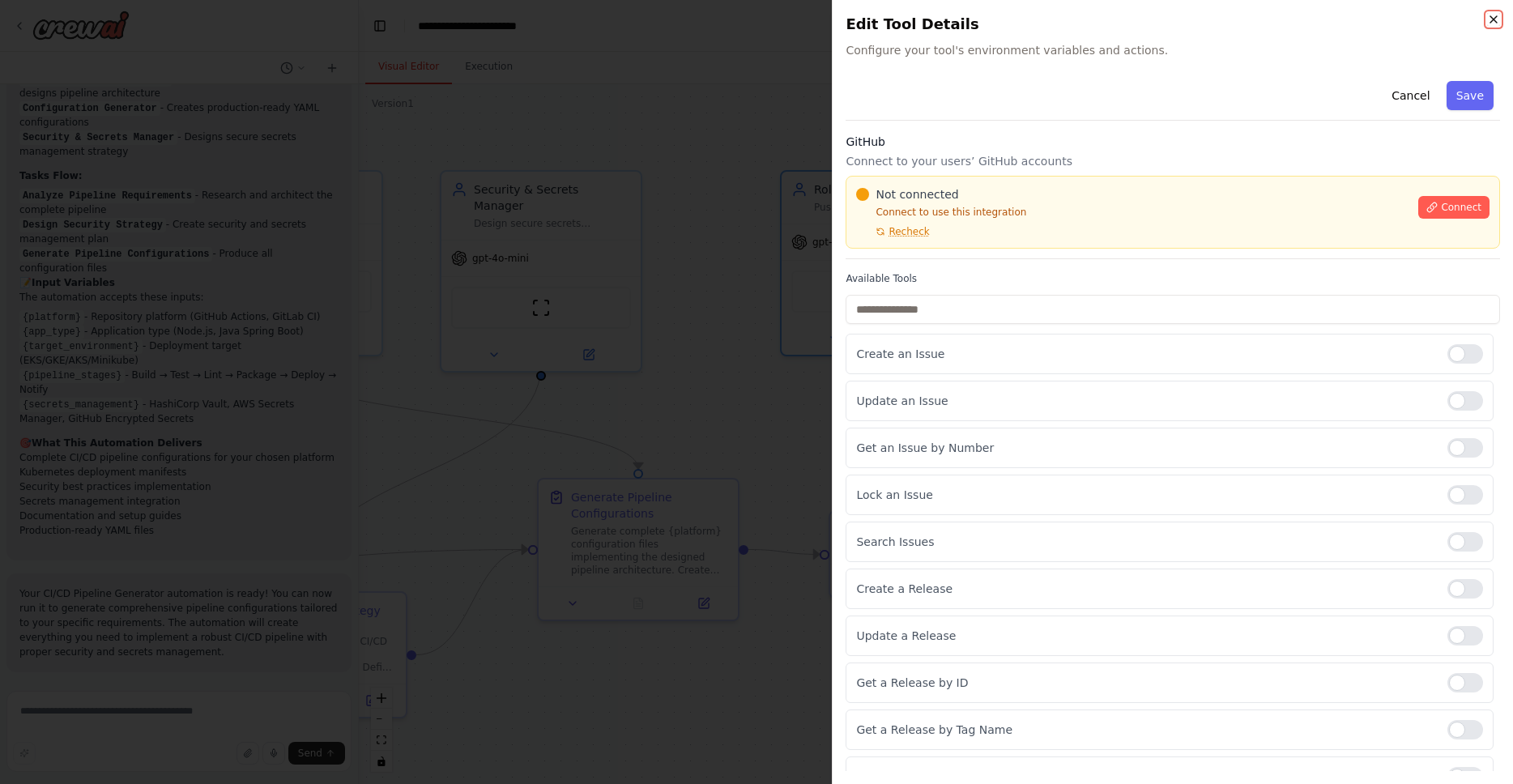
click at [1492, 19] on icon "button" at bounding box center [1494, 19] width 13 height 13
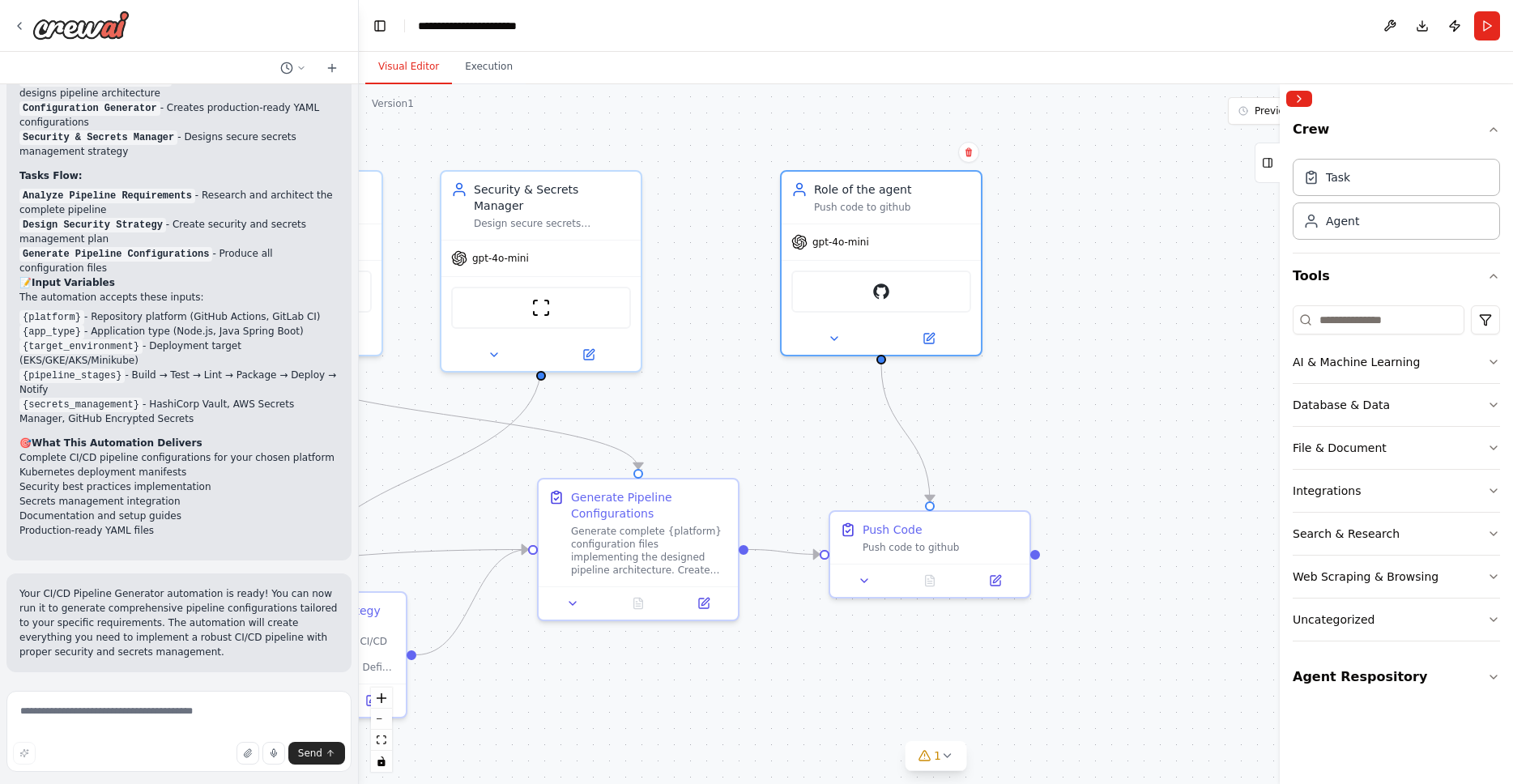
click at [1119, 287] on div ".deletable-edge-delete-btn { width: 20px; height: 20px; border: 0px solid #ffff…" at bounding box center [936, 433] width 1155 height 699
click at [834, 339] on icon at bounding box center [834, 334] width 13 height 13
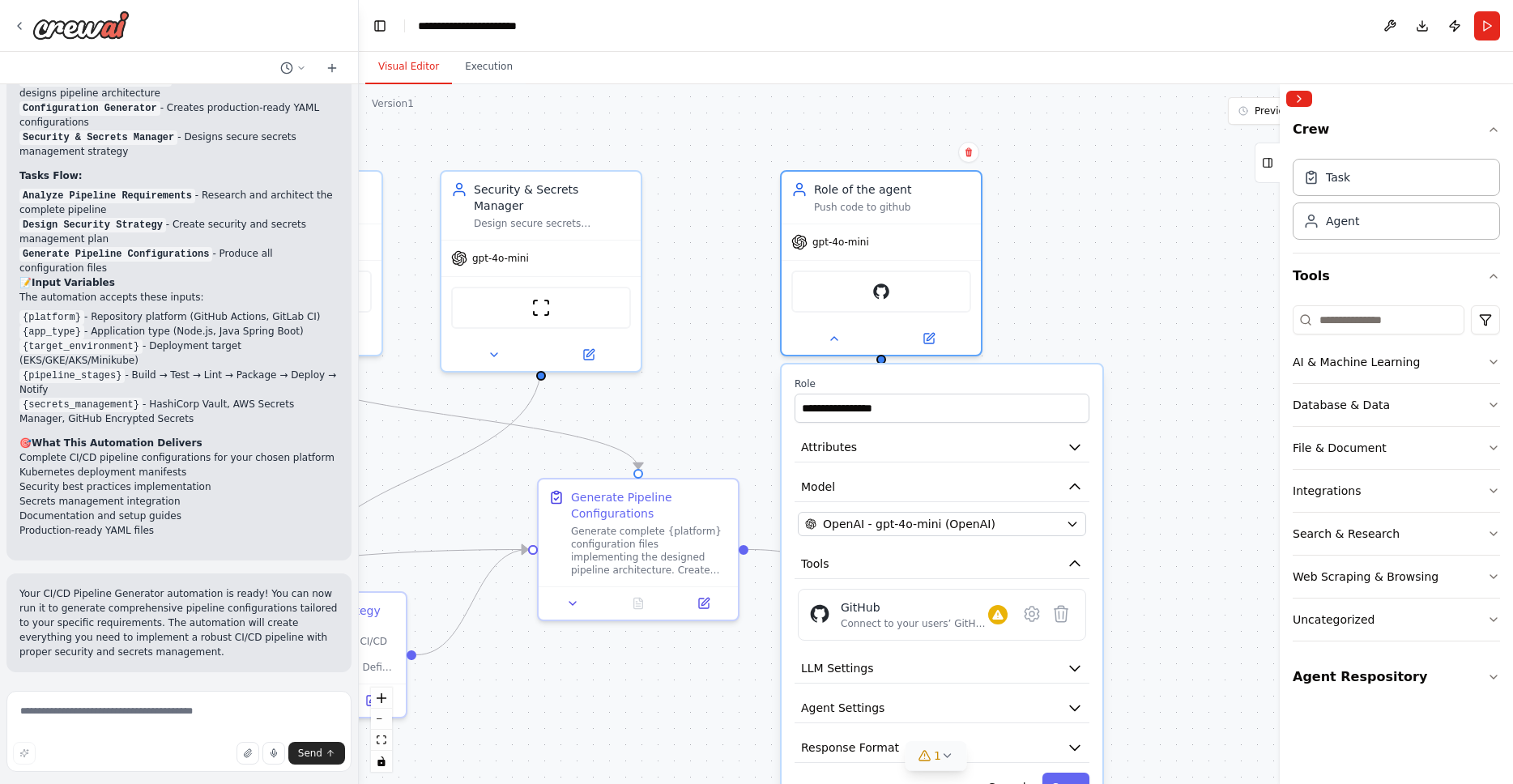
click at [950, 754] on icon at bounding box center [948, 755] width 7 height 3
click at [1010, 756] on span "GitHub integration is not connected. Please connect before using it." at bounding box center [945, 753] width 330 height 13
click at [1087, 716] on button at bounding box center [1097, 714] width 28 height 19
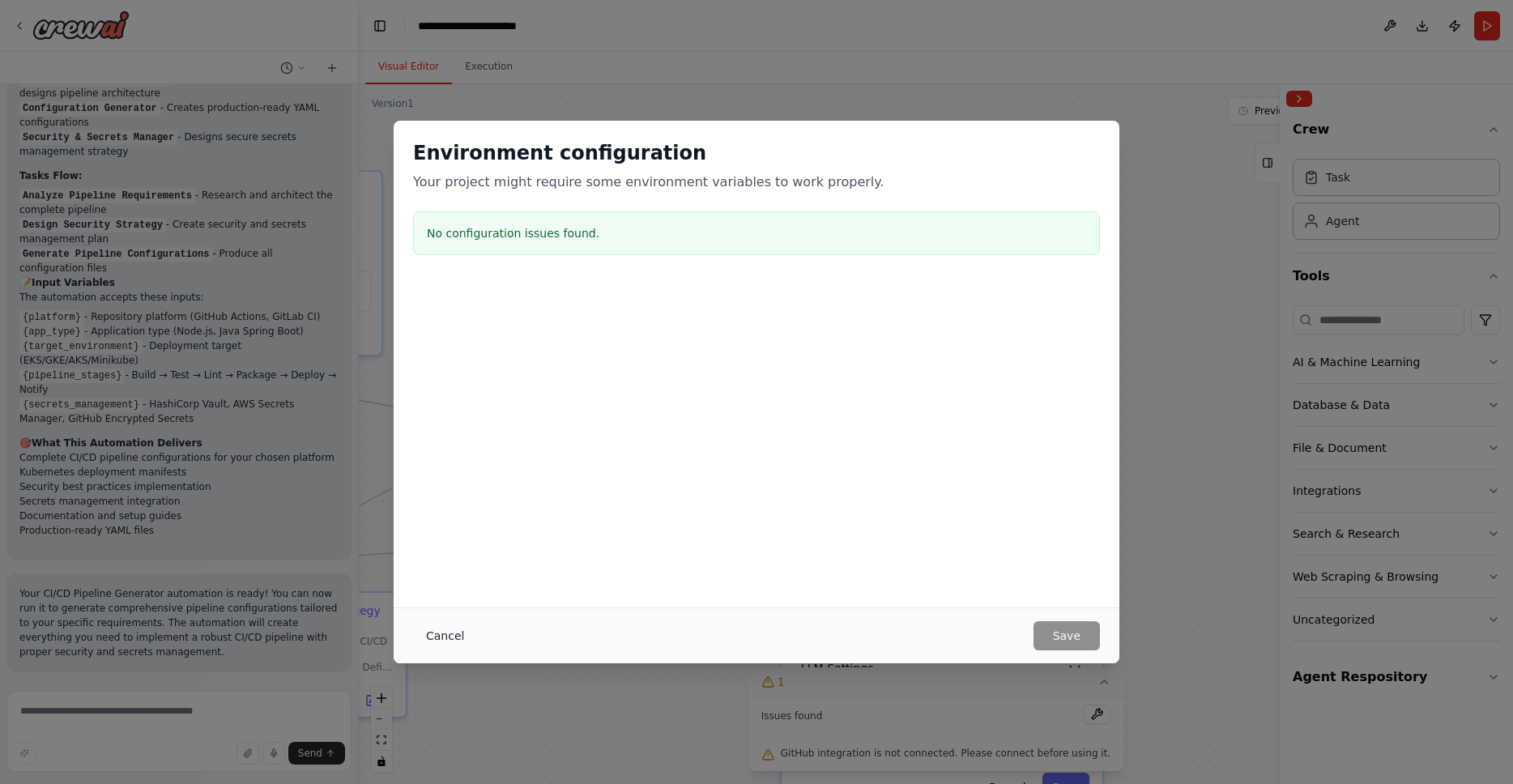
click at [446, 636] on button "Cancel" at bounding box center [446, 636] width 64 height 29
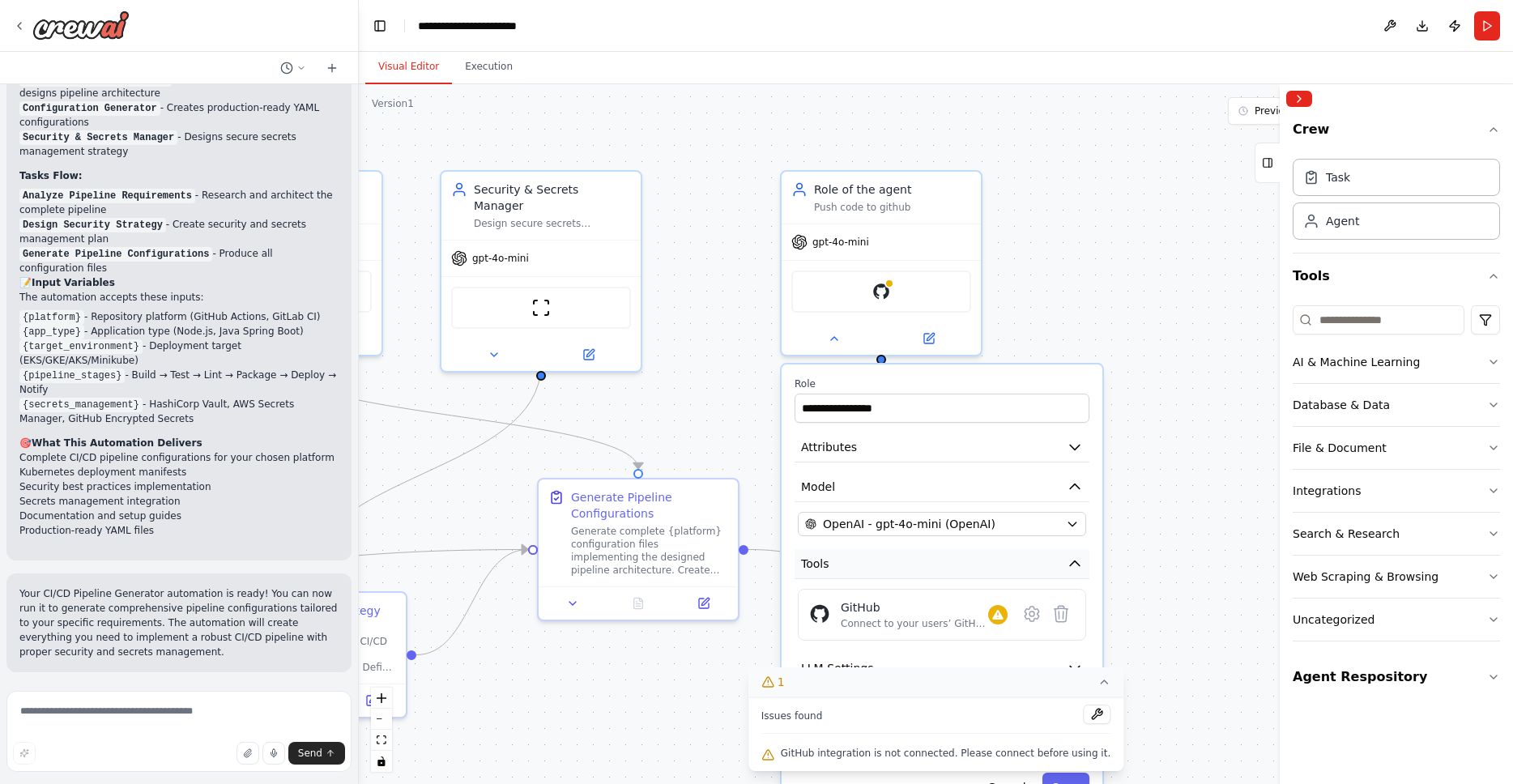
click at [974, 561] on button "Tools" at bounding box center [942, 563] width 295 height 30
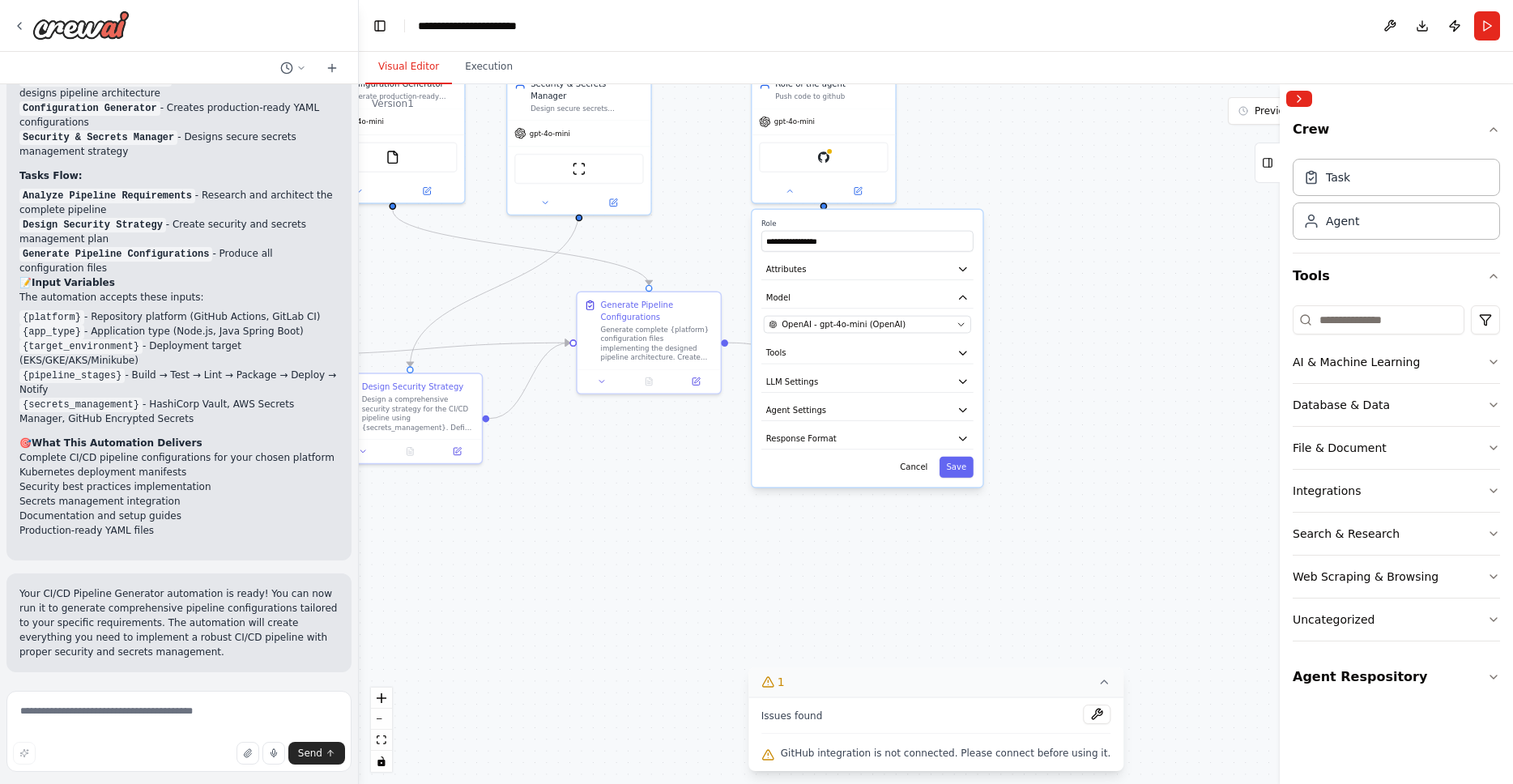
drag, startPoint x: 1153, startPoint y: 384, endPoint x: 1086, endPoint y: 262, distance: 139.2
click at [1086, 262] on div ".deletable-edge-delete-btn { width: 20px; height: 20px; border: 0px solid #ffff…" at bounding box center [936, 433] width 1155 height 699
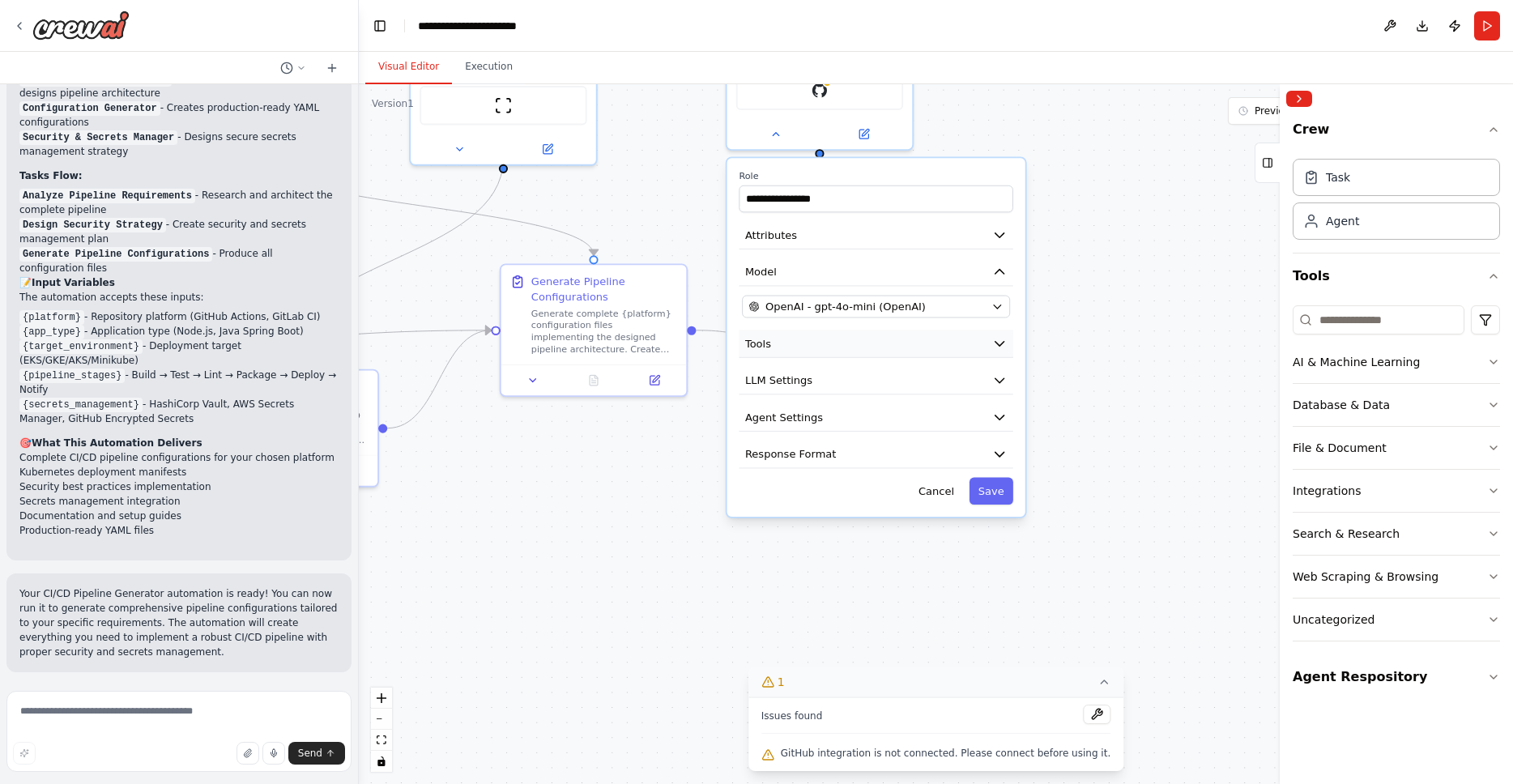
click at [999, 346] on icon "button" at bounding box center [1000, 344] width 15 height 15
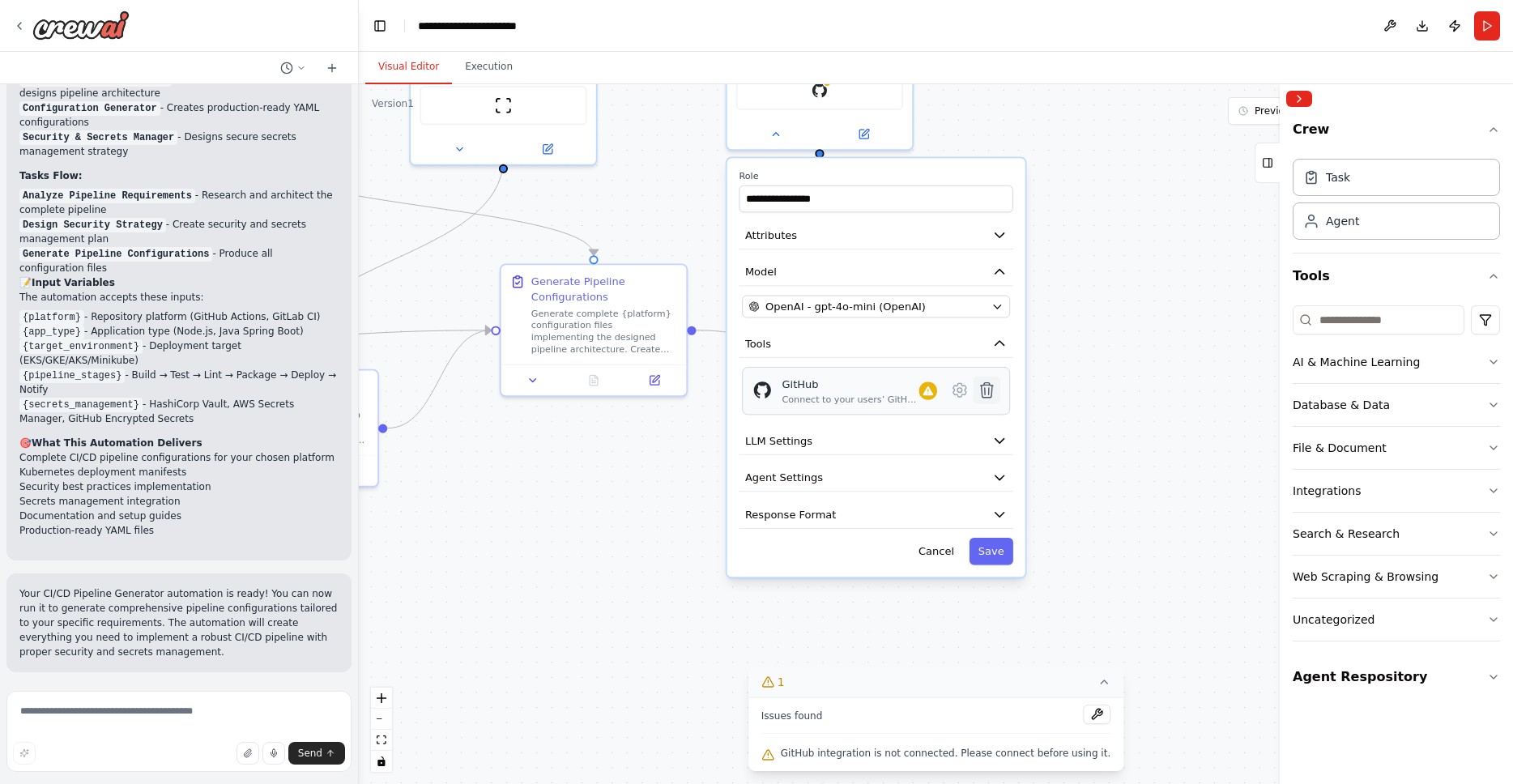
click at [990, 392] on icon at bounding box center [987, 389] width 12 height 14
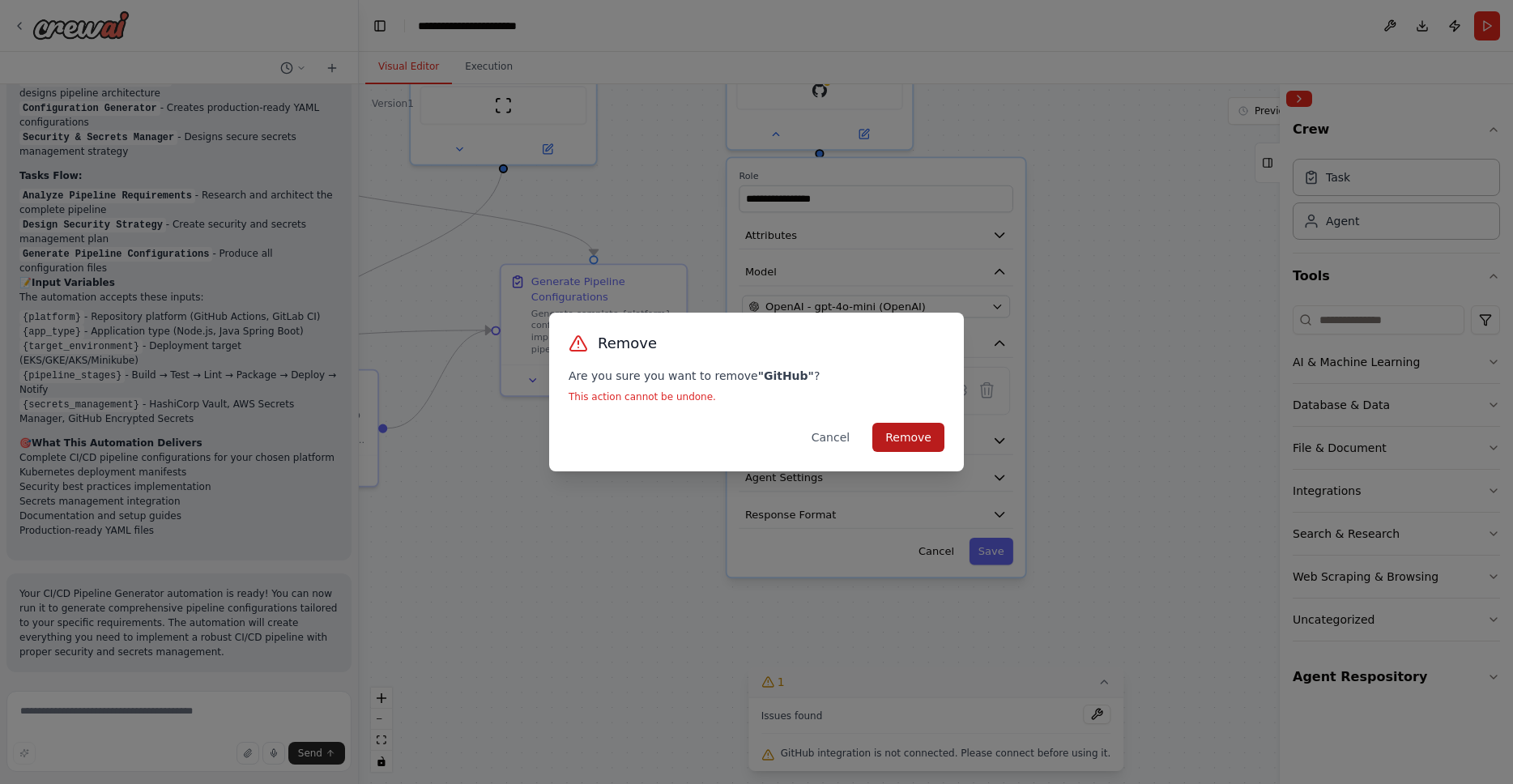
click at [912, 435] on button "Remove" at bounding box center [908, 437] width 72 height 29
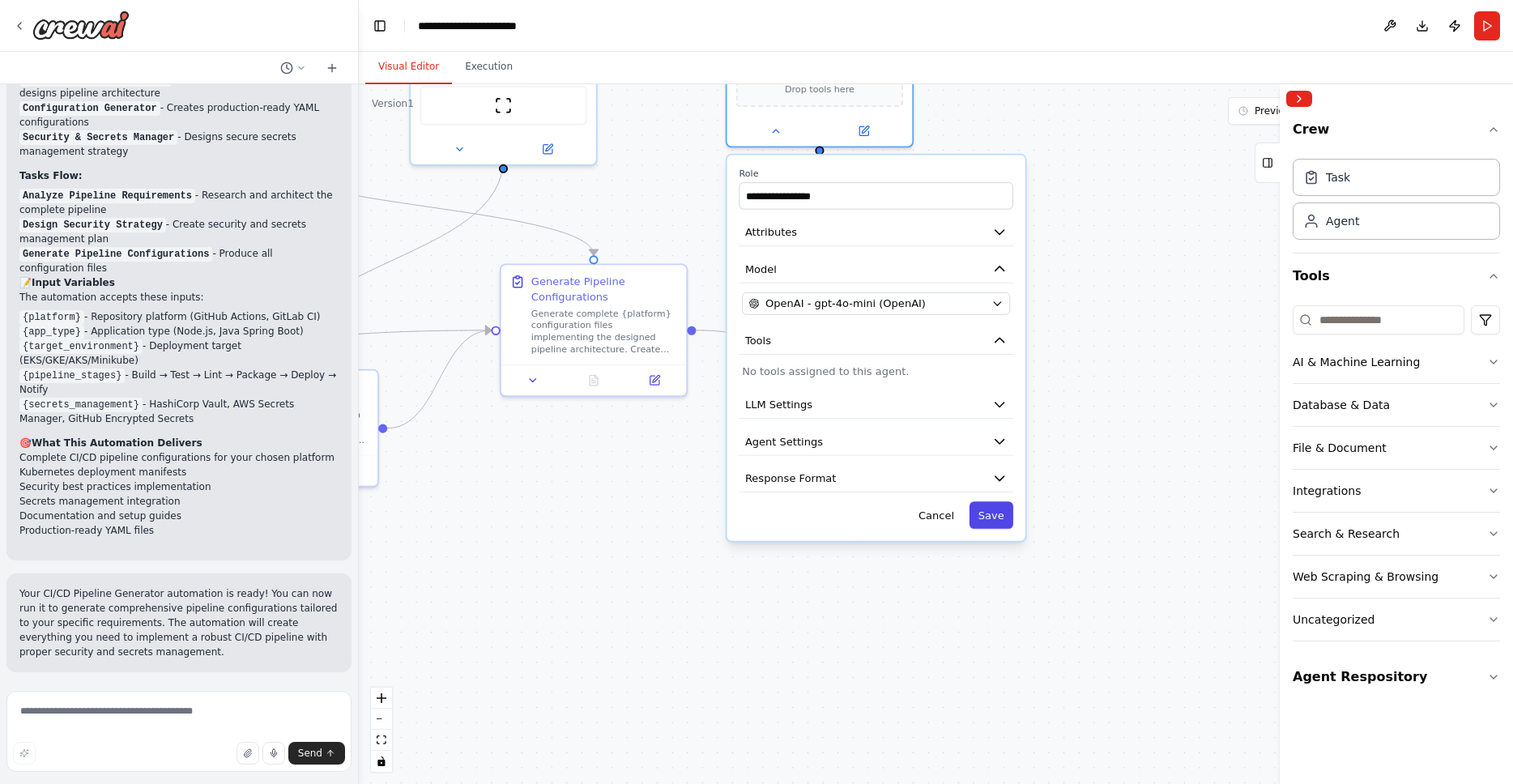
click at [989, 515] on button "Save" at bounding box center [992, 515] width 44 height 27
click at [995, 517] on button "Save" at bounding box center [992, 515] width 44 height 27
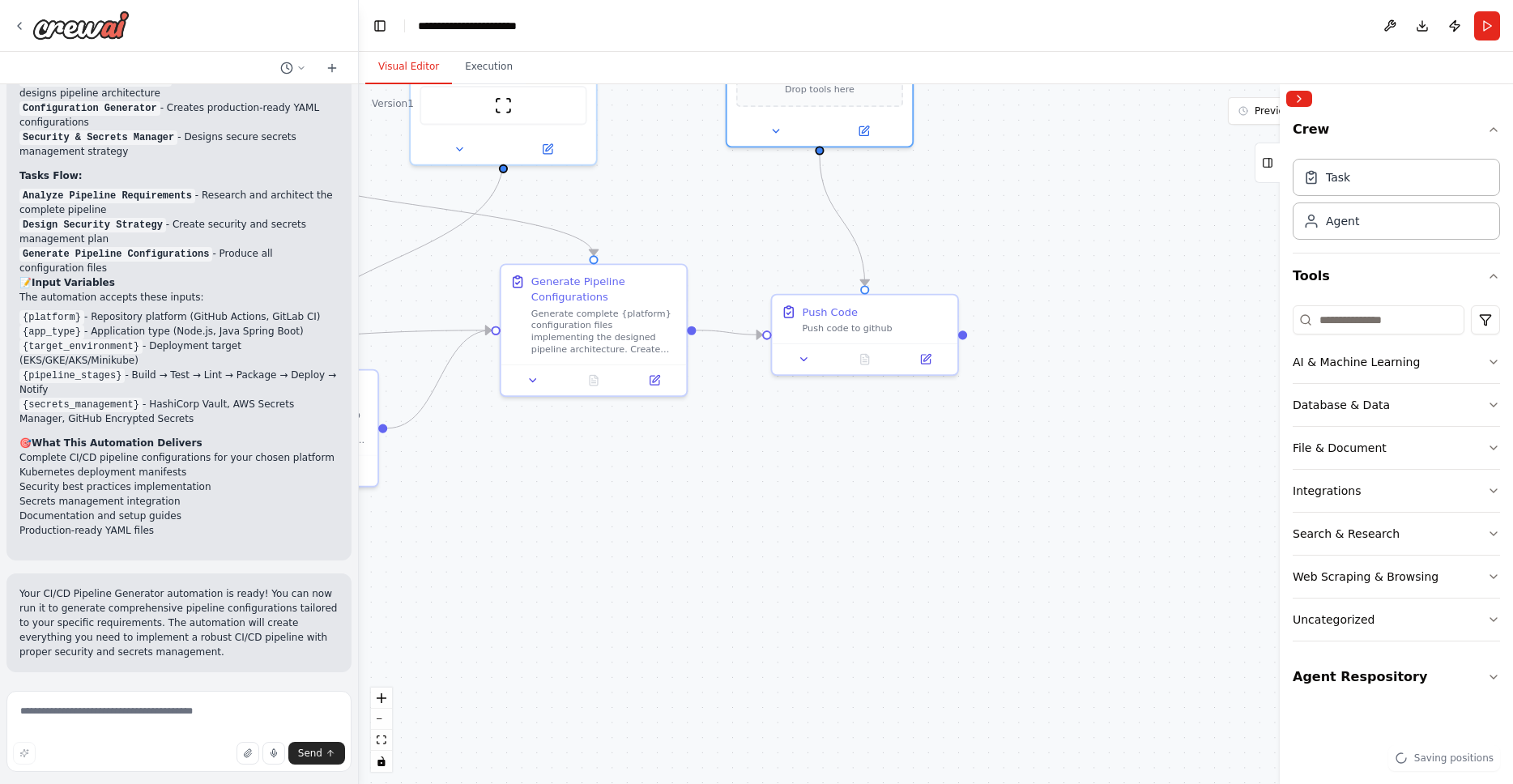
click at [1131, 461] on div ".deletable-edge-delete-btn { width: 20px; height: 20px; border: 0px solid #ffff…" at bounding box center [936, 433] width 1155 height 699
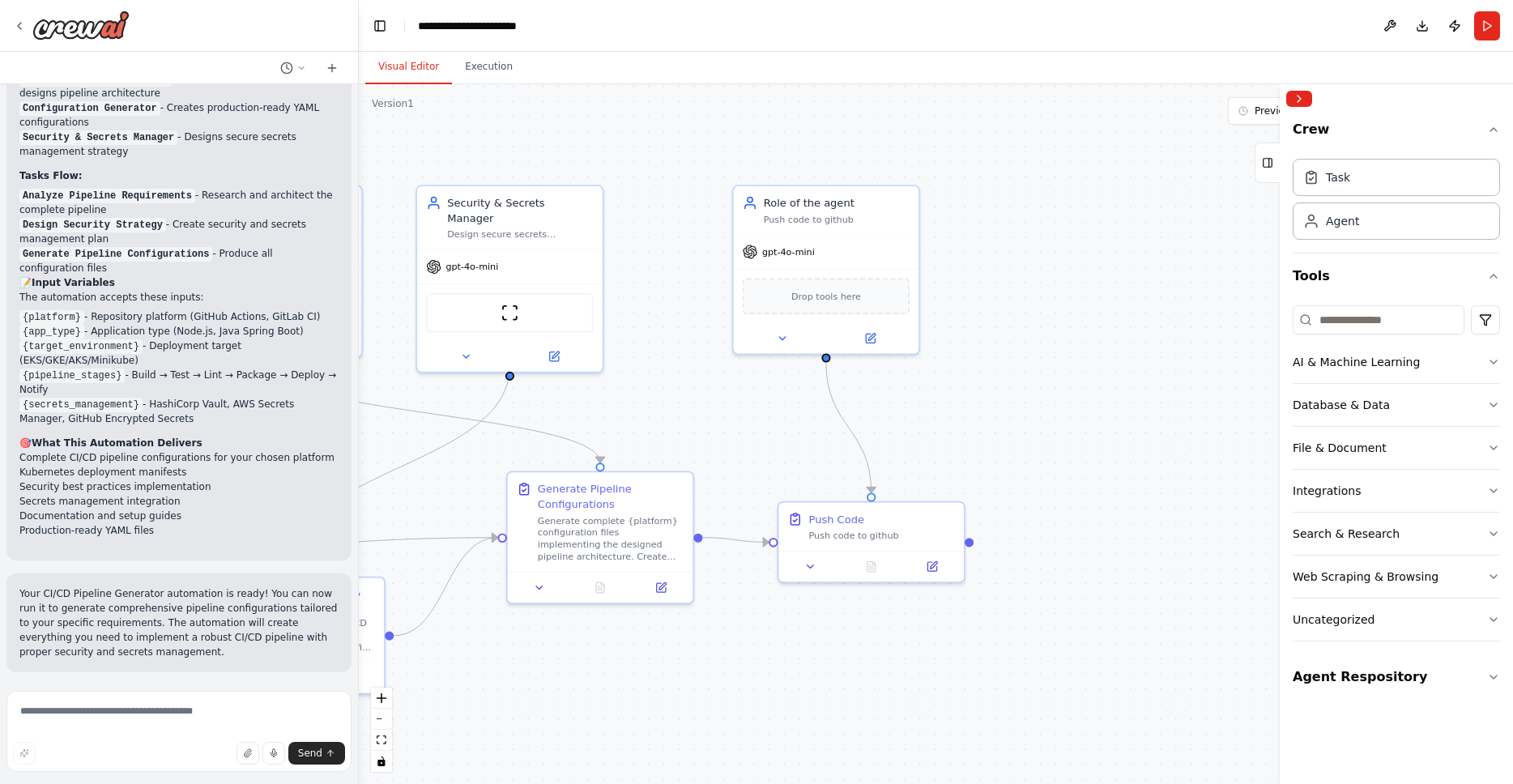
drag, startPoint x: 1148, startPoint y: 480, endPoint x: 1148, endPoint y: 537, distance: 57.0
click at [1148, 537] on div ".deletable-edge-delete-btn { width: 20px; height: 20px; border: 0px solid #ffff…" at bounding box center [936, 433] width 1155 height 699
click at [1363, 314] on input at bounding box center [1378, 320] width 172 height 29
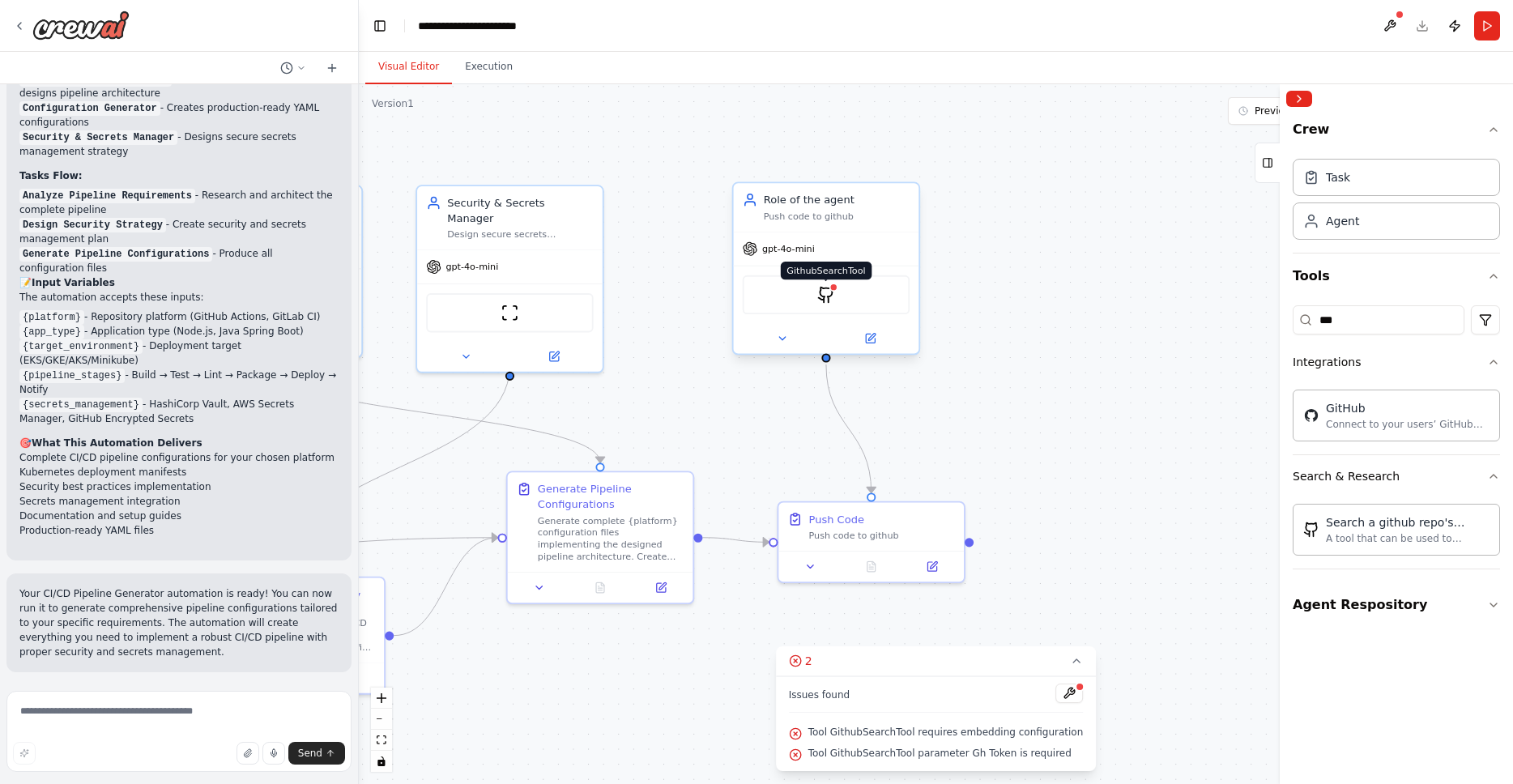
click at [820, 298] on img at bounding box center [826, 295] width 18 height 18
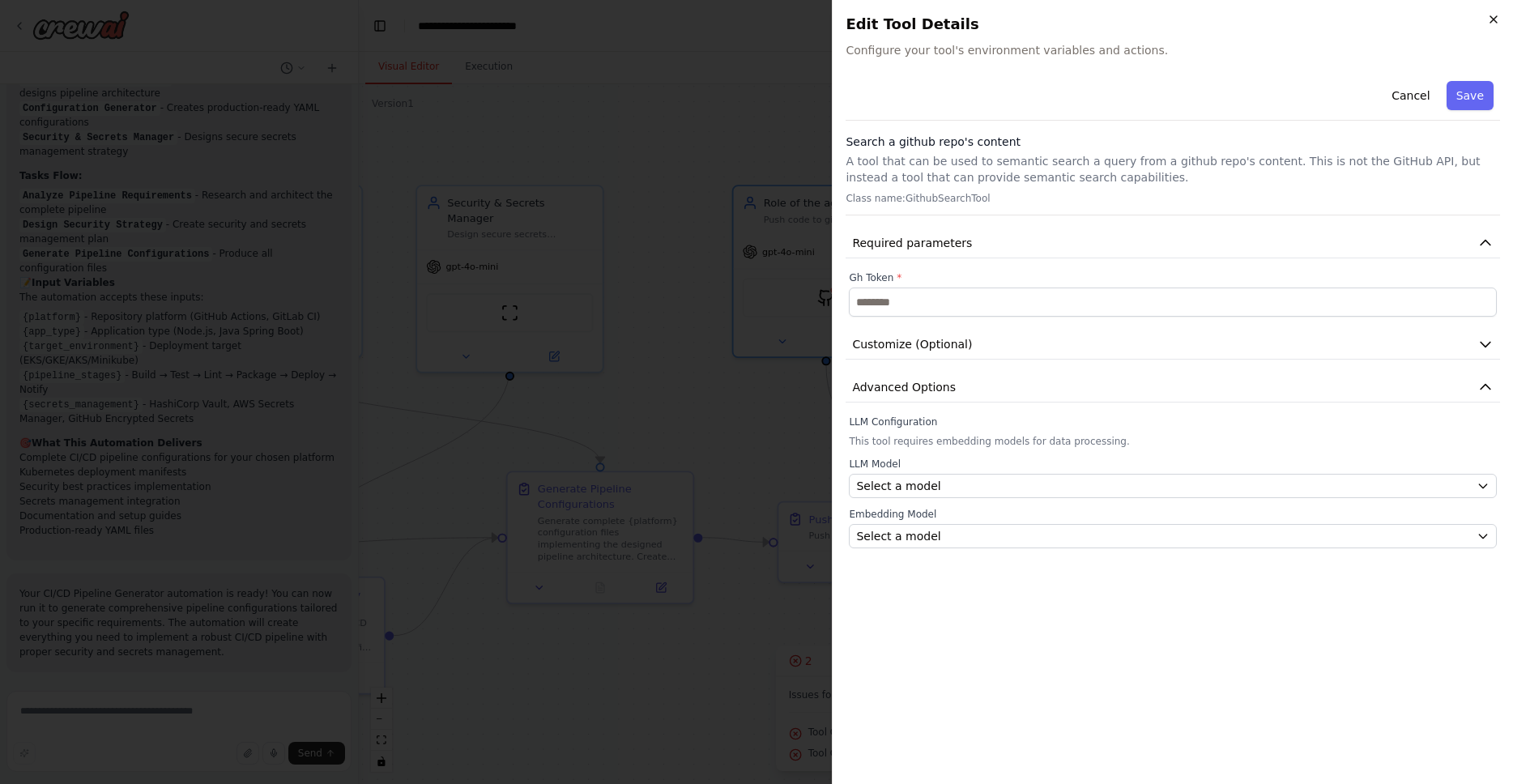
click at [1499, 13] on icon "button" at bounding box center [1494, 19] width 13 height 13
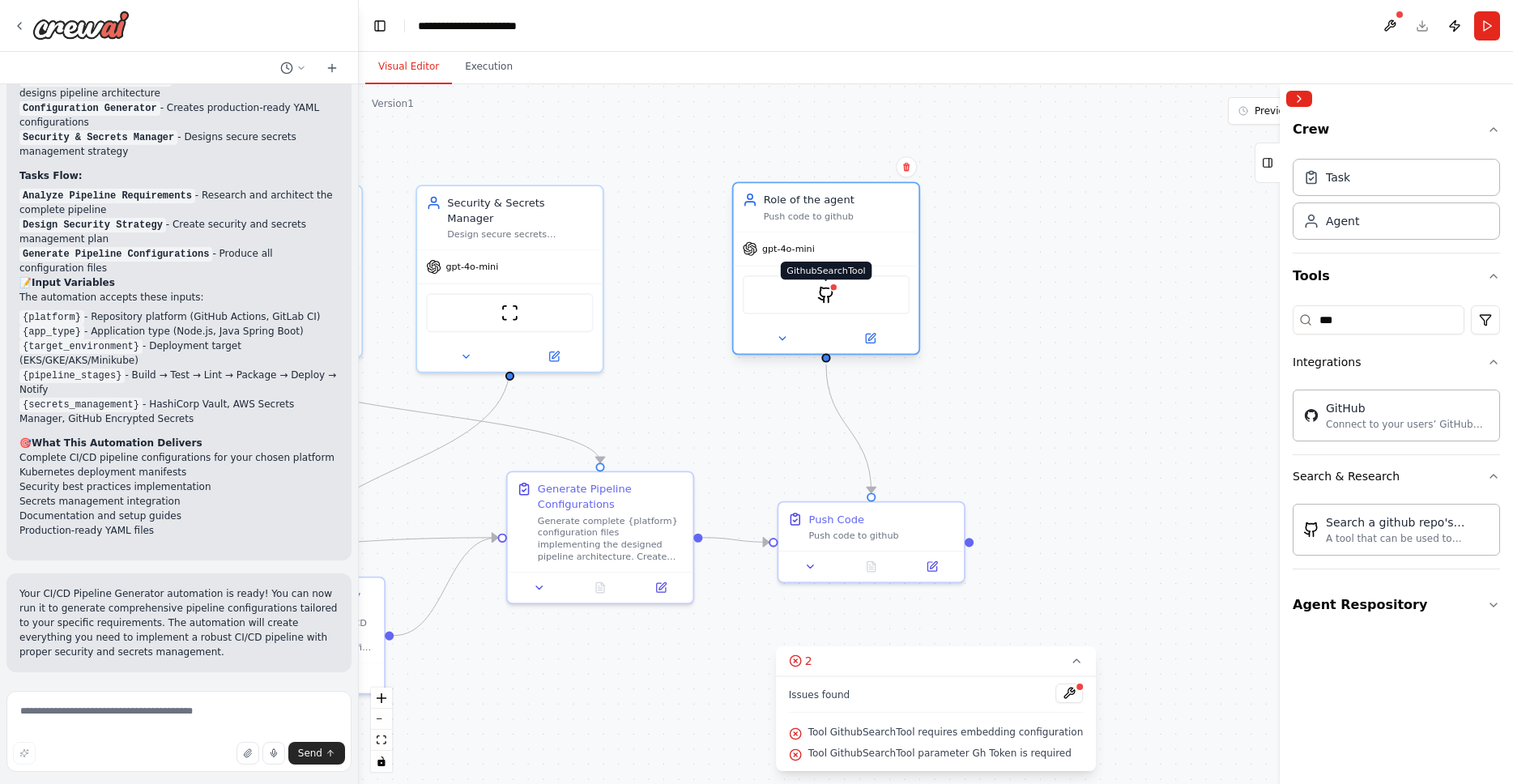
click at [834, 296] on img at bounding box center [826, 295] width 18 height 18
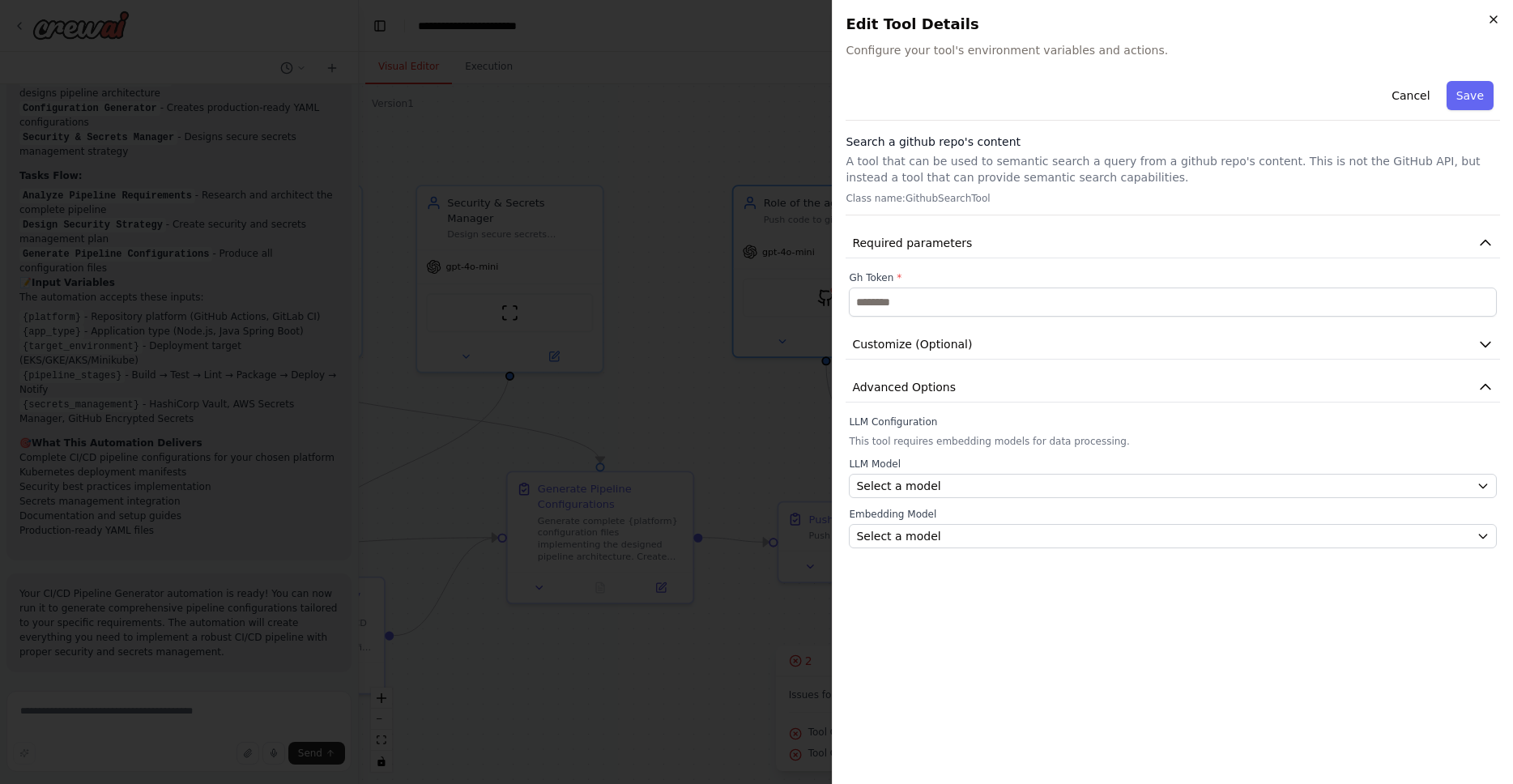
click at [1494, 19] on icon "button" at bounding box center [1494, 19] width 7 height 7
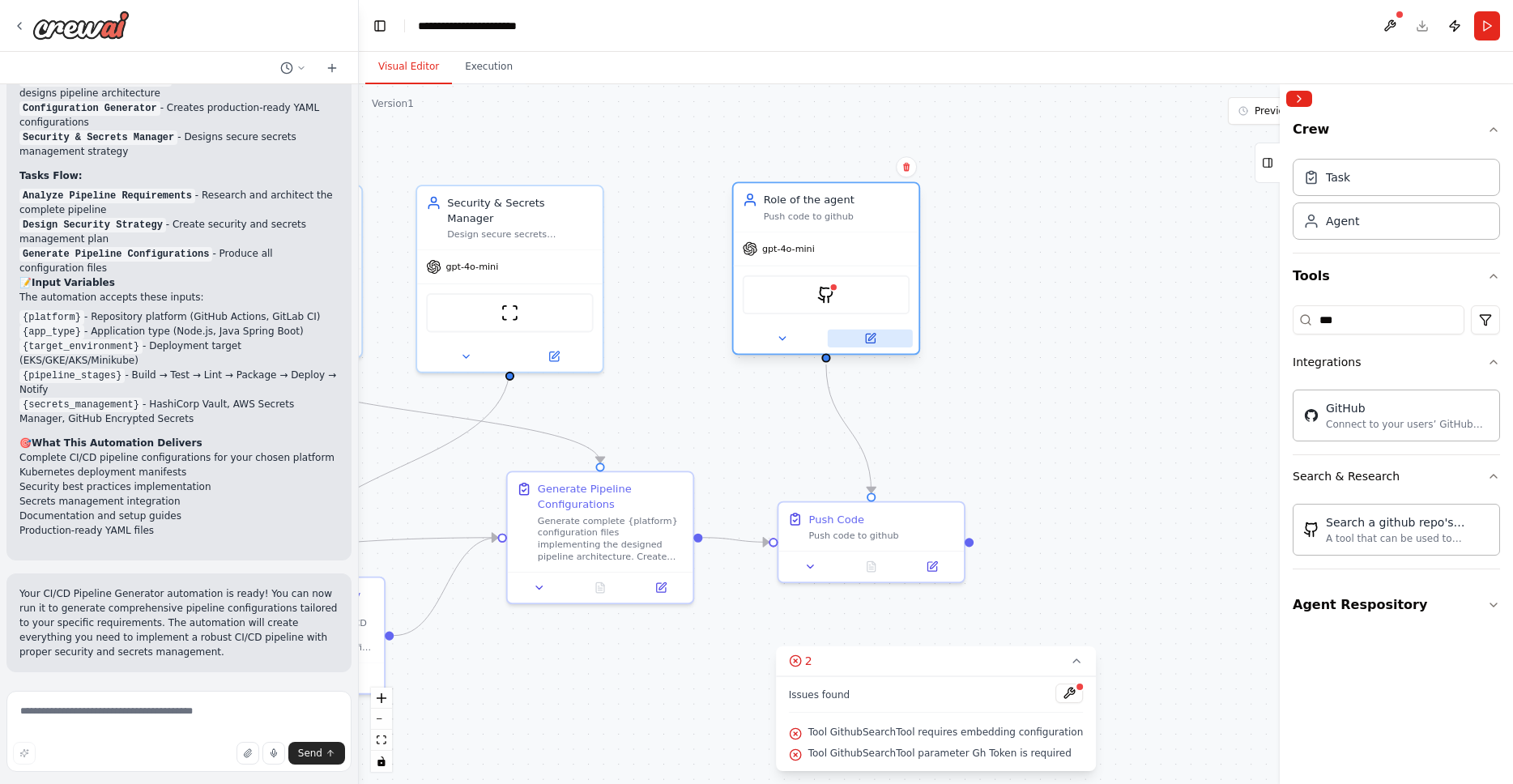
click at [871, 339] on icon at bounding box center [872, 337] width 8 height 8
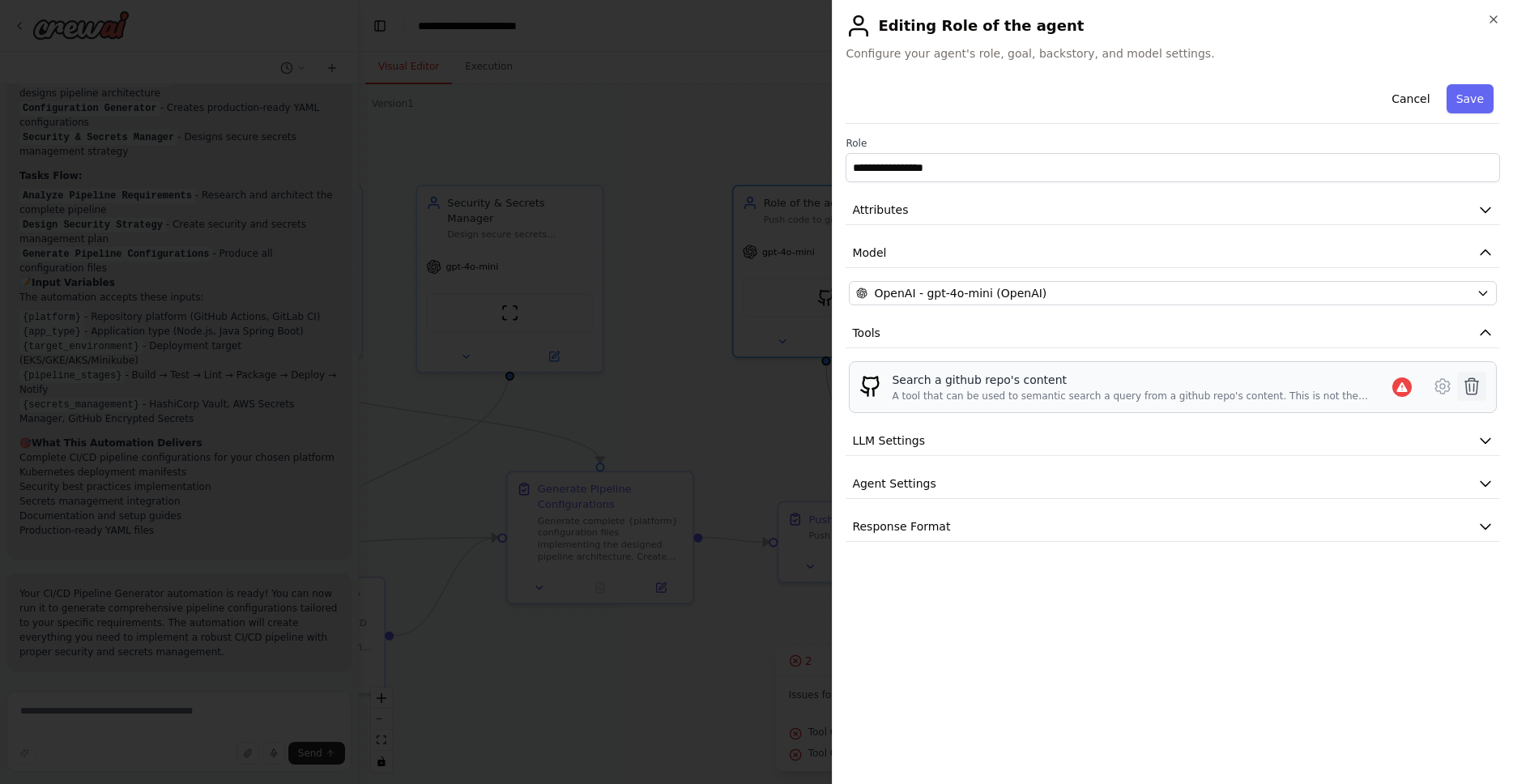
click at [1476, 388] on icon at bounding box center [1471, 386] width 19 height 19
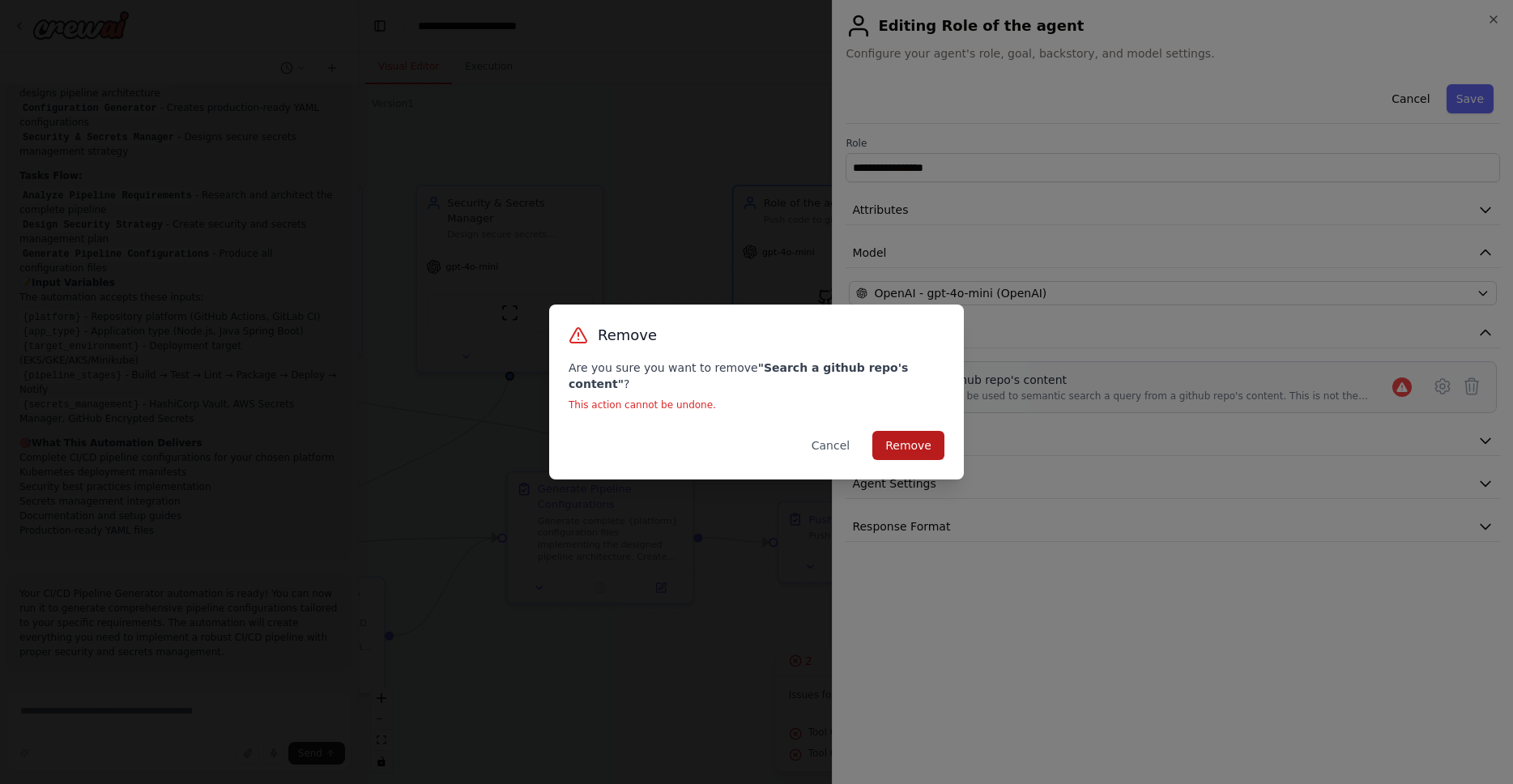
click at [900, 439] on button "Remove" at bounding box center [908, 445] width 72 height 29
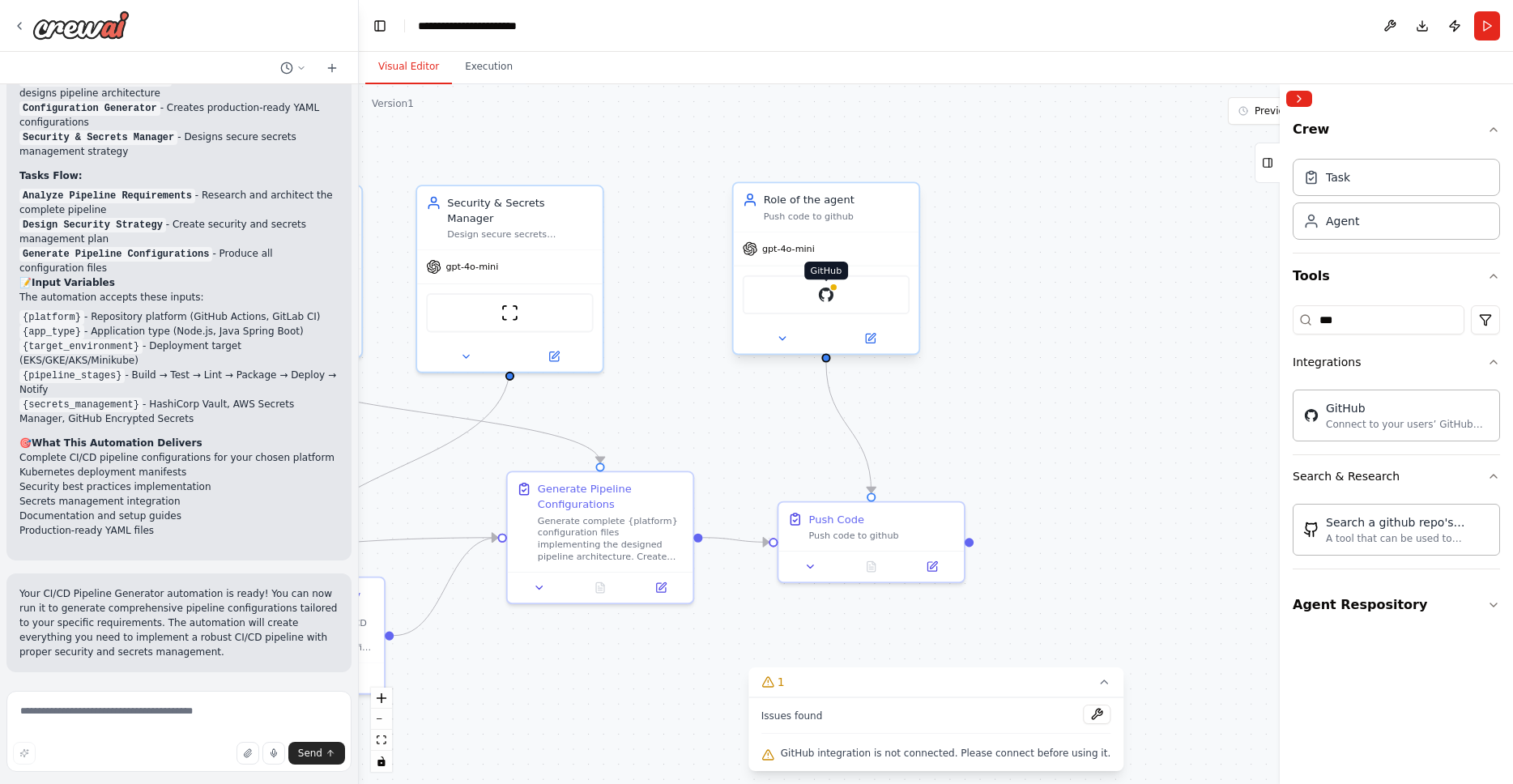
click at [824, 290] on img at bounding box center [826, 295] width 18 height 18
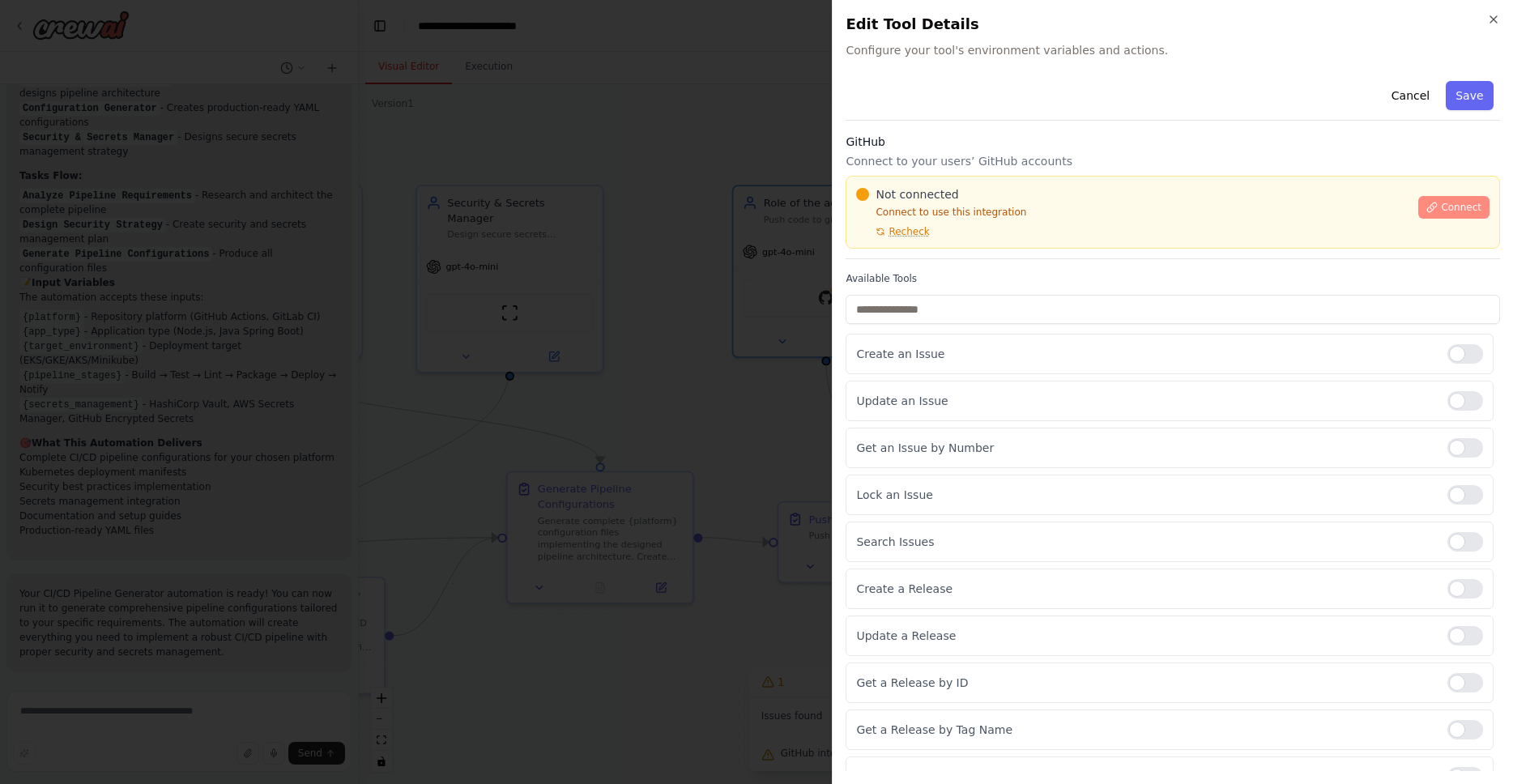
click at [1441, 205] on span "Connect" at bounding box center [1461, 207] width 41 height 13
click at [1494, 22] on icon "button" at bounding box center [1494, 19] width 13 height 13
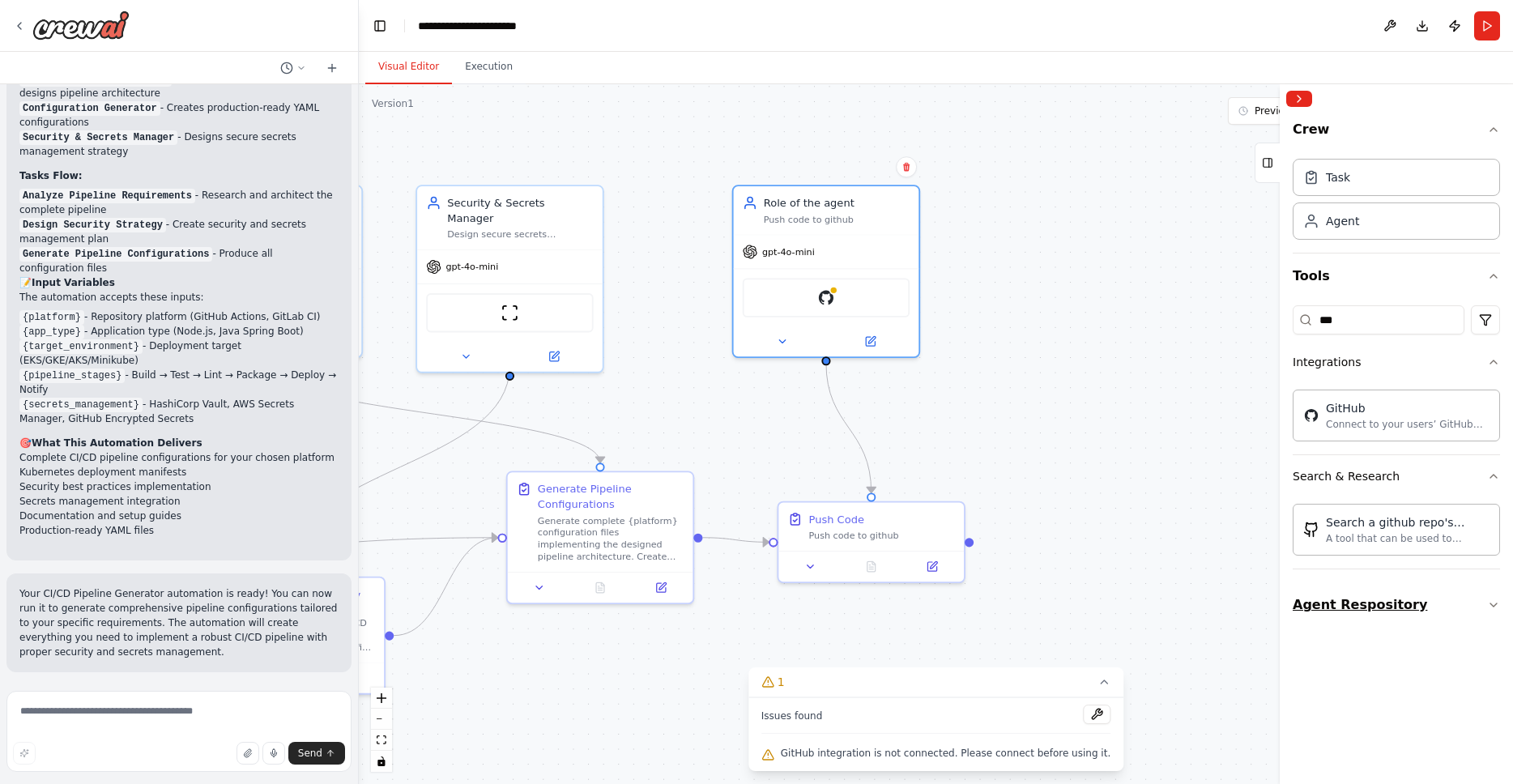
click at [1494, 603] on icon "button" at bounding box center [1494, 605] width 13 height 13
click at [1087, 439] on div ".deletable-edge-delete-btn { width: 20px; height: 20px; border: 0px solid #ffff…" at bounding box center [936, 433] width 1155 height 699
click at [1397, 317] on input "***" at bounding box center [1378, 320] width 172 height 29
drag, startPoint x: 1397, startPoint y: 317, endPoint x: 1285, endPoint y: 321, distance: 112.1
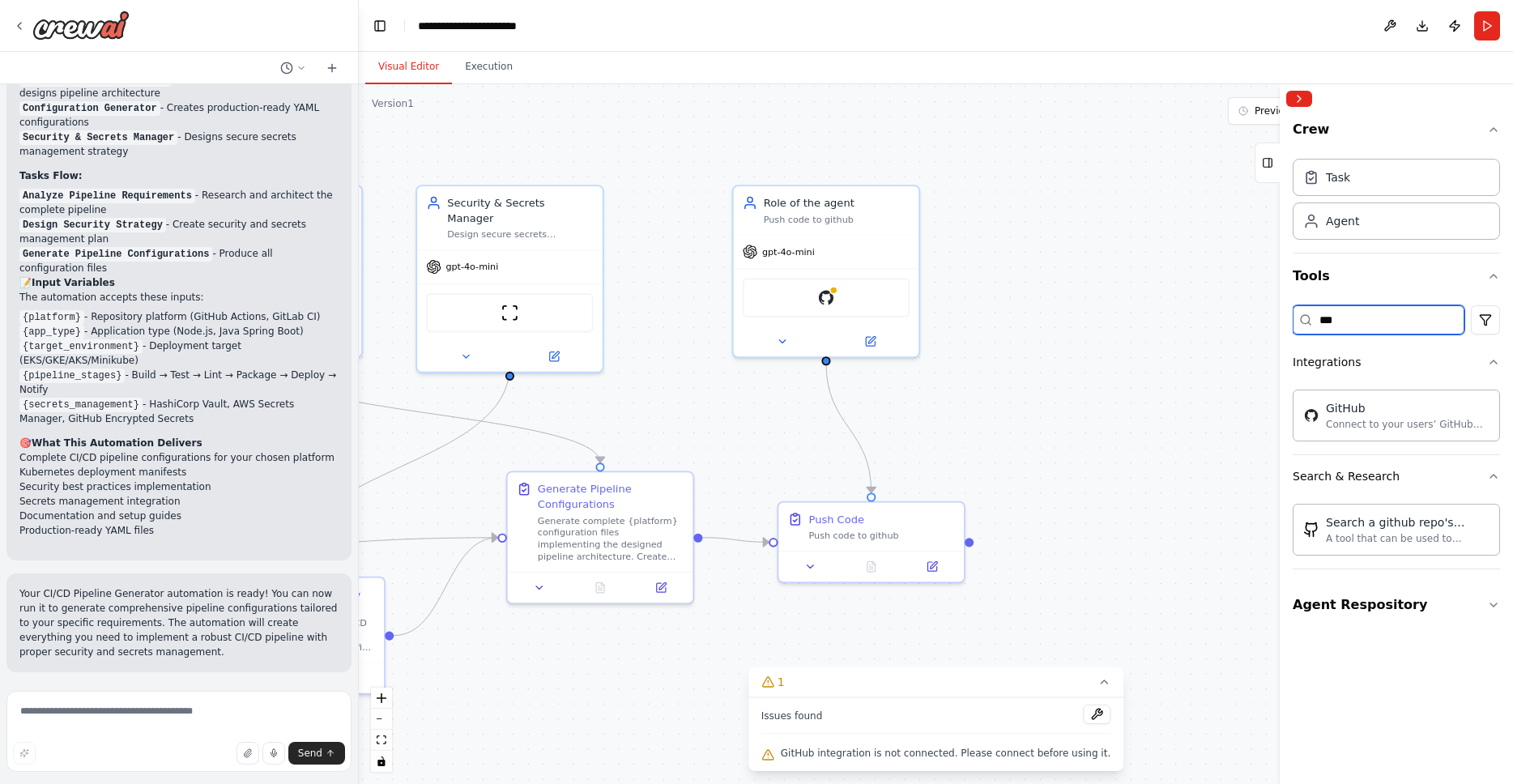
click at [1282, 323] on div "Crew Task Agent Tools *** Integrations GitHub Connect to your users’ GitHub acc…" at bounding box center [1396, 433] width 233 height 699
type input "*"
type input "***"
click at [831, 300] on img at bounding box center [826, 295] width 18 height 18
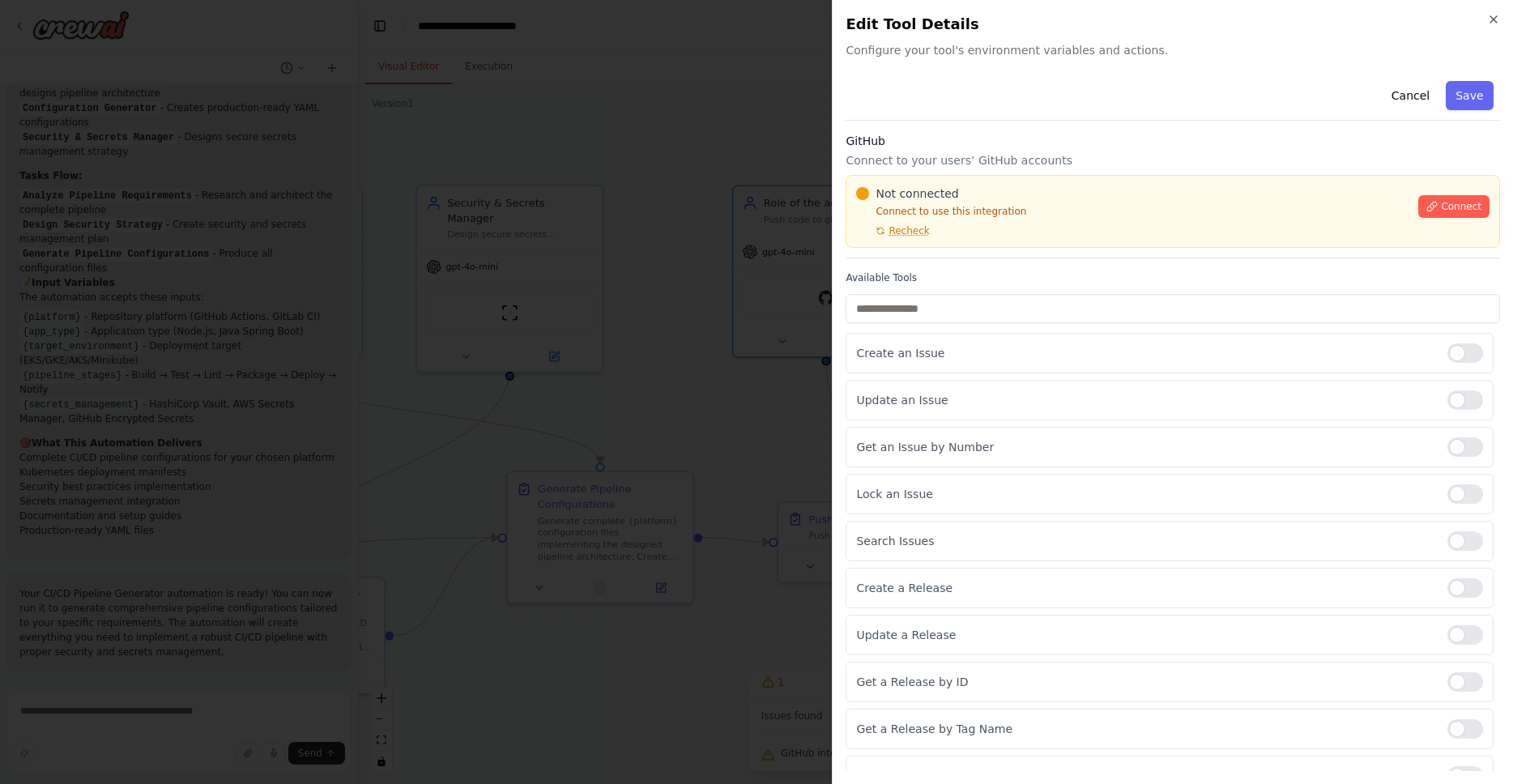
scroll to position [0, 0]
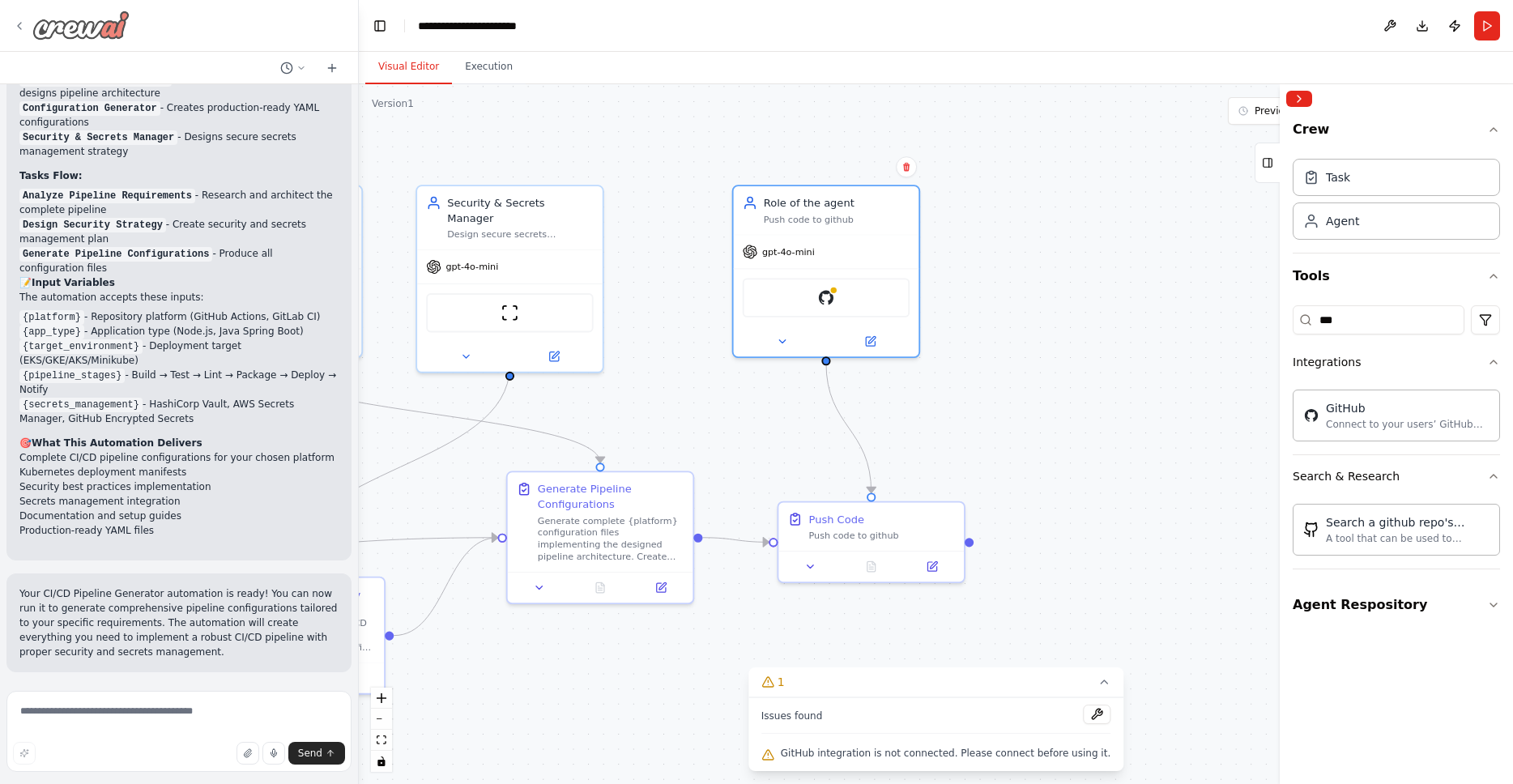
click at [78, 30] on img at bounding box center [80, 25] width 97 height 29
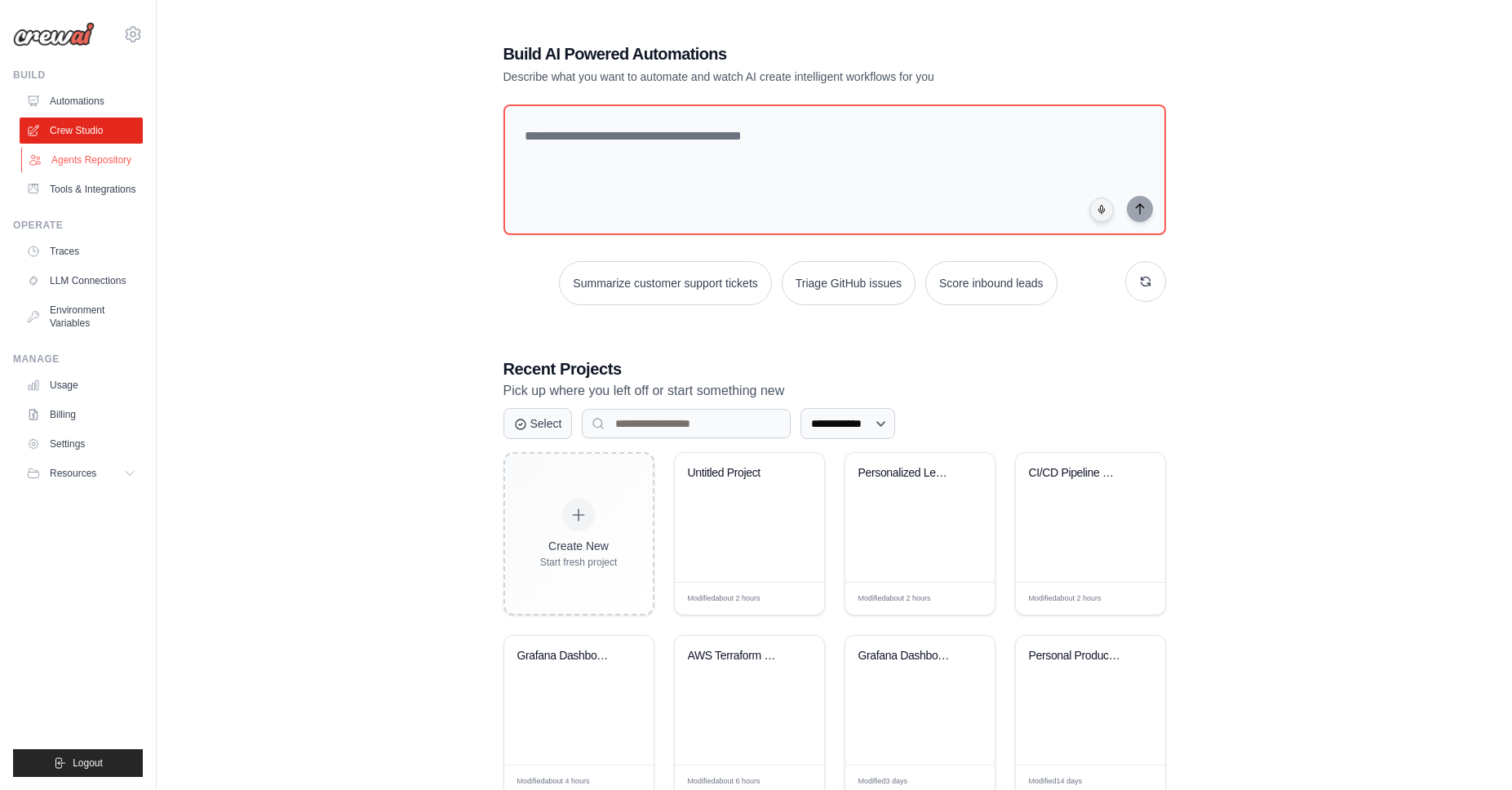
click at [79, 162] on link "Agents Repository" at bounding box center [83, 160] width 123 height 26
click at [85, 193] on link "Tools & Integrations" at bounding box center [83, 189] width 123 height 26
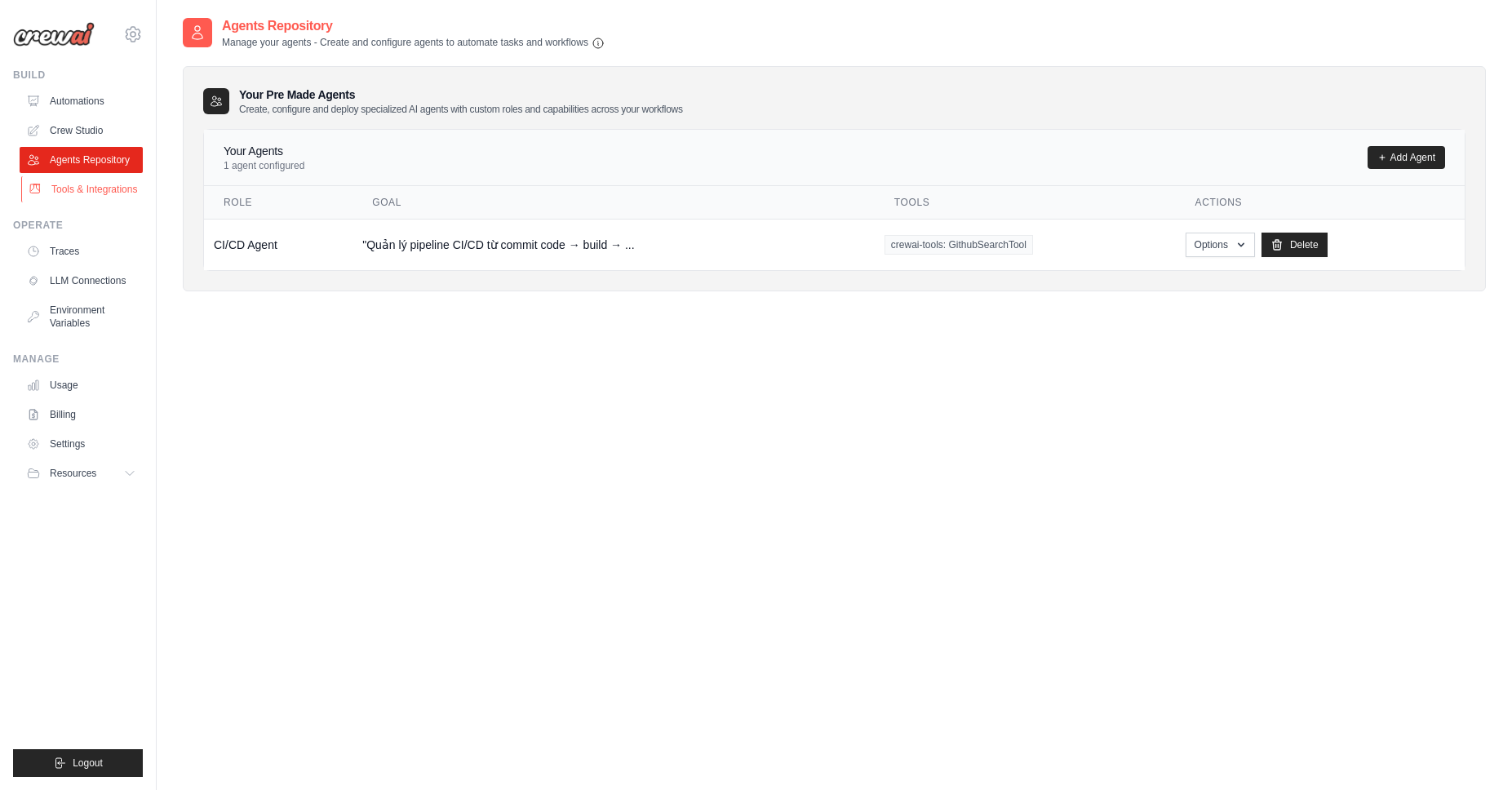
click at [86, 193] on link "Tools & Integrations" at bounding box center [83, 189] width 123 height 26
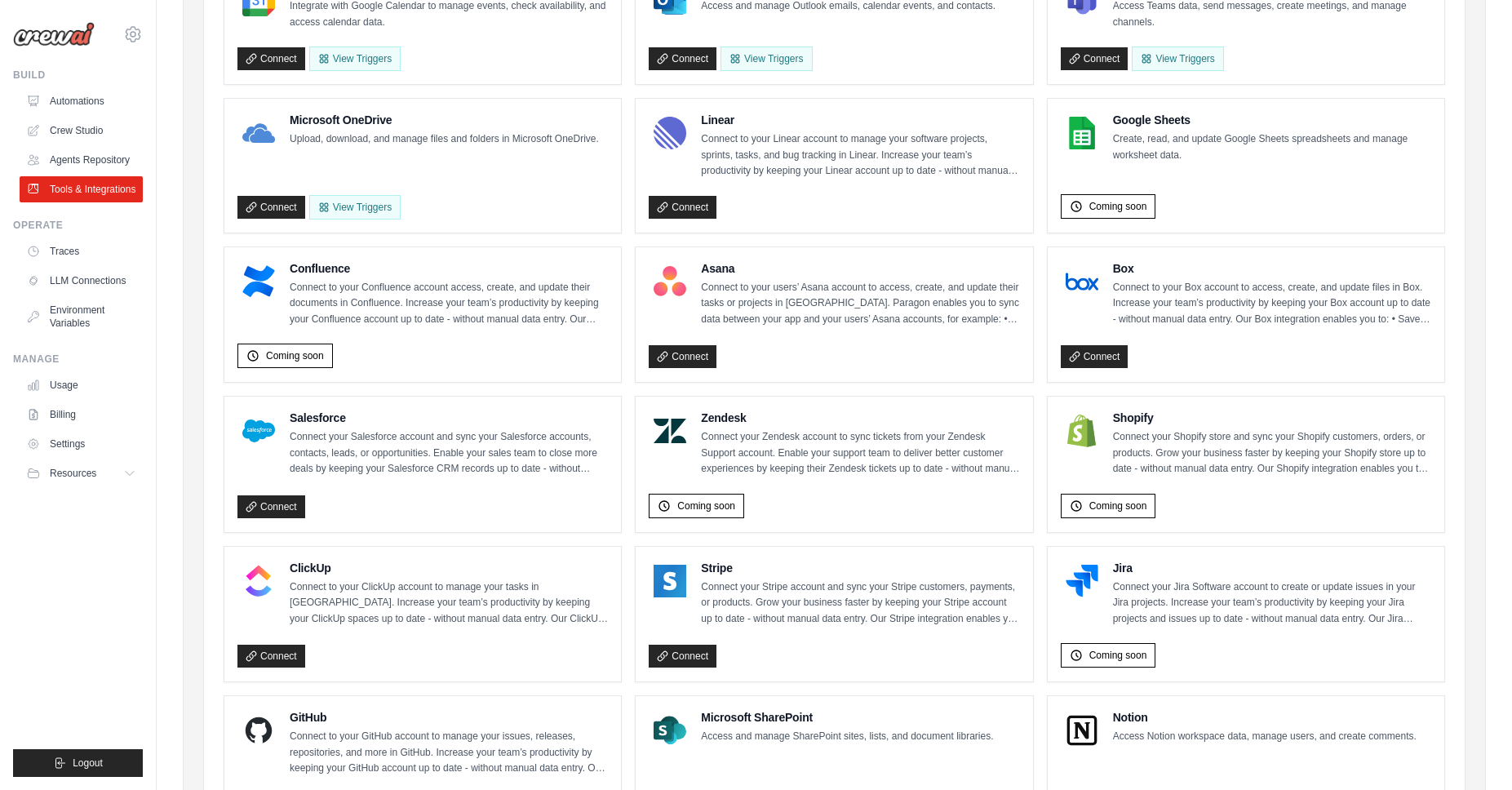
scroll to position [633, 0]
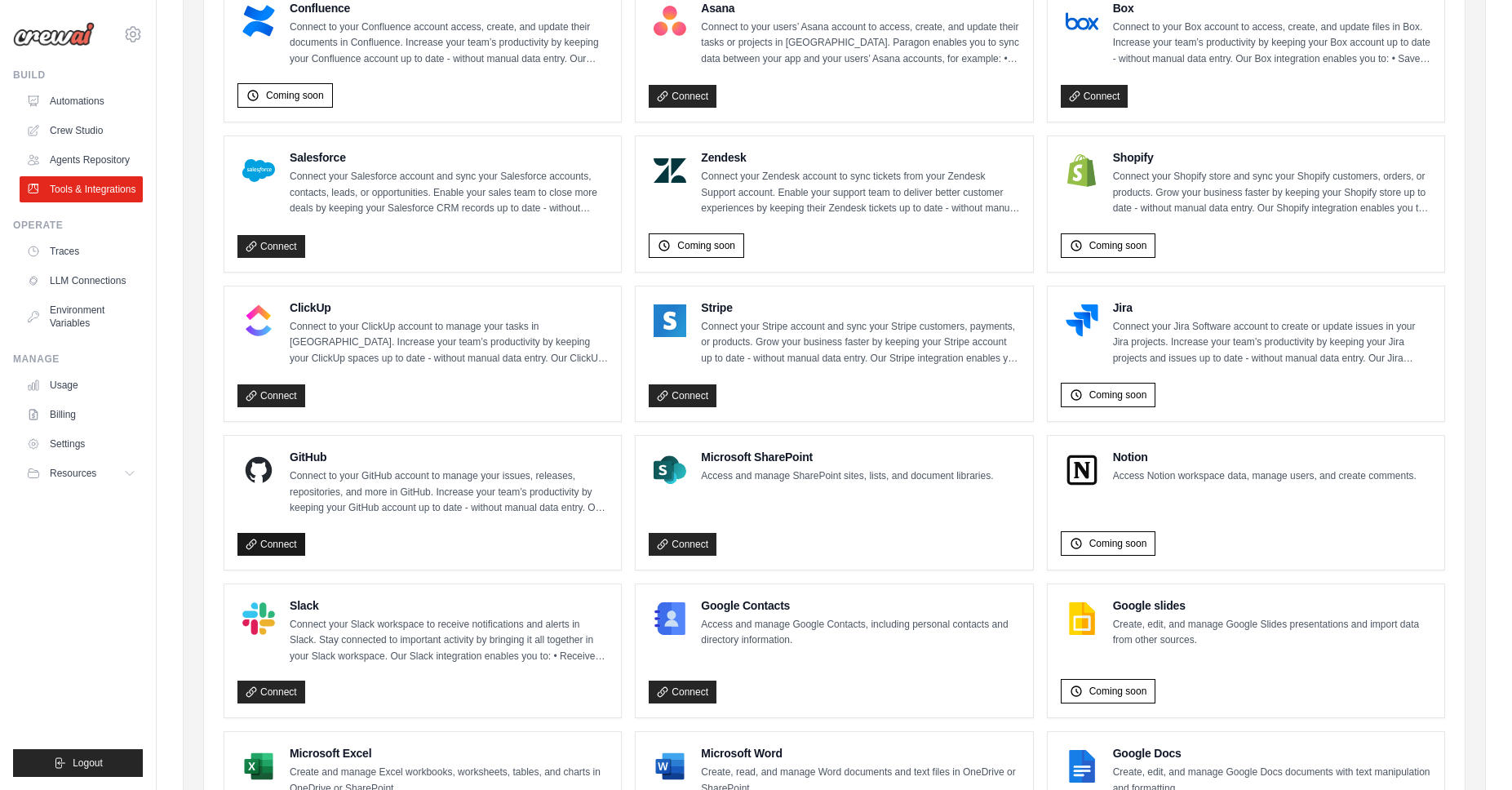
click at [273, 543] on link "Connect" at bounding box center [270, 543] width 67 height 23
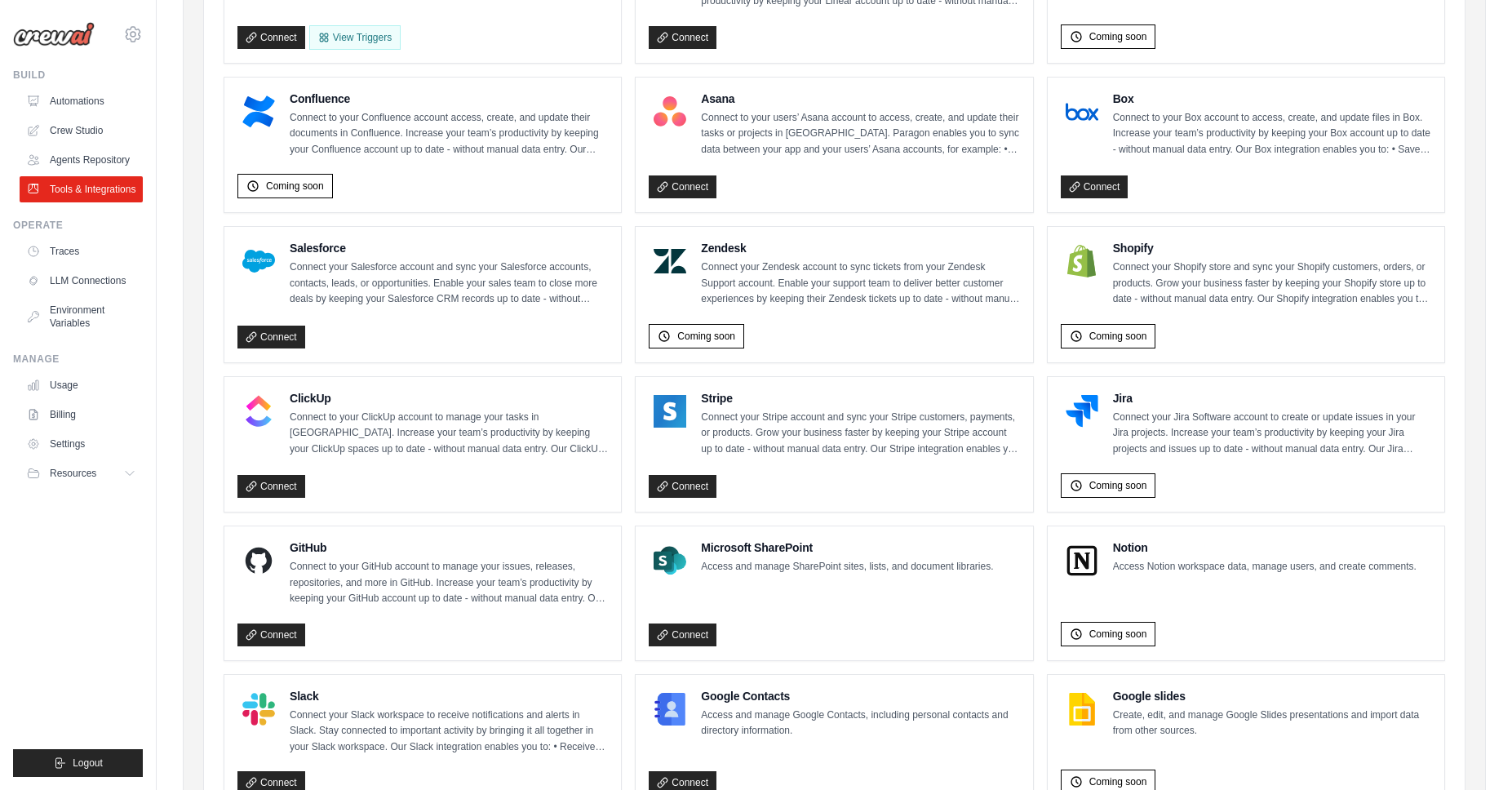
scroll to position [505, 0]
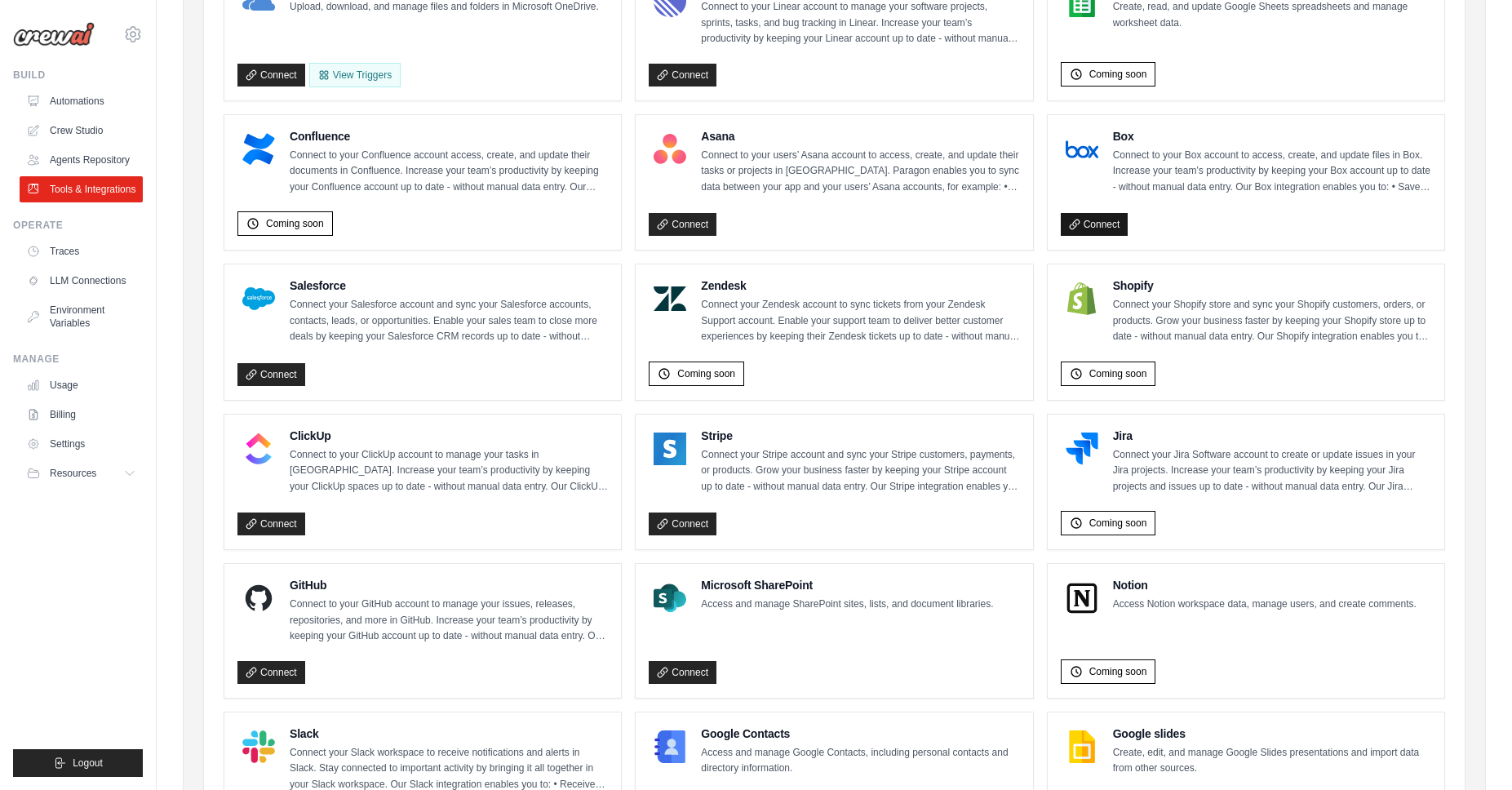
click at [1108, 218] on link "Connect" at bounding box center [1094, 224] width 67 height 23
click at [689, 215] on link "Connect" at bounding box center [682, 224] width 67 height 23
click at [289, 673] on link "Connect" at bounding box center [270, 672] width 67 height 23
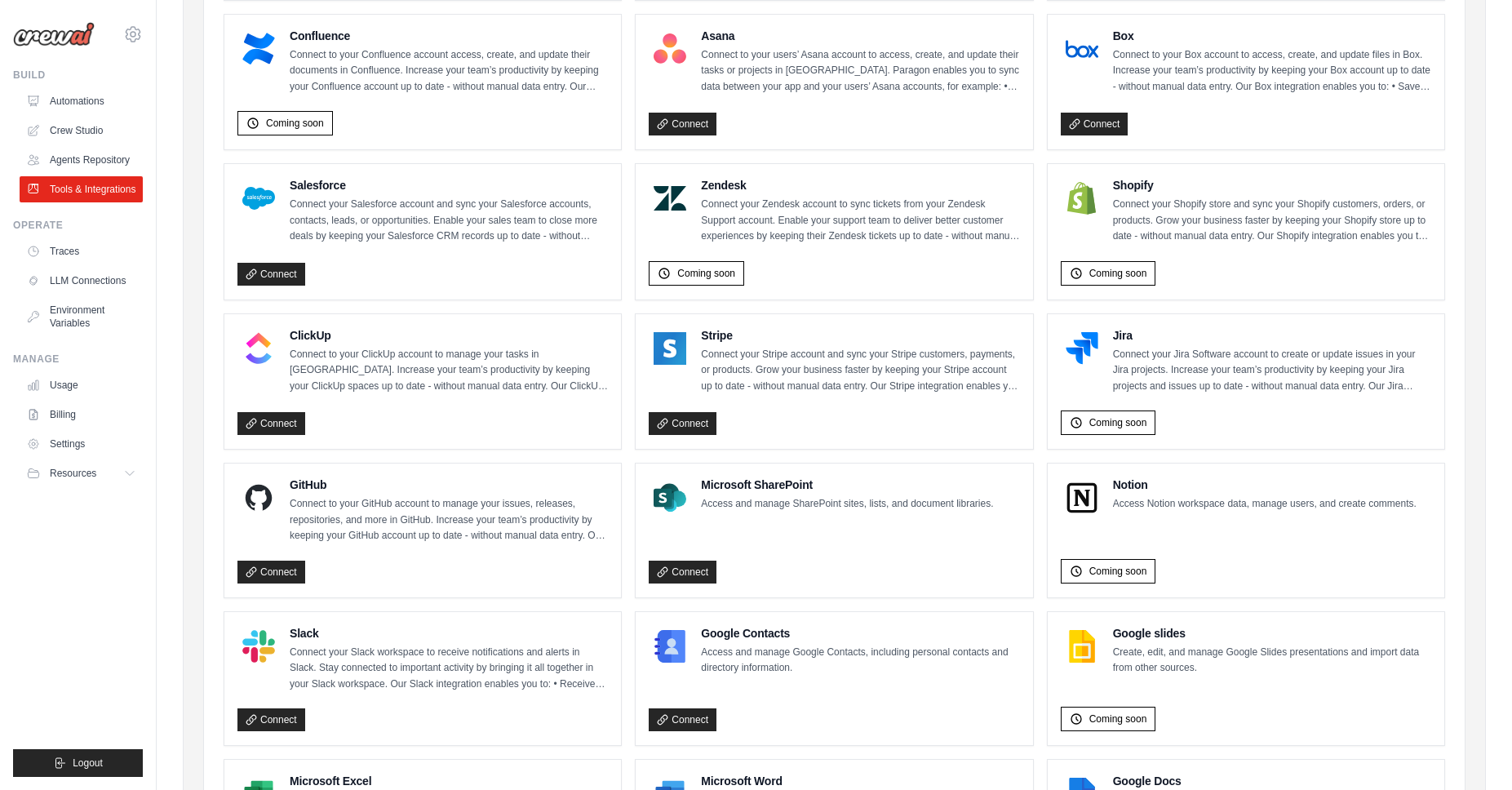
scroll to position [630, 0]
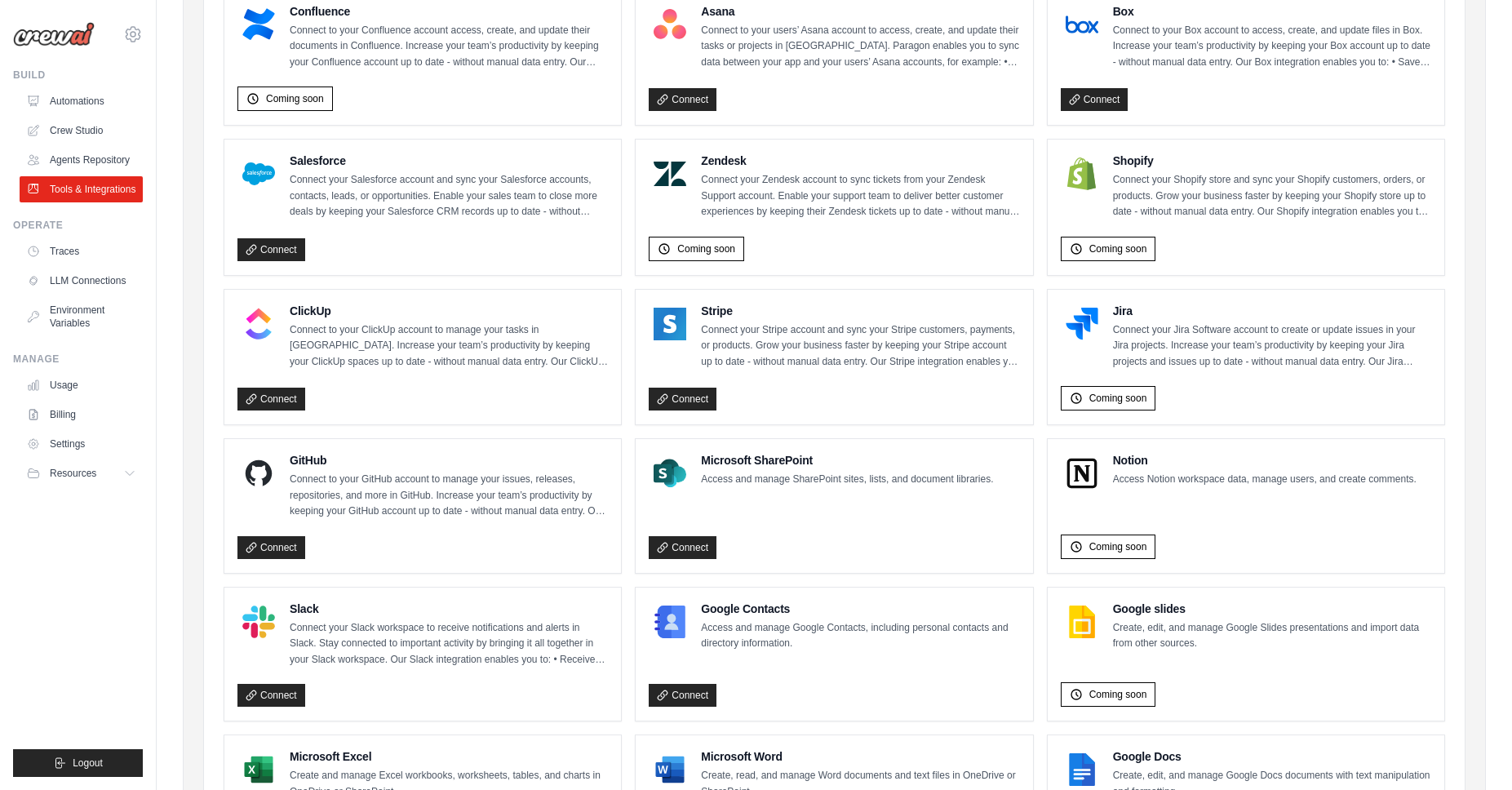
click at [306, 458] on h4 "GitHub" at bounding box center [449, 460] width 318 height 16
click at [66, 448] on link "Settings" at bounding box center [83, 444] width 123 height 26
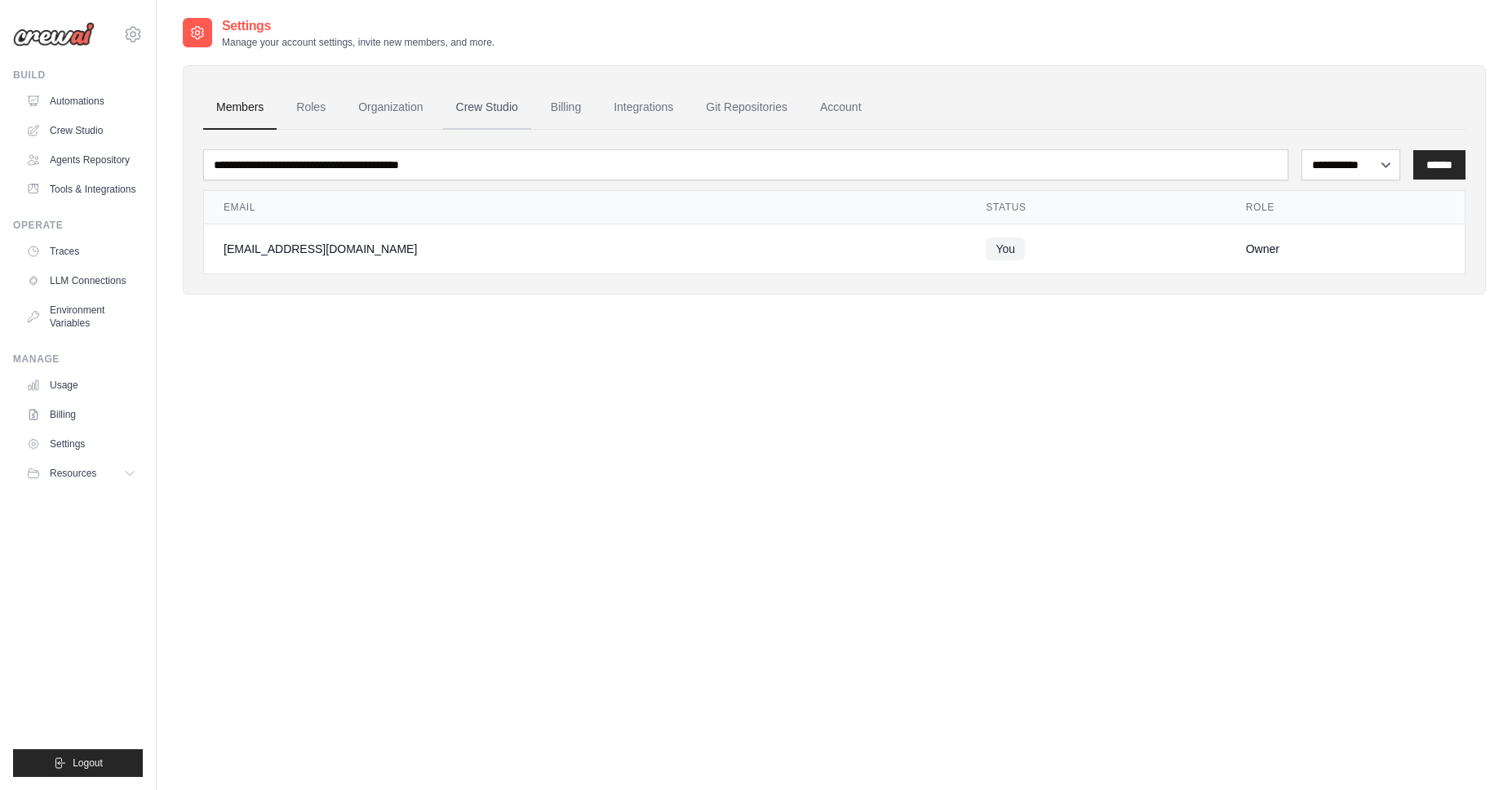
click at [492, 113] on link "Crew Studio" at bounding box center [486, 107] width 88 height 44
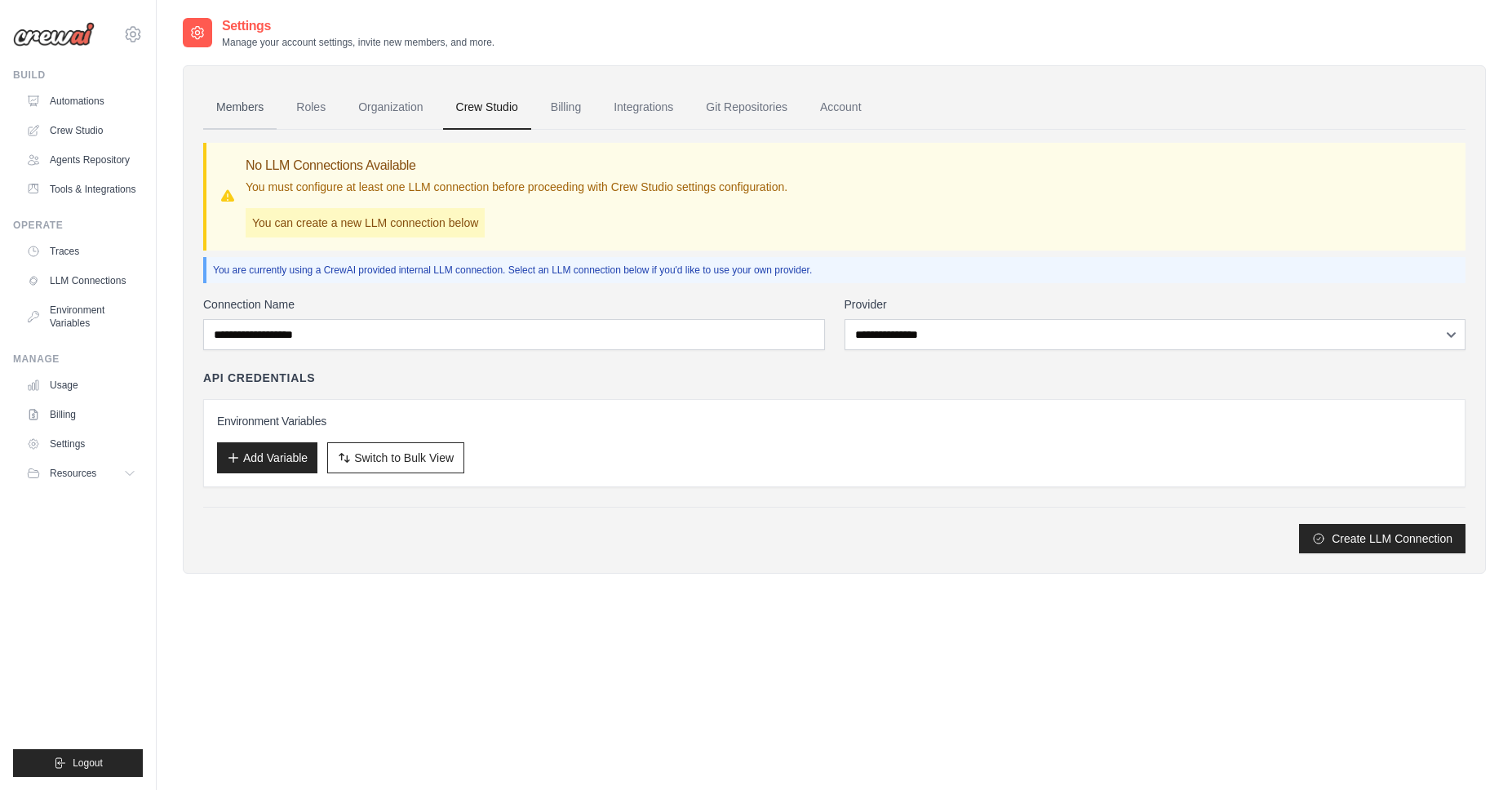
click at [231, 103] on link "Members" at bounding box center [240, 107] width 73 height 44
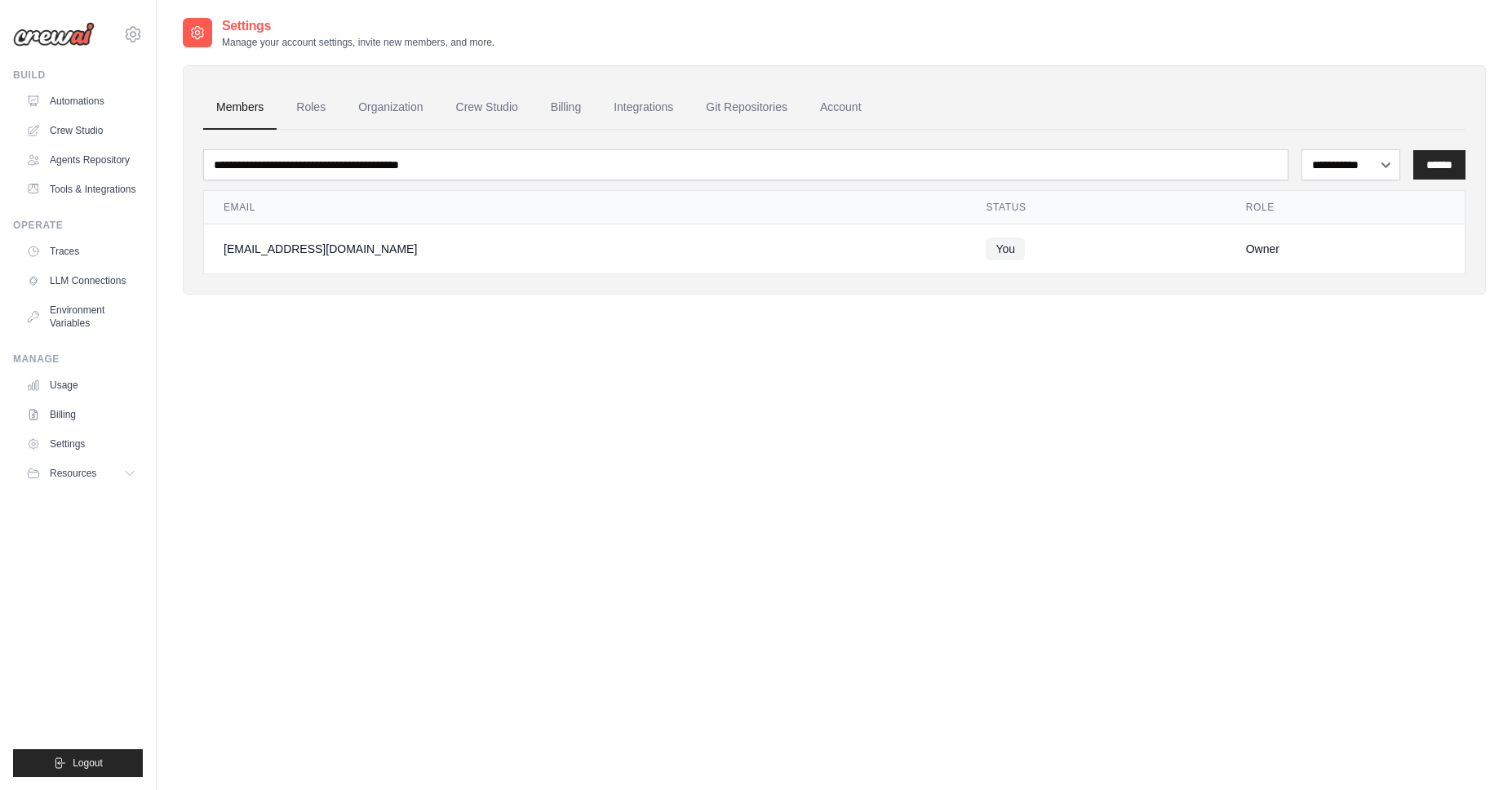
click at [307, 253] on div "[EMAIL_ADDRESS][DOMAIN_NAME]" at bounding box center [584, 248] width 723 height 16
click at [1071, 238] on td "You" at bounding box center [1096, 249] width 259 height 49
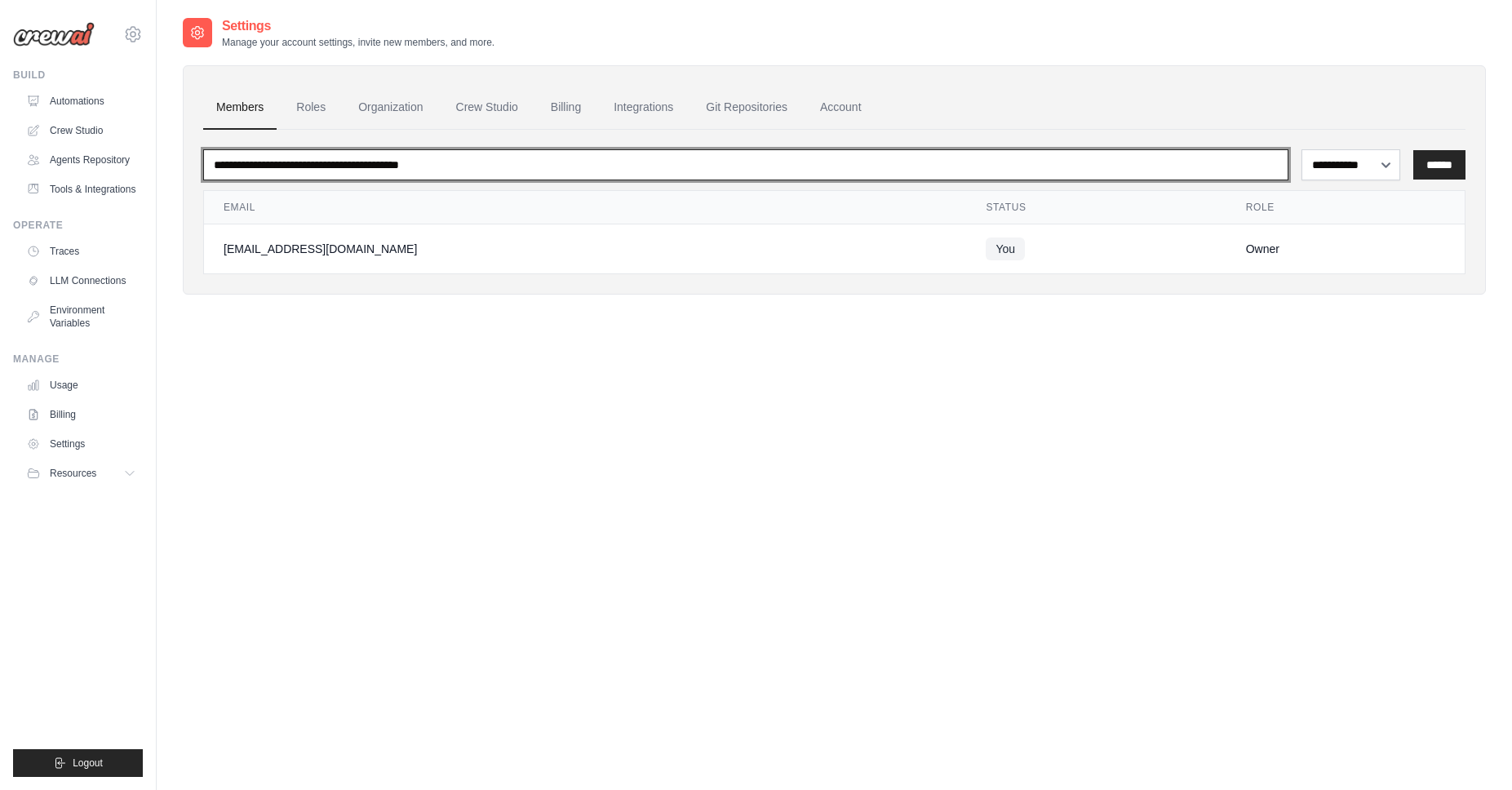
click at [602, 169] on input "email" at bounding box center [746, 165] width 1085 height 31
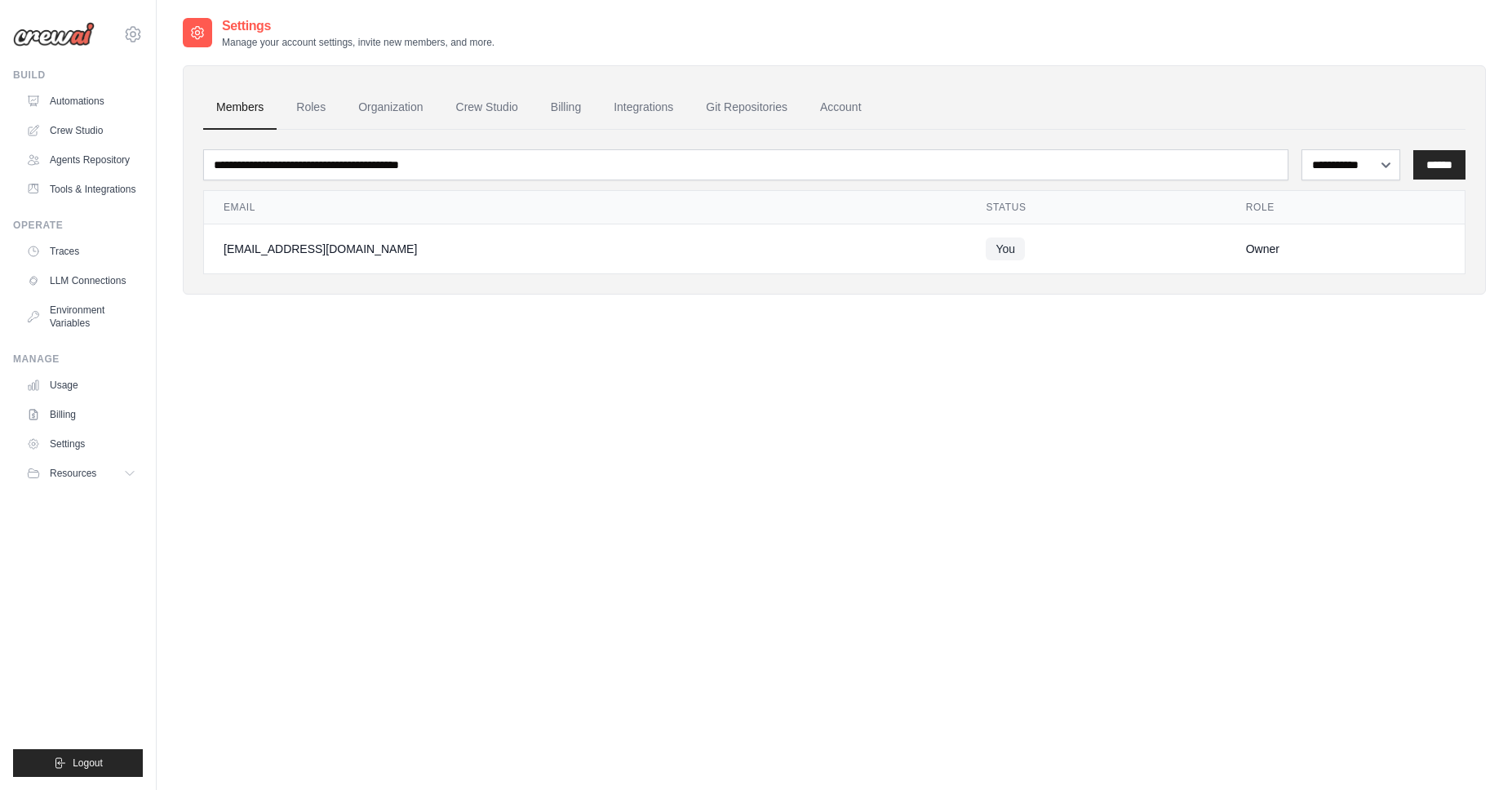
drag, startPoint x: 644, startPoint y: 402, endPoint x: 579, endPoint y: 369, distance: 72.9
click at [643, 402] on div "**********" at bounding box center [834, 411] width 1303 height 790
click at [297, 98] on link "Roles" at bounding box center [311, 107] width 55 height 44
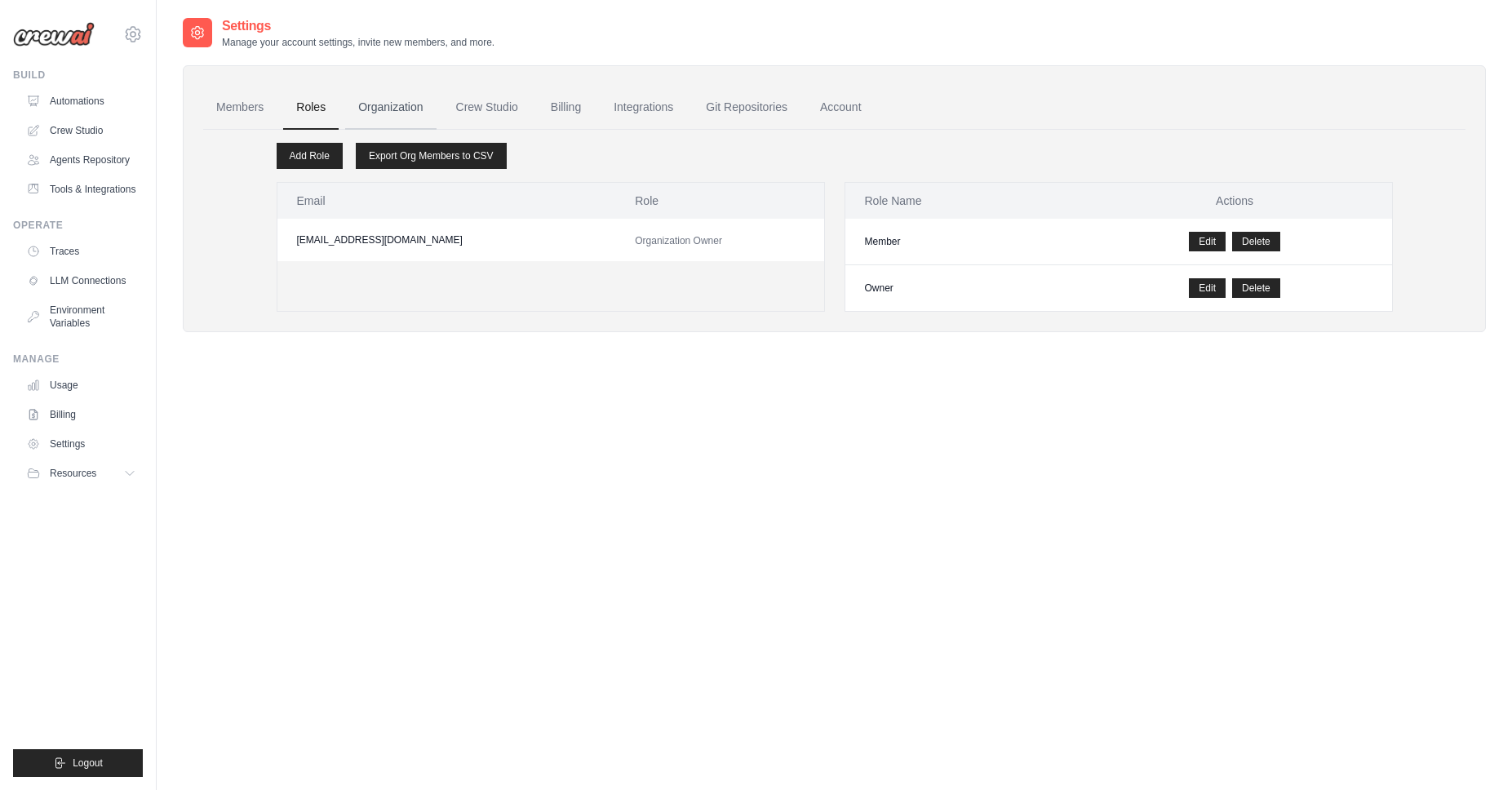
click at [398, 107] on link "Organization" at bounding box center [391, 107] width 90 height 44
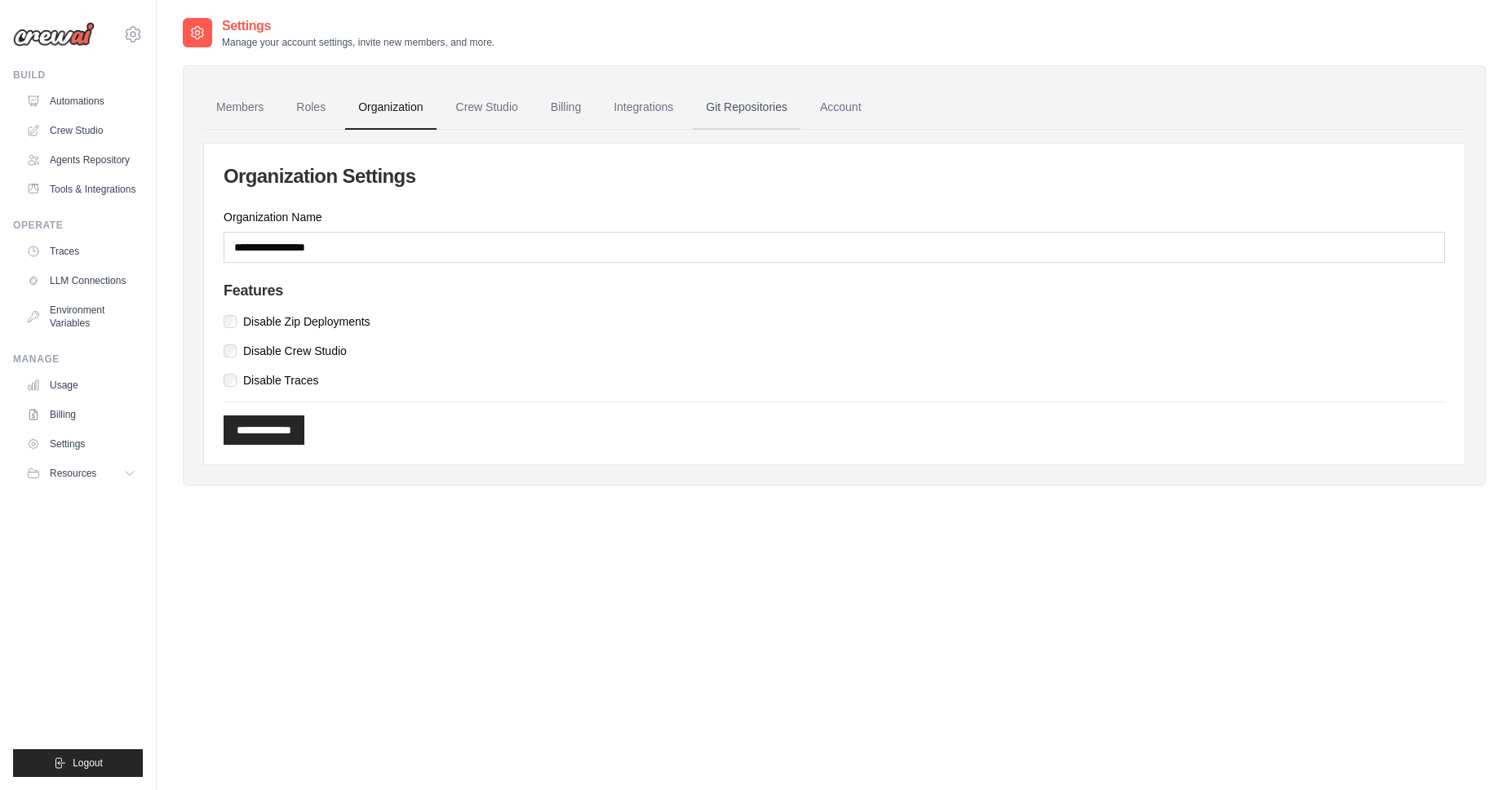
click at [741, 113] on link "Git Repositories" at bounding box center [747, 107] width 108 height 44
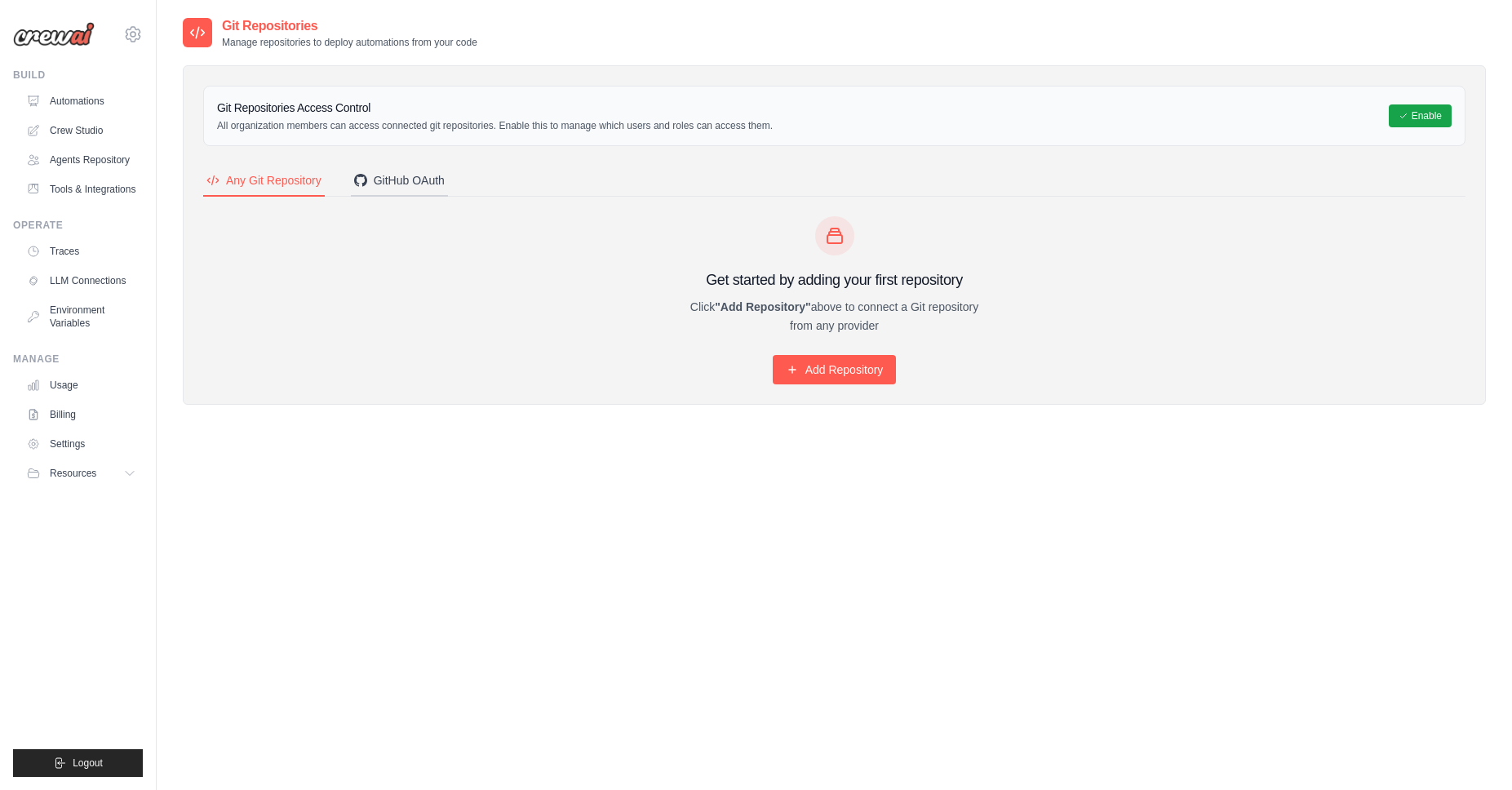
click at [404, 182] on div "GitHub OAuth" at bounding box center [399, 180] width 90 height 16
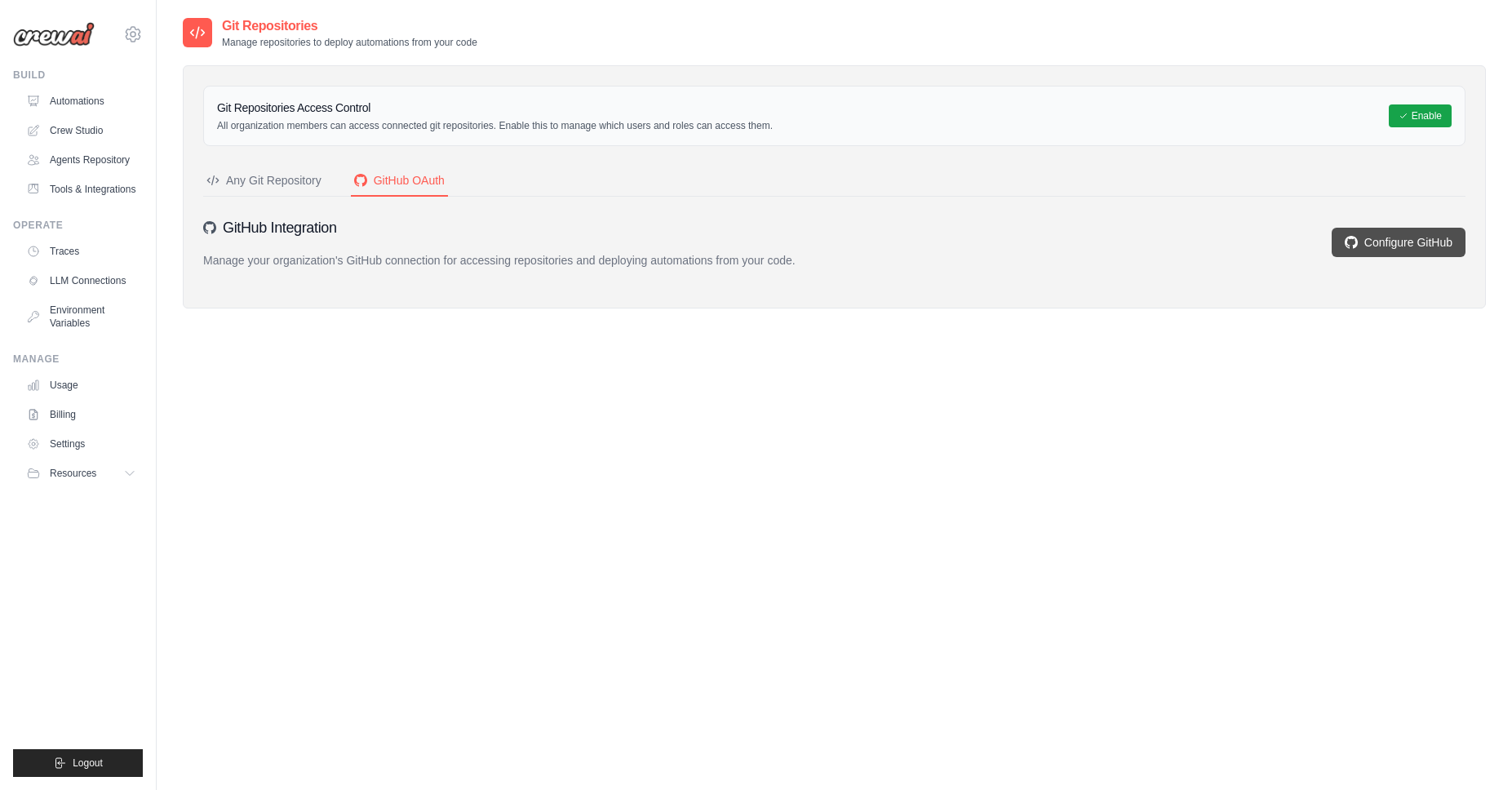
click at [1399, 249] on link "Configure GitHub" at bounding box center [1399, 242] width 134 height 29
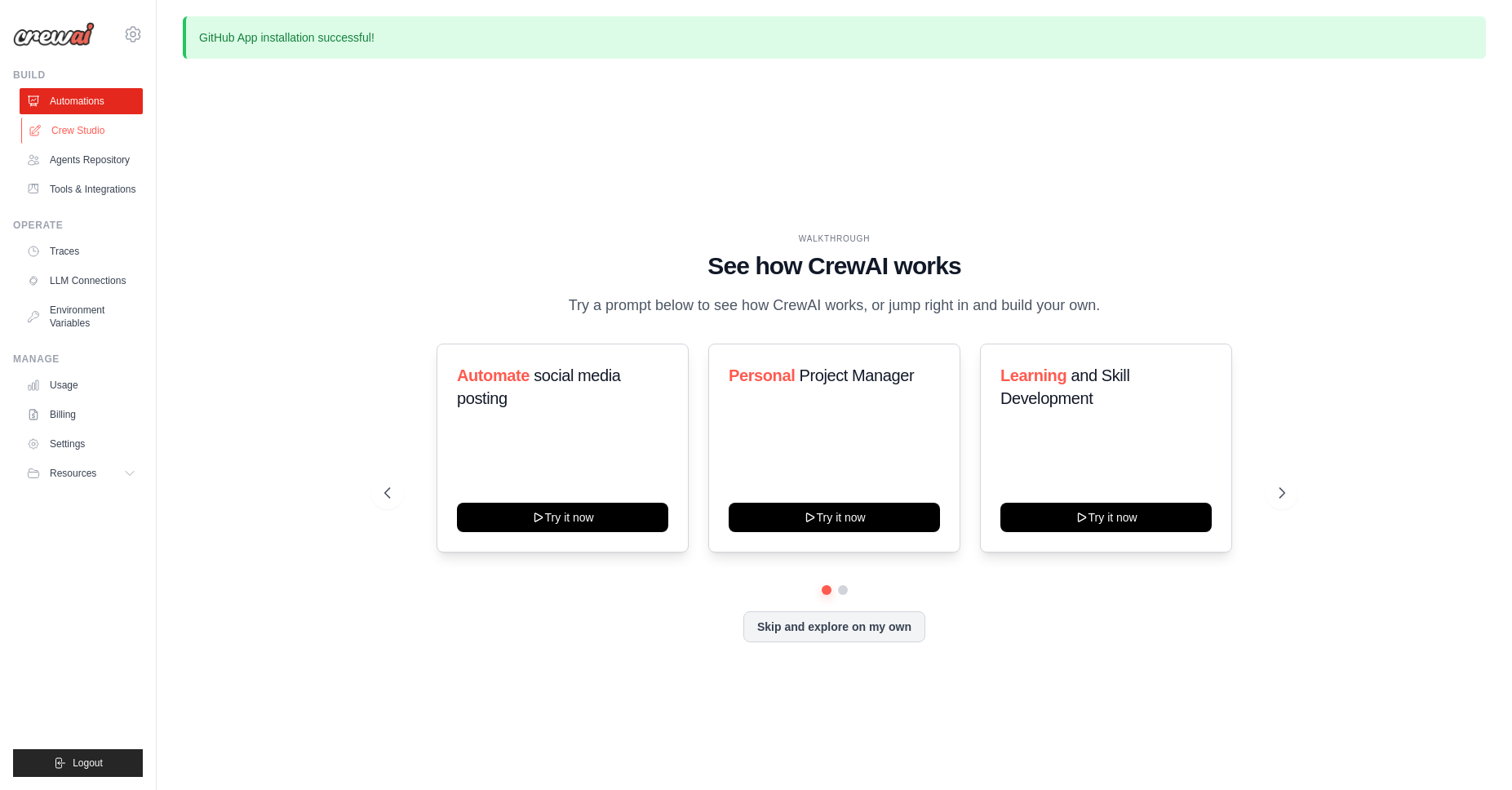
click at [71, 126] on link "Crew Studio" at bounding box center [83, 131] width 123 height 26
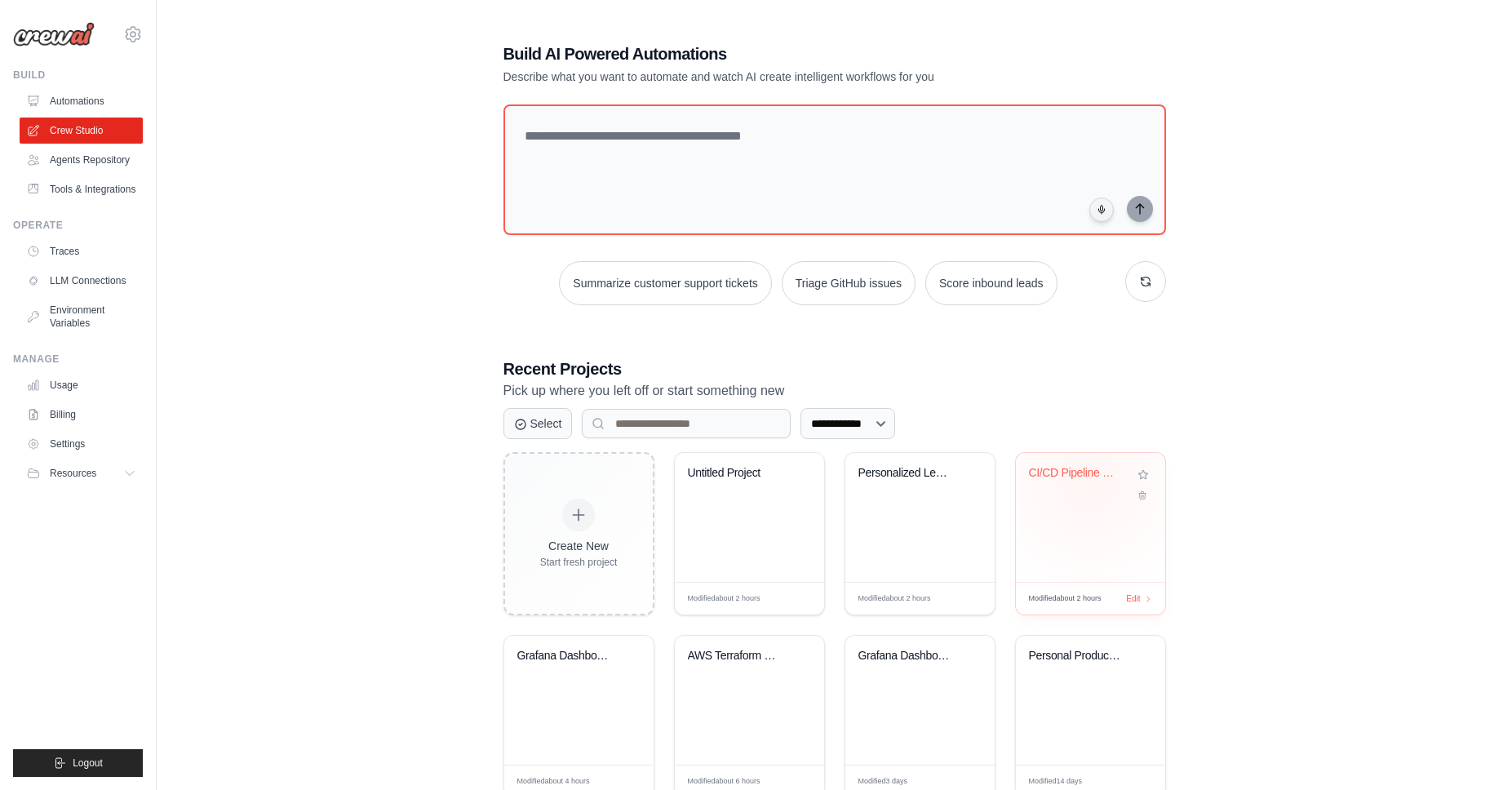
click at [1055, 478] on div "CI/CD Pipeline Generator" at bounding box center [1079, 476] width 99 height 21
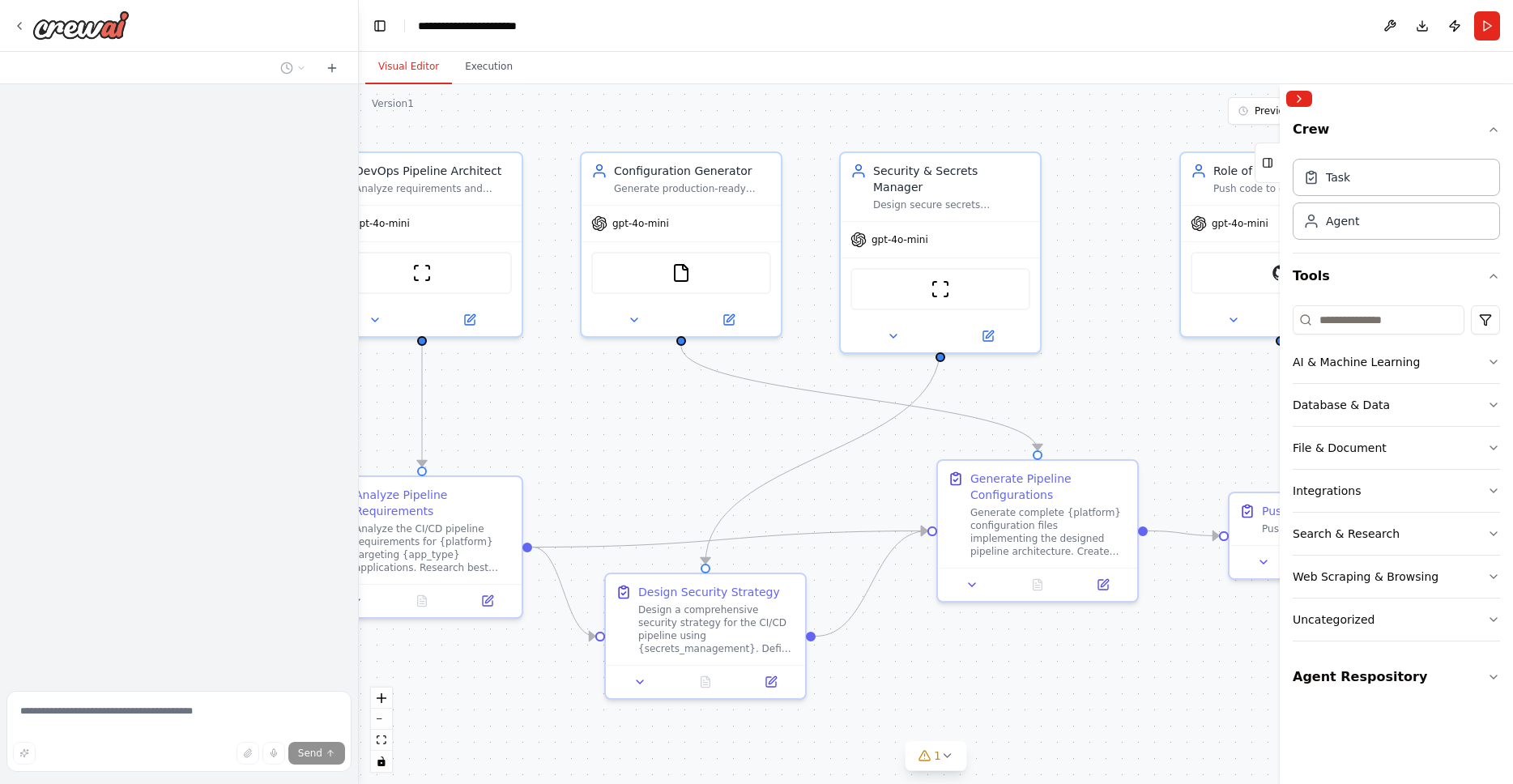
drag, startPoint x: 1020, startPoint y: 462, endPoint x: 658, endPoint y: 449, distance: 362.2
click at [658, 449] on div ".deletable-edge-delete-btn { width: 20px; height: 20px; border: 0px solid #ffff…" at bounding box center [936, 433] width 1155 height 699
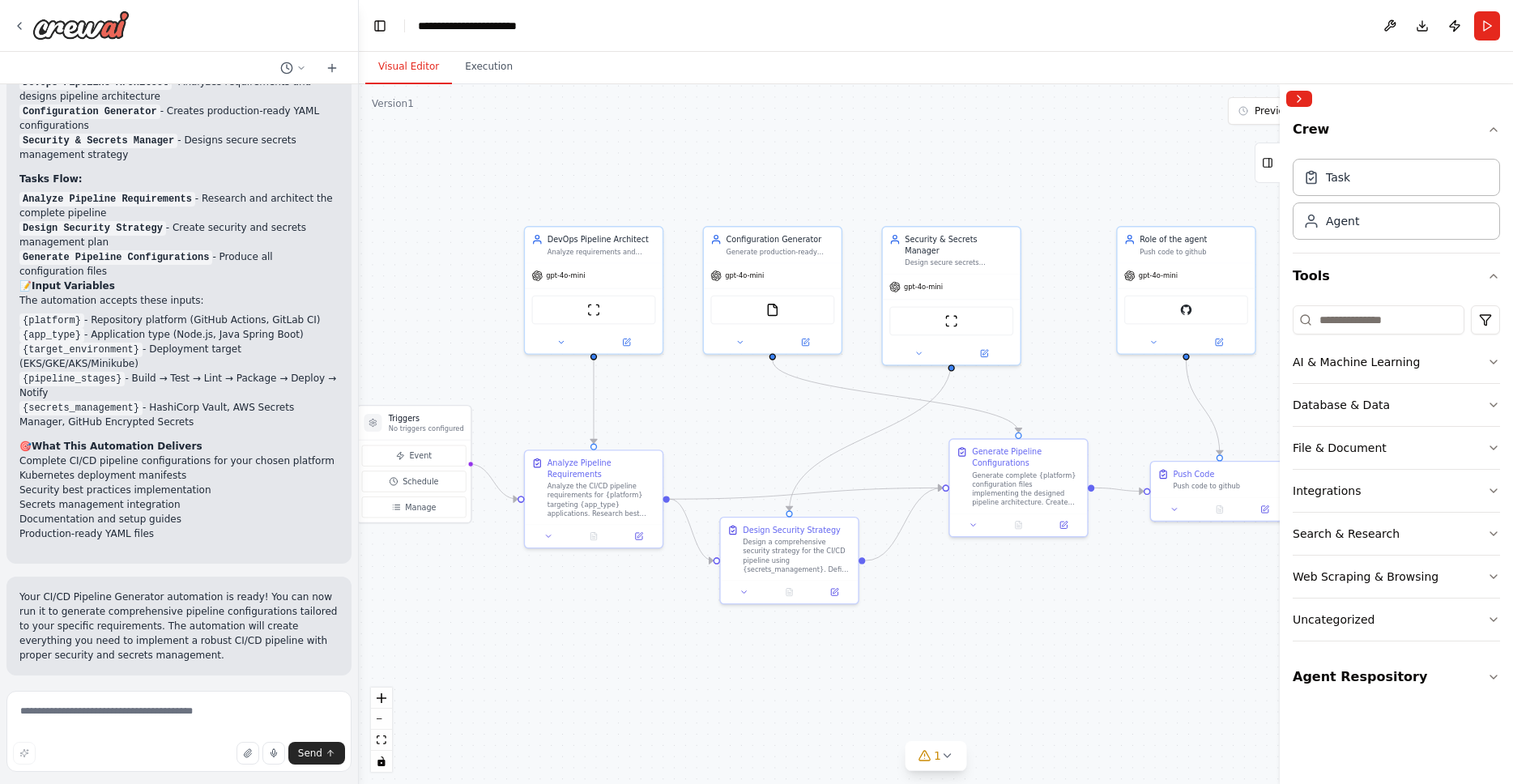
scroll to position [2780, 0]
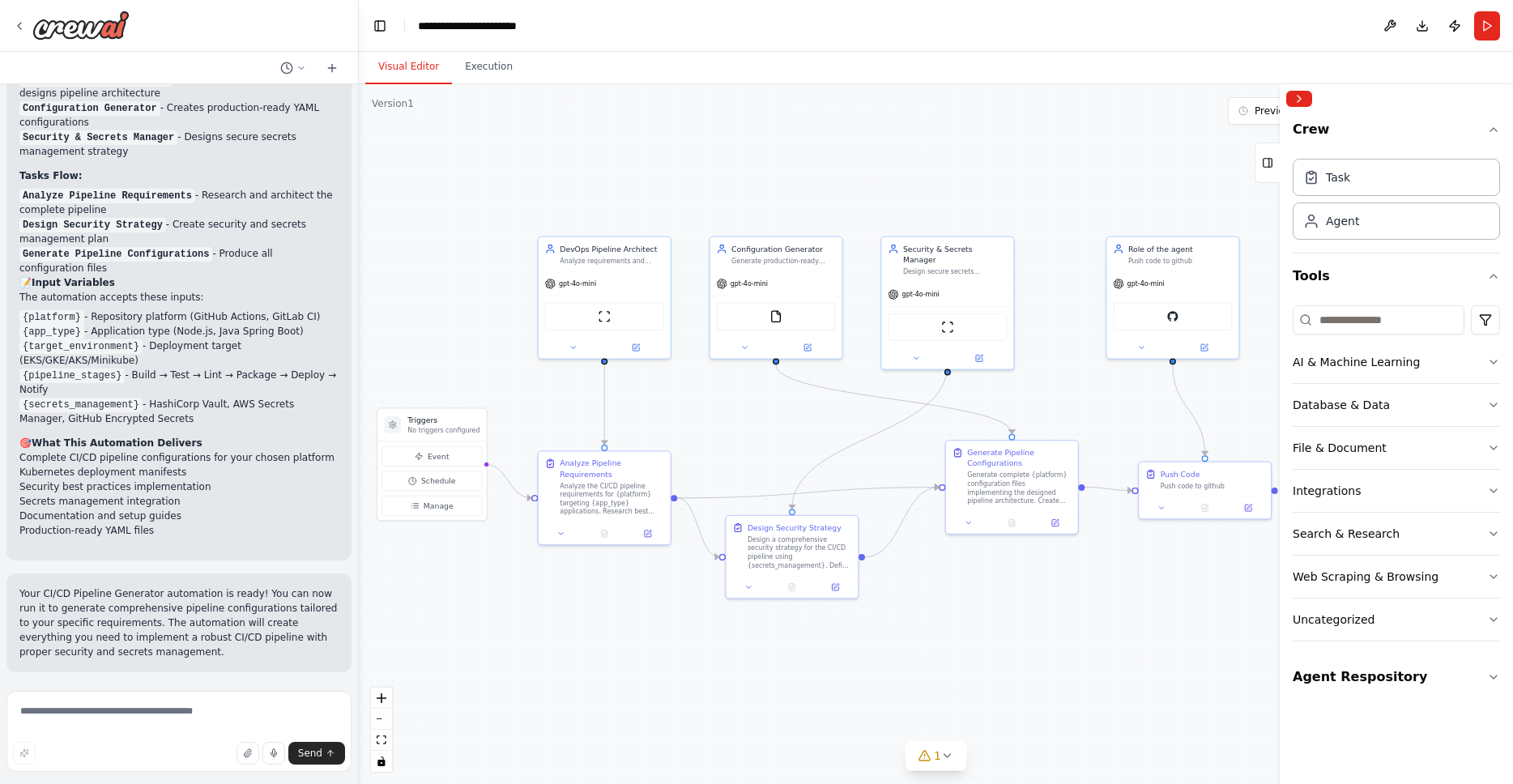
click at [1089, 365] on div ".deletable-edge-delete-btn { width: 20px; height: 20px; border: 0px solid #ffff…" at bounding box center [936, 433] width 1155 height 699
click at [1487, 28] on button "Run" at bounding box center [1488, 25] width 26 height 29
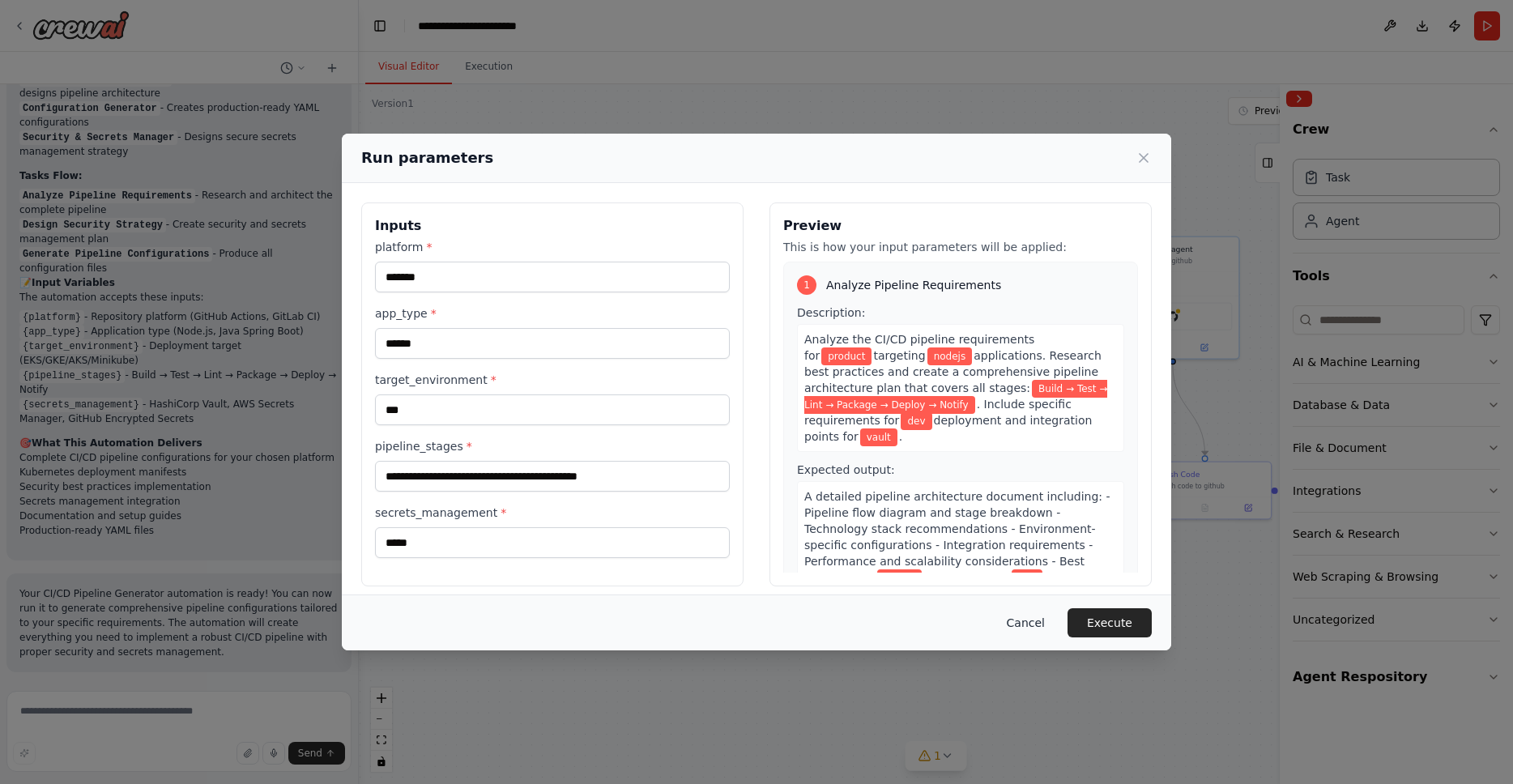
click at [1017, 622] on button "Cancel" at bounding box center [1026, 622] width 64 height 29
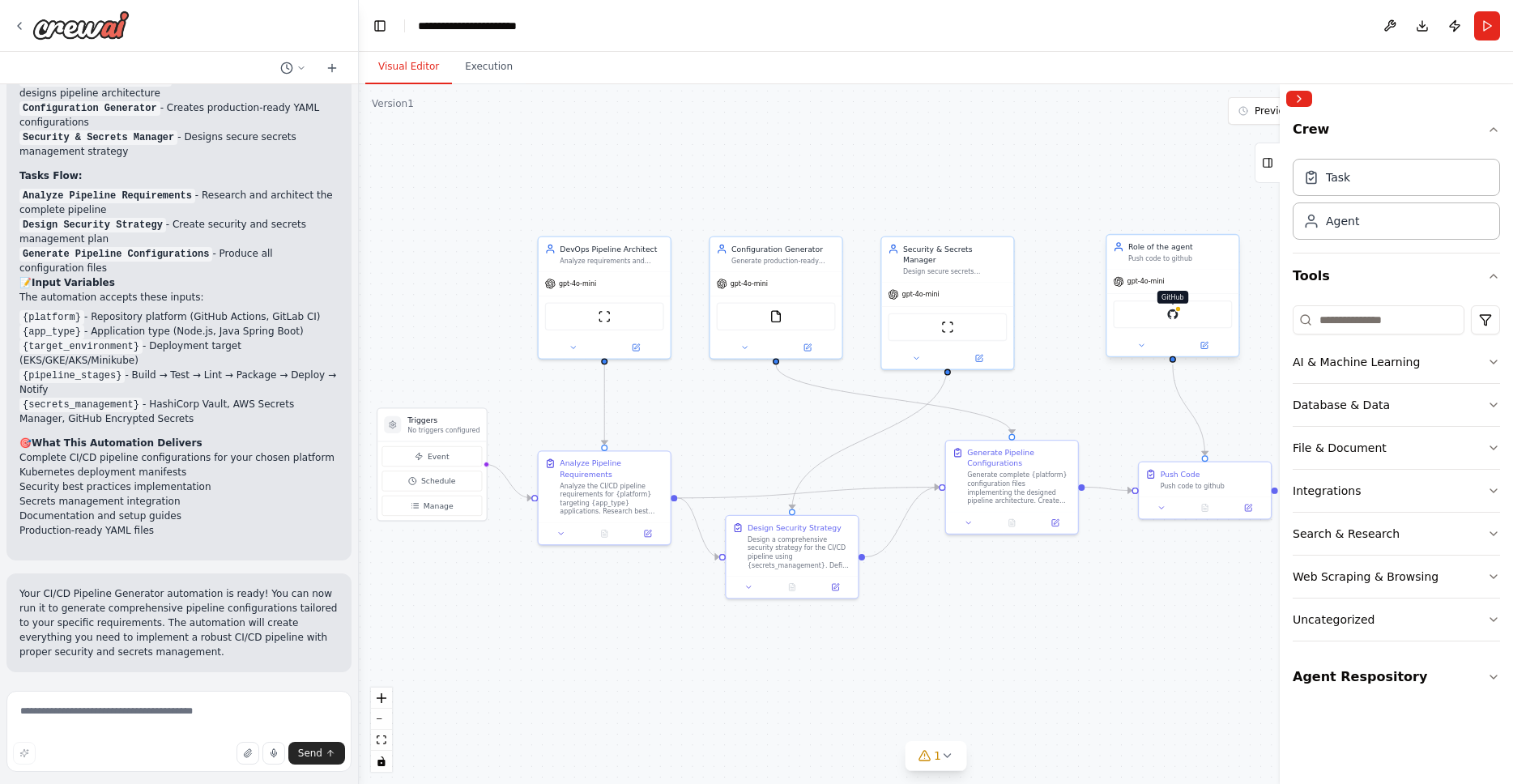
click at [1173, 315] on img at bounding box center [1172, 313] width 13 height 13
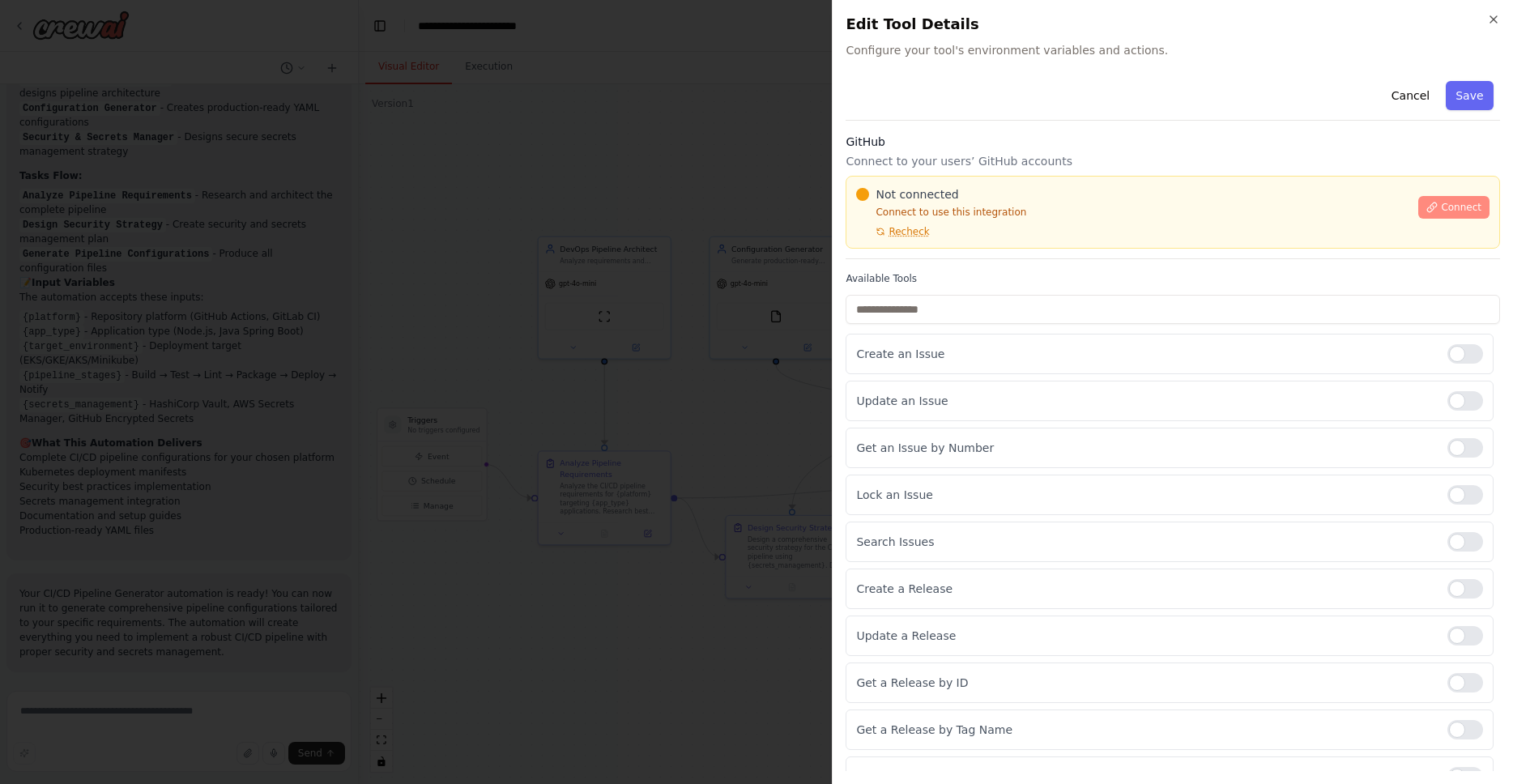
click at [1441, 209] on span "Connect" at bounding box center [1461, 207] width 41 height 13
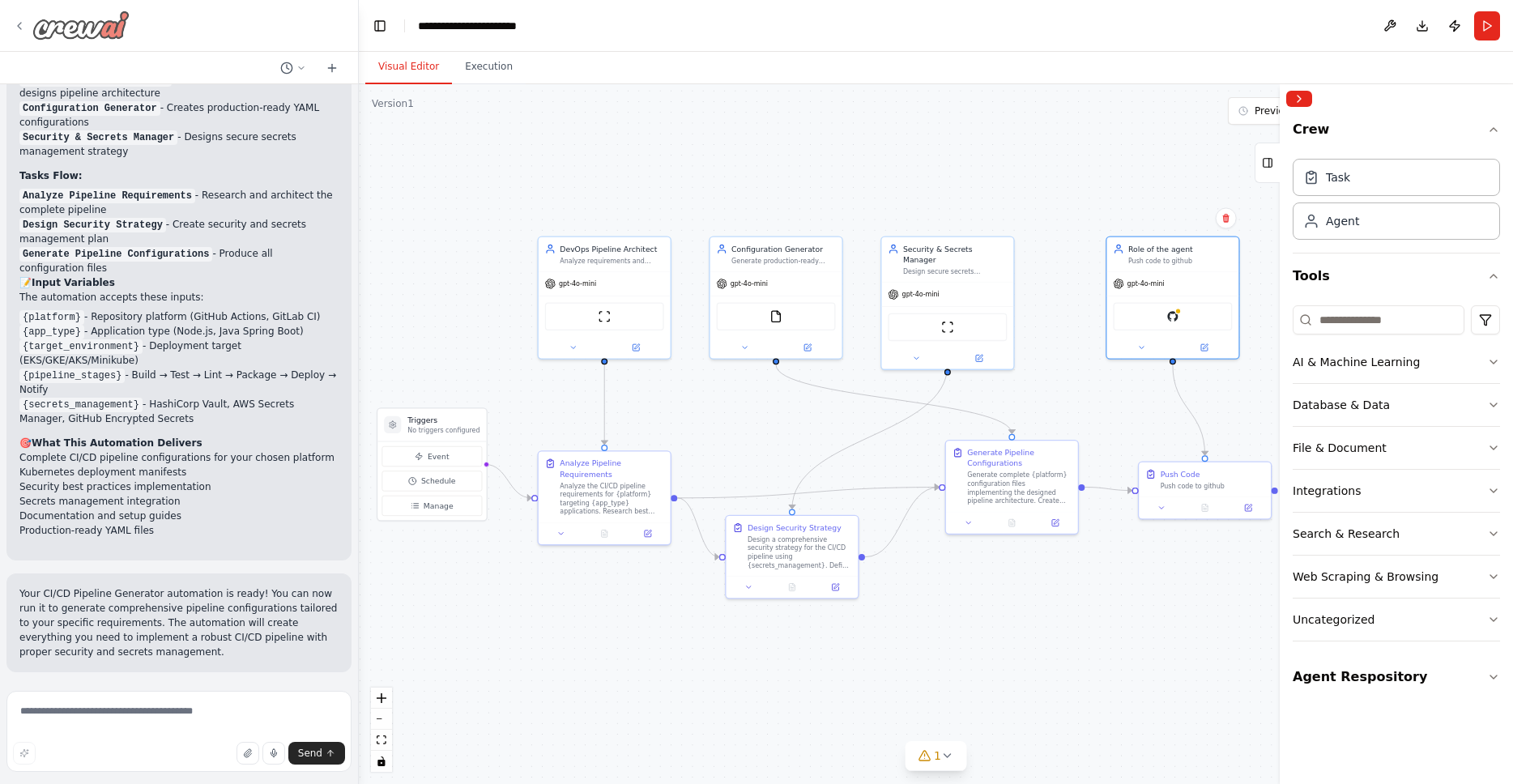
click at [47, 25] on img at bounding box center [80, 25] width 97 height 29
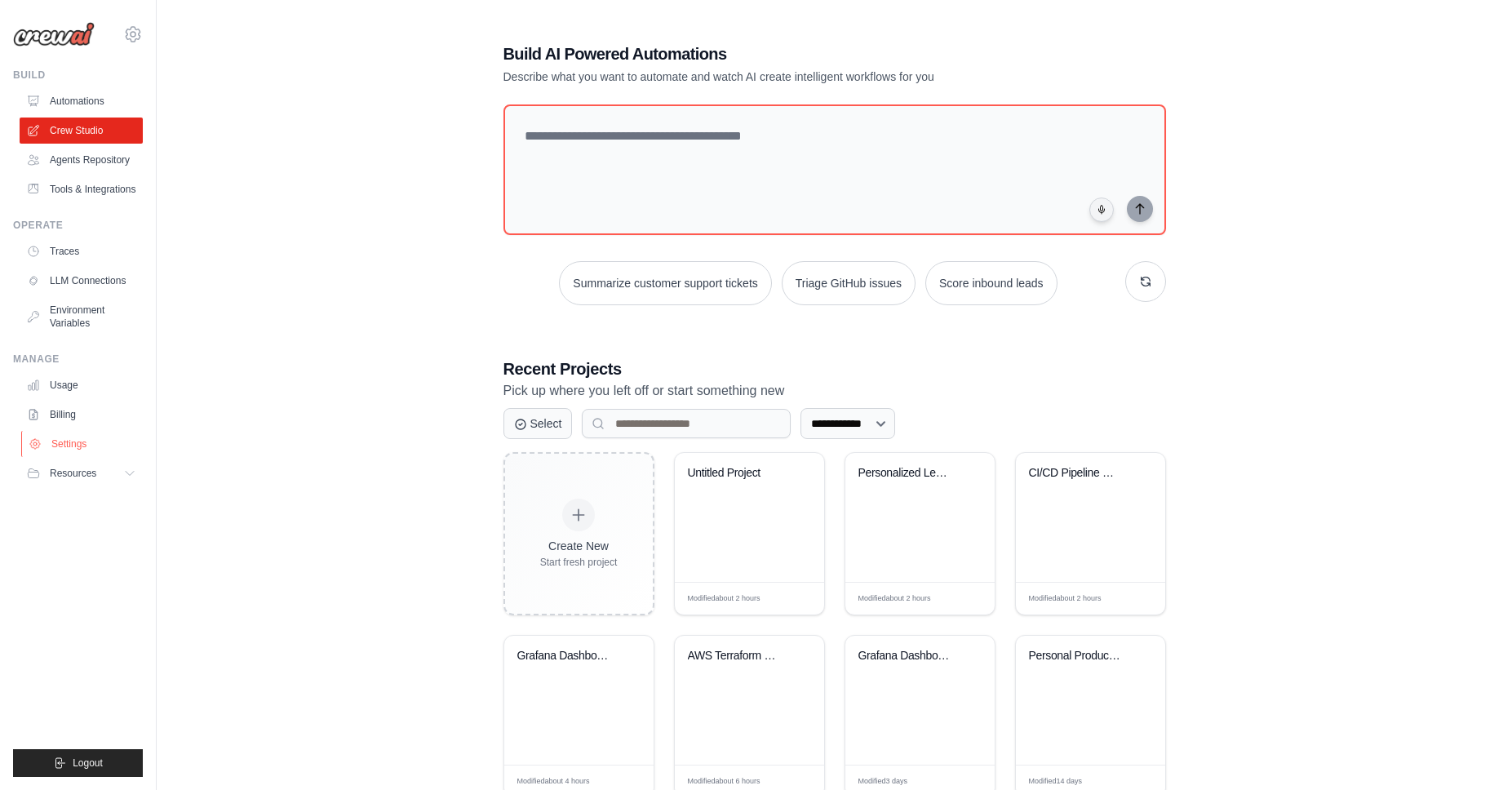
click at [67, 444] on link "Settings" at bounding box center [83, 444] width 123 height 26
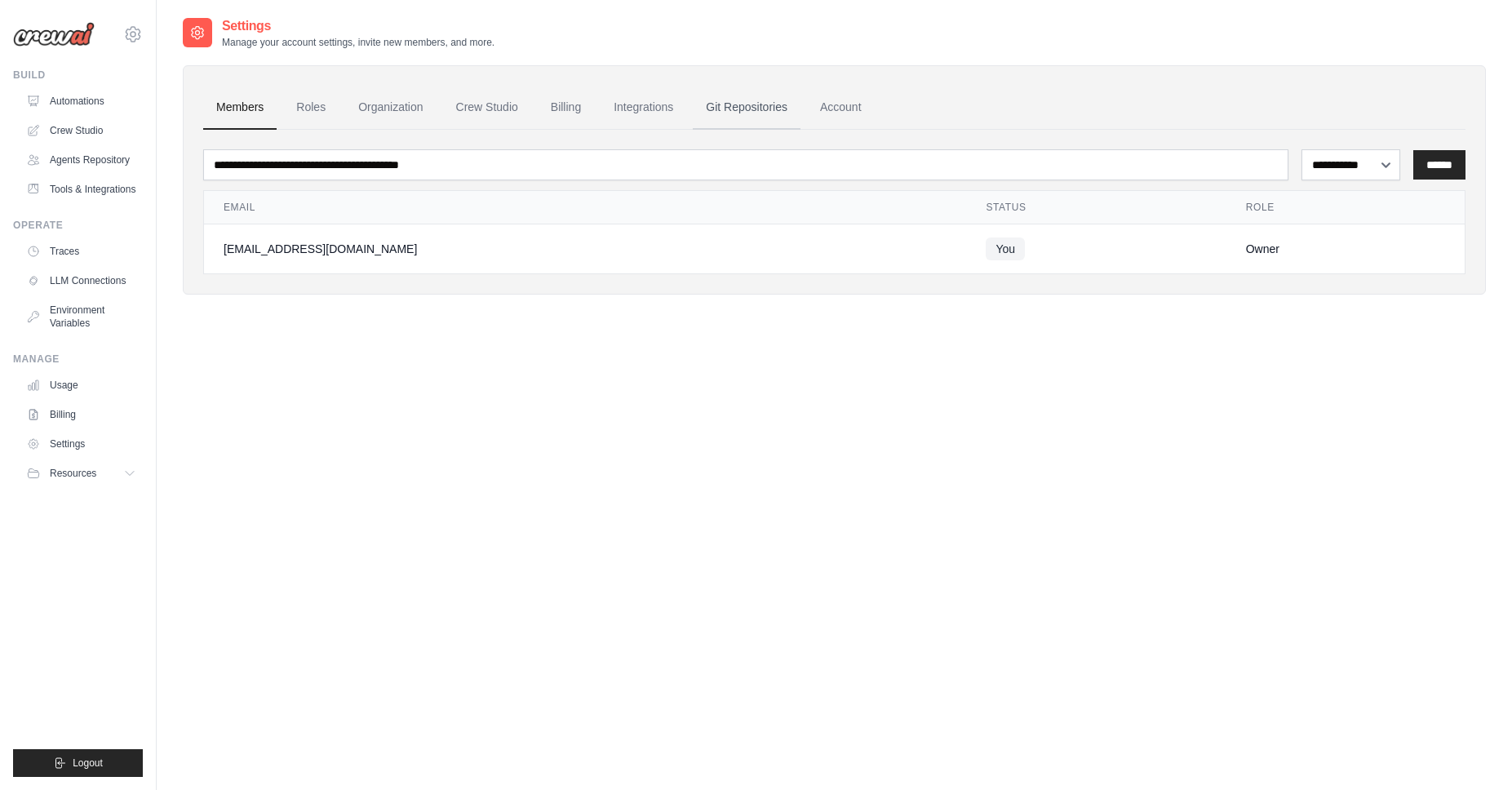
click at [772, 106] on link "Git Repositories" at bounding box center [747, 107] width 108 height 44
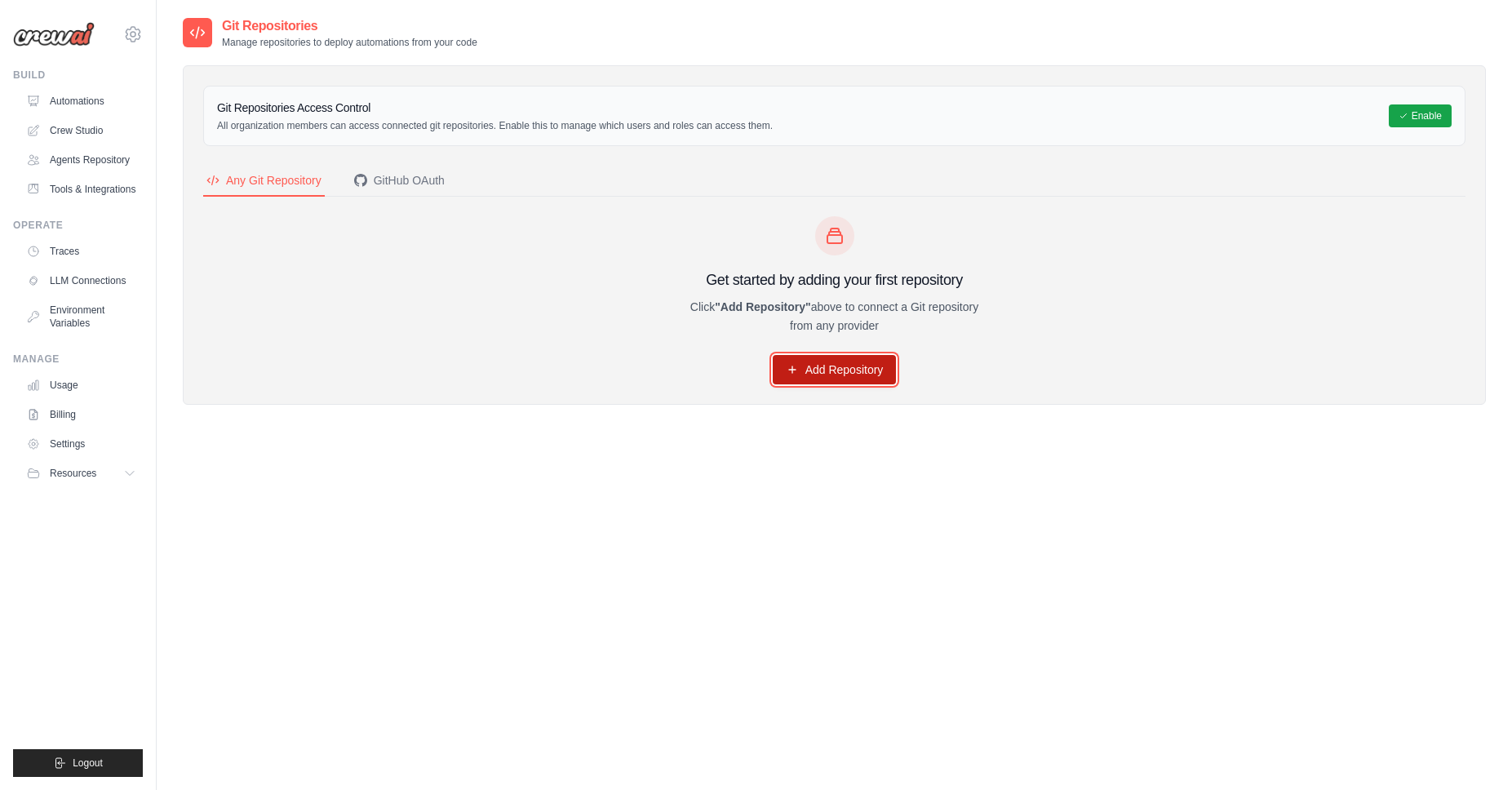
click at [836, 358] on link "Add Repository" at bounding box center [835, 369] width 124 height 29
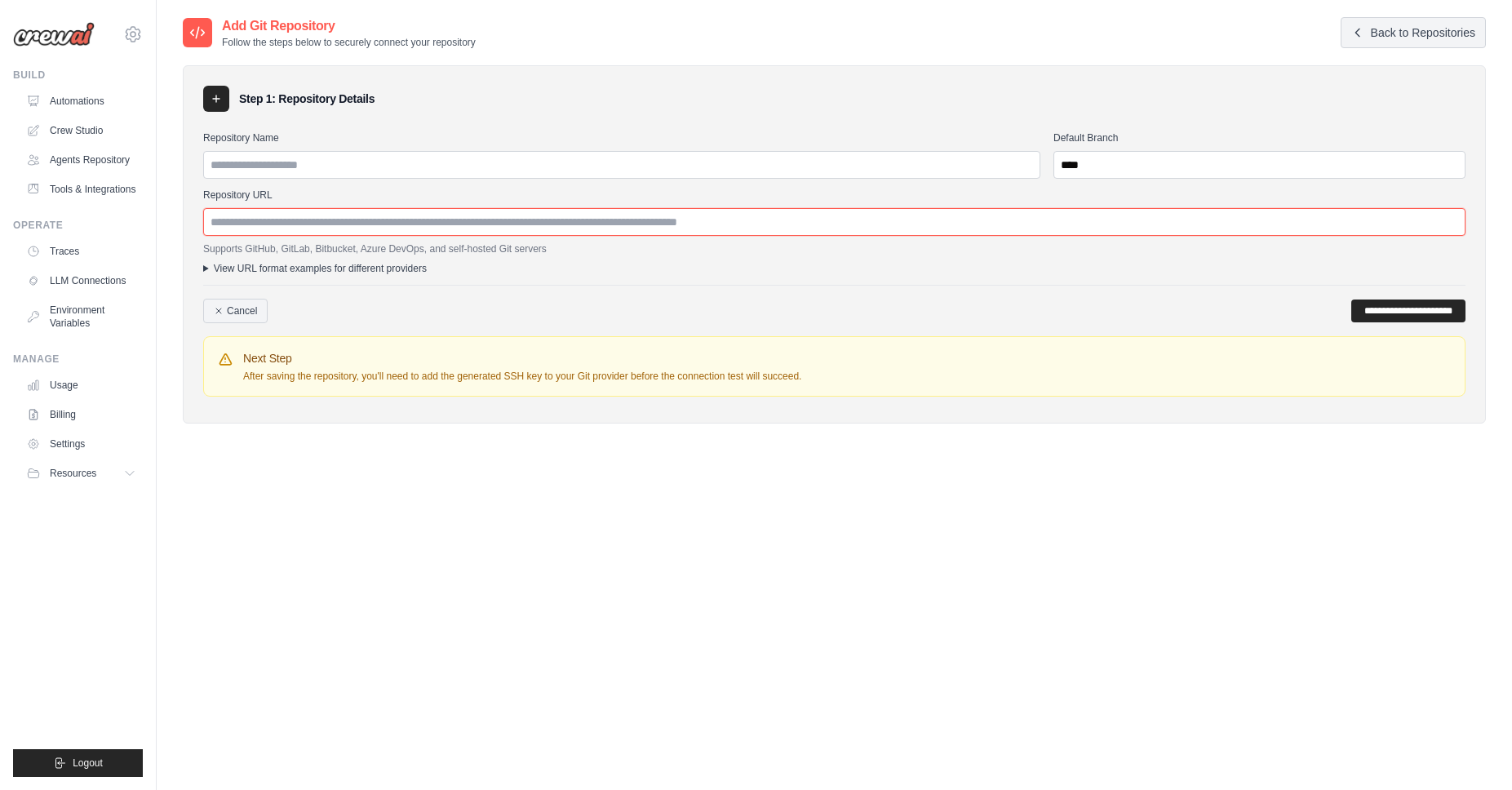
click at [472, 228] on input "Repository URL" at bounding box center [834, 222] width 1262 height 28
paste input "**********"
type input "**********"
click at [418, 171] on input "Repository Name" at bounding box center [621, 165] width 837 height 28
type input "******"
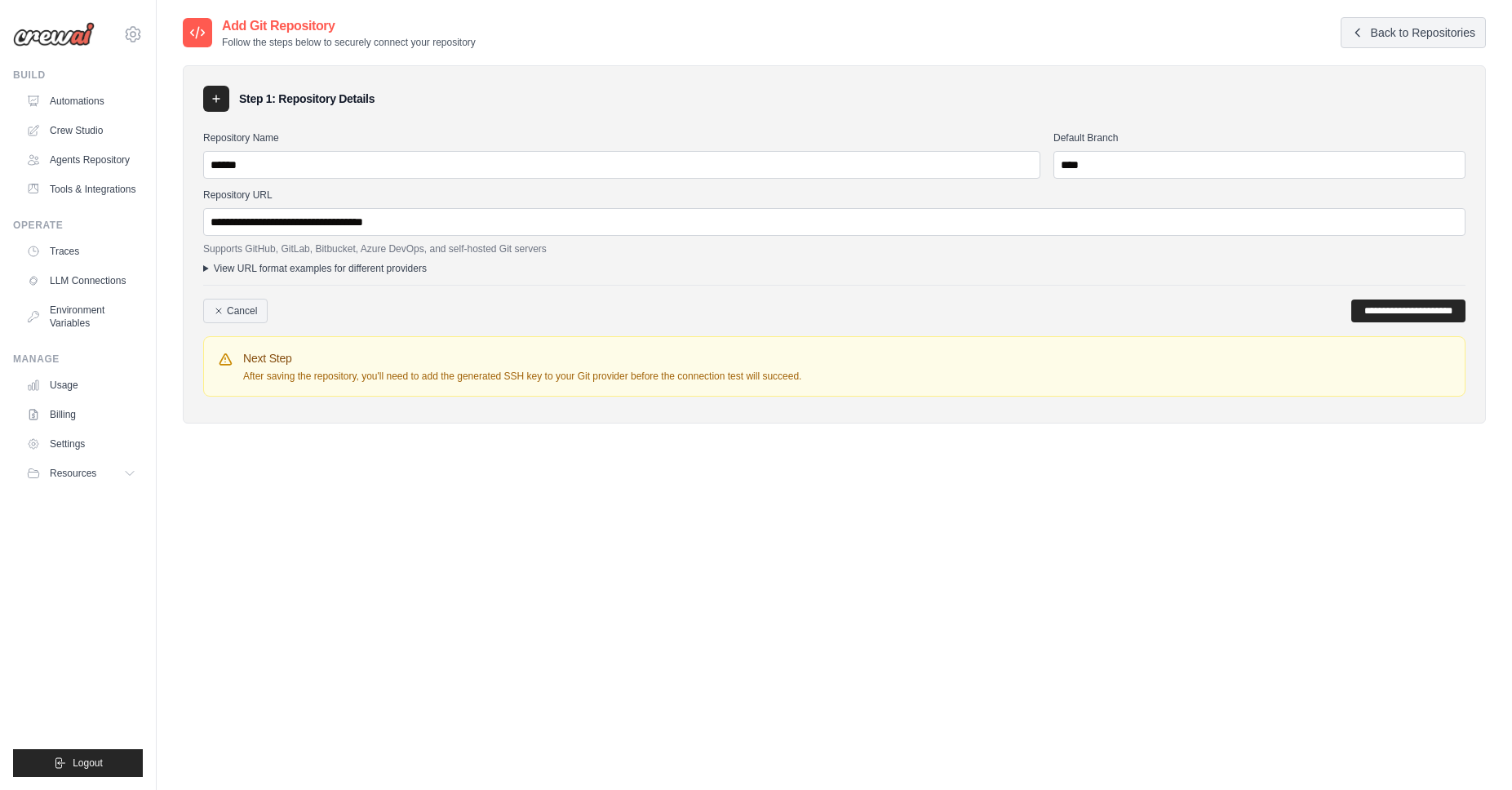
drag, startPoint x: 979, startPoint y: 510, endPoint x: 991, endPoint y: 500, distance: 15.6
click at [986, 510] on div "**********" at bounding box center [834, 411] width 1303 height 790
click at [1371, 305] on input "**********" at bounding box center [1409, 311] width 114 height 23
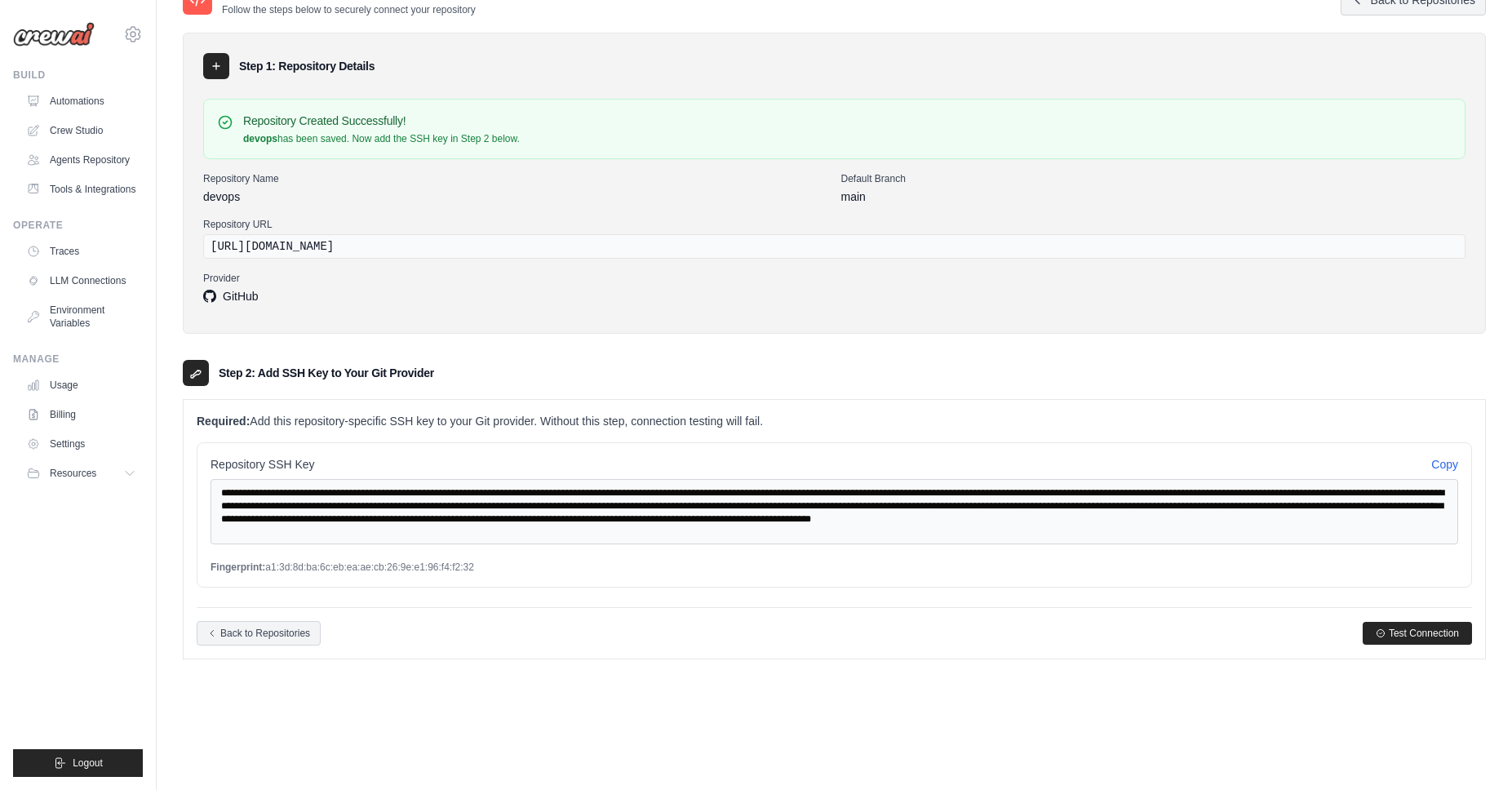
scroll to position [15, 0]
click at [1405, 627] on span "Test Connection" at bounding box center [1424, 632] width 70 height 13
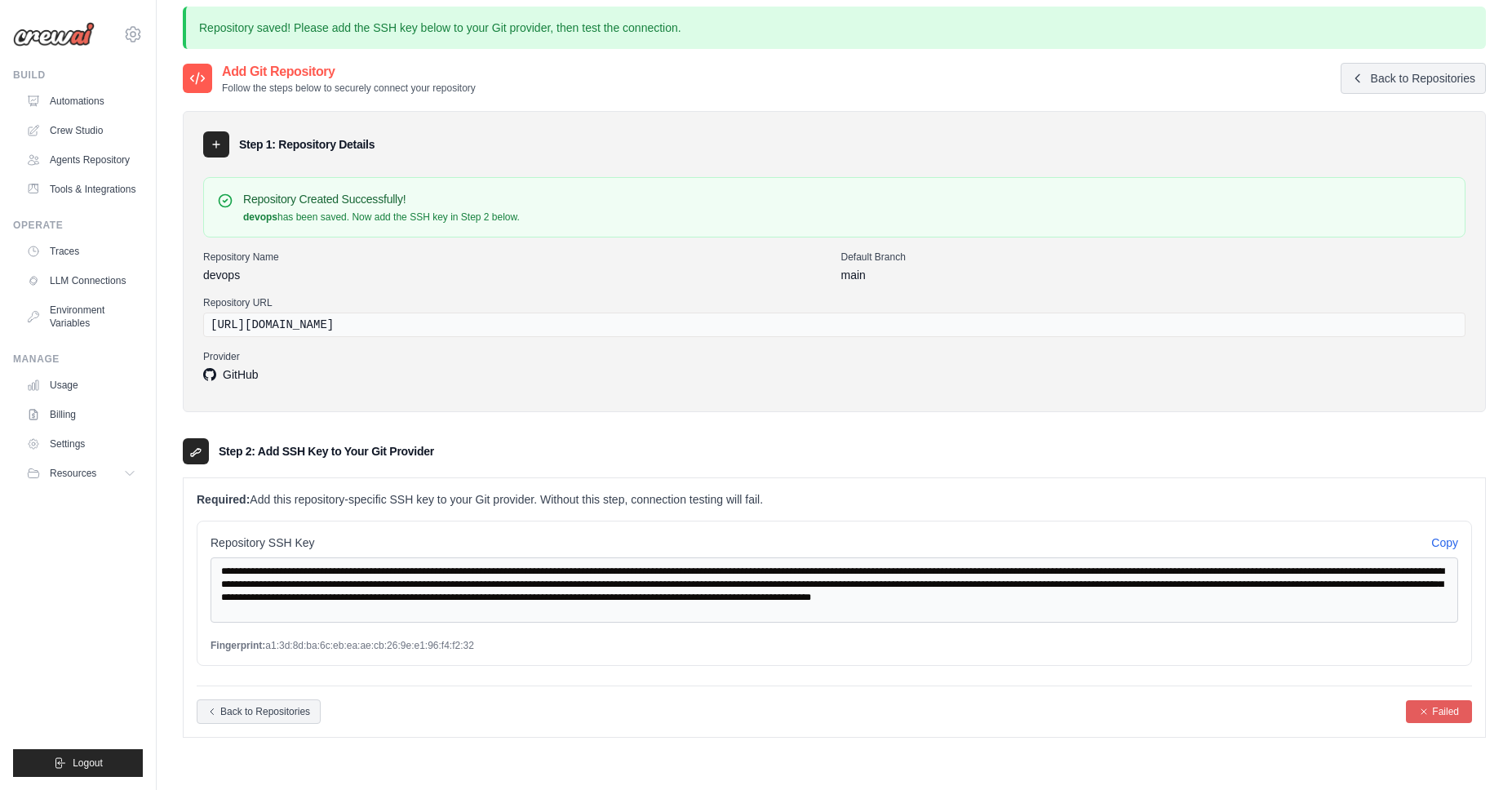
scroll to position [0, 0]
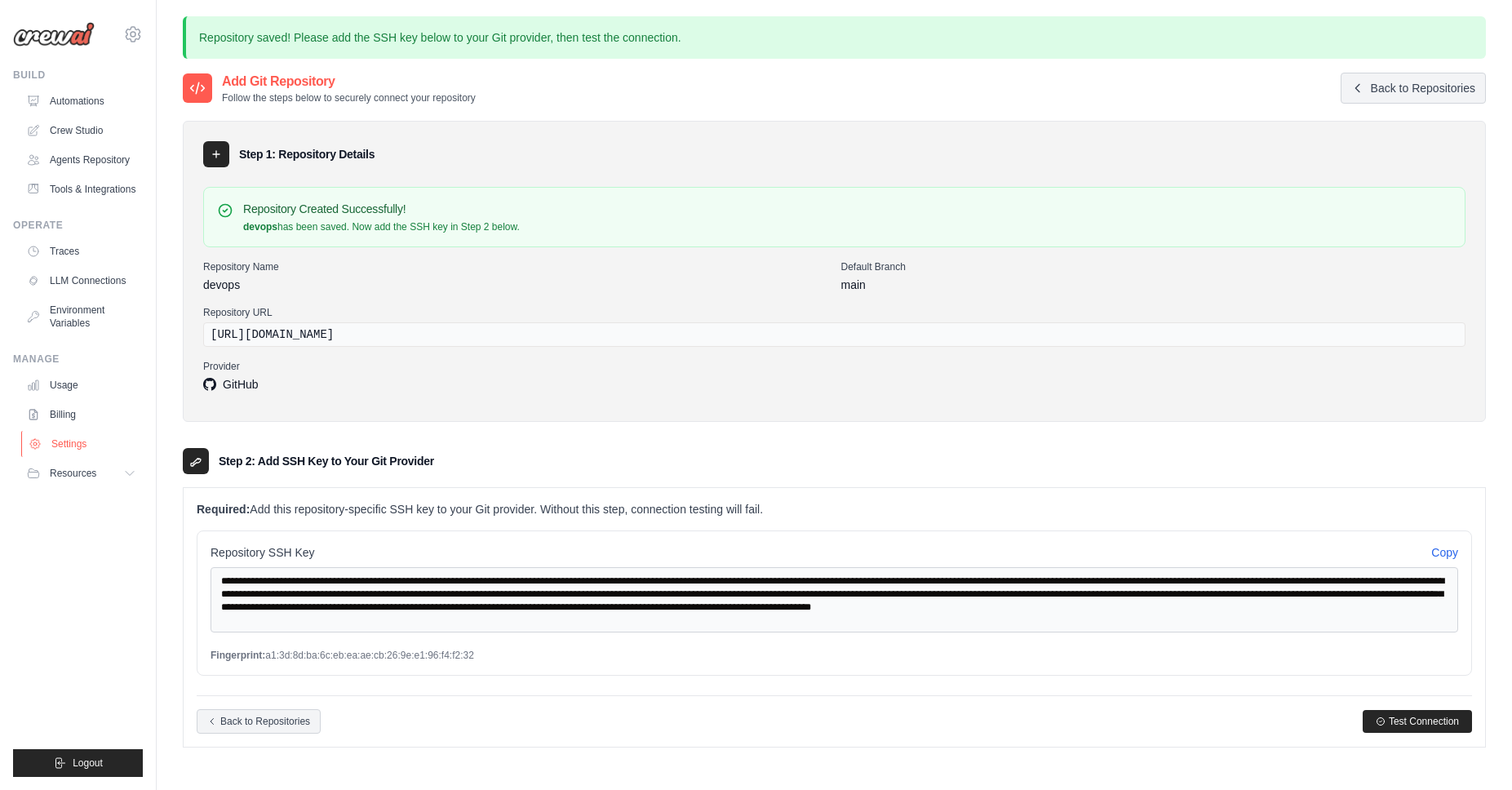
click at [73, 443] on link "Settings" at bounding box center [83, 444] width 123 height 26
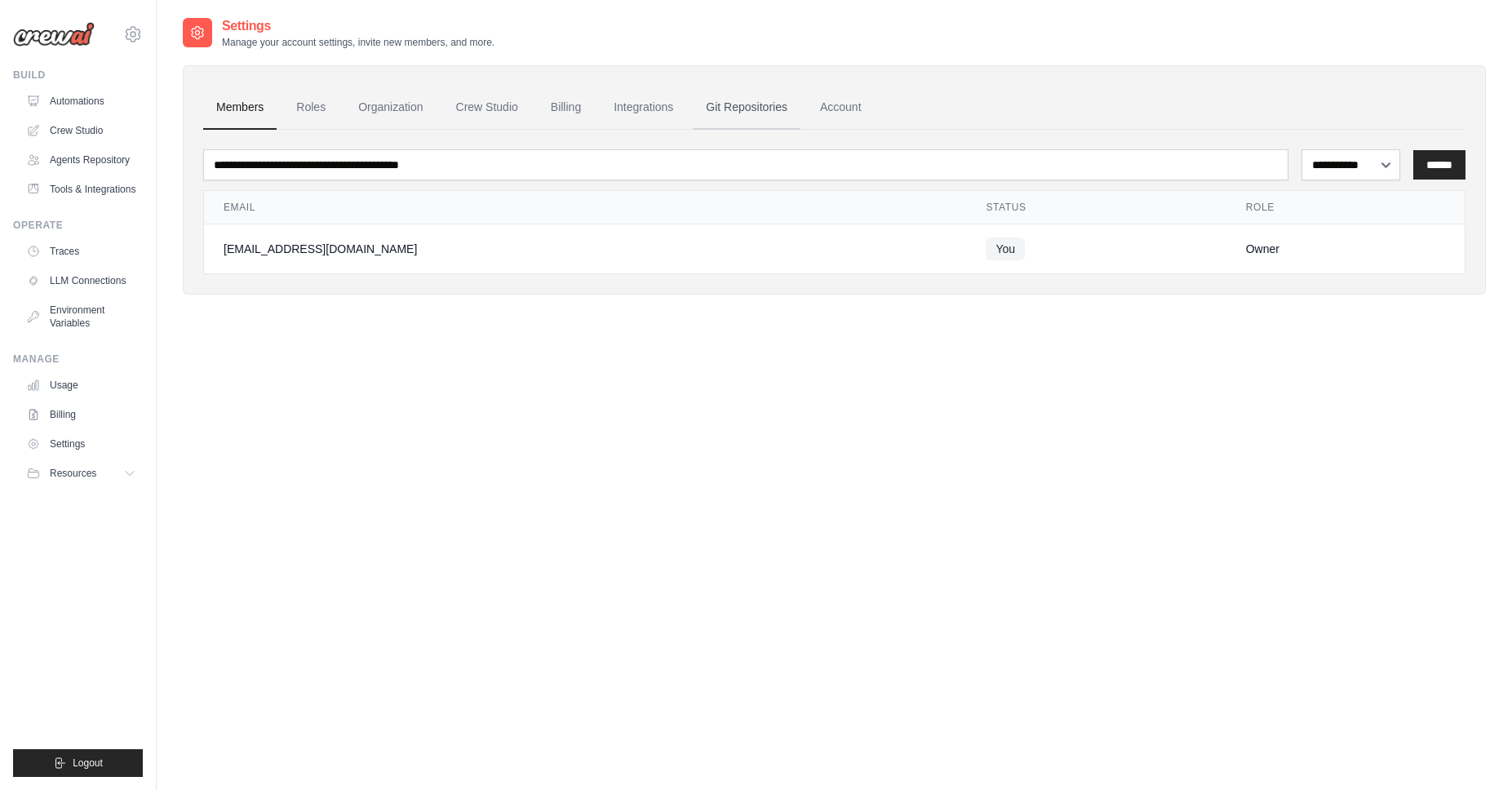
click at [760, 110] on link "Git Repositories" at bounding box center [747, 107] width 108 height 44
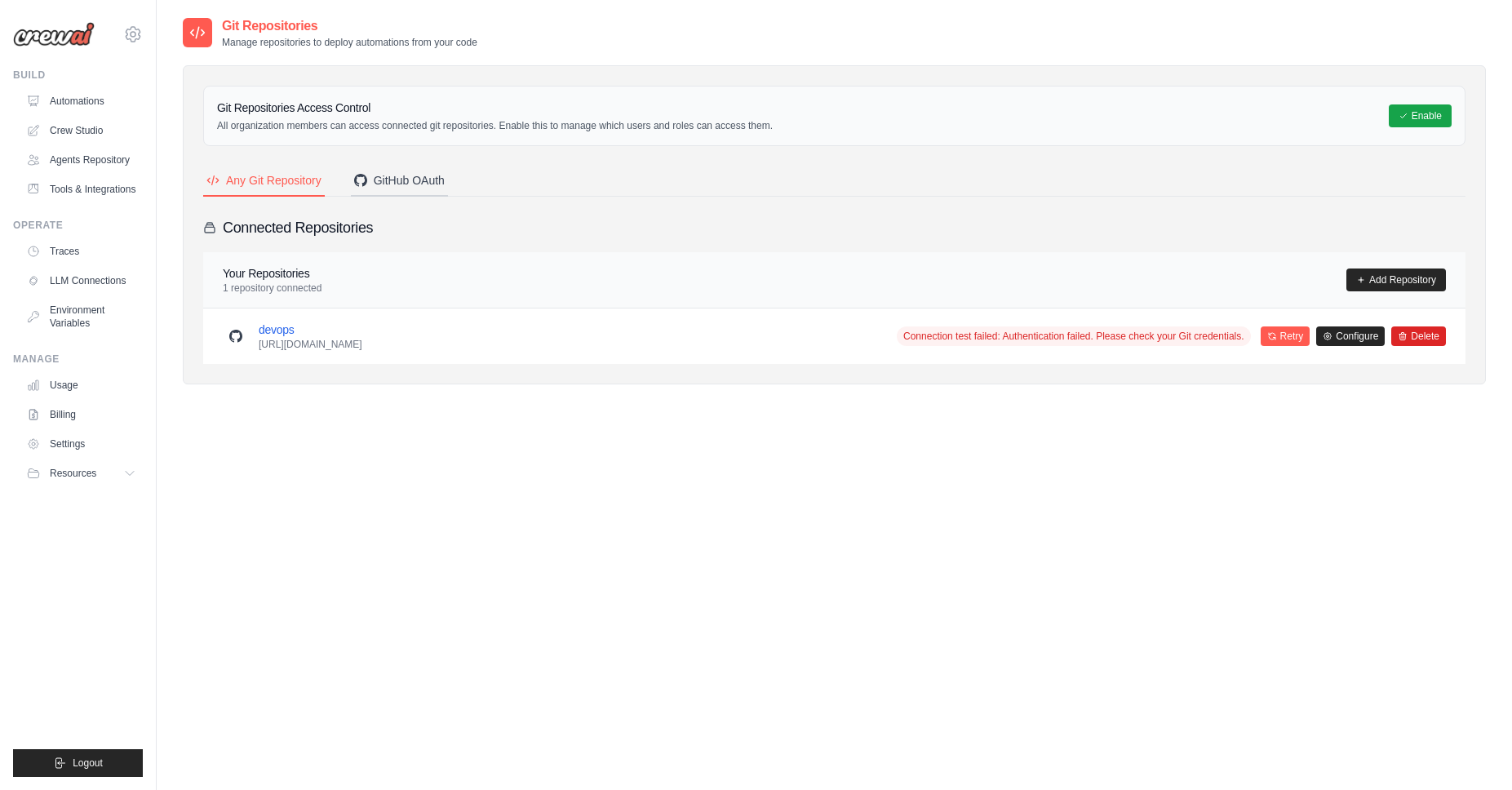
click at [402, 183] on div "GitHub OAuth" at bounding box center [399, 180] width 90 height 16
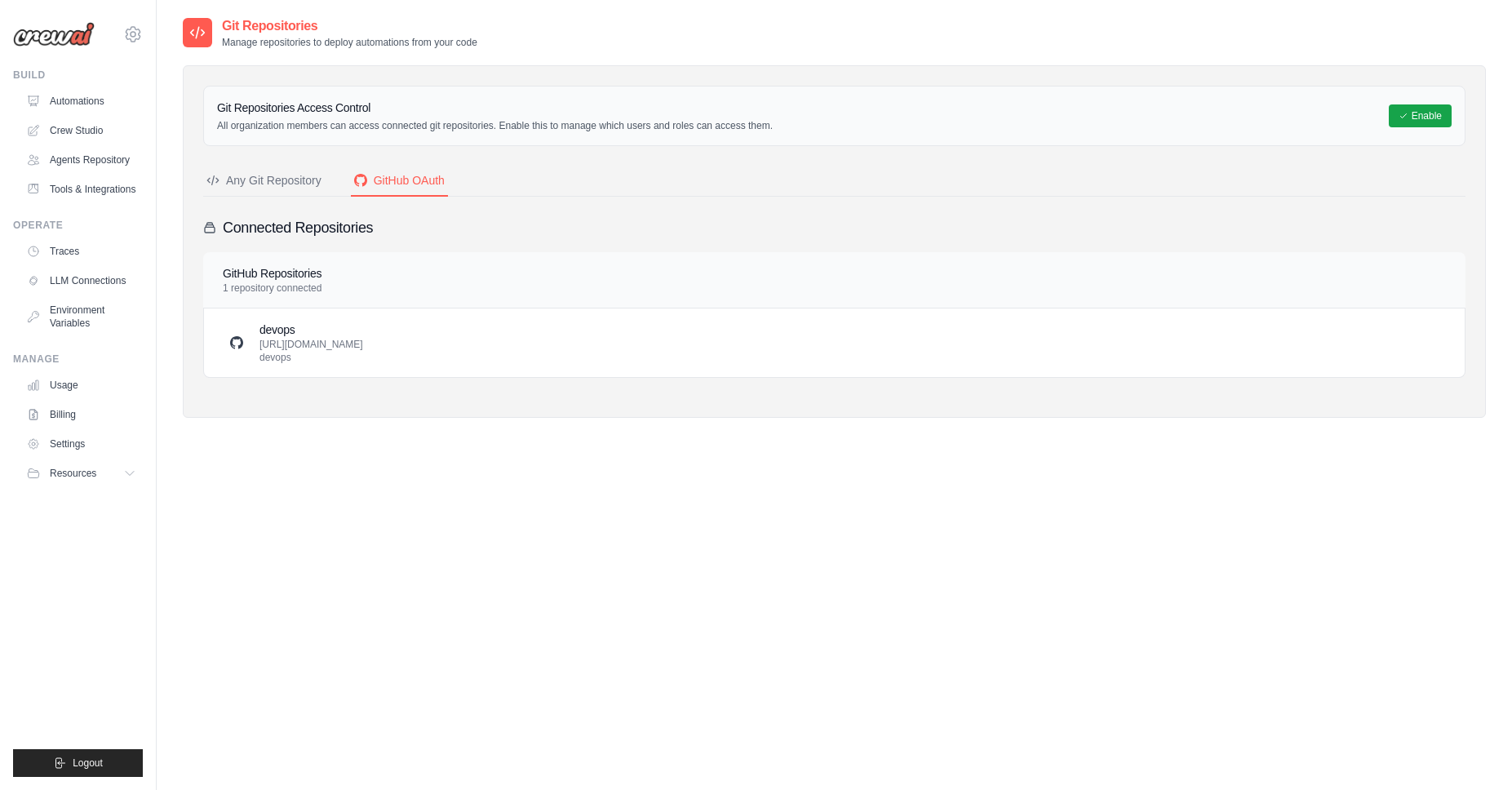
click at [282, 181] on div "Any Git Repository" at bounding box center [264, 180] width 115 height 16
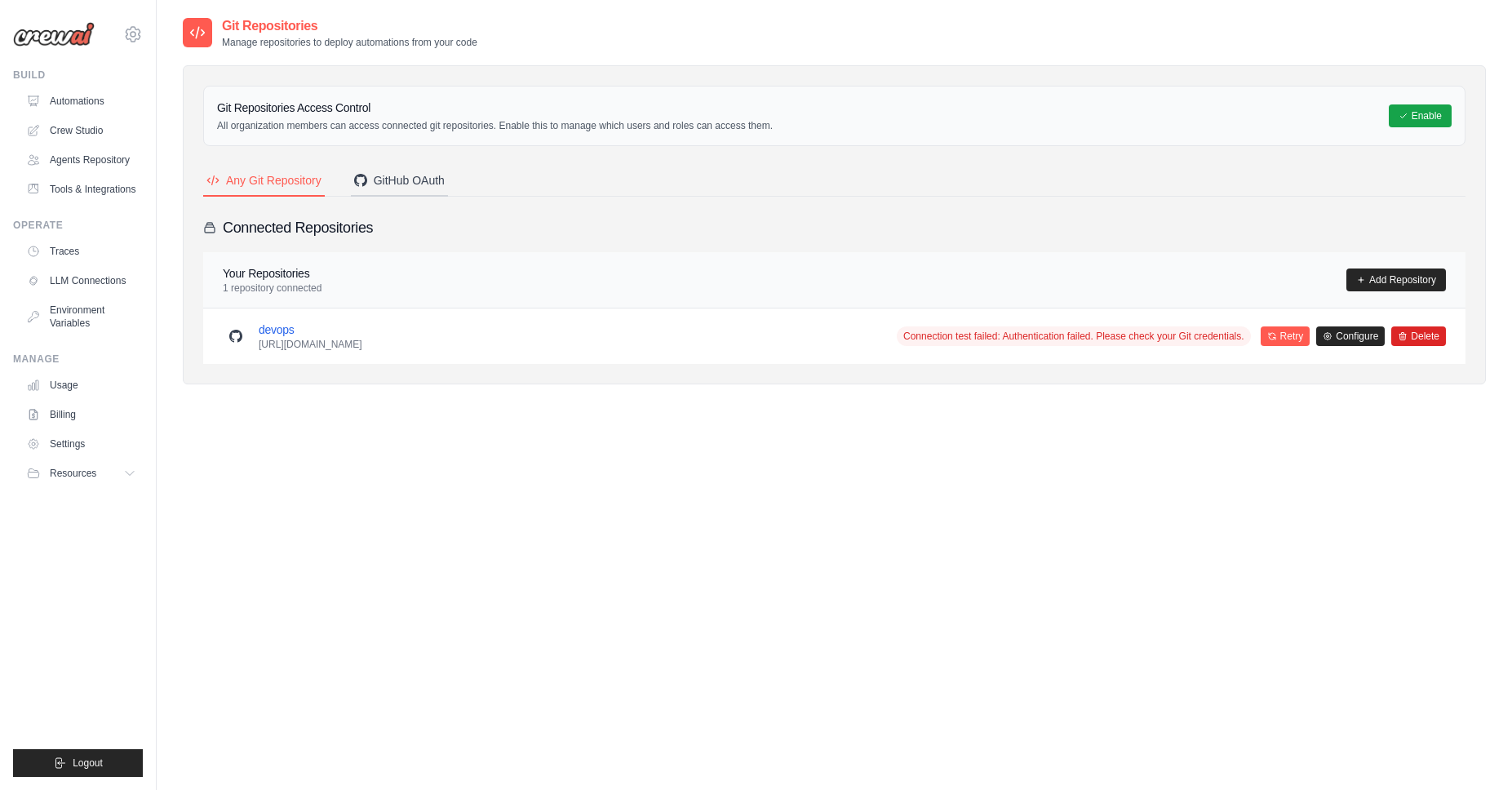
click at [426, 179] on div "GitHub OAuth" at bounding box center [399, 180] width 90 height 16
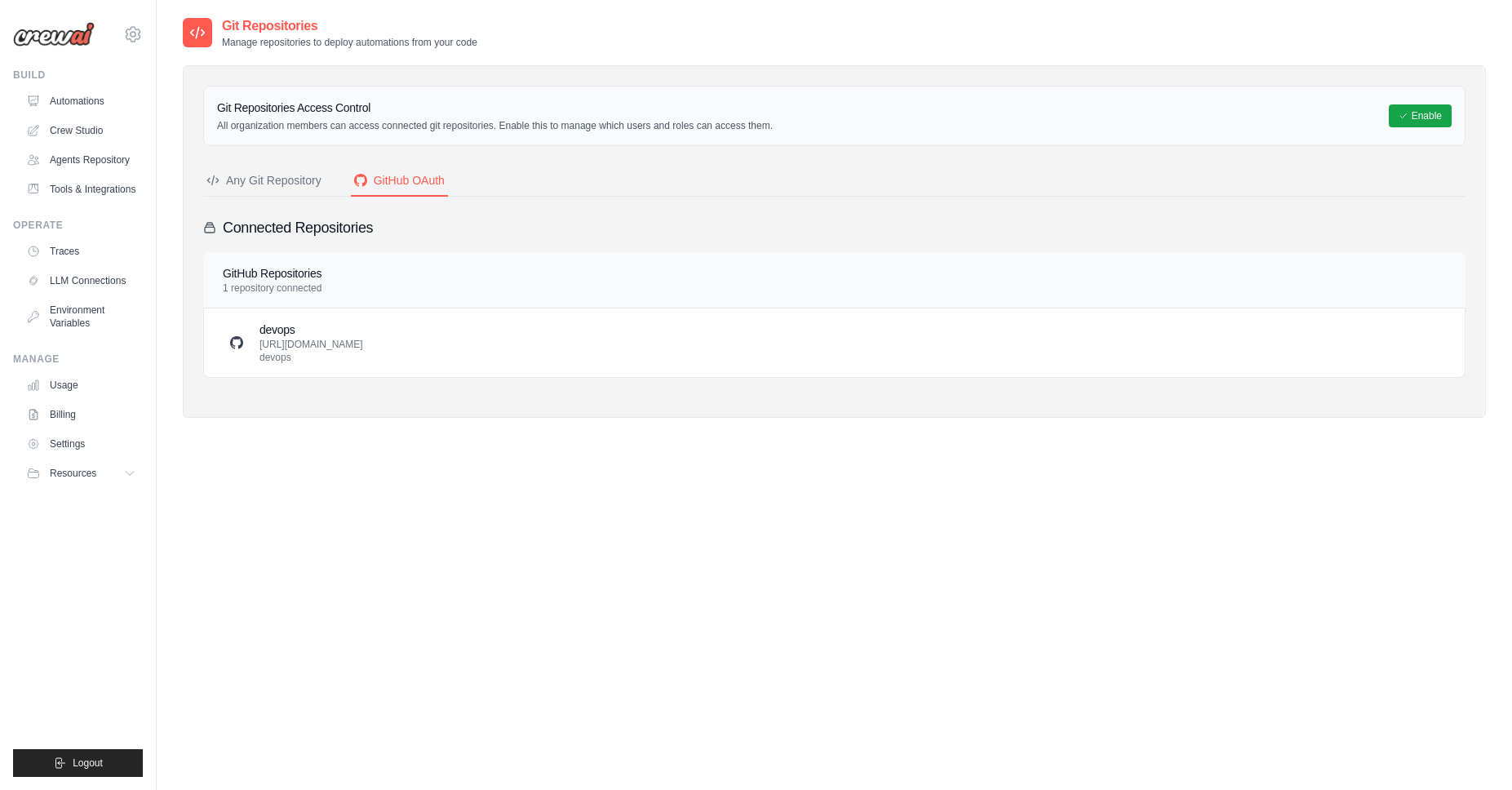
click at [363, 348] on p "[URL][DOMAIN_NAME] devops" at bounding box center [311, 351] width 103 height 26
click at [866, 353] on div "devops [URL][DOMAIN_NAME] devops" at bounding box center [835, 343] width 1222 height 43
click at [1428, 119] on button "Enable" at bounding box center [1421, 114] width 63 height 23
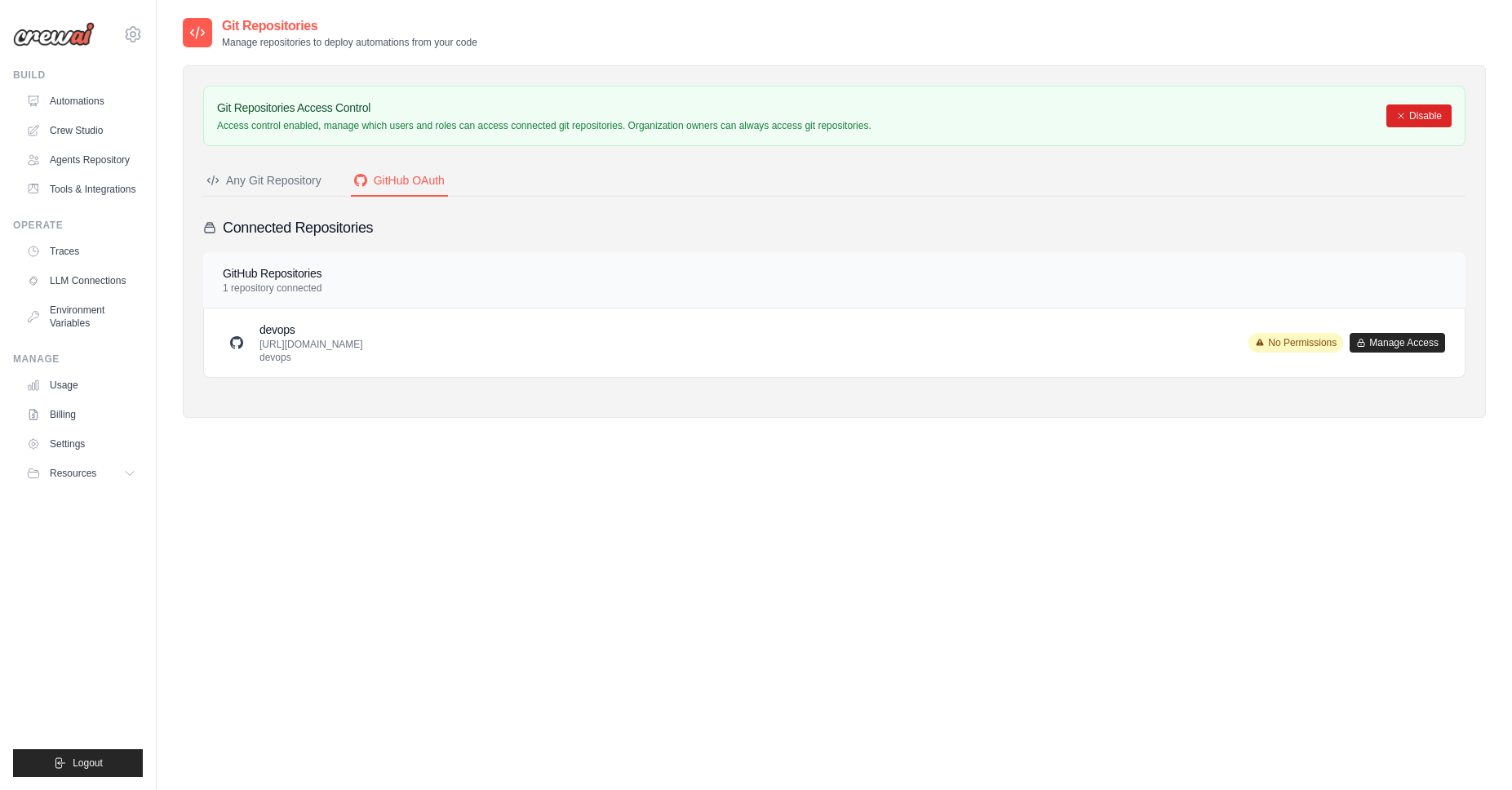
click at [1290, 347] on span "No Permissions" at bounding box center [1295, 342] width 95 height 20
click at [1402, 346] on button "Manage Access" at bounding box center [1398, 341] width 96 height 20
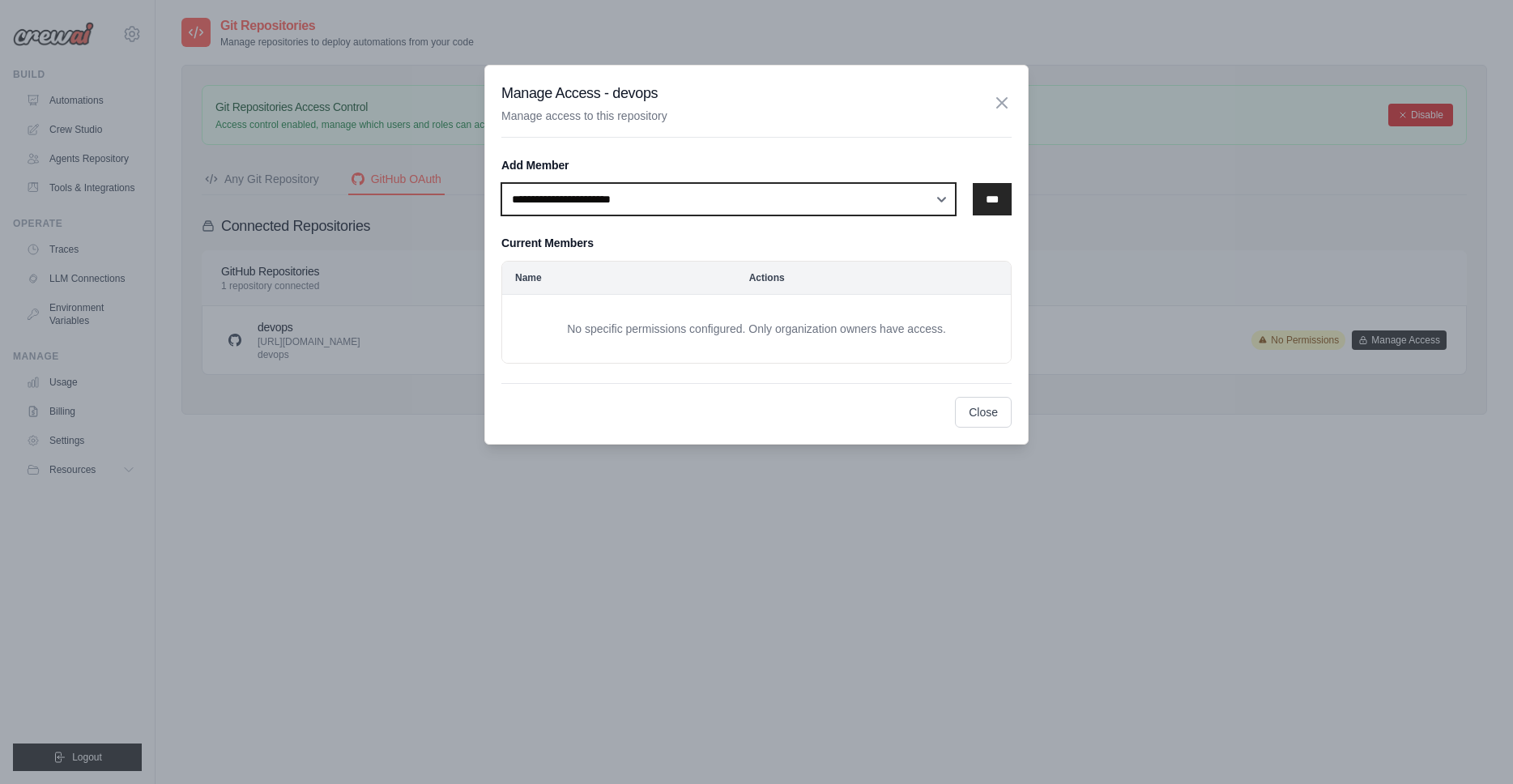
click at [936, 200] on select "**********" at bounding box center [729, 199] width 455 height 32
select select "******"
click at [502, 183] on select "**********" at bounding box center [729, 199] width 455 height 32
click at [990, 202] on input "***" at bounding box center [993, 199] width 39 height 32
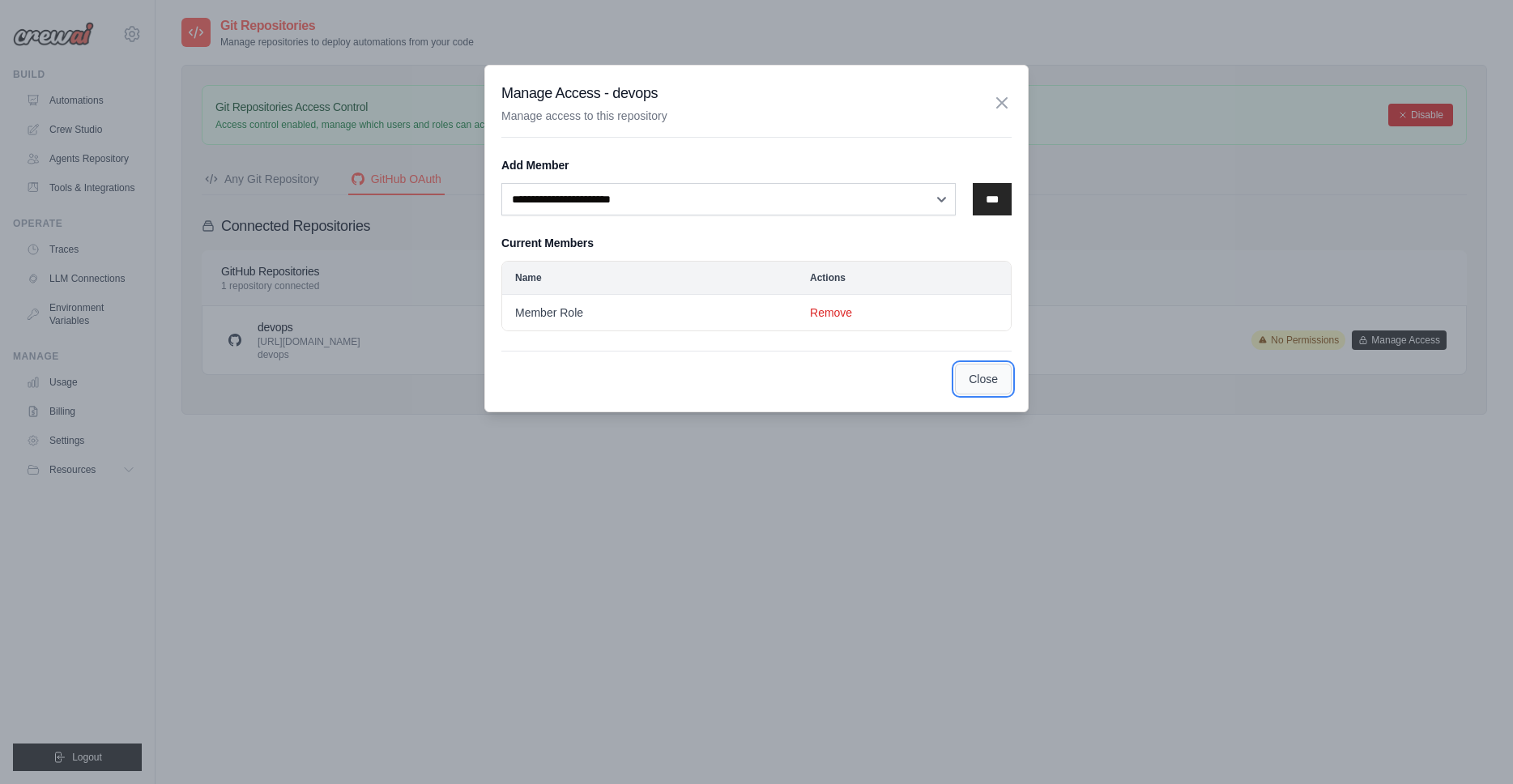
click at [980, 378] on button "Close" at bounding box center [984, 378] width 57 height 30
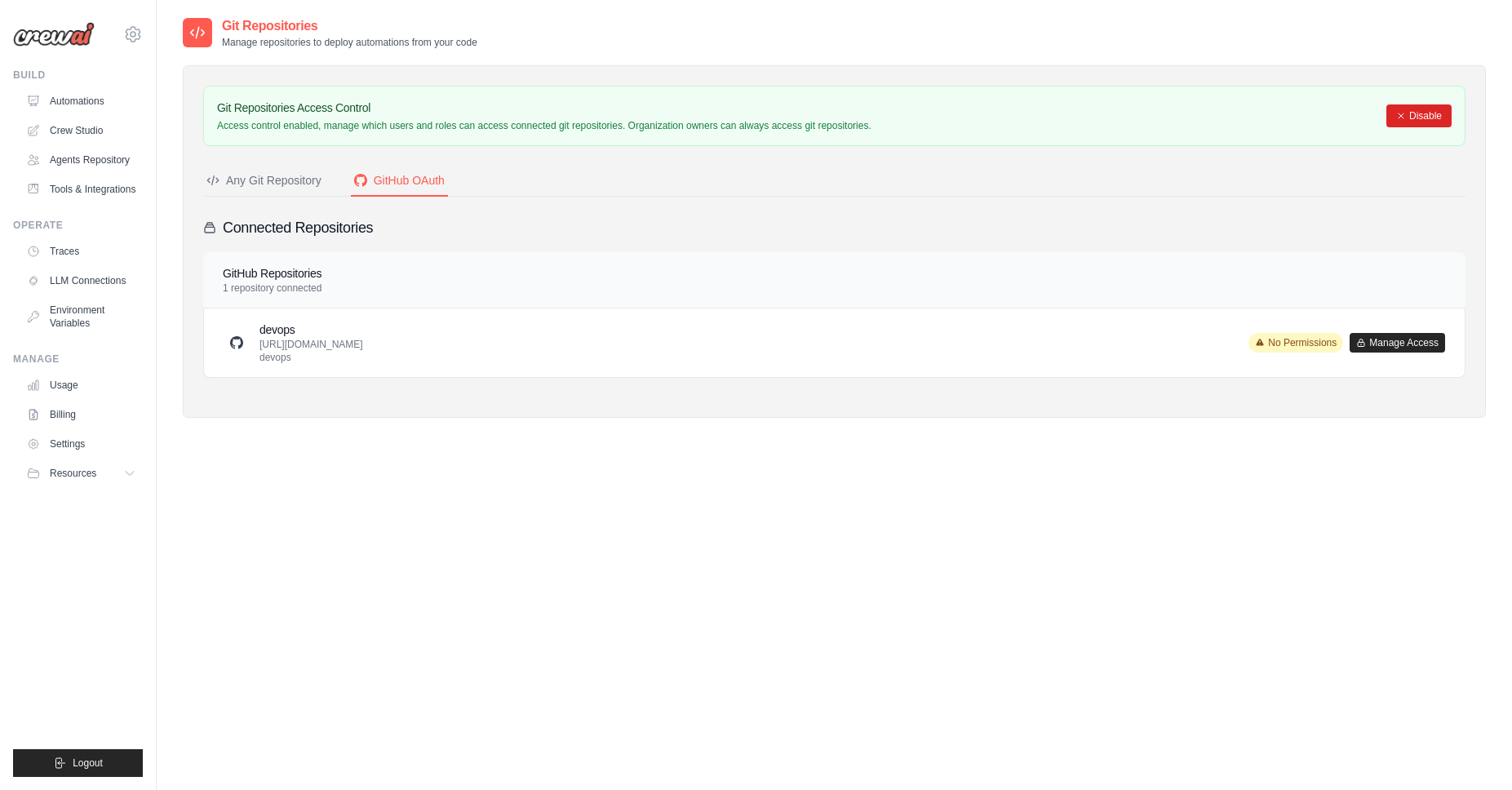
click at [1215, 507] on div "Git Repositories Manage repositories to deploy automations from your code Git R…" at bounding box center [834, 411] width 1303 height 790
click at [933, 211] on div "Git Repositories Access Control Access control enabled, manage which users and …" at bounding box center [834, 231] width 1262 height 292
click at [1281, 346] on span "No Permissions" at bounding box center [1295, 342] width 95 height 20
click at [1389, 343] on button "Manage Access" at bounding box center [1398, 341] width 96 height 20
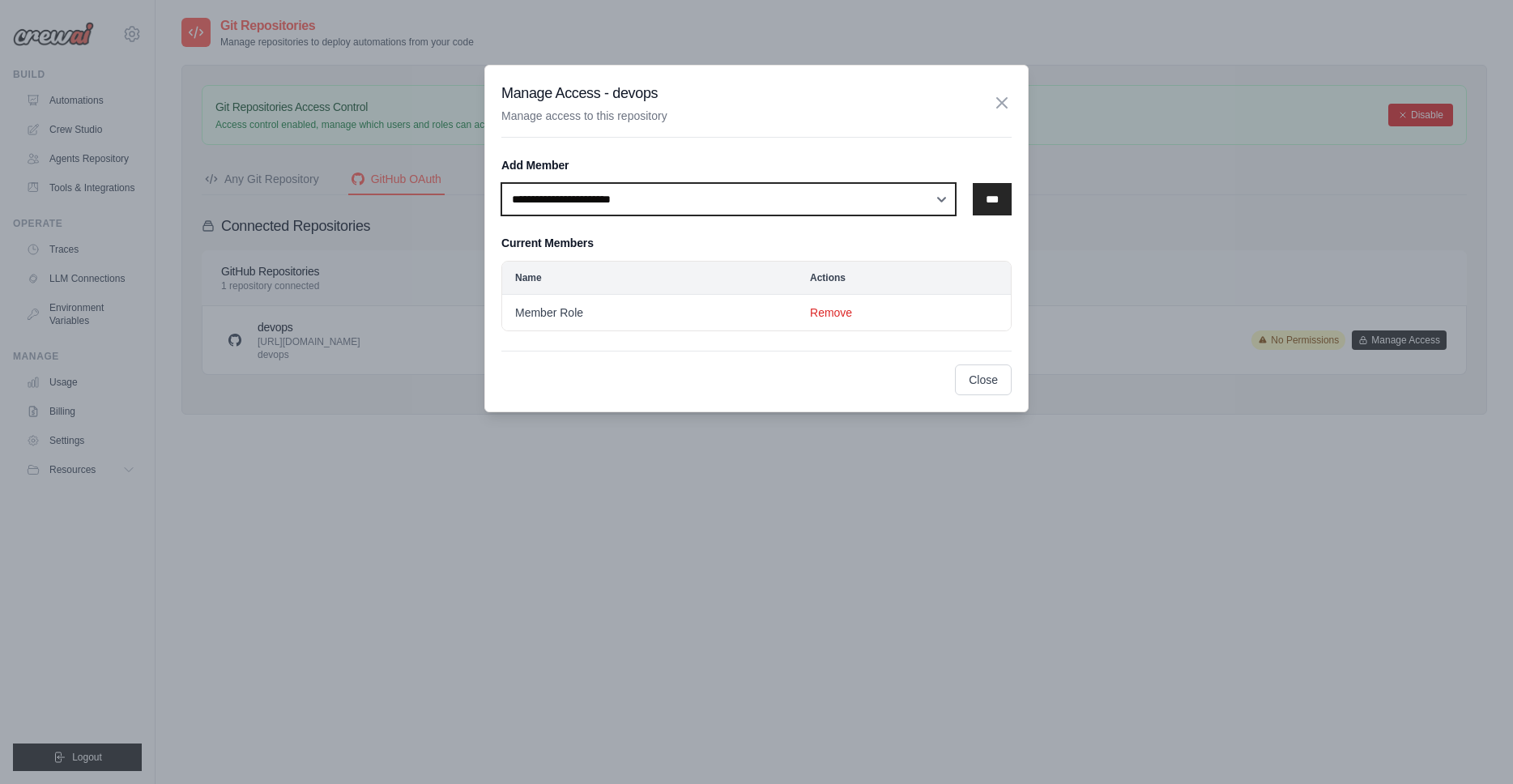
click at [936, 200] on select "**********" at bounding box center [729, 199] width 455 height 32
select select "******"
click at [502, 183] on select "**********" at bounding box center [729, 199] width 455 height 32
click at [989, 205] on input "***" at bounding box center [993, 199] width 39 height 32
select select
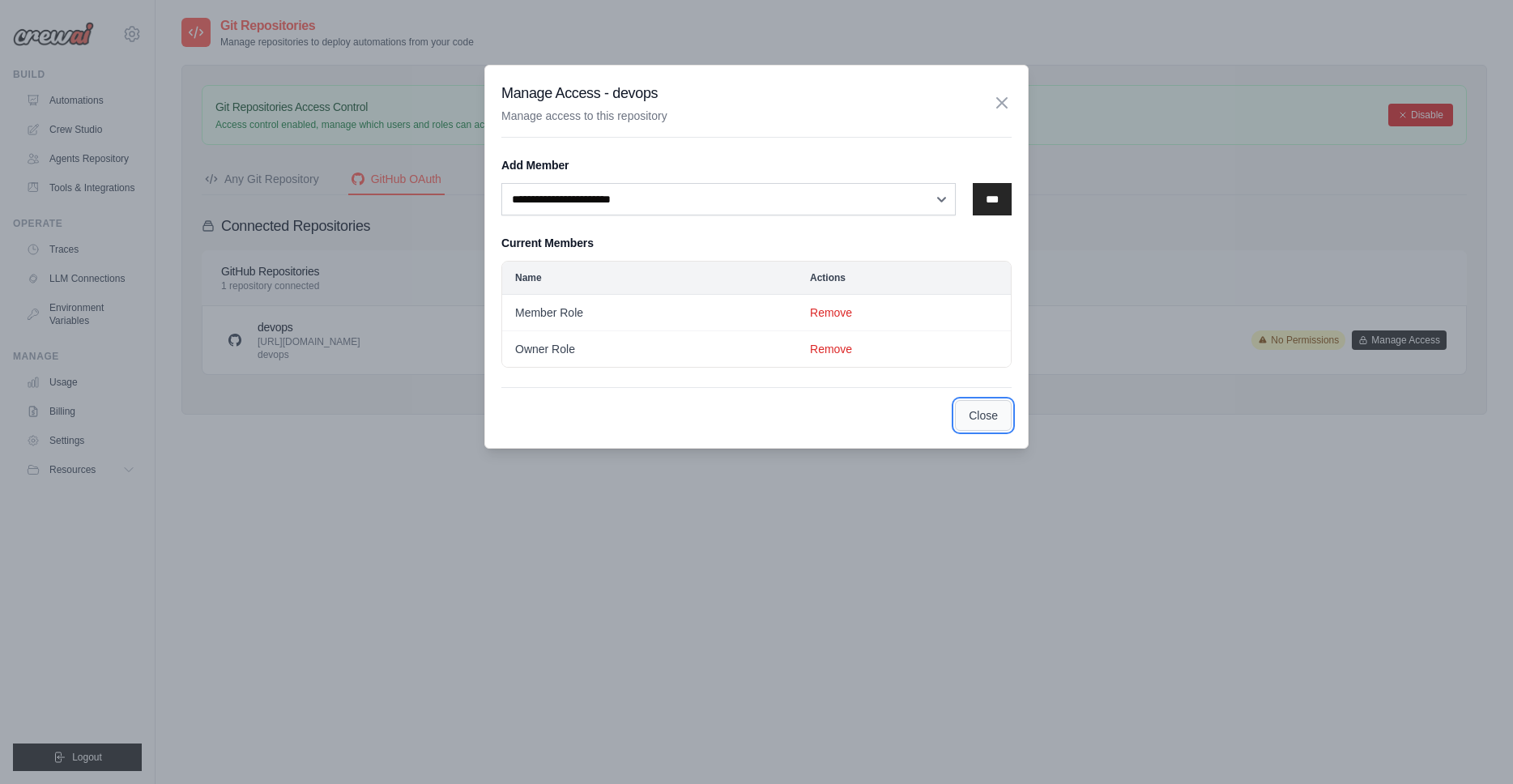
click at [984, 421] on button "Close" at bounding box center [984, 415] width 57 height 30
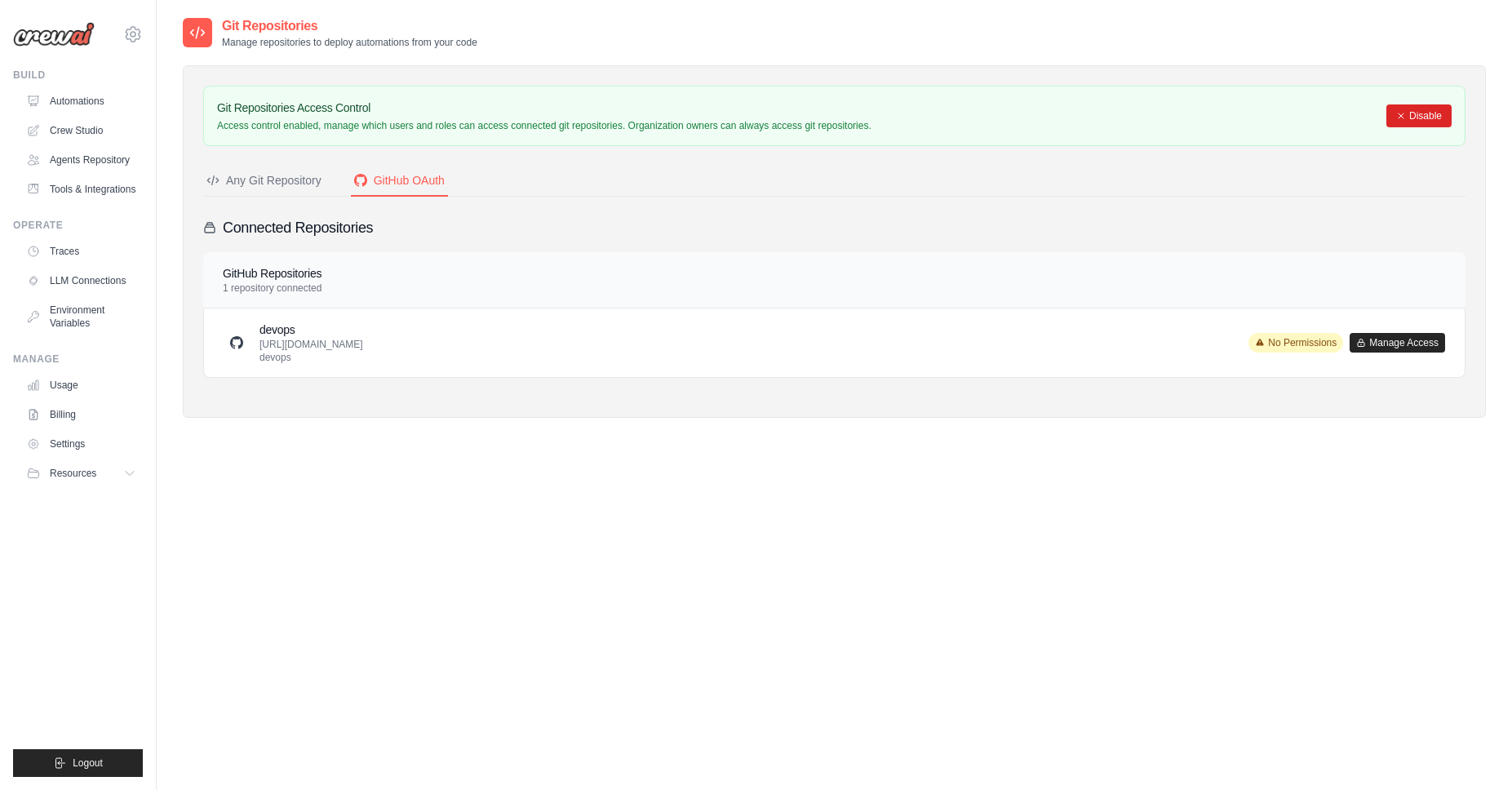
click at [1222, 508] on div "Git Repositories Manage repositories to deploy automations from your code Git R…" at bounding box center [834, 411] width 1303 height 790
click at [642, 330] on div "devops [URL][DOMAIN_NAME] devops No Permissions Manage Access" at bounding box center [835, 343] width 1222 height 43
click at [86, 189] on link "Tools & Integrations" at bounding box center [83, 189] width 123 height 26
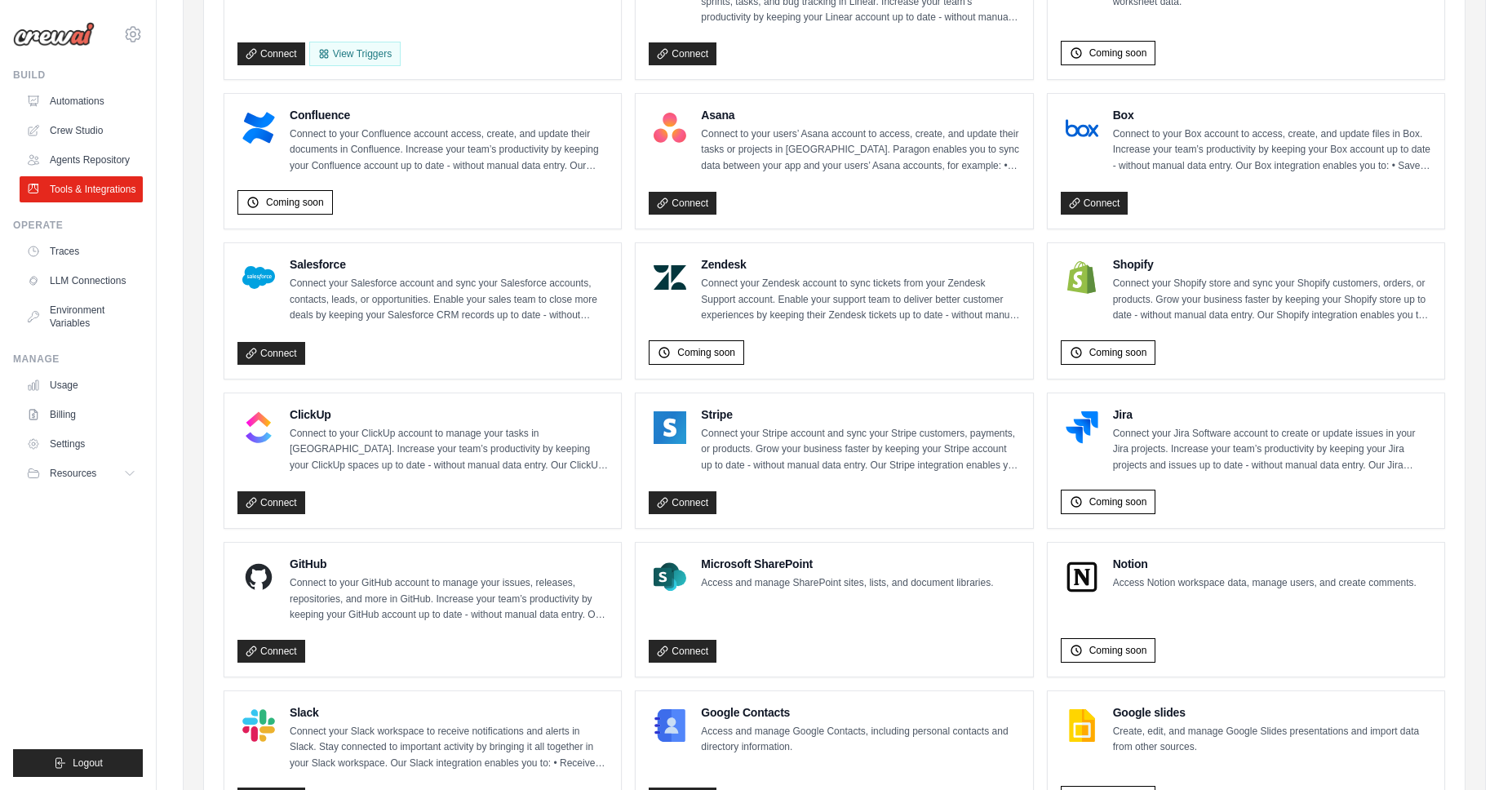
scroll to position [532, 0]
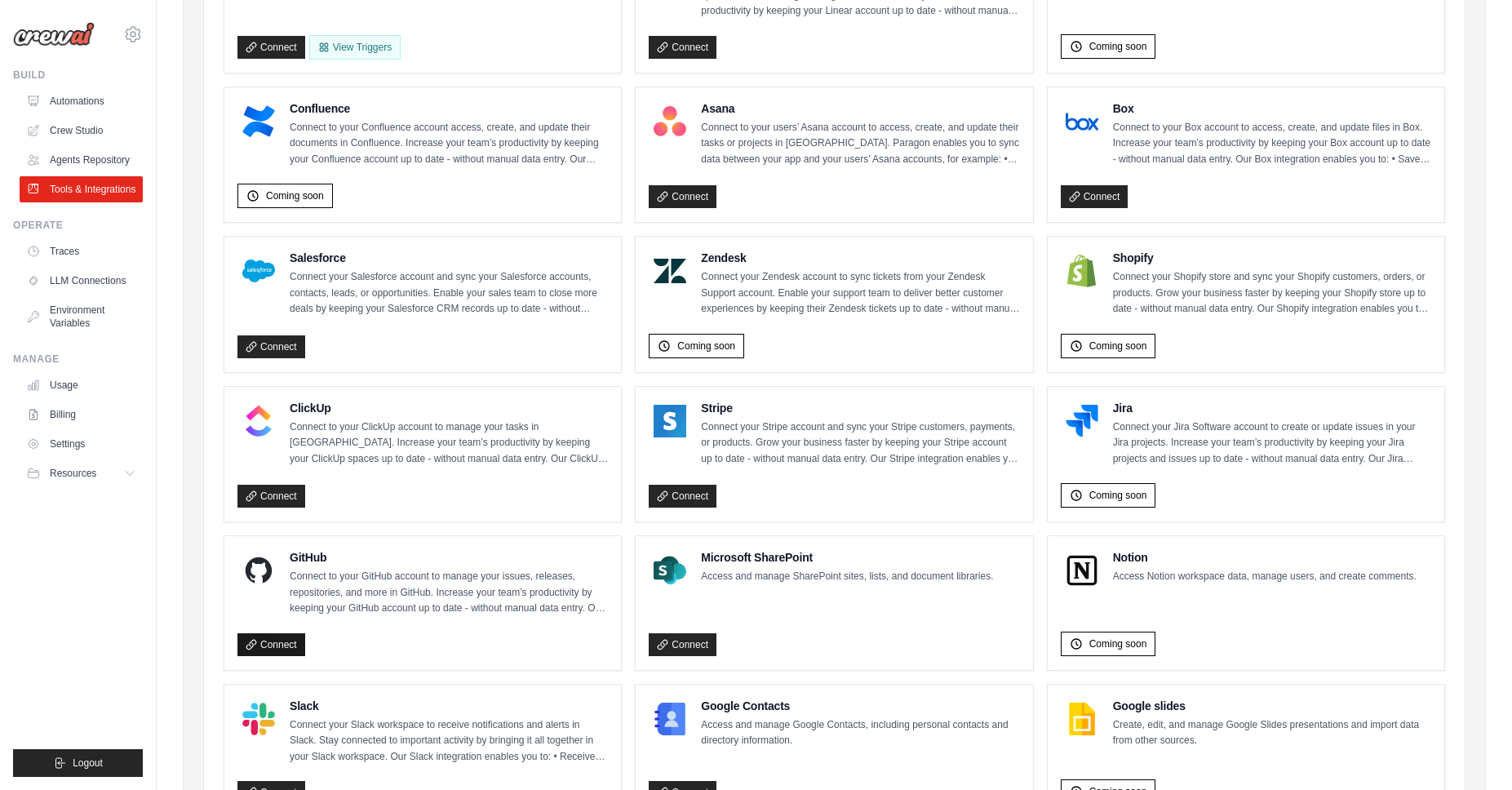
click at [267, 642] on link "Connect" at bounding box center [270, 644] width 67 height 23
click at [57, 33] on img at bounding box center [54, 34] width 82 height 25
